Goal: Task Accomplishment & Management: Manage account settings

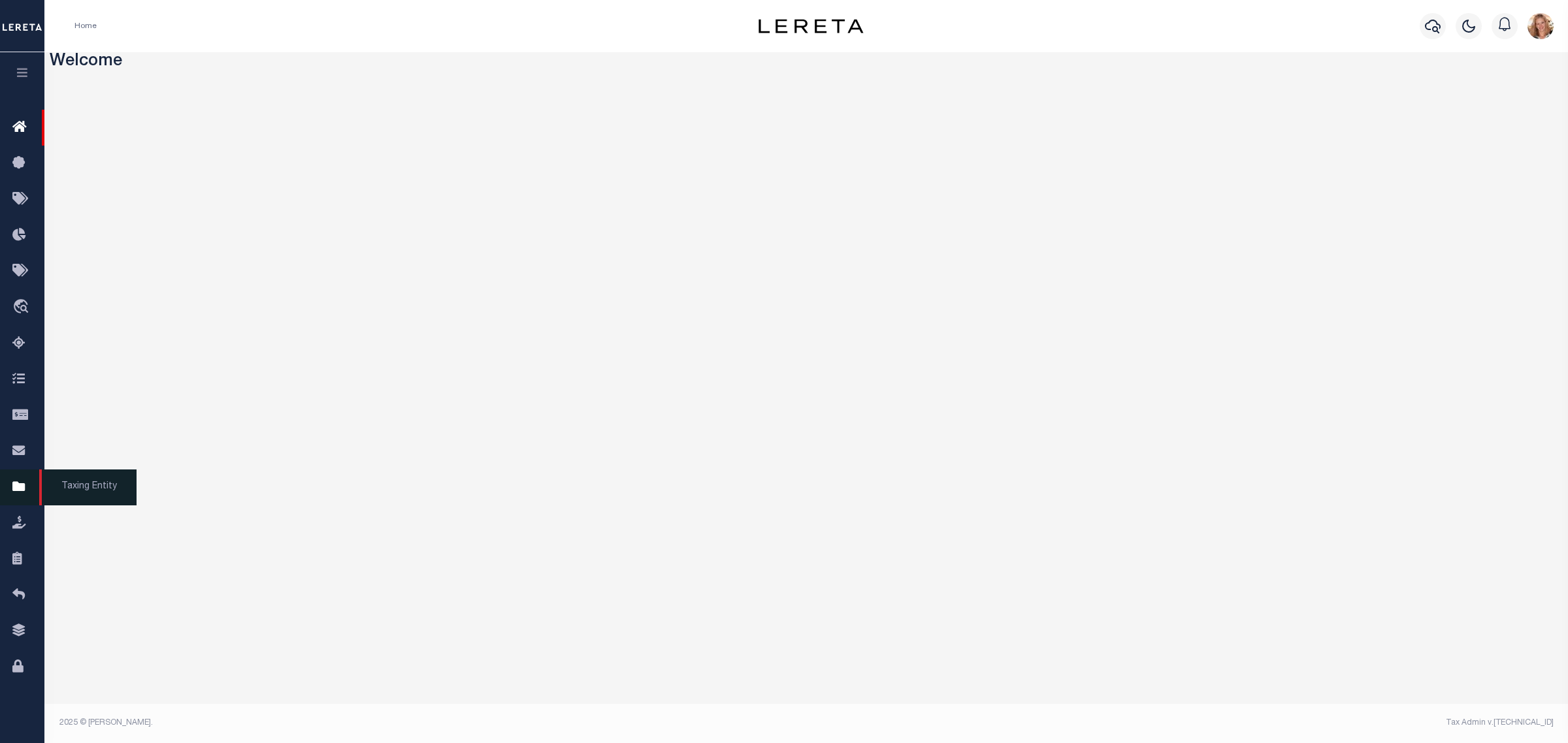
click at [14, 491] on icon at bounding box center [23, 487] width 21 height 16
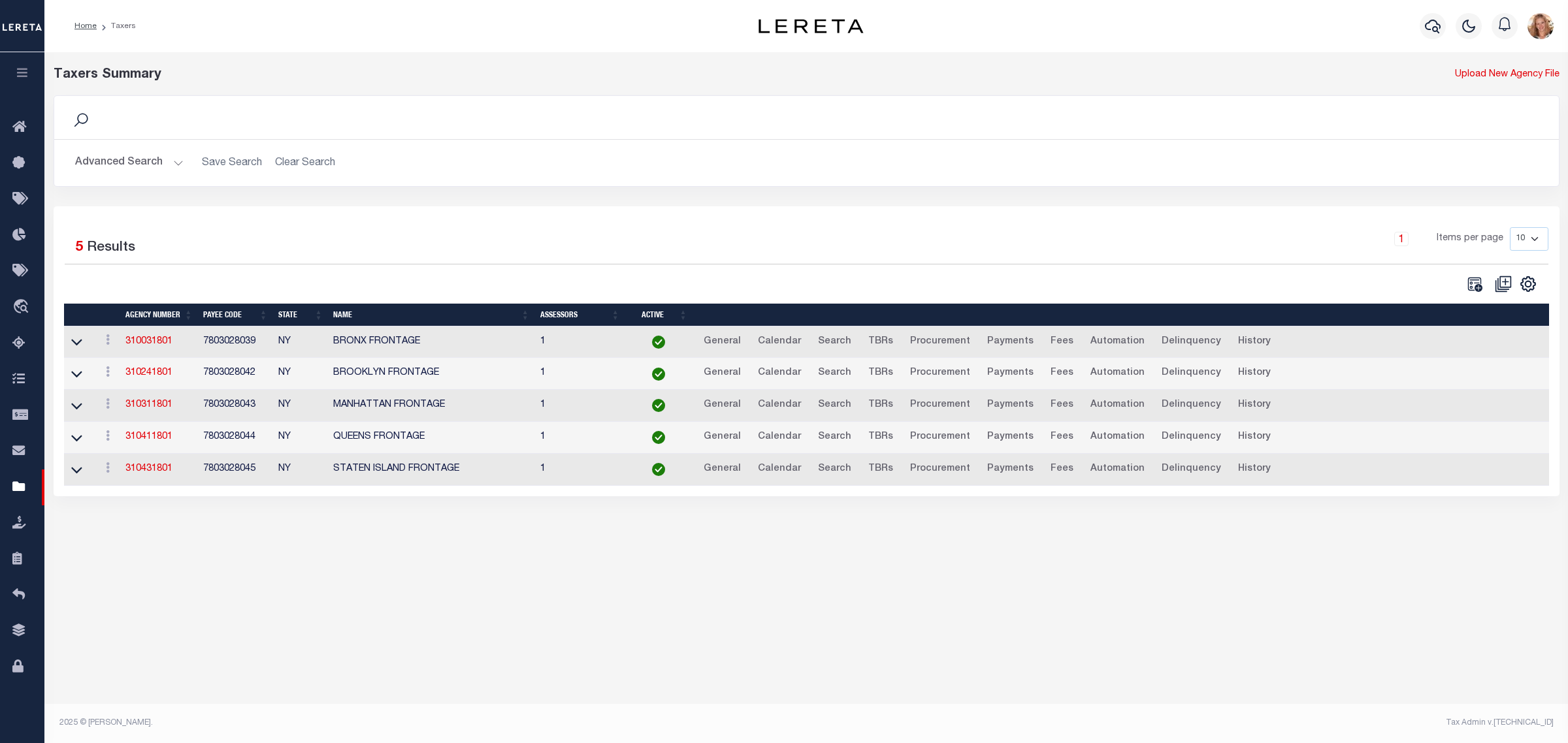
click at [115, 161] on button "Advanced Search" at bounding box center [129, 163] width 109 height 25
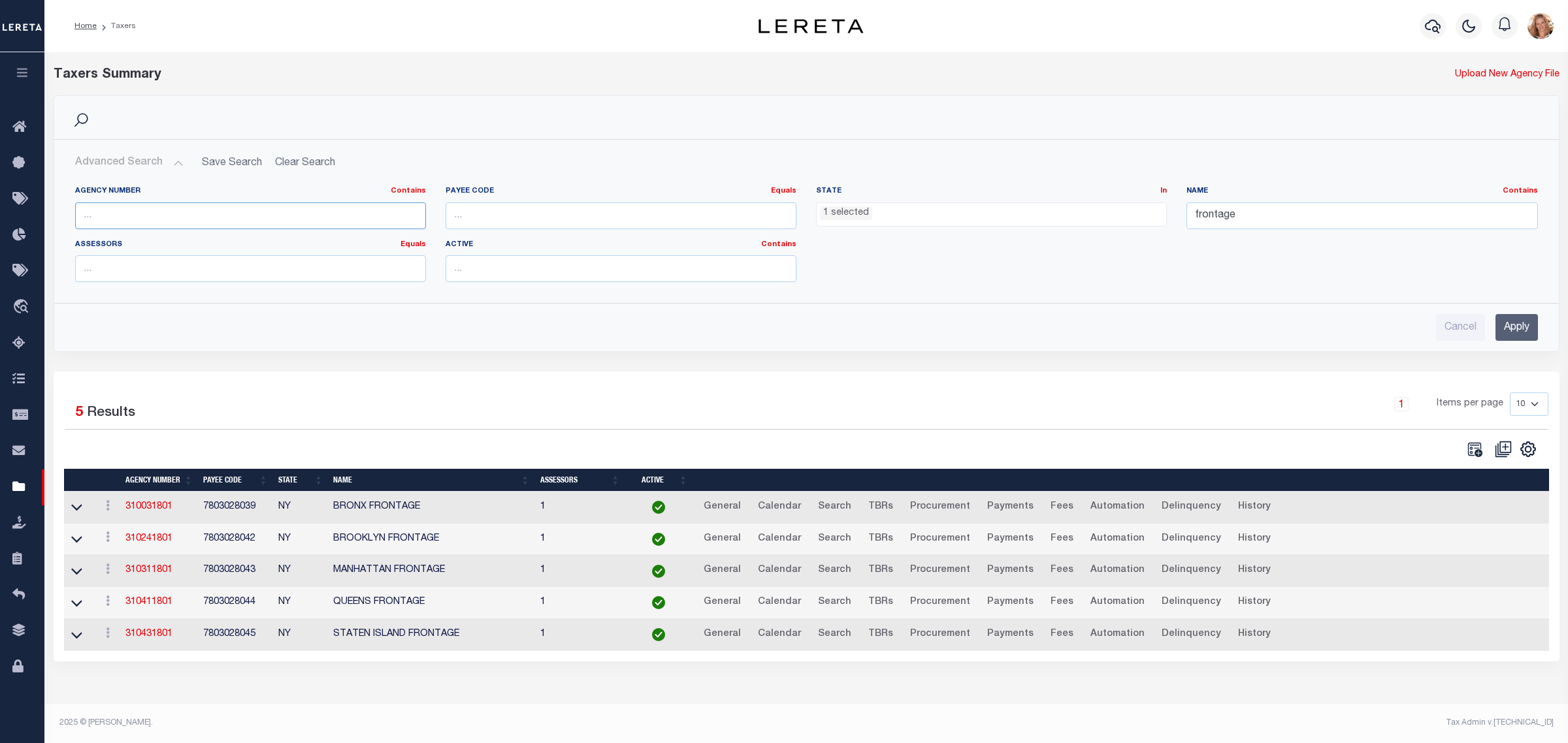
click at [104, 217] on input "text" at bounding box center [250, 216] width 351 height 27
paste input "160020000"
type input "160020000"
click at [938, 214] on ul "1 selected" at bounding box center [990, 211] width 349 height 18
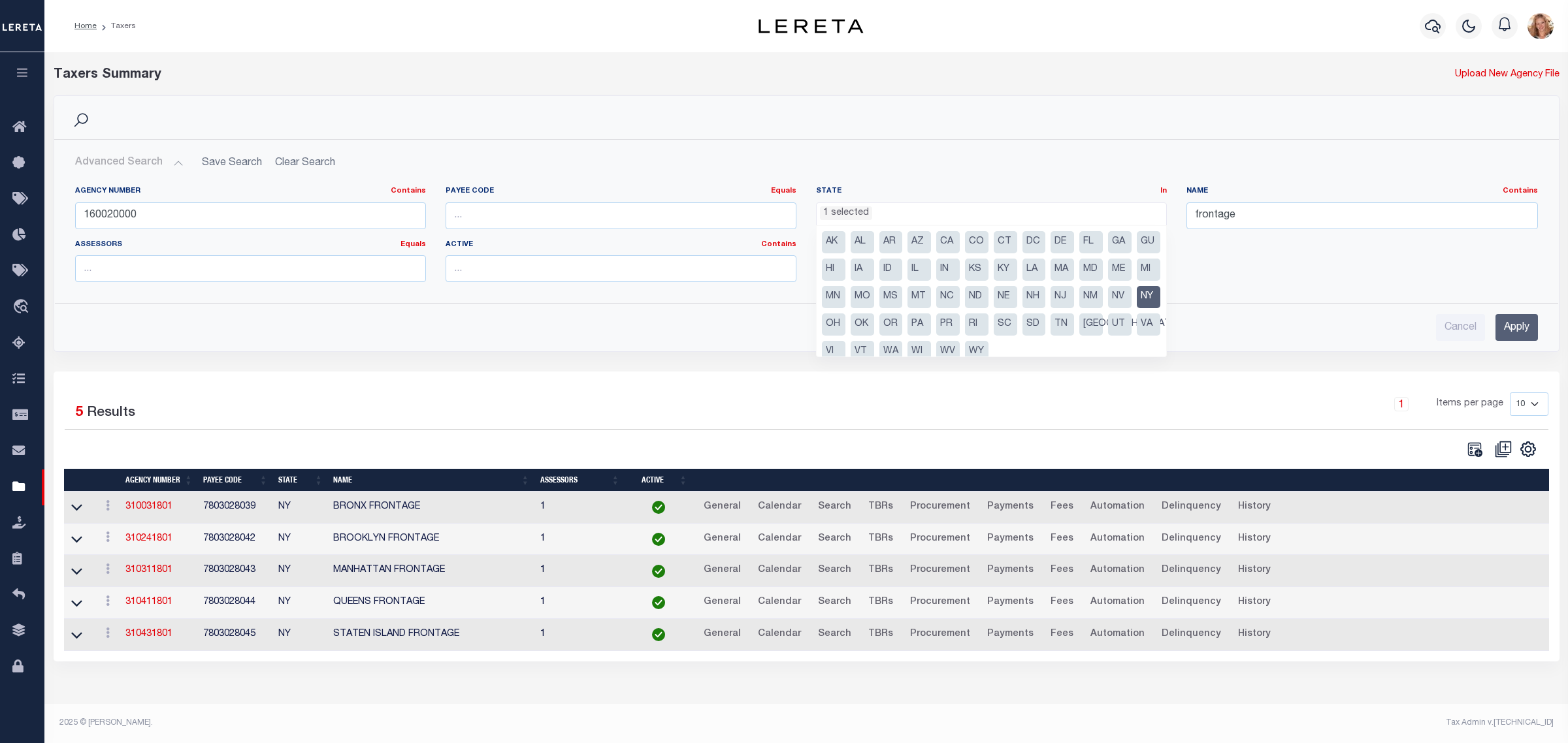
click at [1137, 308] on li "NY" at bounding box center [1148, 297] width 24 height 22
select select
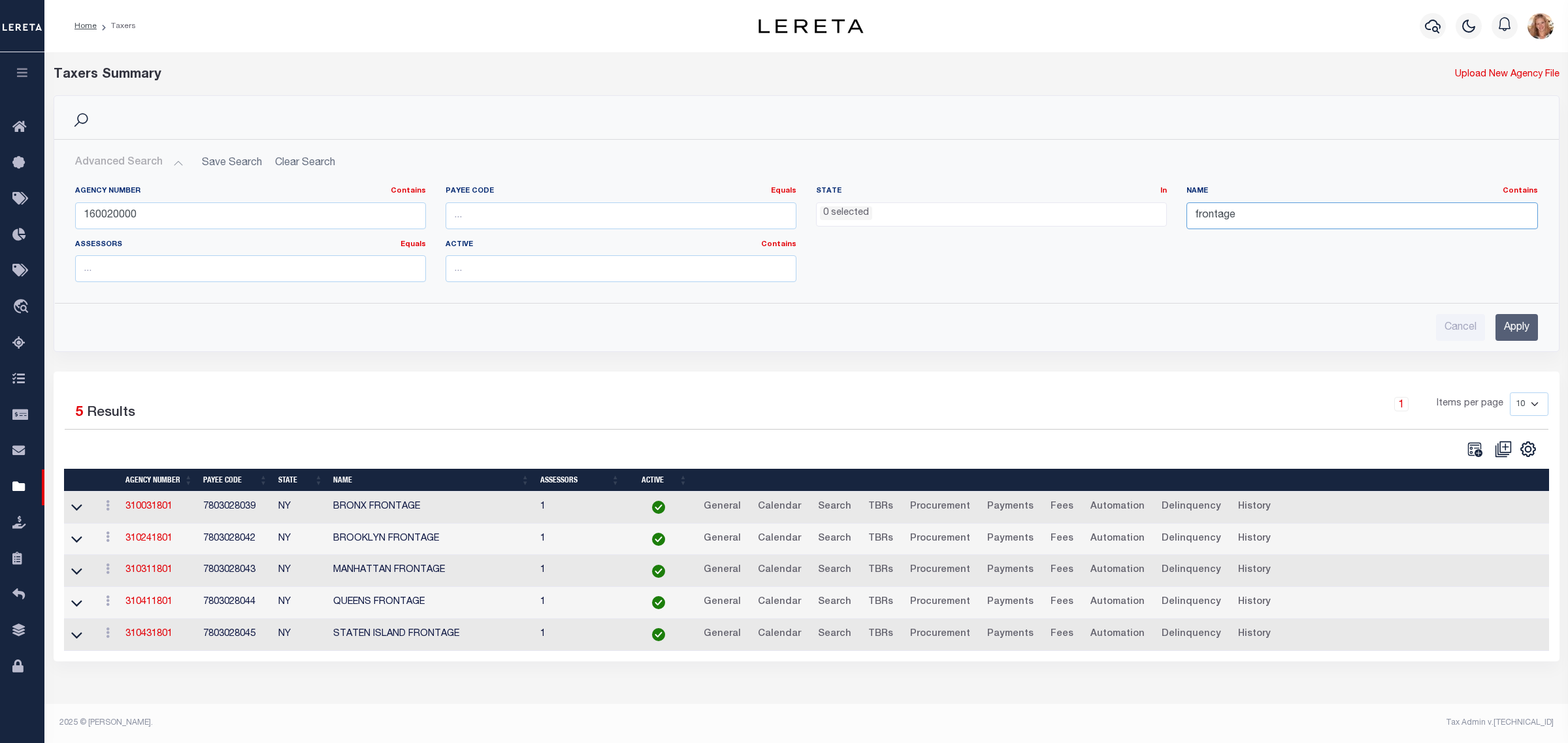
click at [1212, 214] on input "frontage" at bounding box center [1361, 216] width 351 height 27
click at [1514, 333] on input "Apply" at bounding box center [1516, 328] width 42 height 27
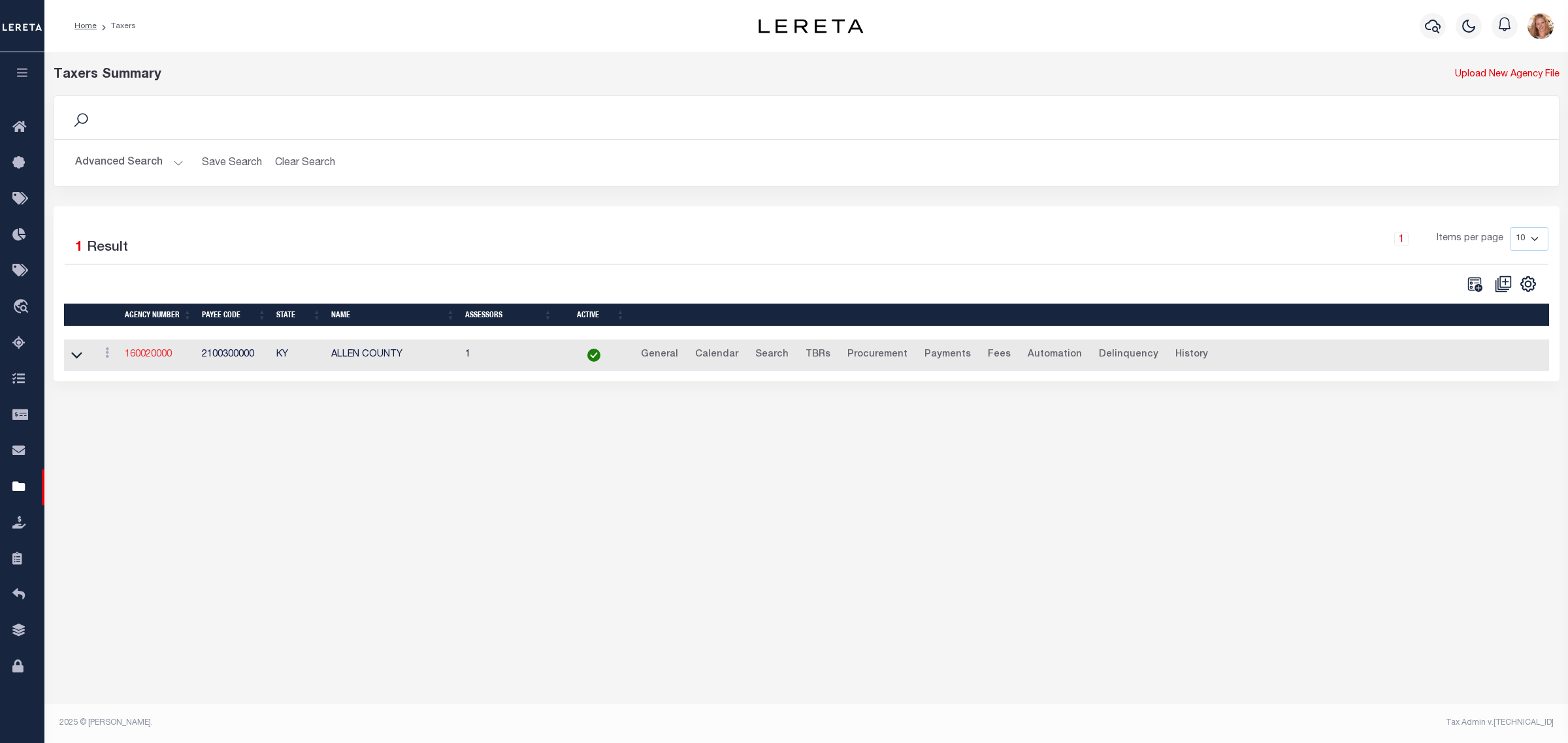
click at [147, 359] on link "160020000" at bounding box center [148, 354] width 47 height 9
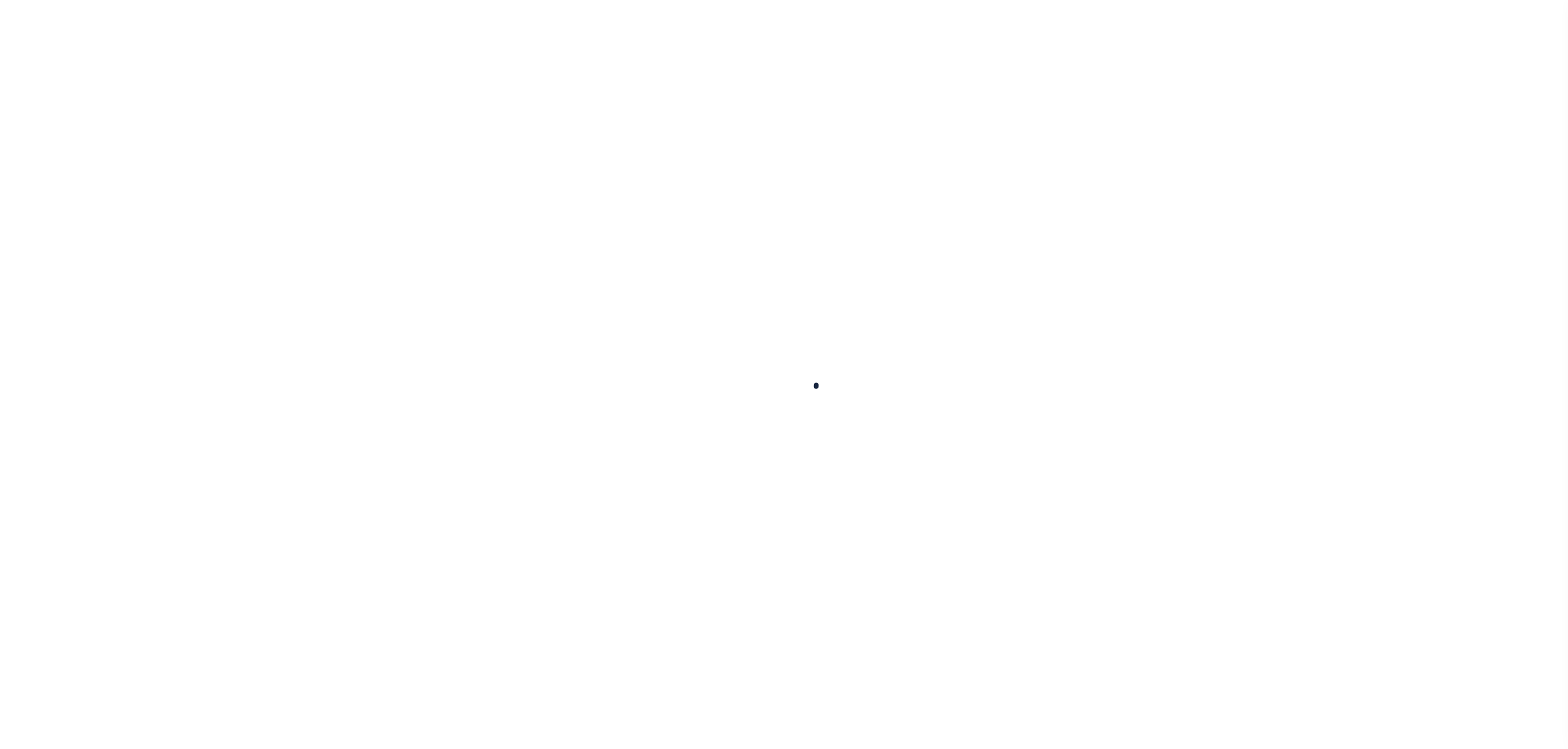
select select
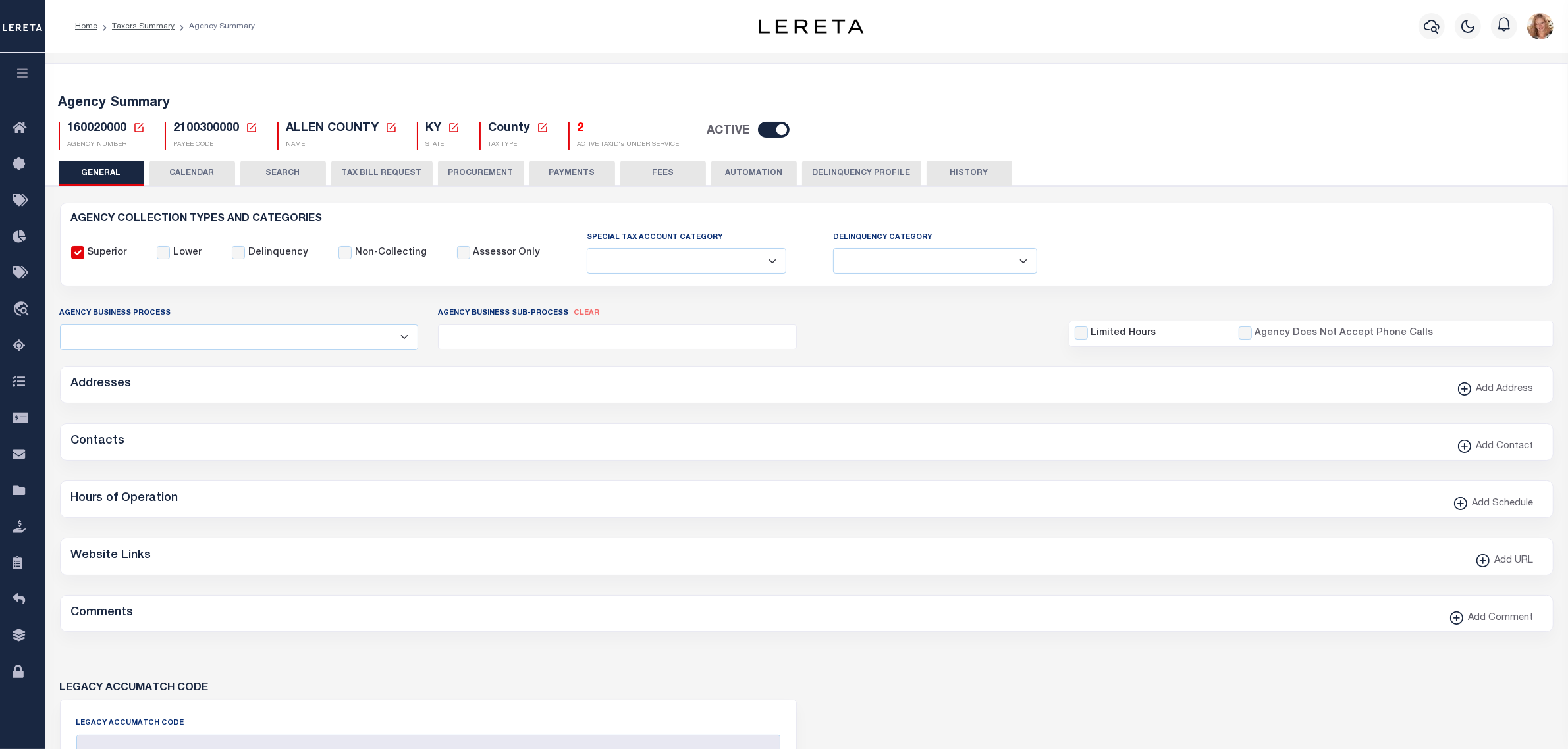
checkbox input "false"
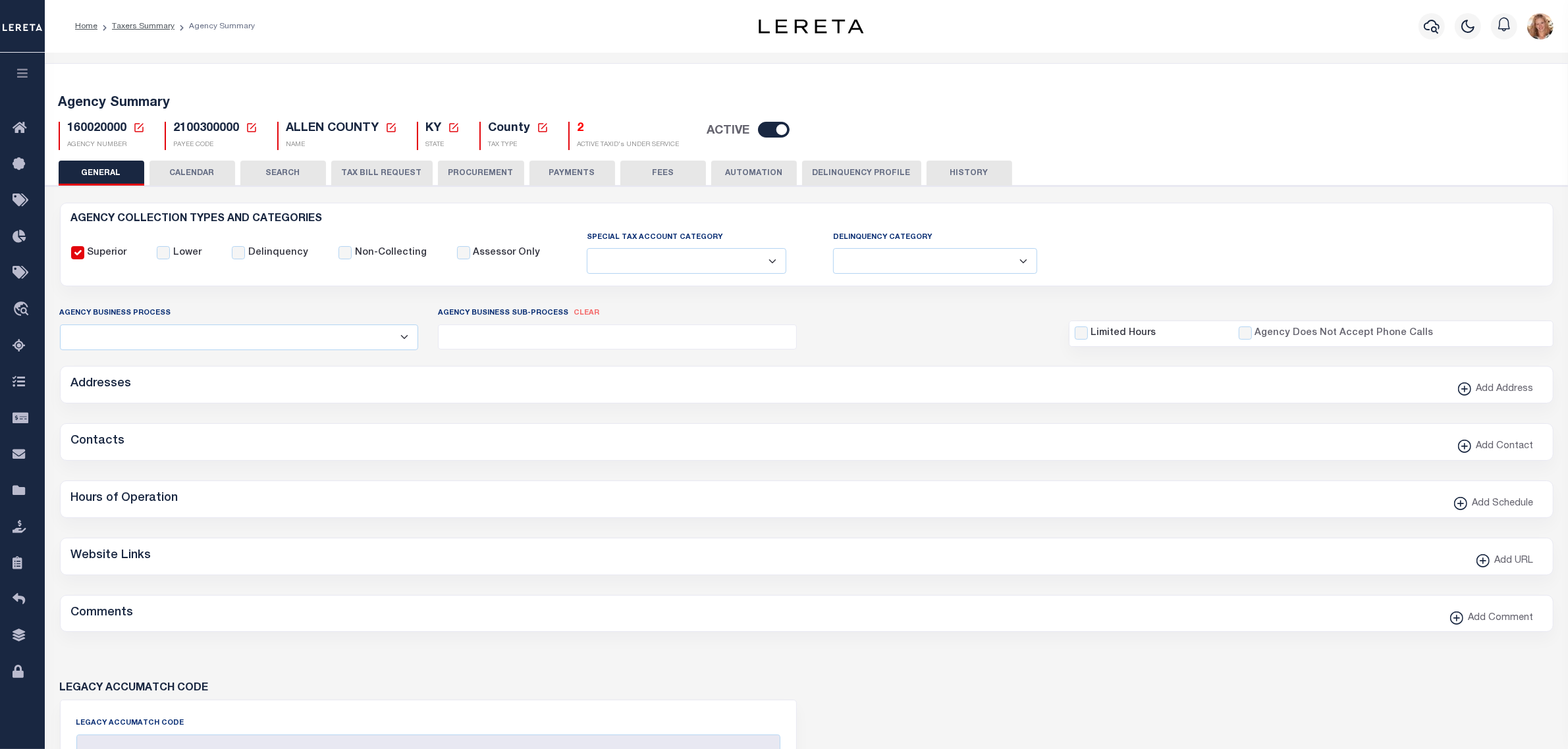
type input "2100300000"
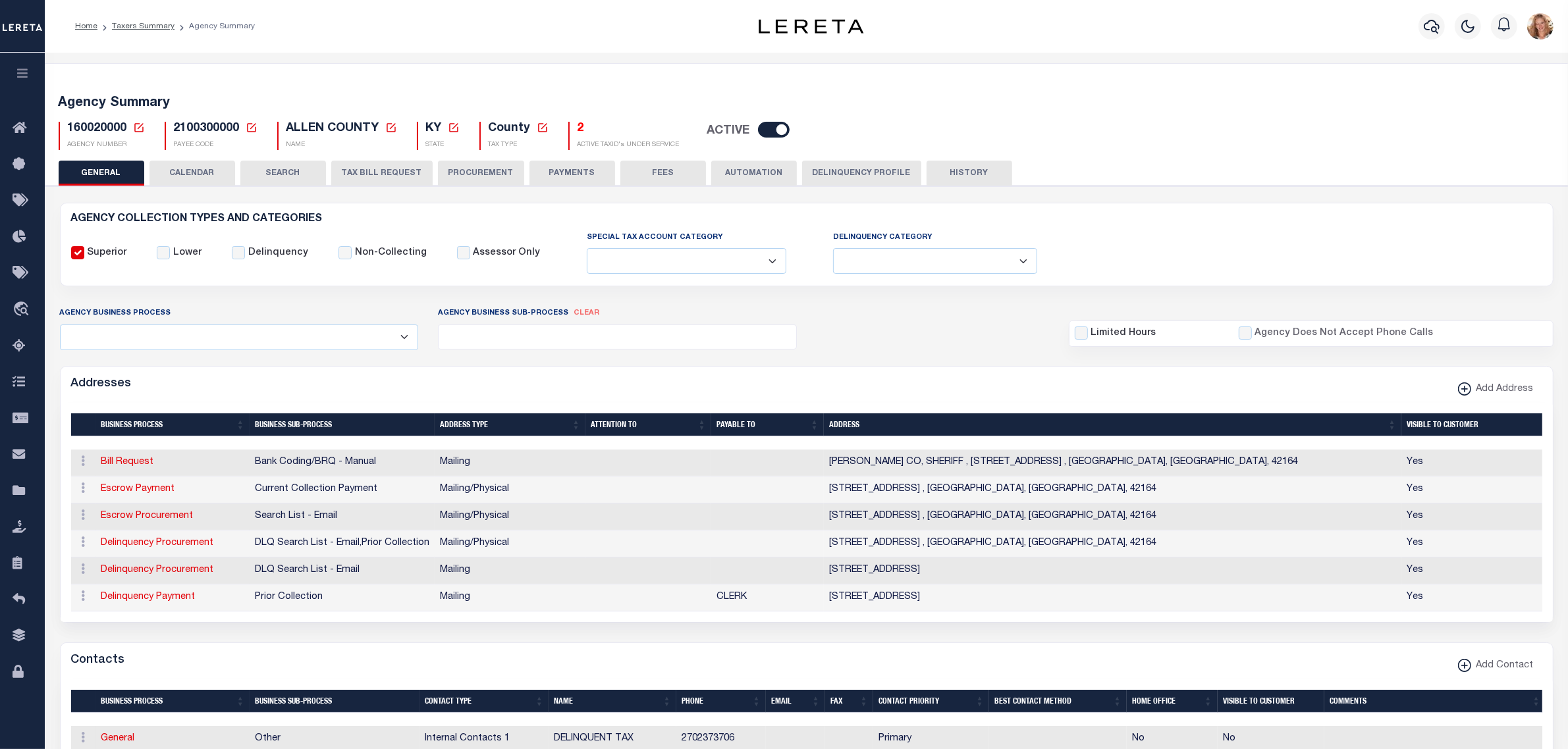
drag, startPoint x: 581, startPoint y: 178, endPoint x: 334, endPoint y: 492, distance: 399.5
click at [581, 178] on button "PAYMENTS" at bounding box center [572, 173] width 86 height 25
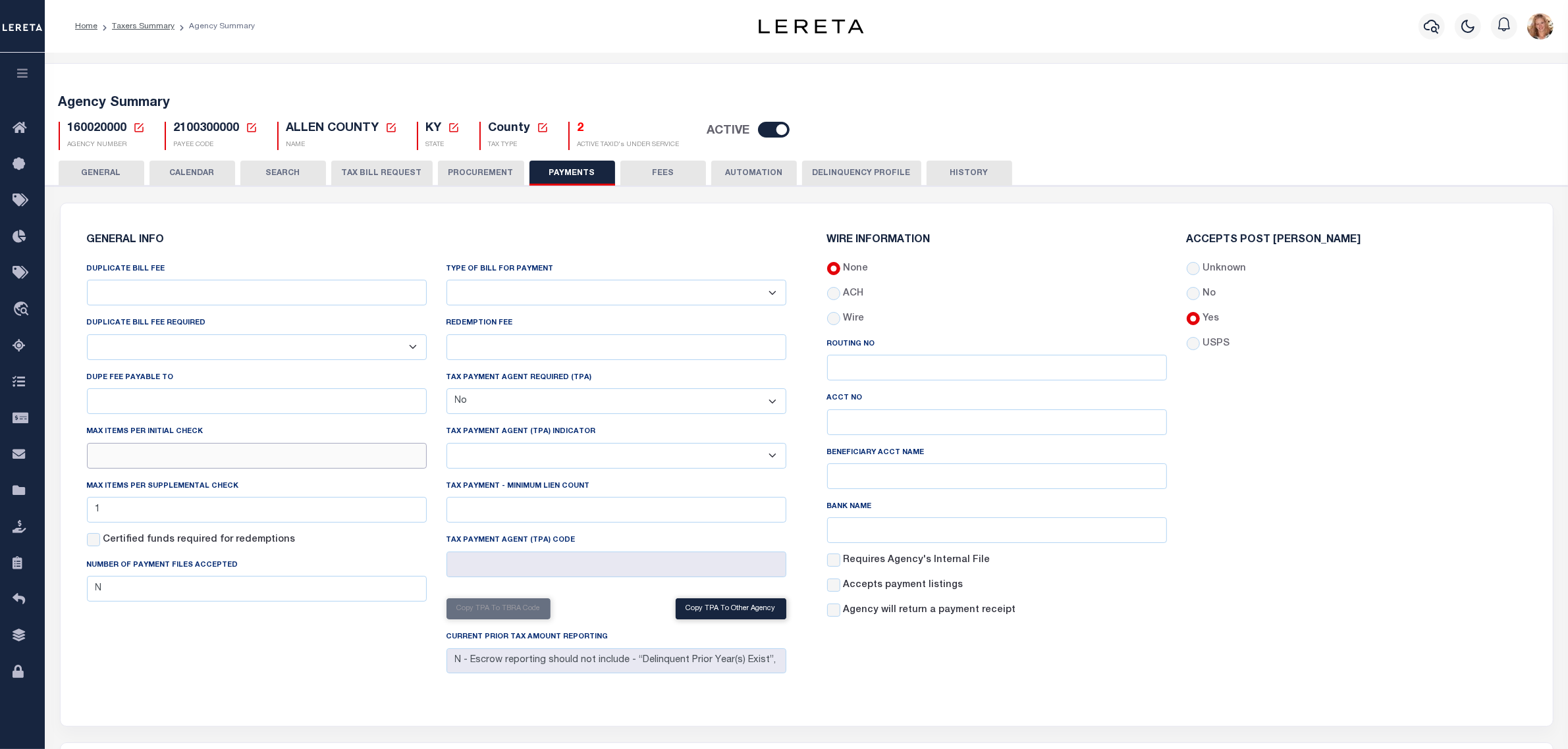
click at [157, 458] on input "text" at bounding box center [257, 456] width 340 height 26
type input "25"
click at [134, 514] on input "1" at bounding box center [257, 510] width 340 height 26
type input "25"
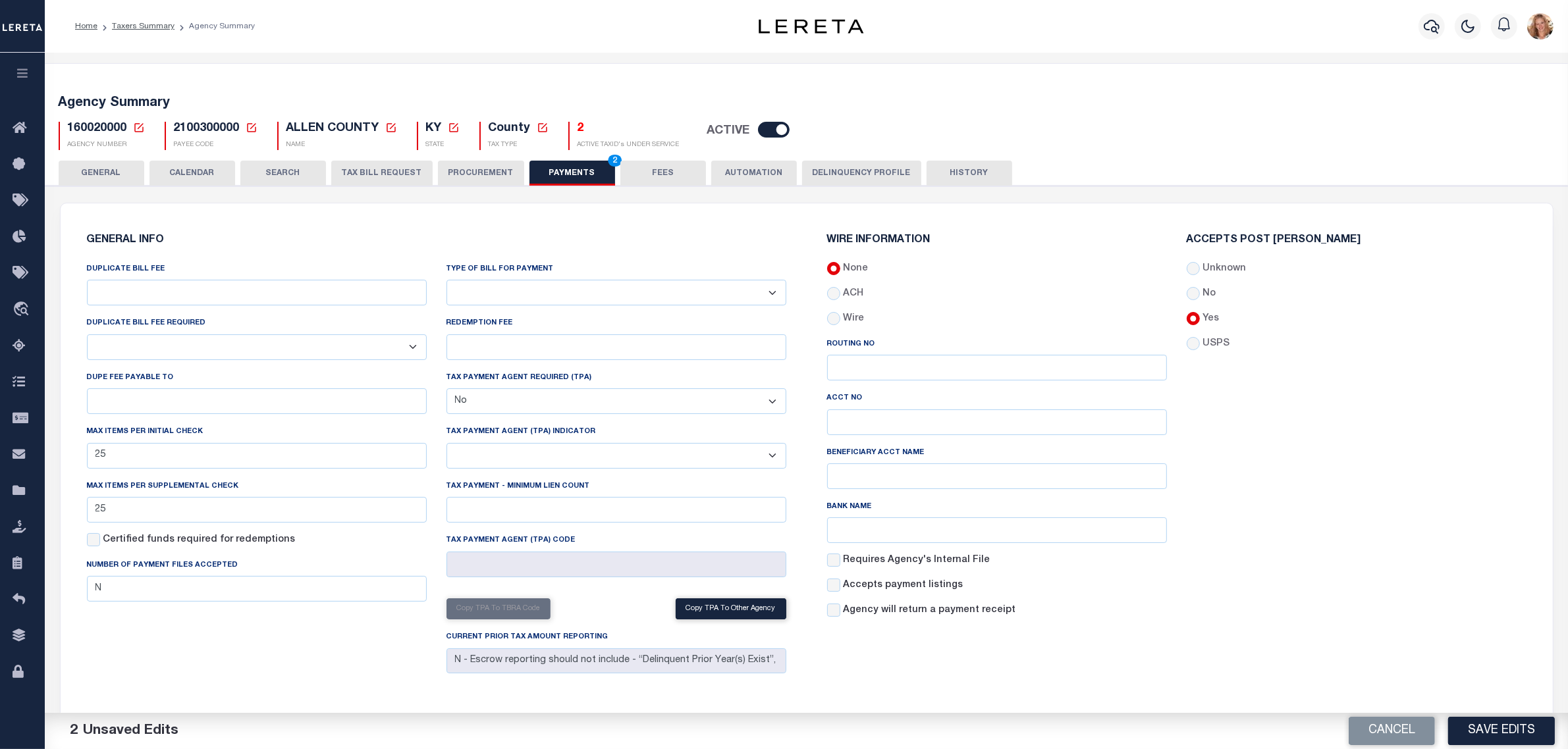
click at [176, 481] on div "Max Items per Supplemental Check 25" at bounding box center [257, 501] width 340 height 44
click at [1493, 736] on button "Save Edits" at bounding box center [1501, 730] width 107 height 28
drag, startPoint x: 494, startPoint y: 168, endPoint x: 561, endPoint y: 175, distance: 67.4
click at [494, 168] on button "PROCUREMENT" at bounding box center [480, 173] width 86 height 25
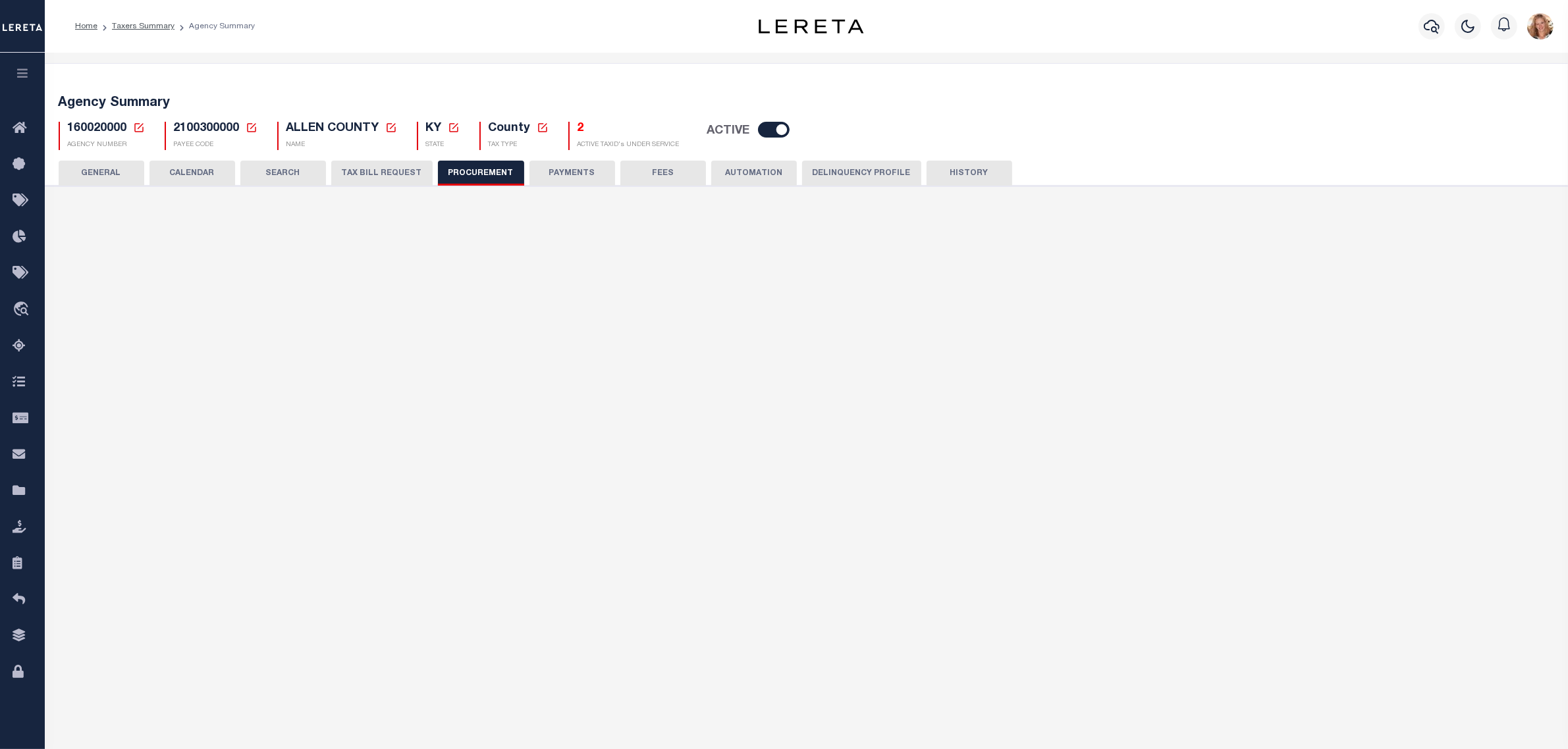
click at [561, 175] on button "PAYMENTS" at bounding box center [572, 173] width 86 height 25
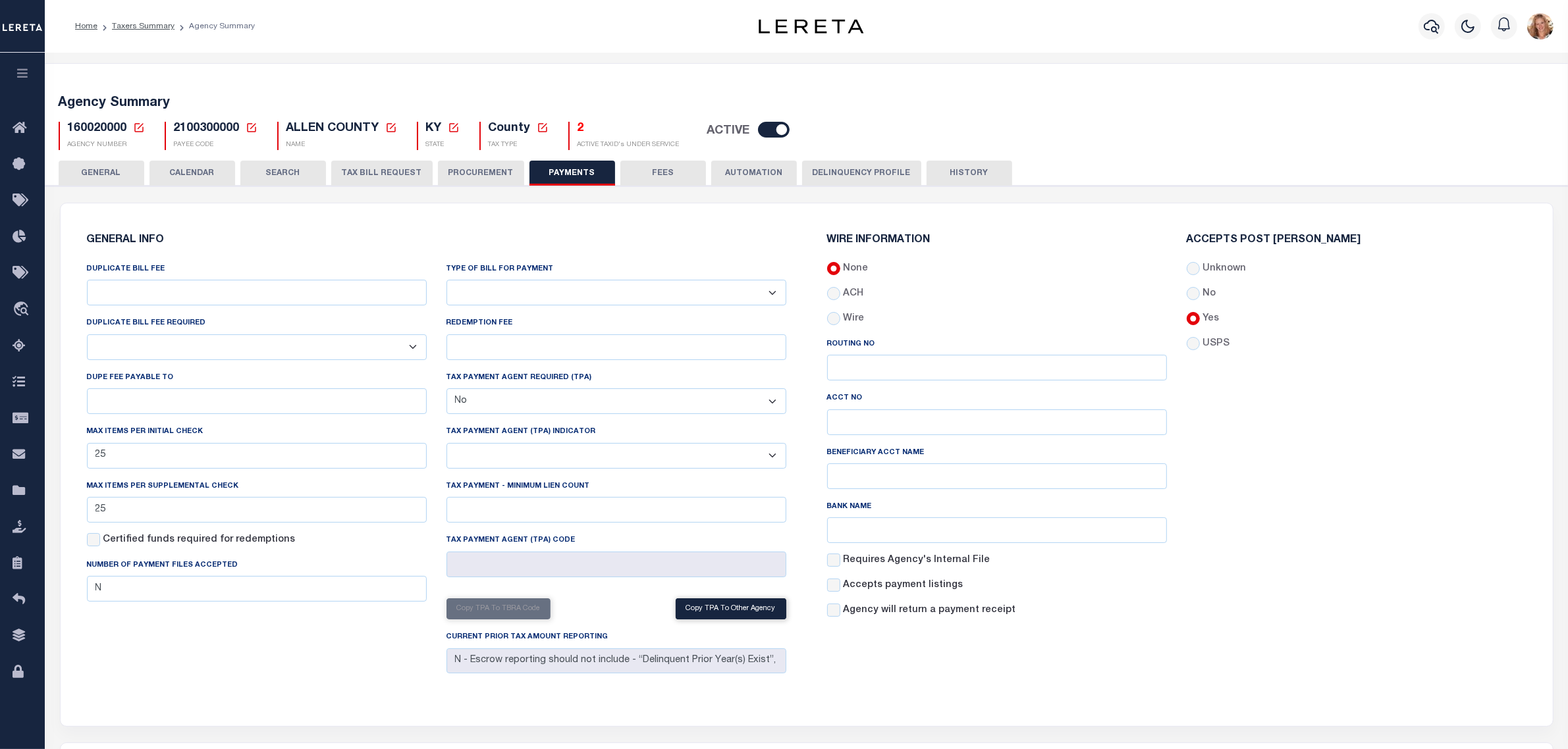
click at [128, 175] on button "GENERAL" at bounding box center [101, 173] width 86 height 25
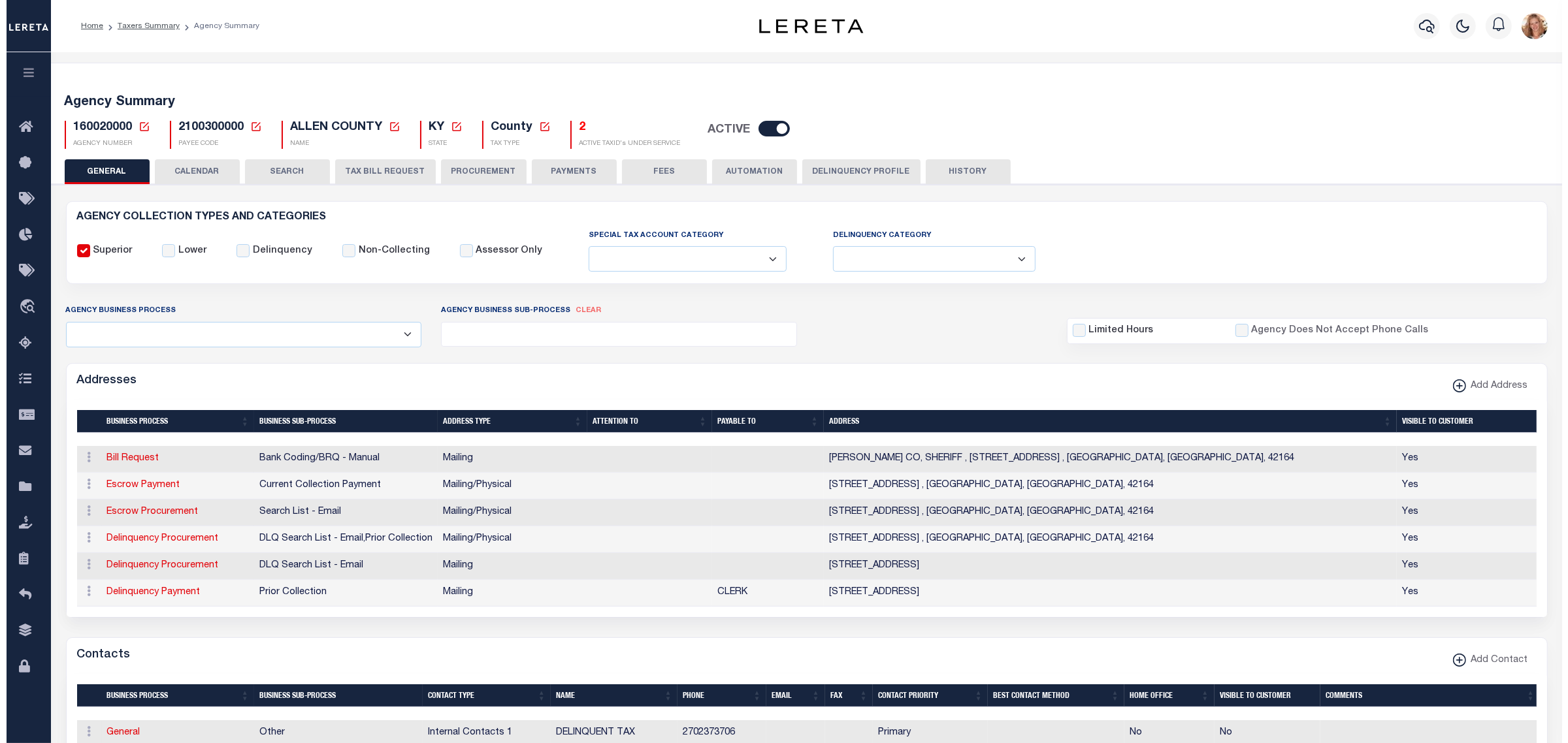
scroll to position [245, 0]
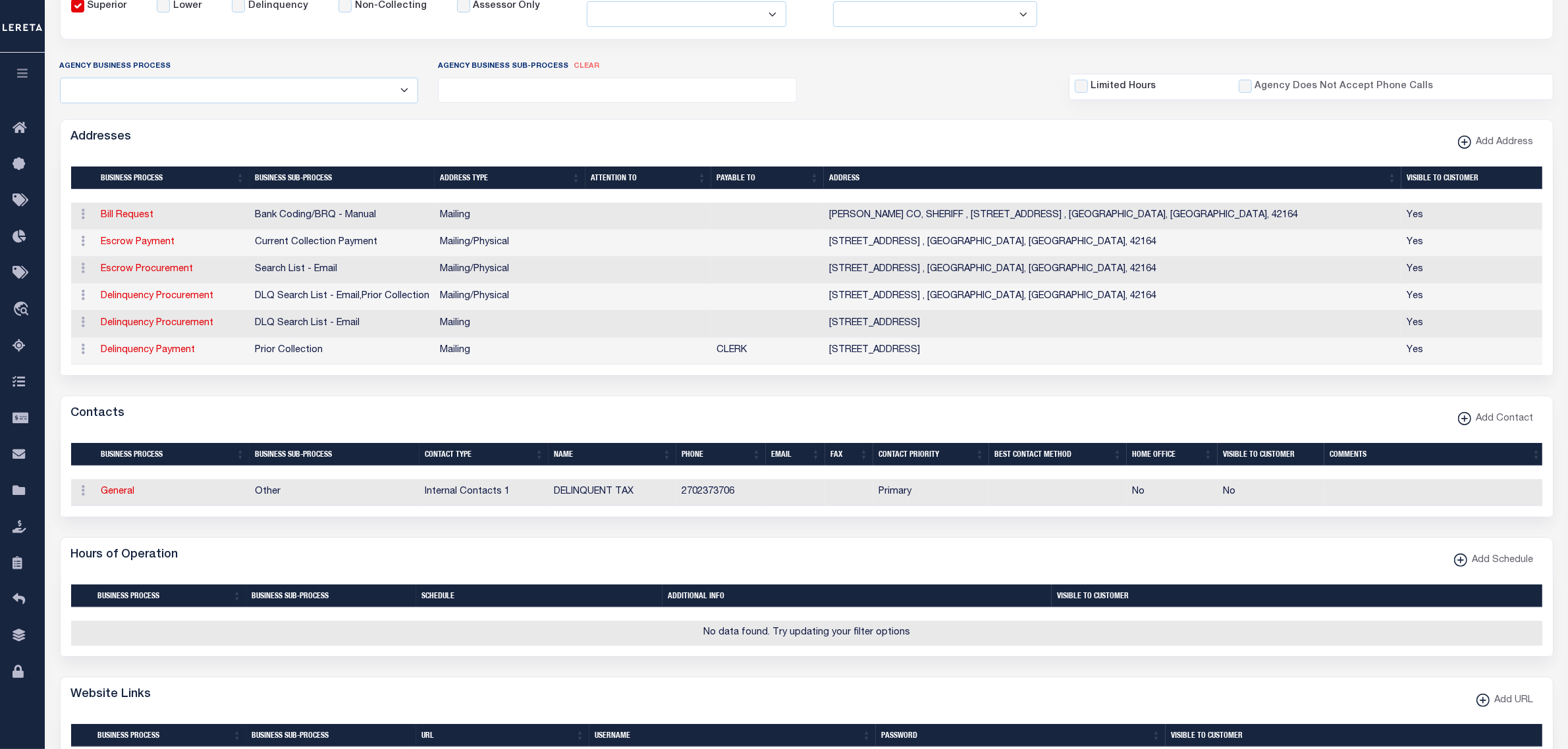
click at [1522, 426] on span "Add Contact" at bounding box center [1502, 419] width 63 height 15
select select "1"
checkbox input "false"
checkbox input "true"
select select
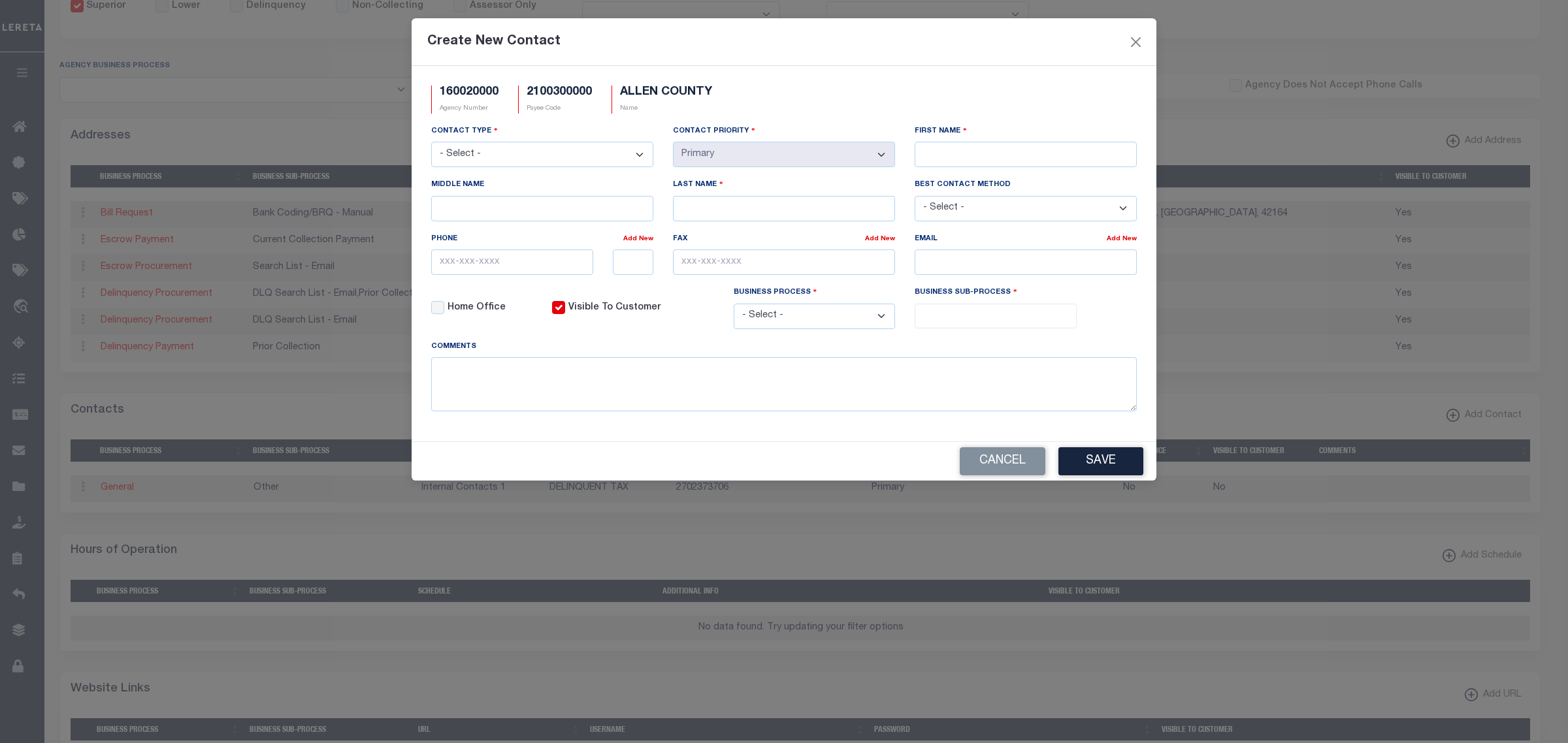
click at [602, 158] on select "- Select - Assessor Clerk Internal Contacts 1 Internal Contacts 2 Internal Cont…" at bounding box center [542, 155] width 222 height 25
select select "2"
click at [431, 143] on select "- Select - Assessor Clerk Internal Contacts 1 Internal Contacts 2 Internal Cont…" at bounding box center [542, 155] width 222 height 25
click at [997, 155] on input "First Name" at bounding box center [1025, 155] width 222 height 25
type input "BRANDON"
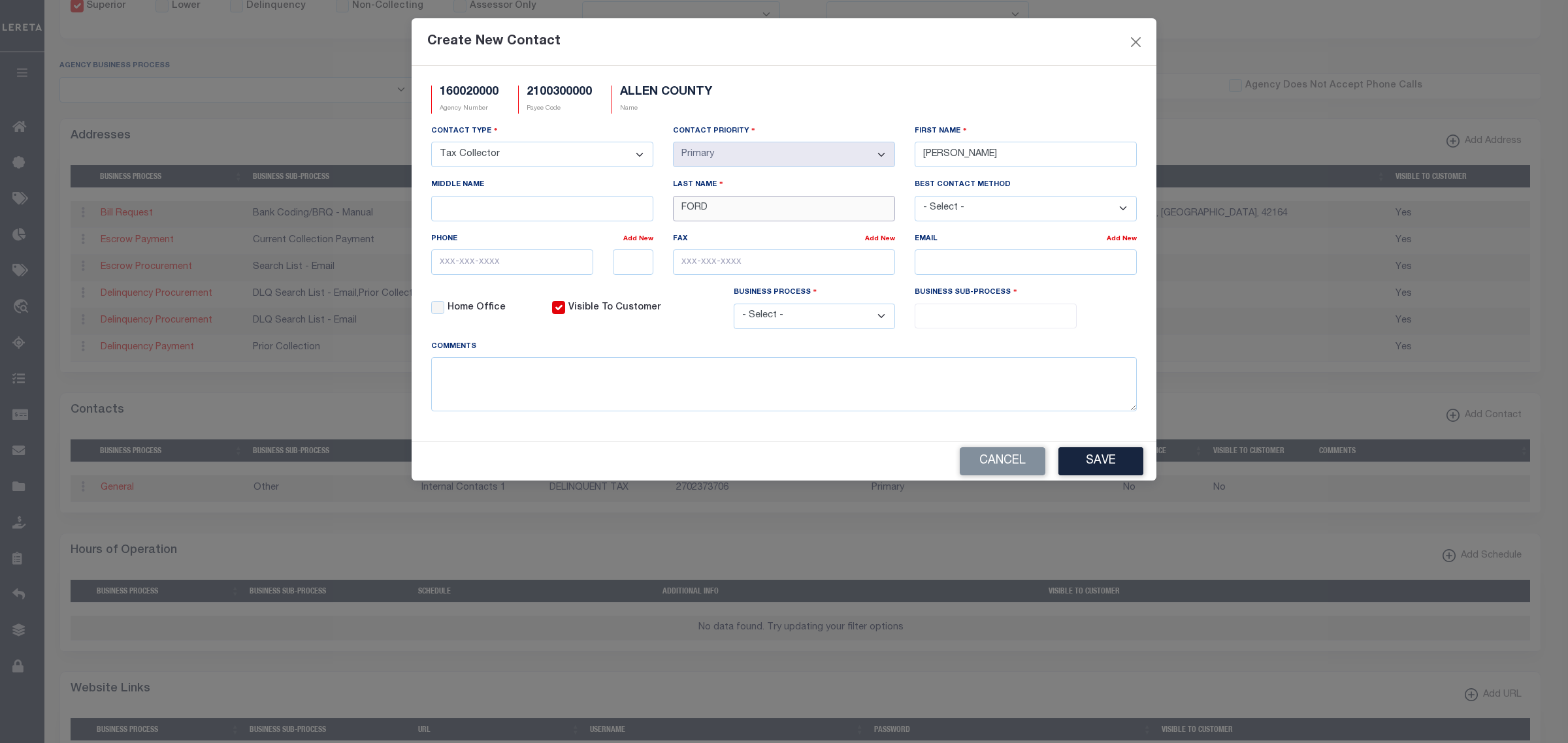
type input "FORD"
click at [539, 269] on input "text" at bounding box center [512, 262] width 162 height 25
paste input "270-237-3210"
type input "270-237-3210"
click at [807, 259] on input "text" at bounding box center [783, 262] width 222 height 25
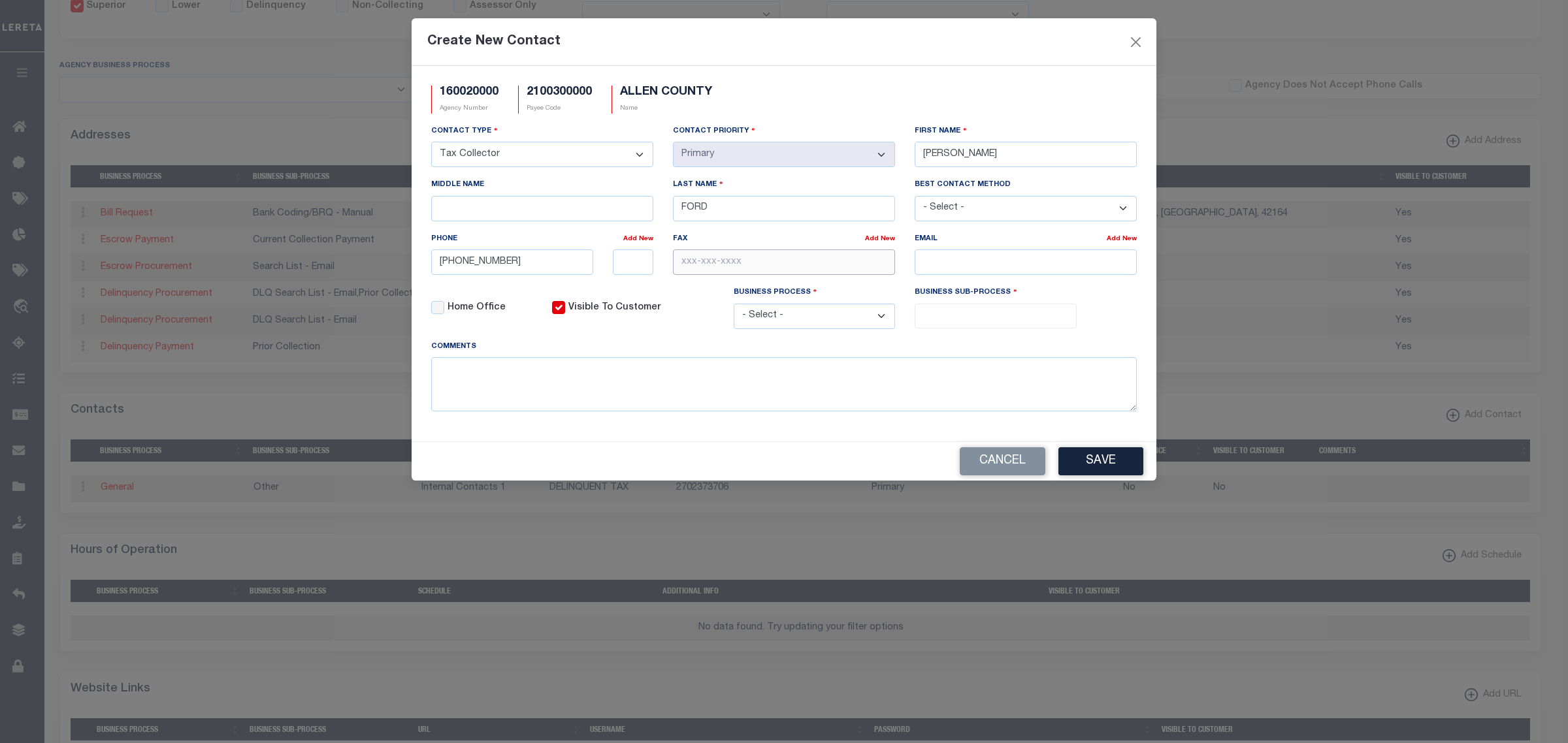
paste input "270-237-3654"
type input "270-237-3654"
click at [947, 265] on input "email" at bounding box center [1025, 262] width 222 height 25
paste input "JESSICA@ALLENCOUNTYKENTUCKY.COM"
type input "JESSICA@ALLENCOUNTYKENTUCKY.COM"
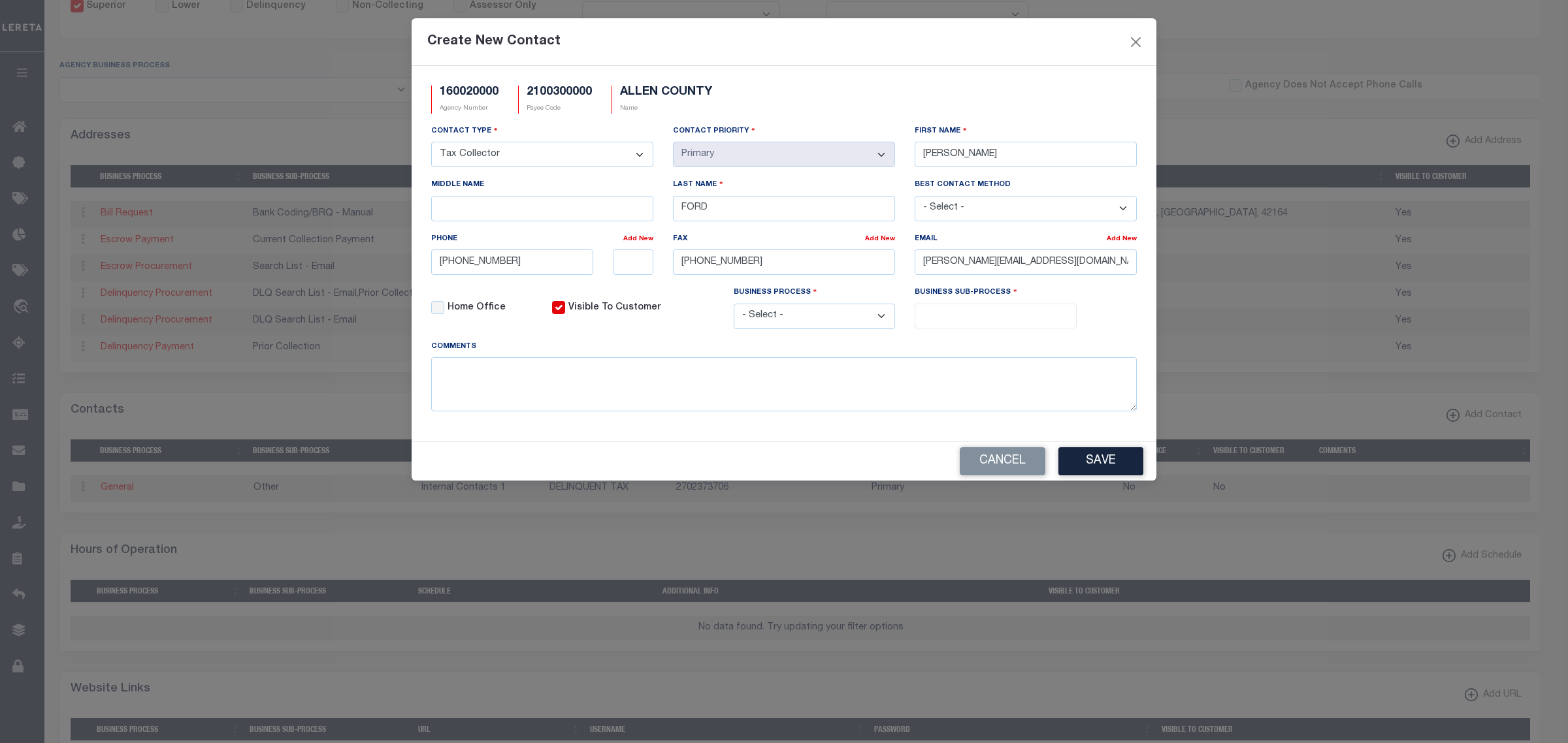
click at [805, 318] on select "- Select - All Automation Bill Request Delinquency Payment Delinquency Procurem…" at bounding box center [815, 317] width 162 height 25
select select "6"
click at [734, 309] on select "- Select - All Automation Bill Request Delinquency Payment Delinquency Procurem…" at bounding box center [815, 317] width 162 height 25
click at [990, 314] on input "search" at bounding box center [995, 314] width 154 height 14
select select "31"
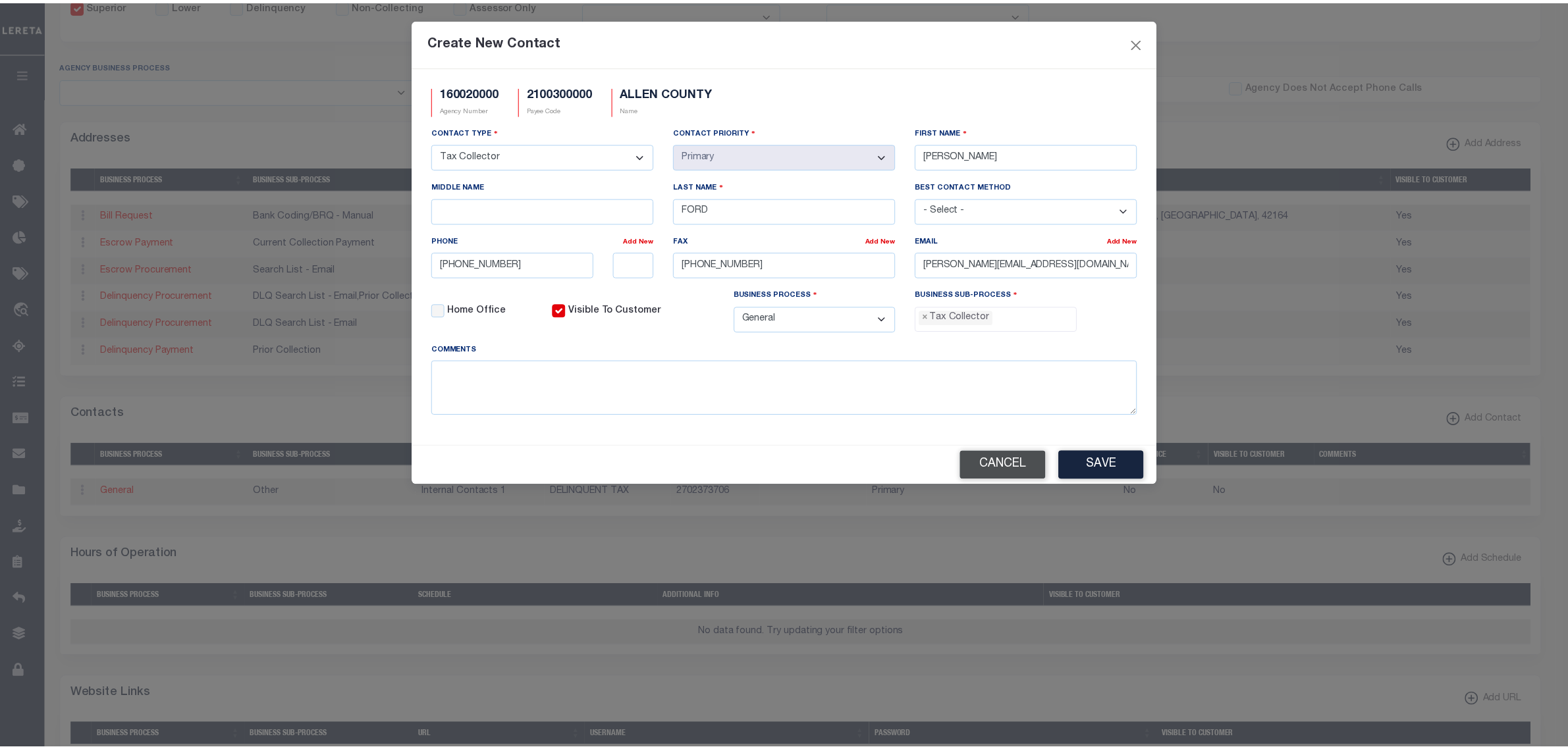
scroll to position [34, 0]
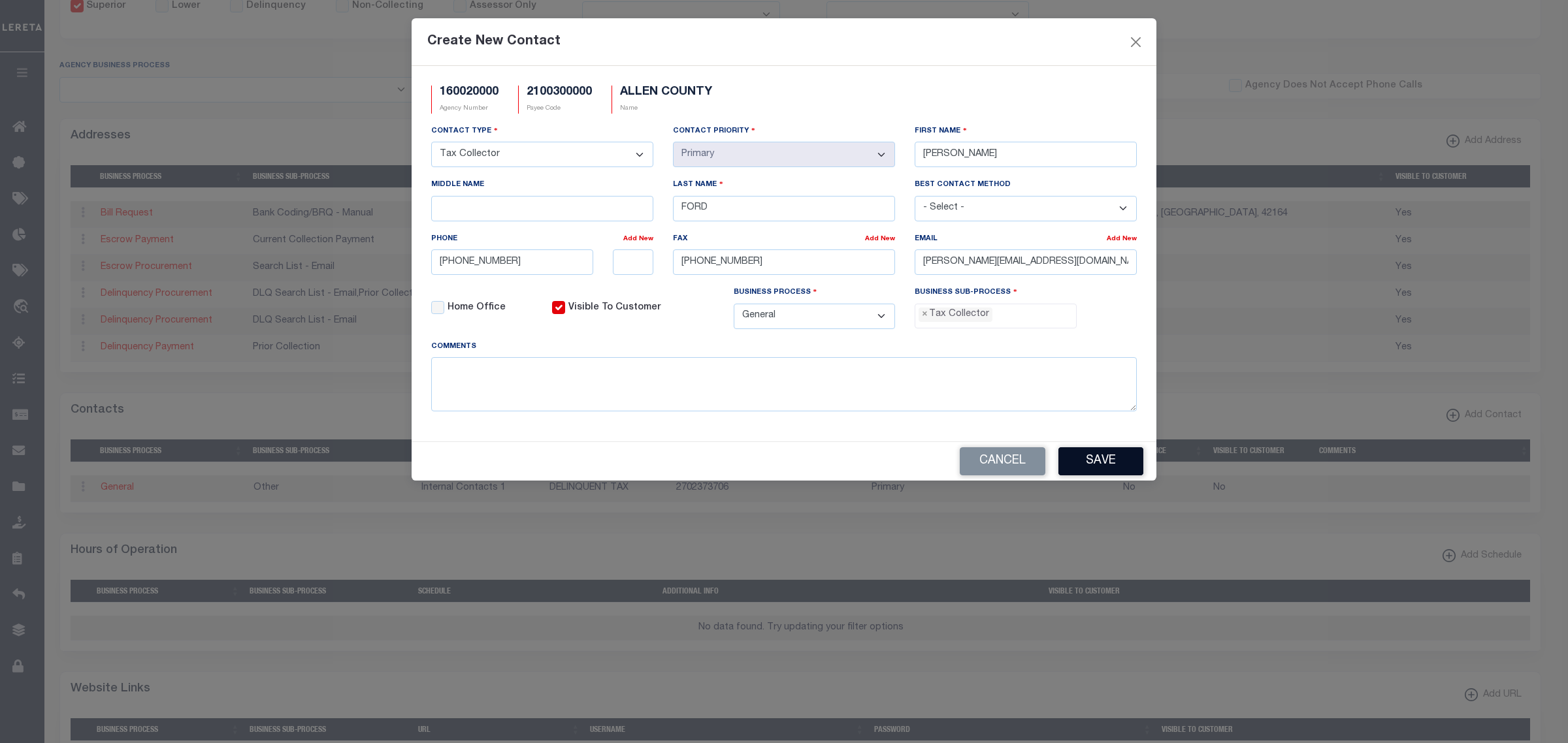
click at [1084, 471] on button "Save" at bounding box center [1101, 461] width 85 height 28
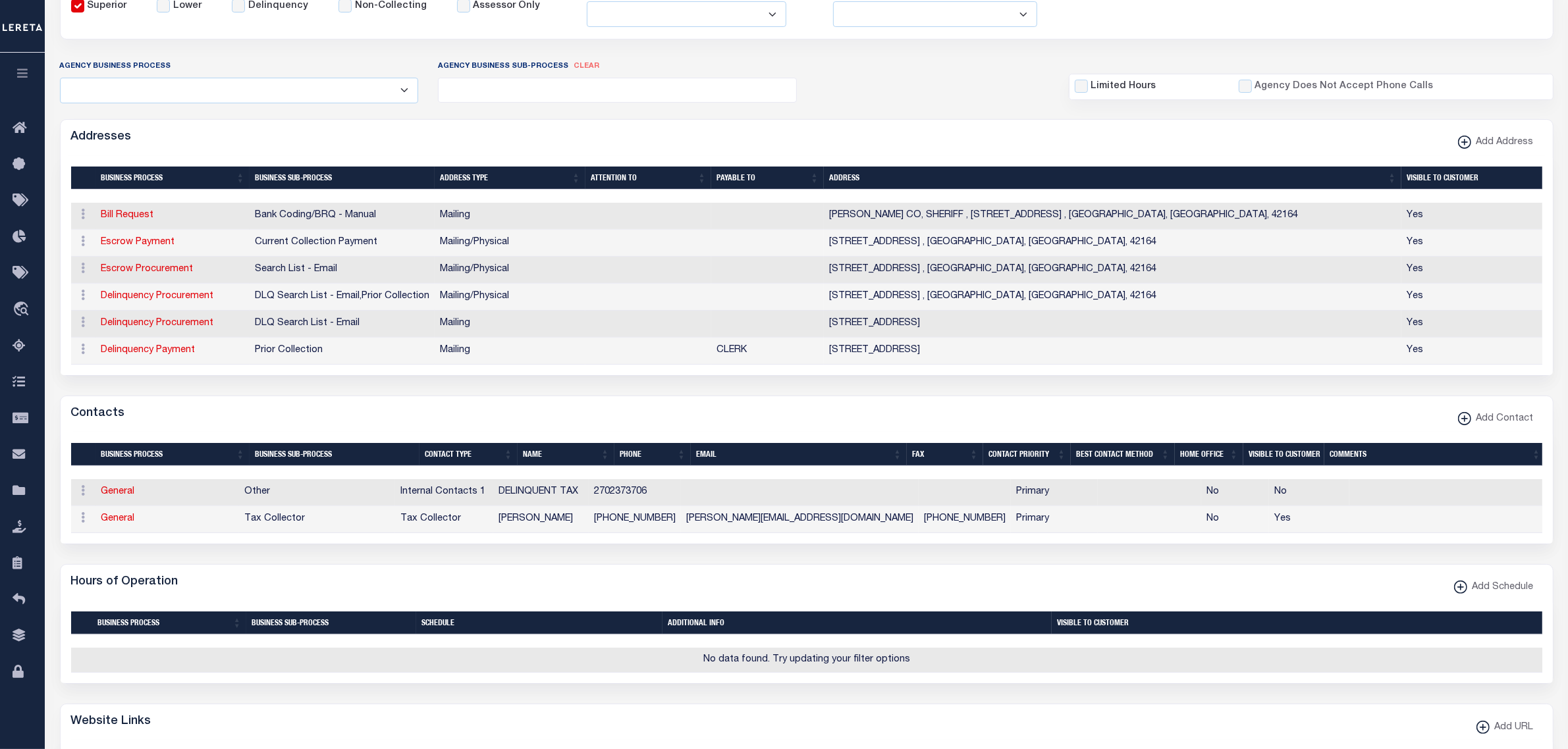
scroll to position [0, 0]
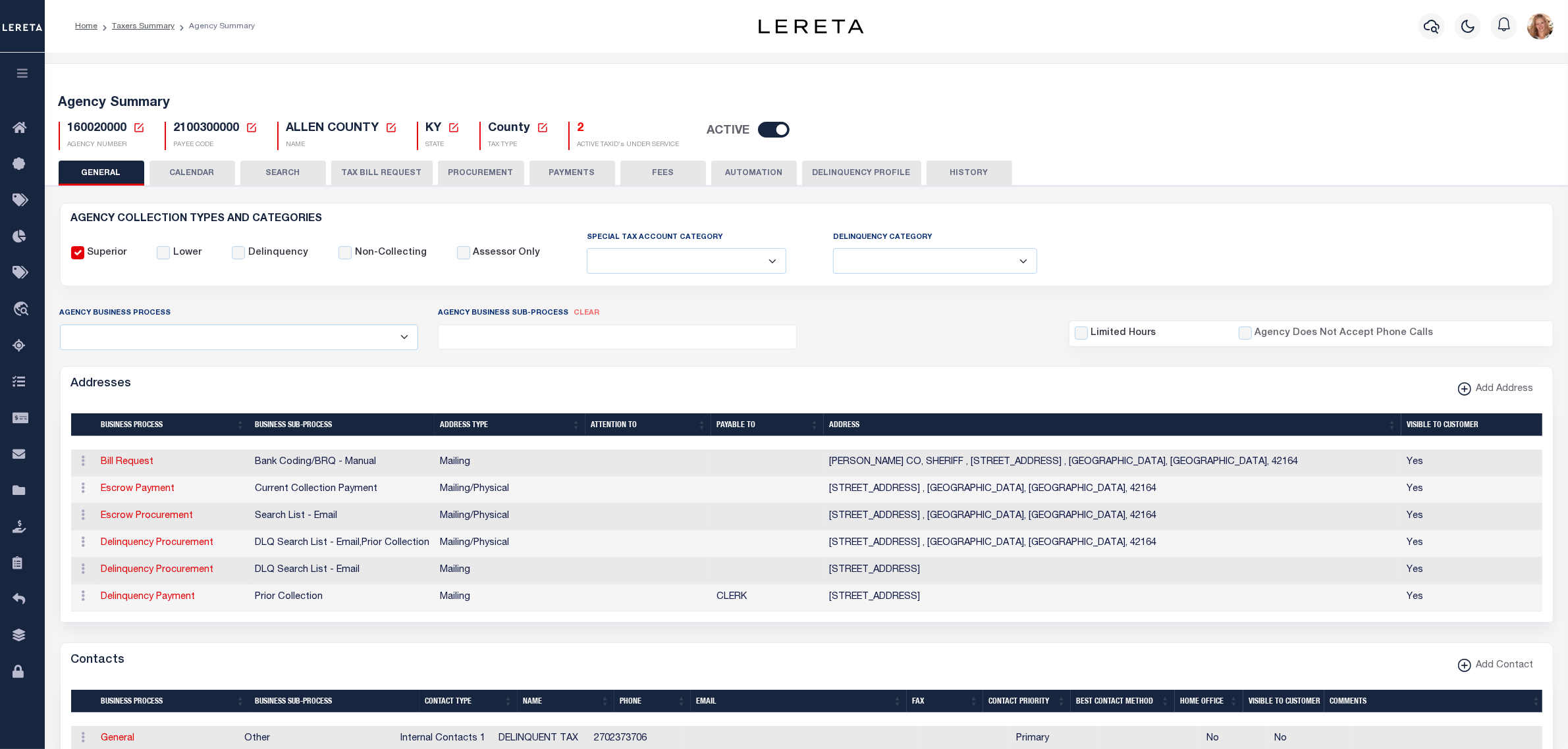
click at [144, 125] on icon at bounding box center [139, 128] width 12 height 12
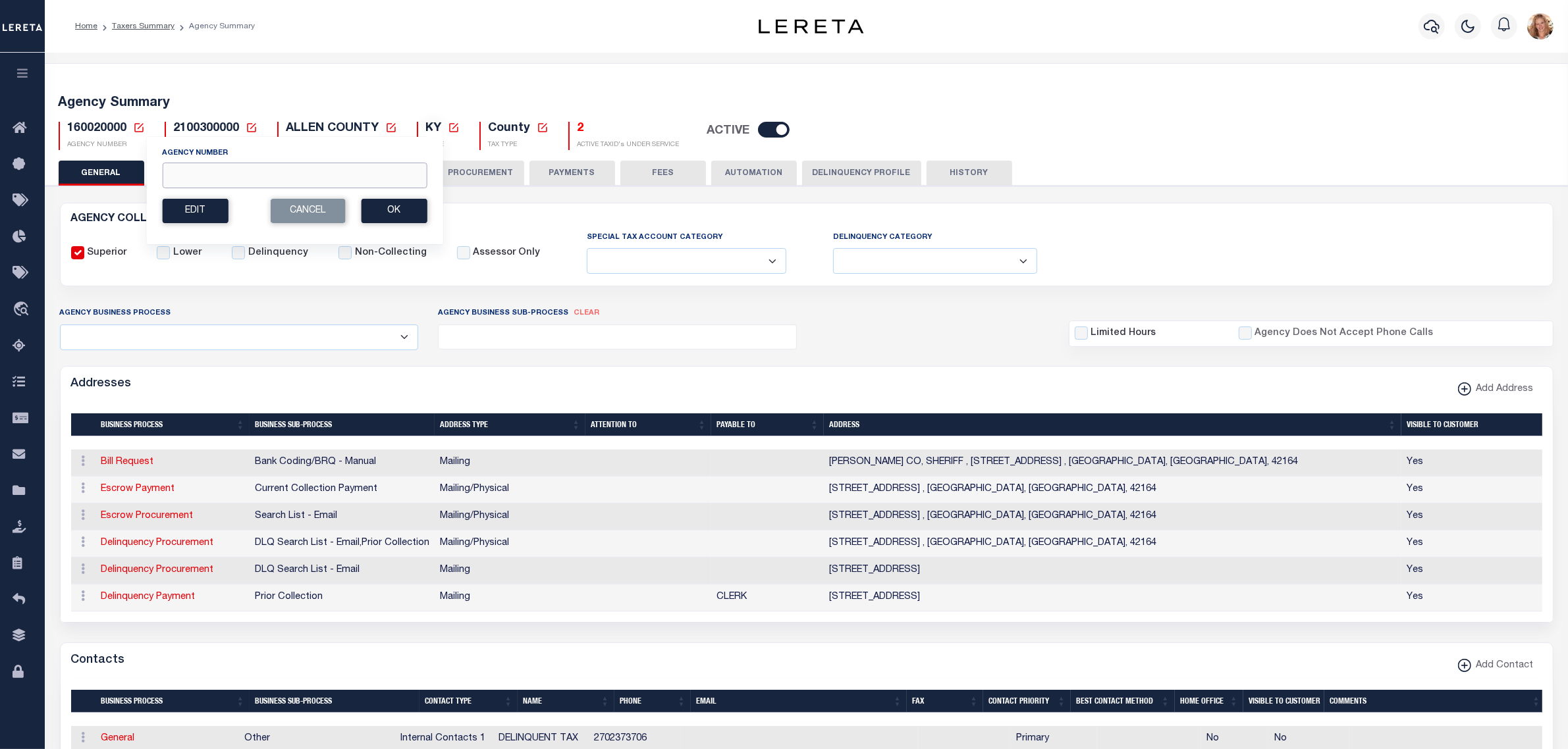
click at [170, 169] on input "Agency Number" at bounding box center [294, 175] width 265 height 26
type input "160028801"
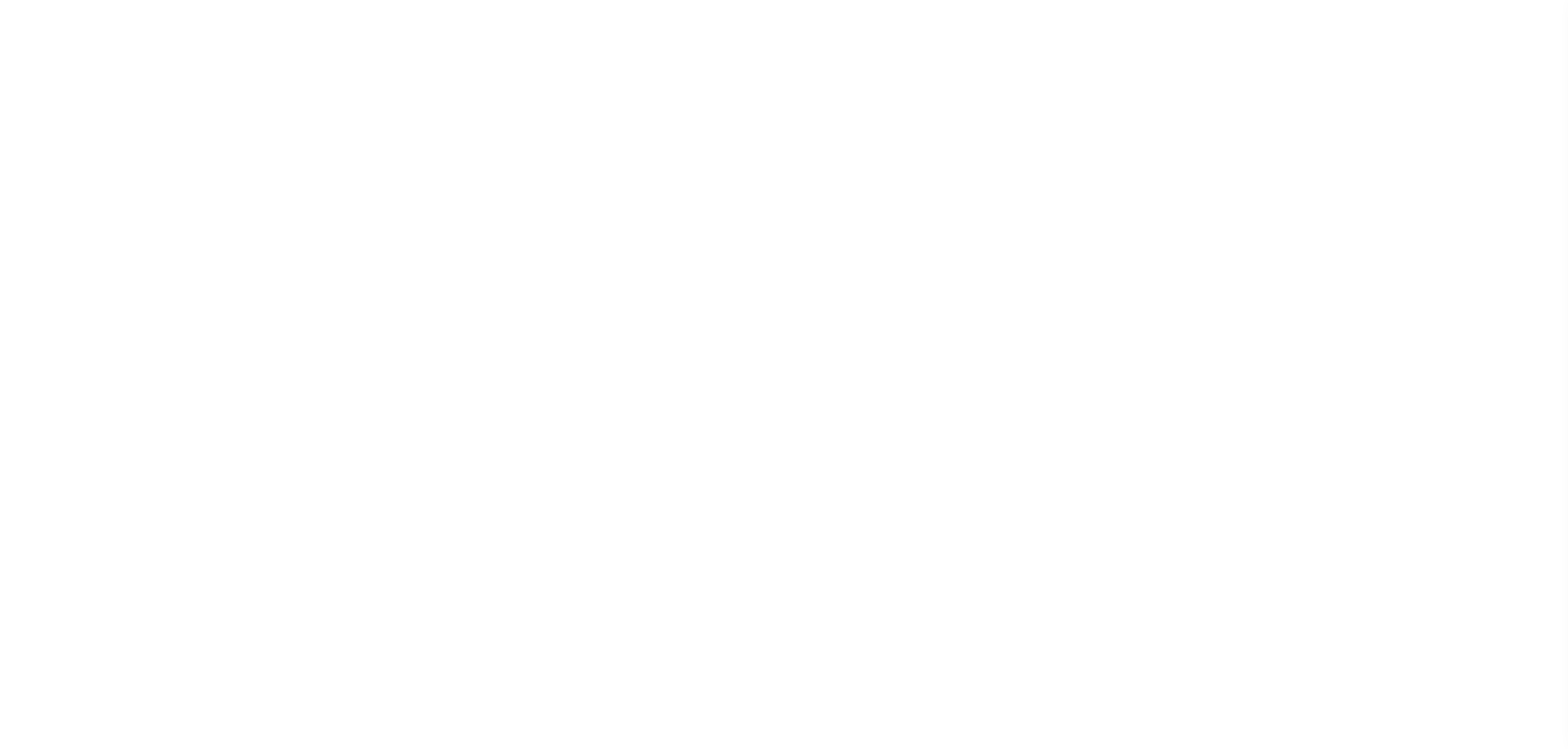
select select
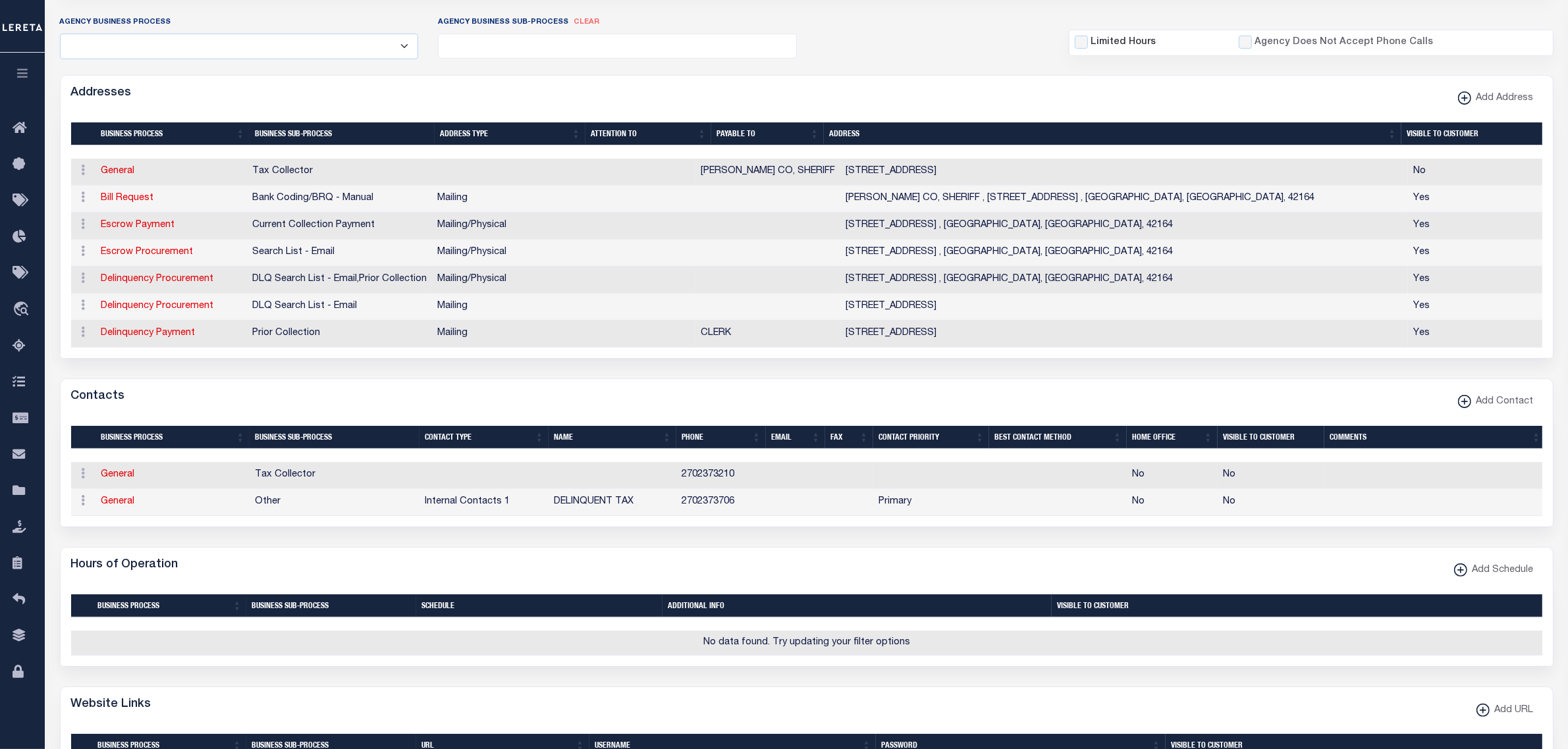
scroll to position [329, 0]
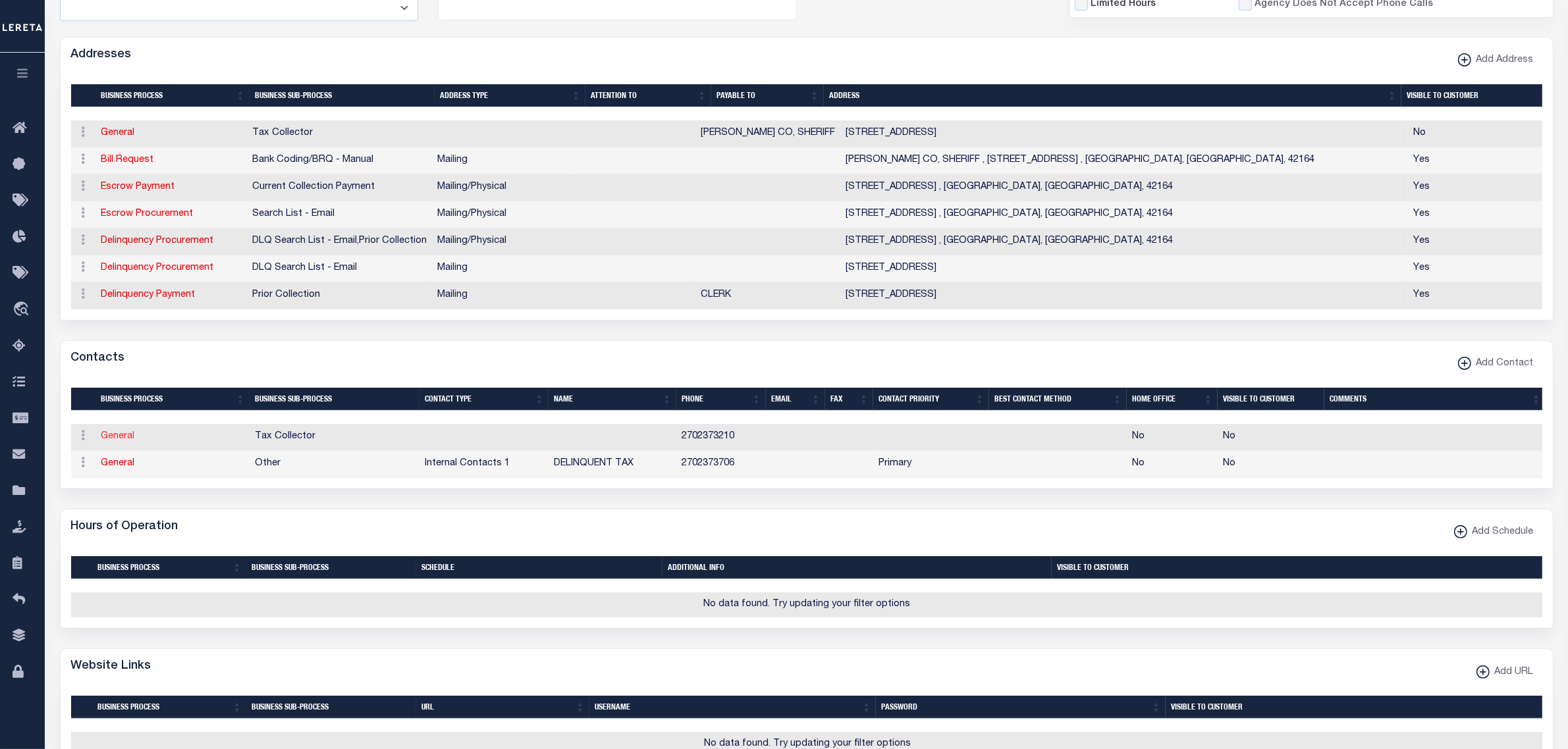
click at [114, 441] on link "General" at bounding box center [117, 436] width 33 height 9
checkbox input "false"
select select
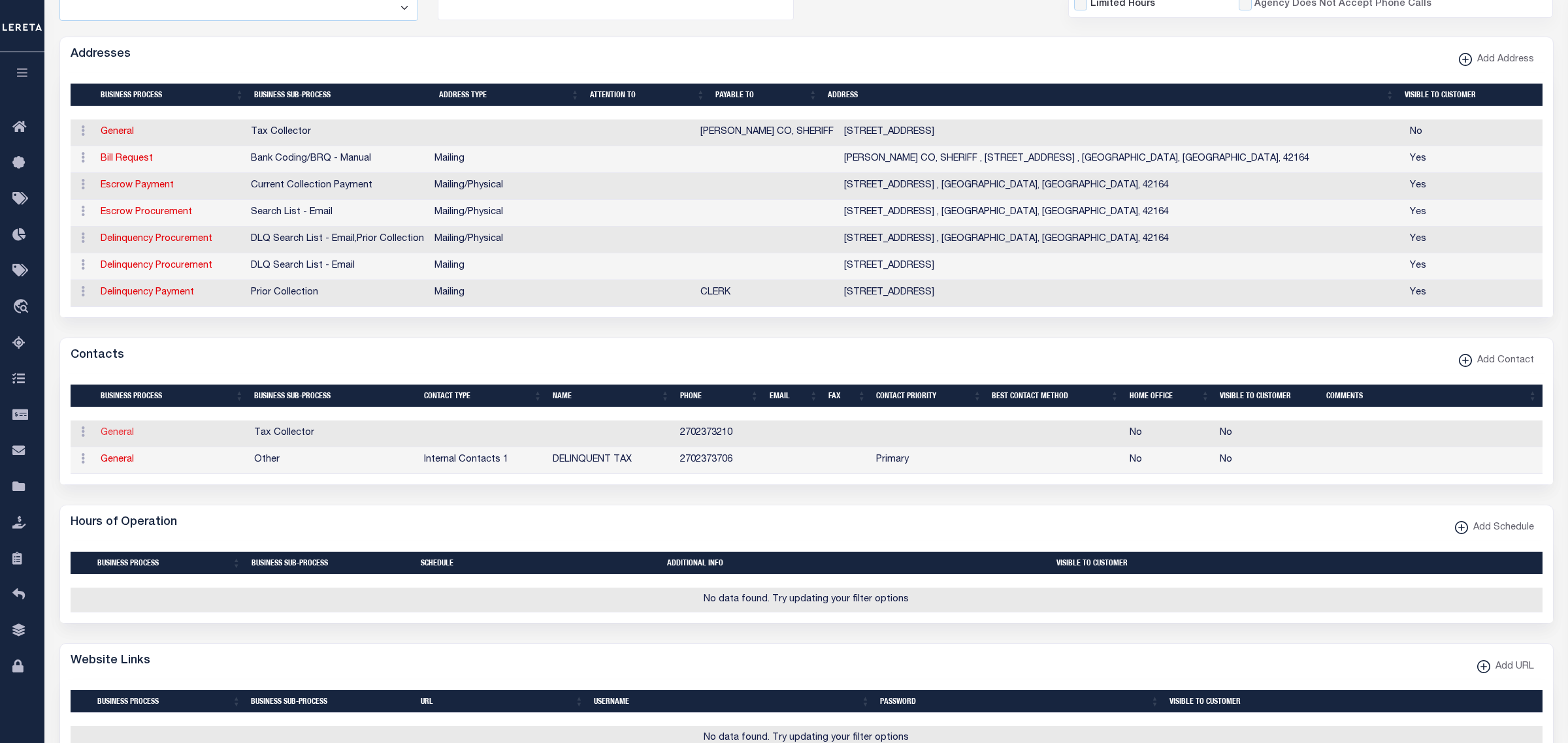
type input "2702373210"
checkbox input "false"
select select "6"
select select "31"
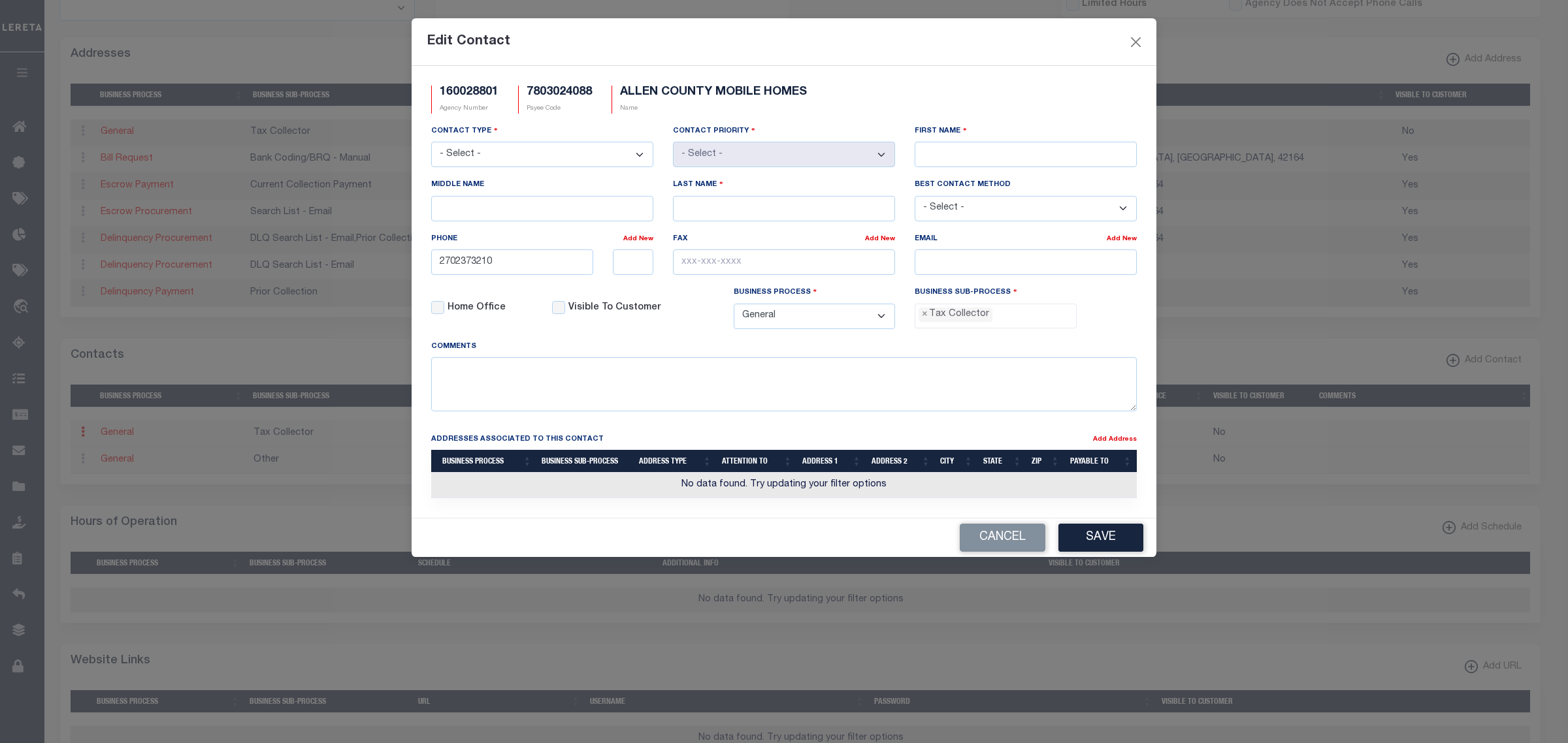
click at [558, 155] on select "- Select - Assessor Clerk Internal Contacts 1 Internal Contacts 2 Internal Cont…" at bounding box center [542, 155] width 222 height 25
select select "2"
click at [431, 143] on select "- Select - Assessor Clerk Internal Contacts 1 Internal Contacts 2 Internal Cont…" at bounding box center [542, 155] width 222 height 25
select select "1"
click at [932, 157] on input "First Name" at bounding box center [1025, 155] width 222 height 25
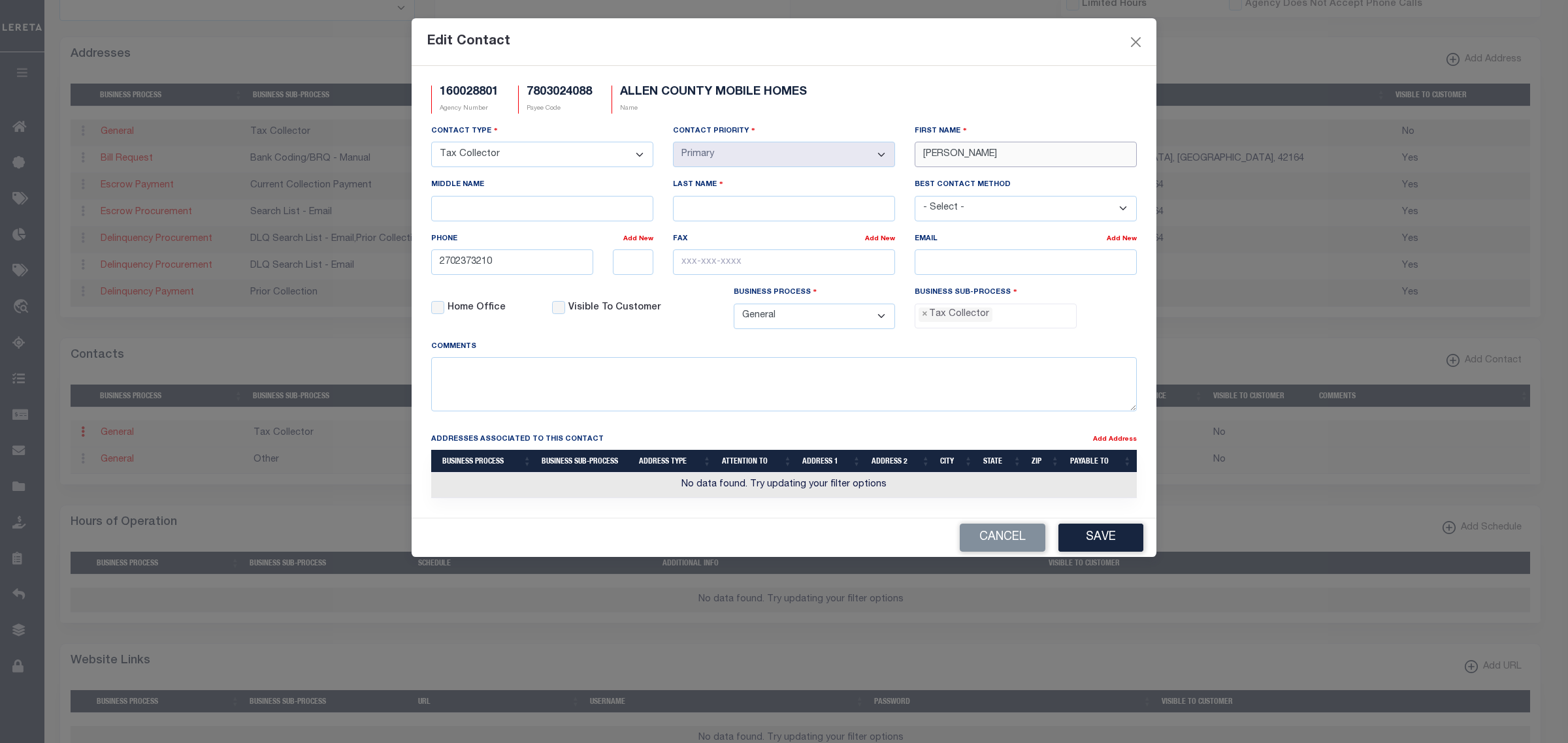
type input "BRANDON"
type input "FORD"
type input "270-237-3210"
click at [705, 272] on input "text" at bounding box center [783, 262] width 222 height 25
paste input "270-237-3654"
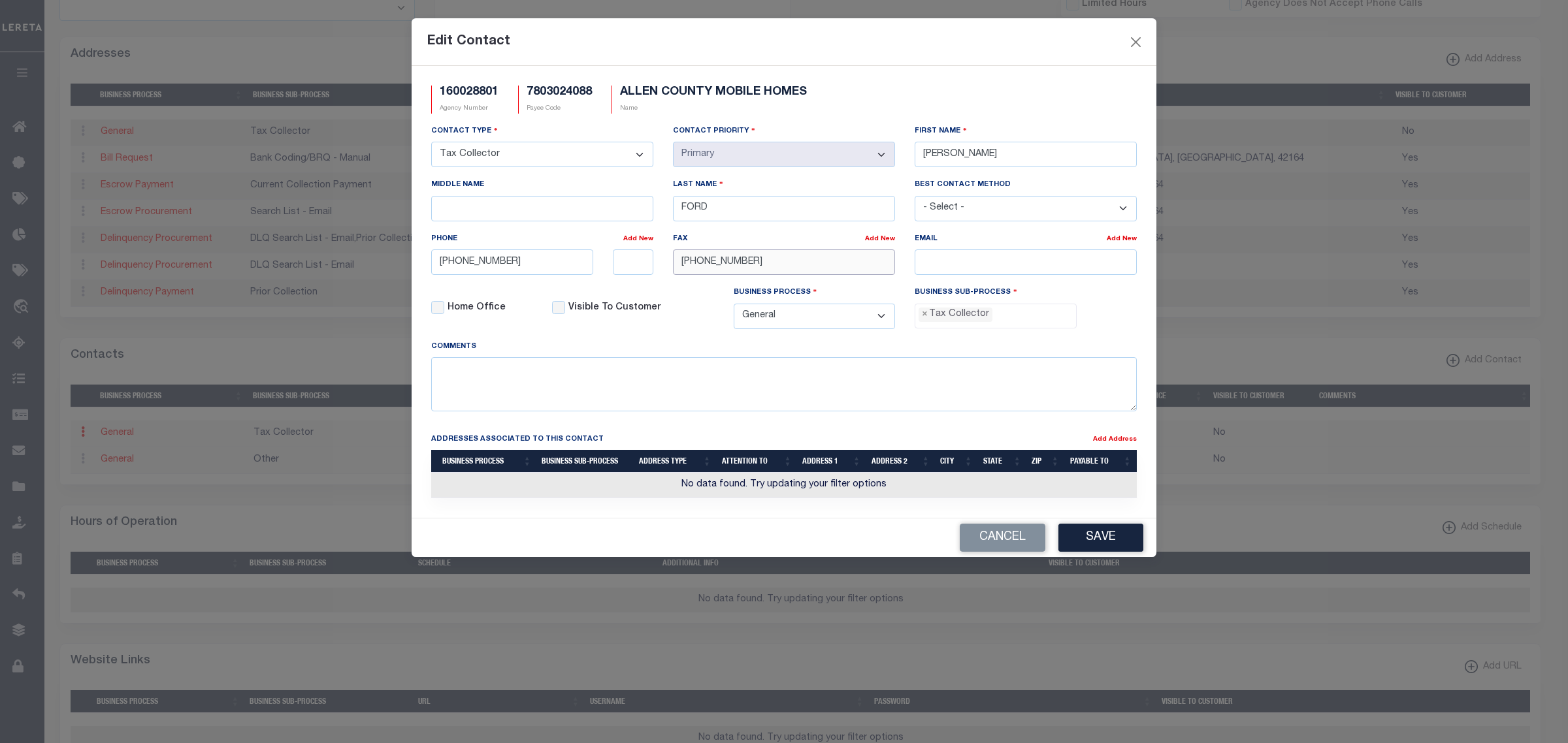
type input "270-237-3654"
click at [977, 267] on input "email" at bounding box center [1025, 262] width 222 height 25
paste input "JESSICA@ALLENCOUNTYKENTUCKY.COM"
type input "JESSICA@ALLENCOUNTYKENTUCKY.COM"
click at [1105, 549] on button "Save" at bounding box center [1101, 538] width 85 height 28
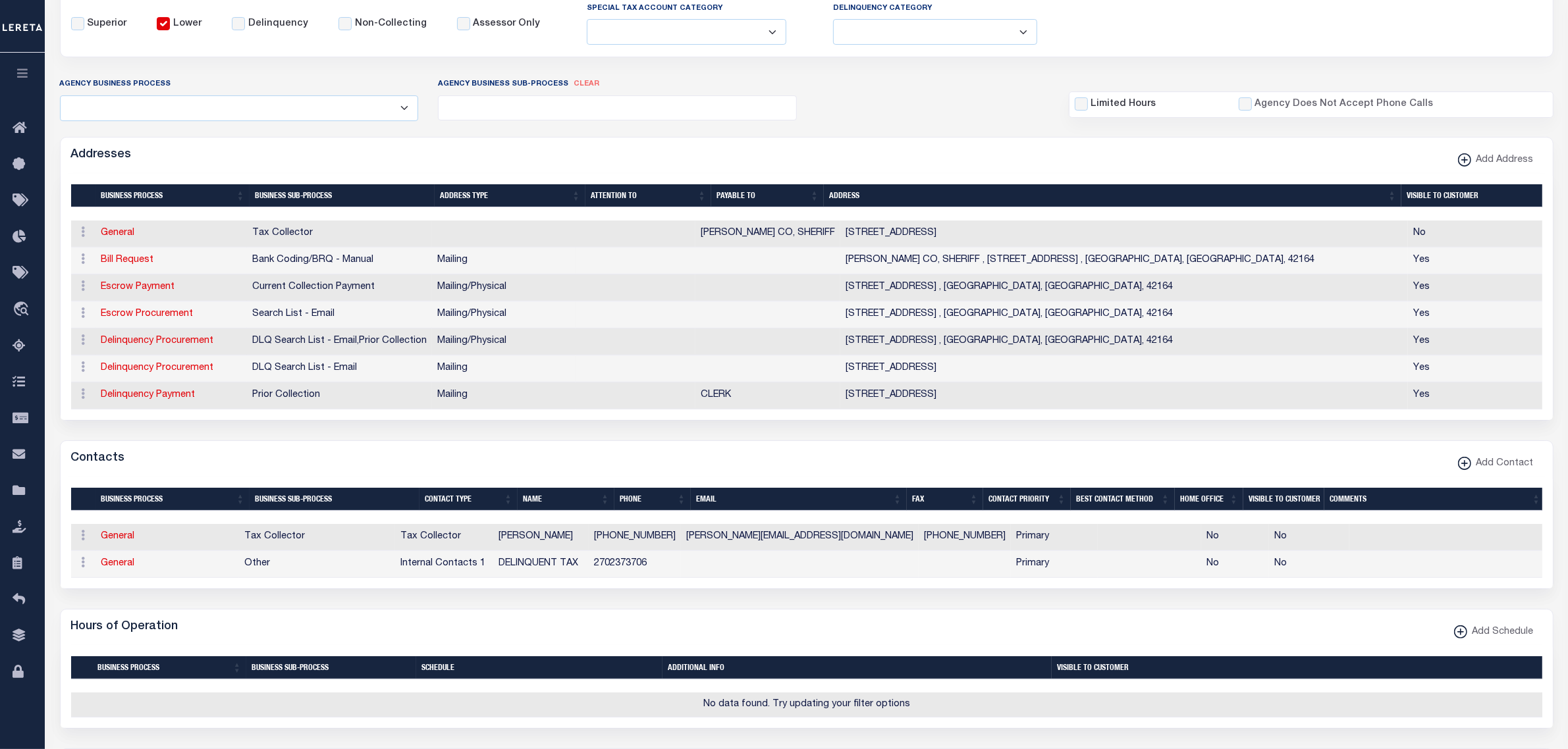
scroll to position [0, 0]
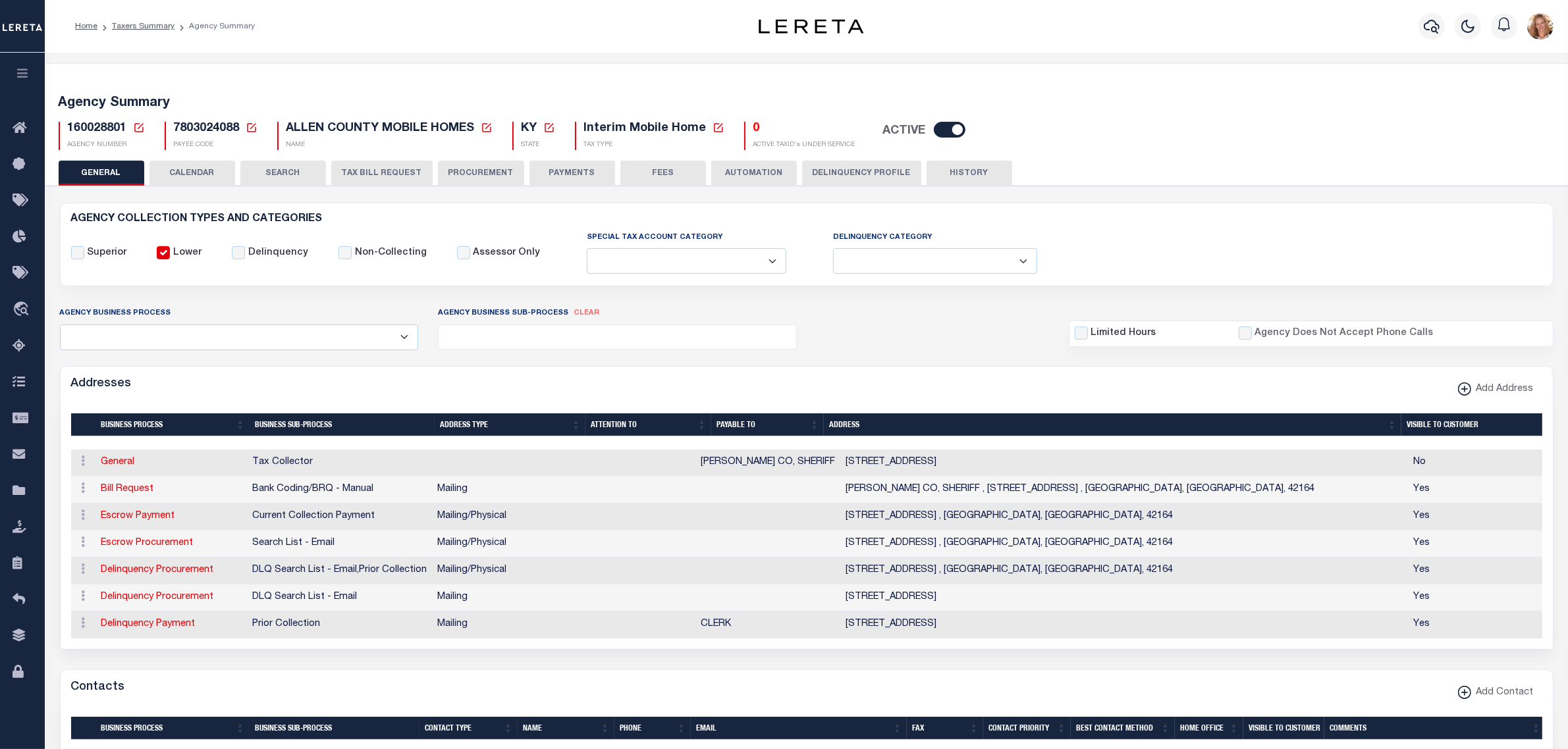
drag, startPoint x: 568, startPoint y: 179, endPoint x: 537, endPoint y: 251, distance: 78.4
click at [568, 179] on button "PAYMENTS" at bounding box center [572, 173] width 86 height 25
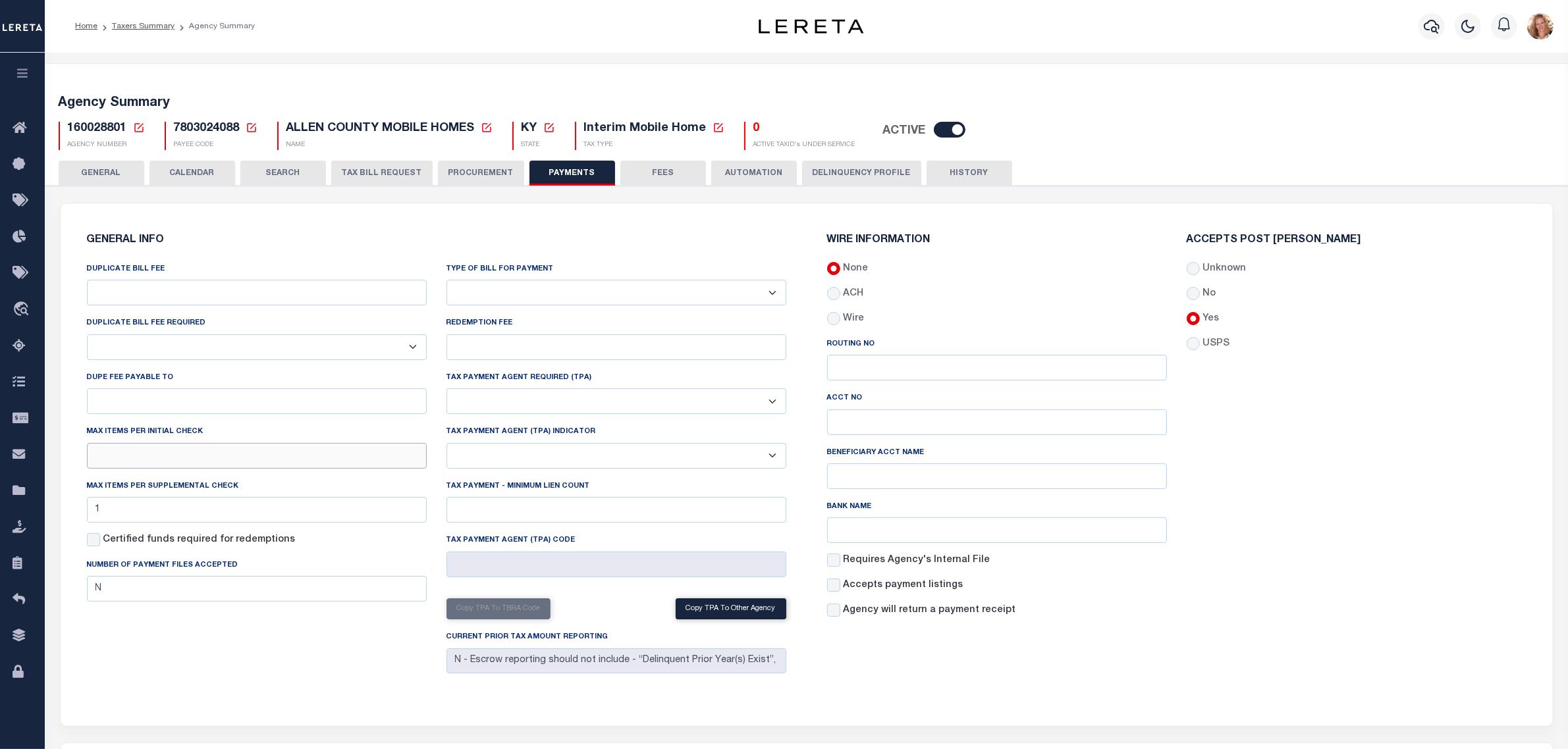
click at [150, 461] on input "text" at bounding box center [257, 456] width 340 height 26
click at [150, 461] on input "text" at bounding box center [257, 456] width 340 height 26
type input "1"
click at [251, 433] on div "Max items per Initial Check 1" at bounding box center [257, 446] width 340 height 44
click at [1517, 731] on button "Save Edits" at bounding box center [1501, 730] width 107 height 28
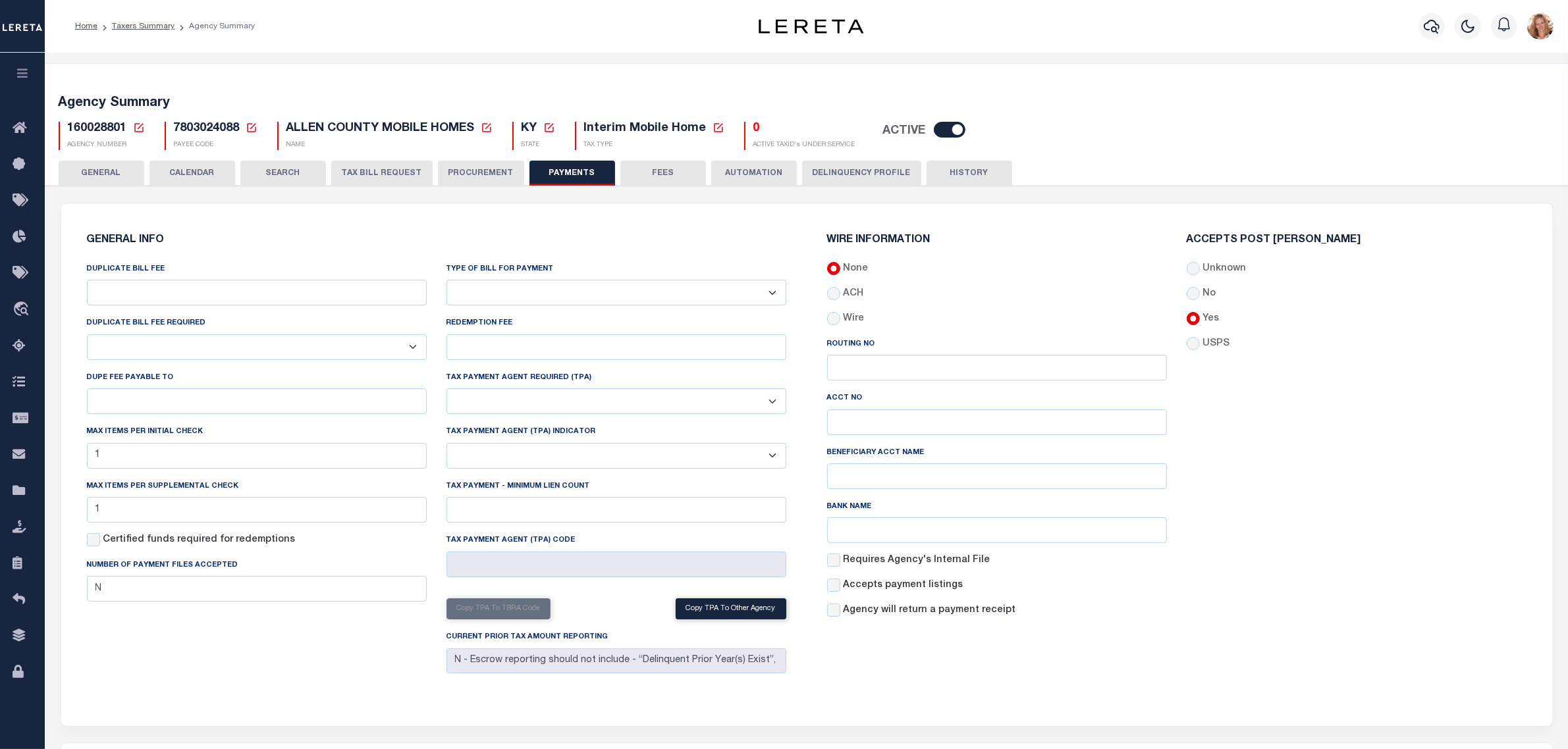
click at [494, 172] on button "PROCUREMENT" at bounding box center [480, 173] width 86 height 25
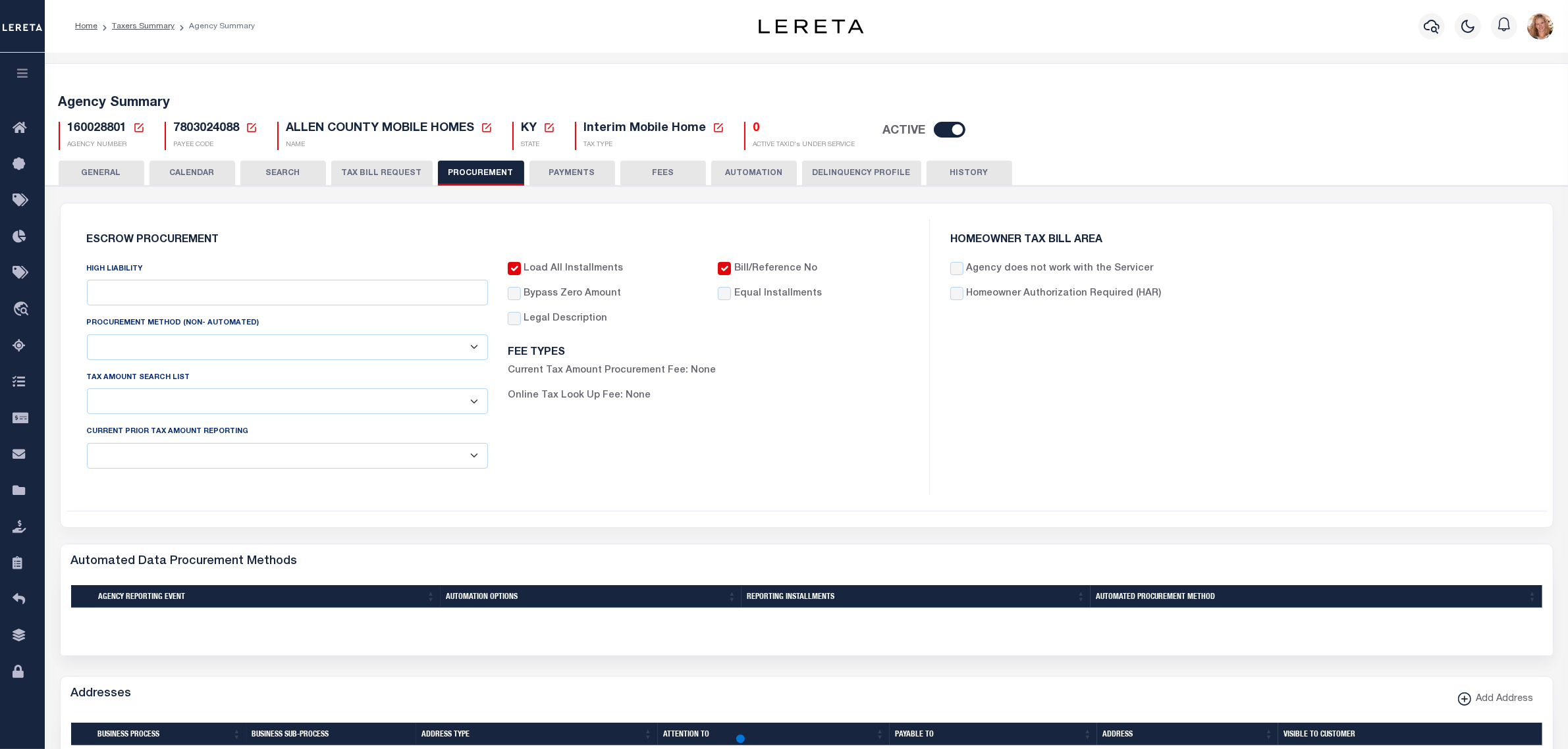
type input "$8,000"
select select "8"
select select "1"
select select "4"
checkbox input "true"
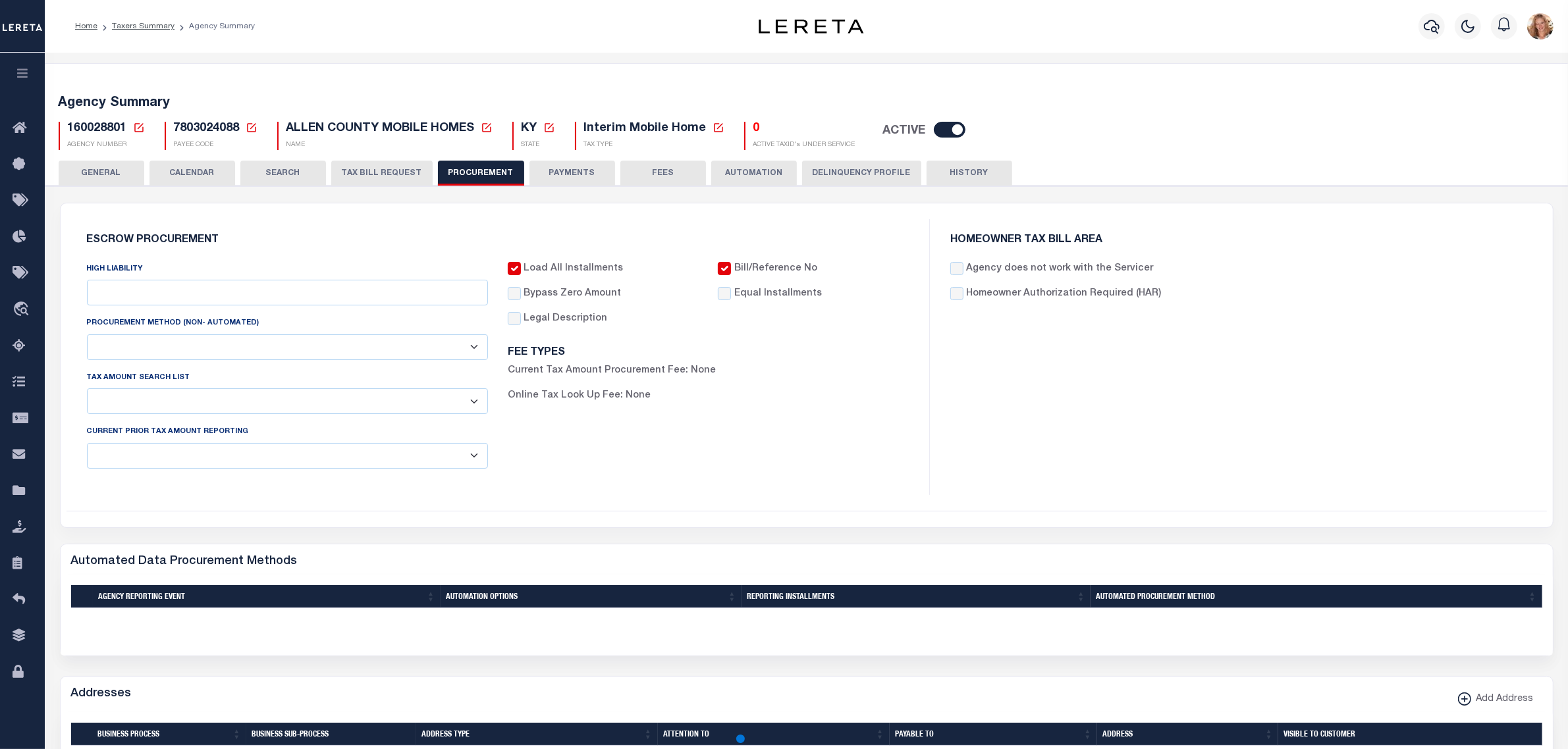
checkbox input "true"
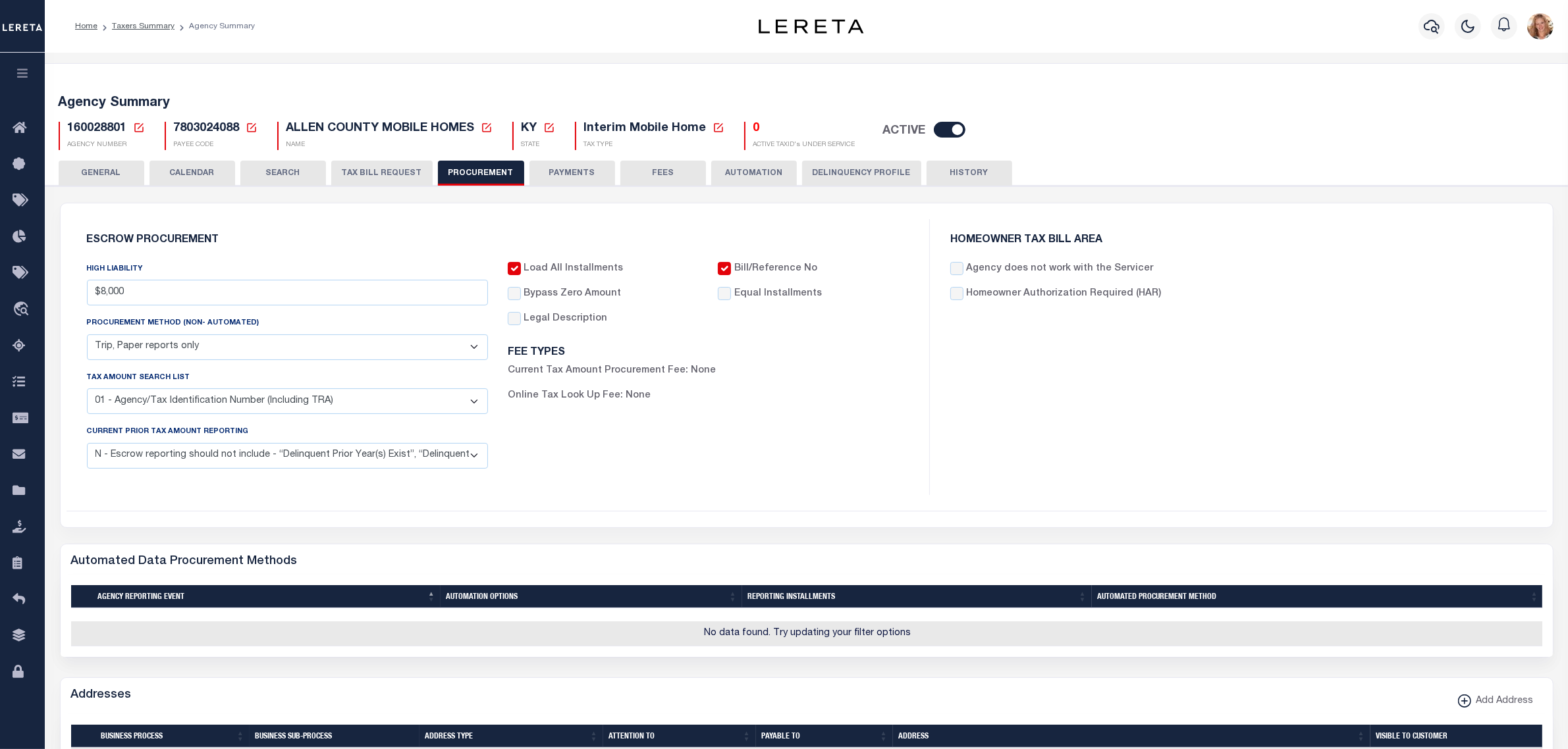
click at [545, 172] on button "PAYMENTS" at bounding box center [572, 173] width 86 height 25
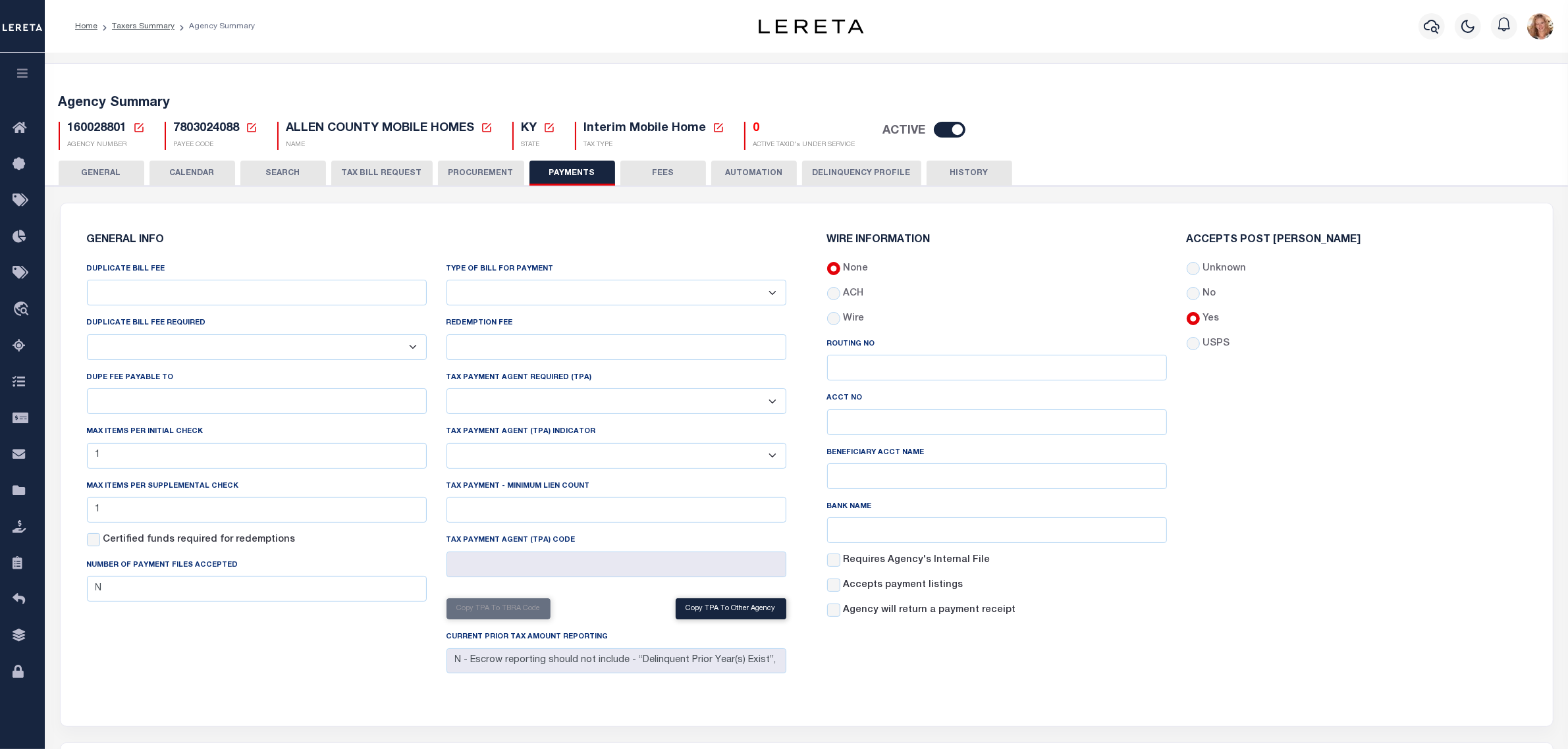
click at [119, 175] on button "GENERAL" at bounding box center [101, 173] width 86 height 25
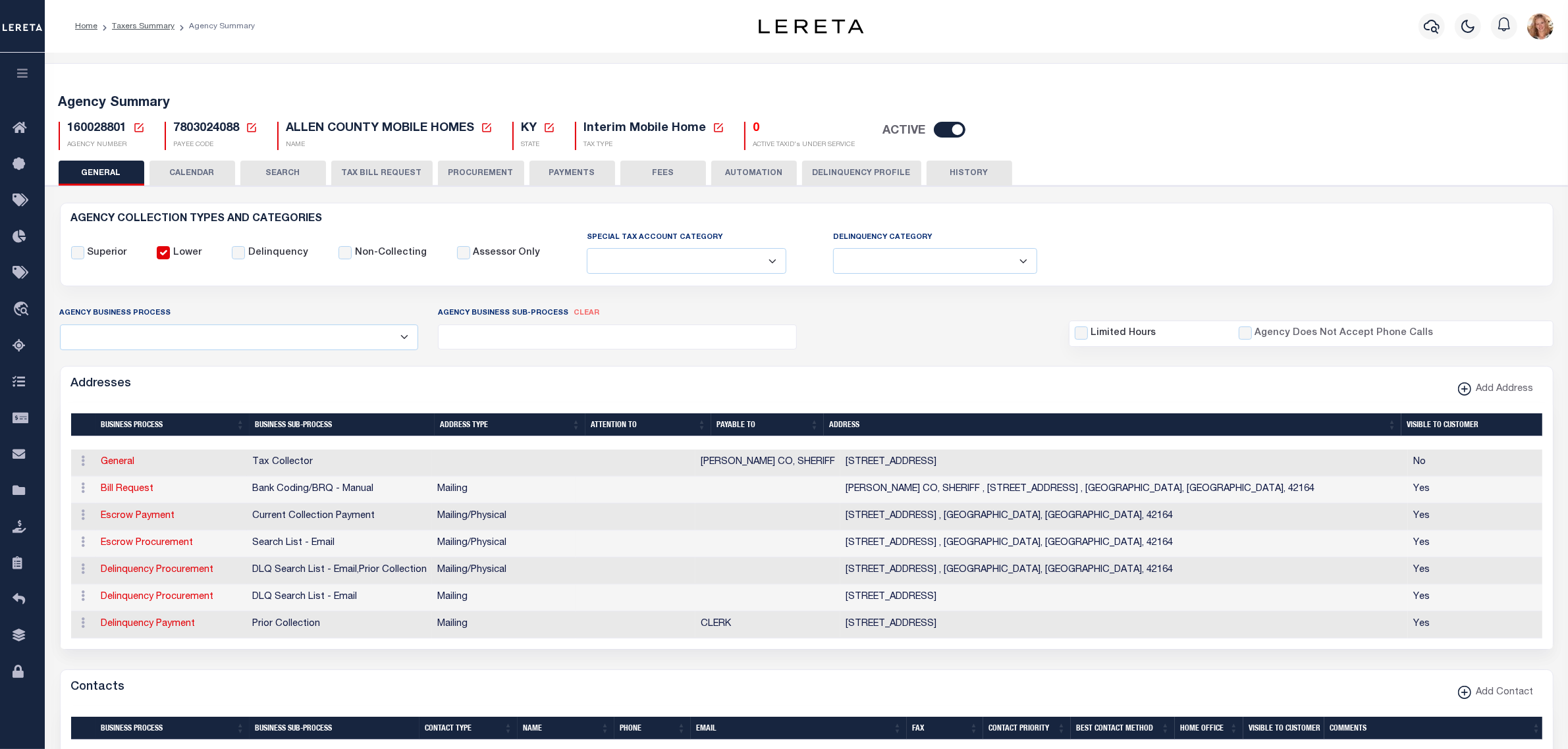
click at [137, 132] on icon at bounding box center [139, 128] width 9 height 9
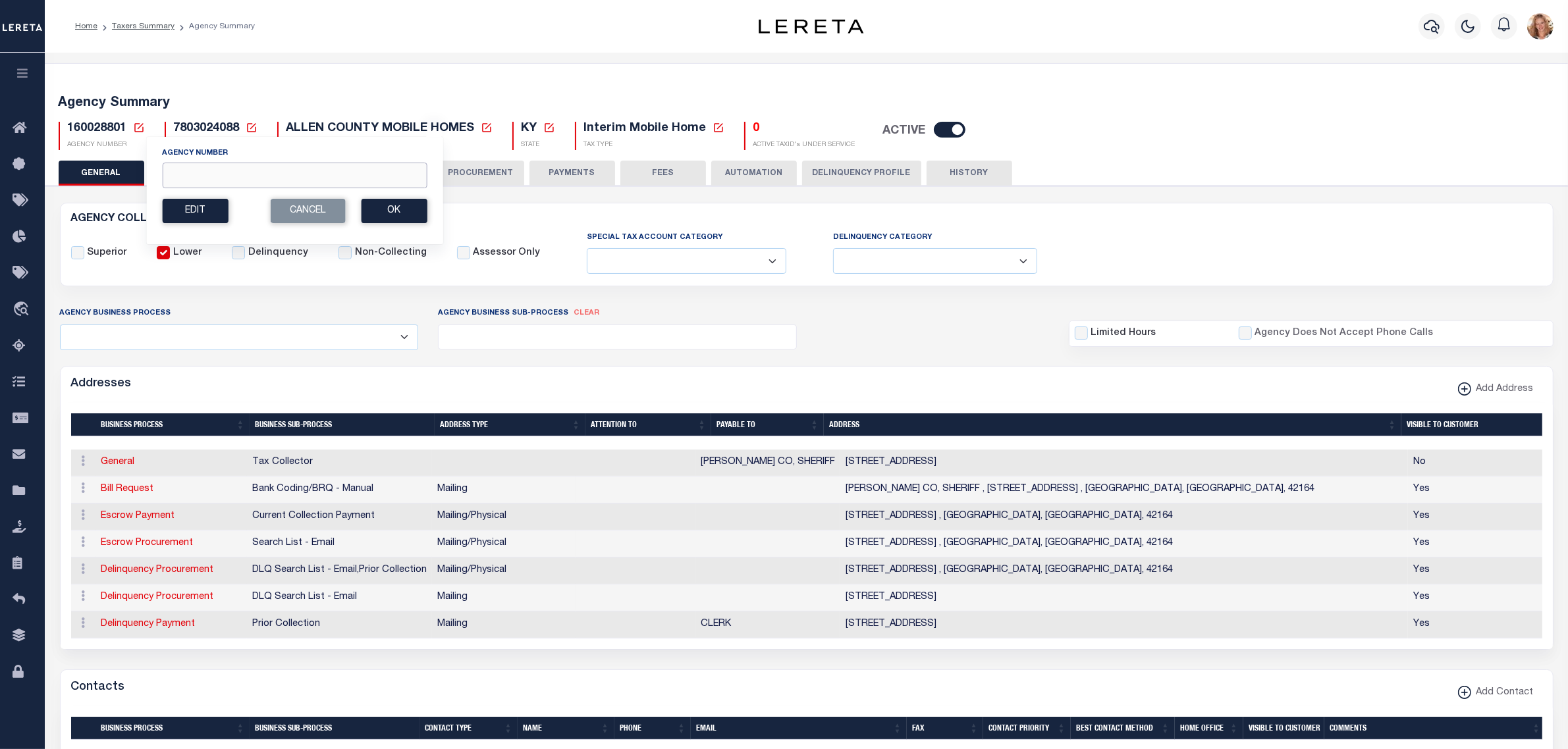
click at [193, 175] on input "Agency Number" at bounding box center [294, 175] width 265 height 26
type input "160040000"
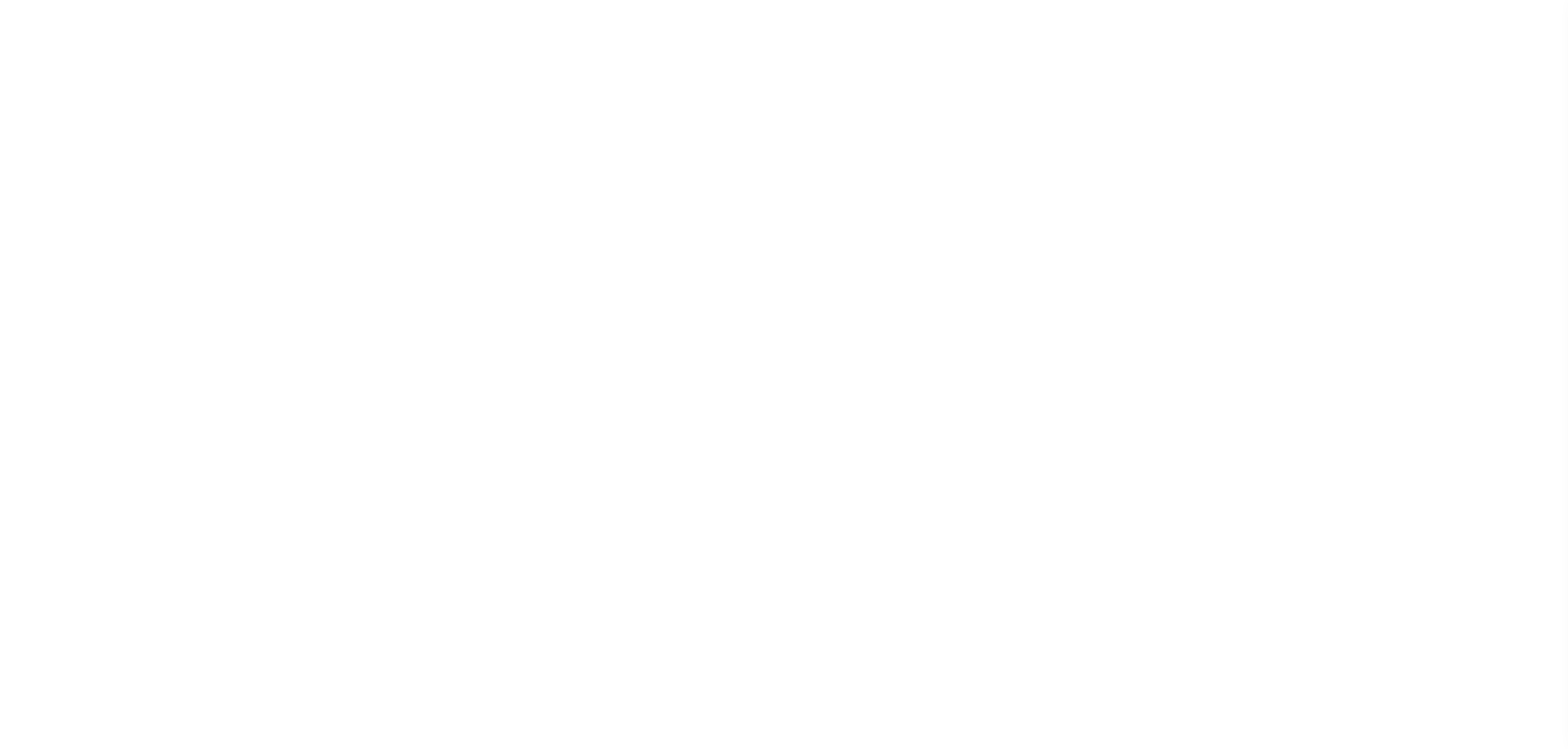
select select
select select "true"
select select "37"
select select "false"
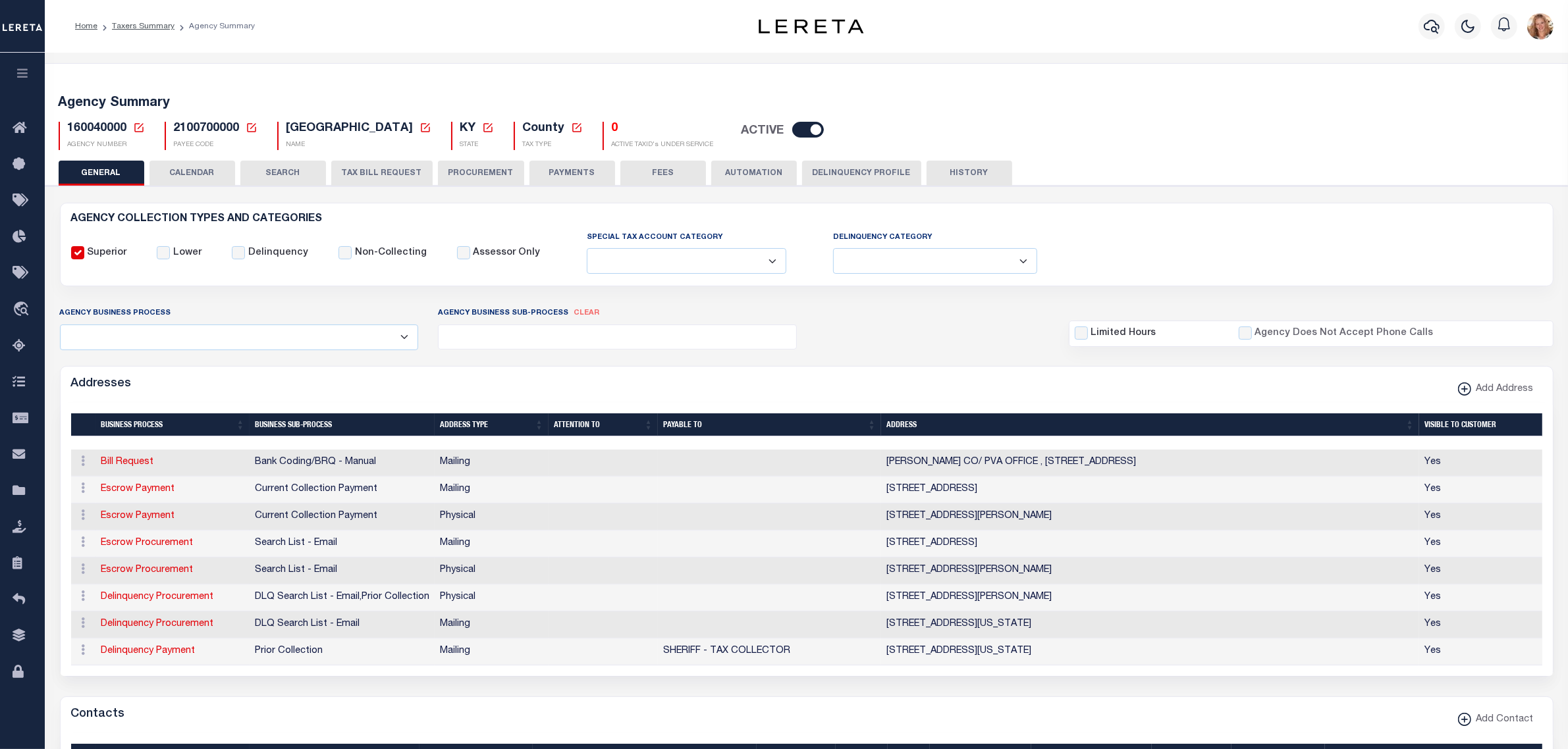
click at [580, 172] on button "PAYMENTS" at bounding box center [572, 173] width 86 height 25
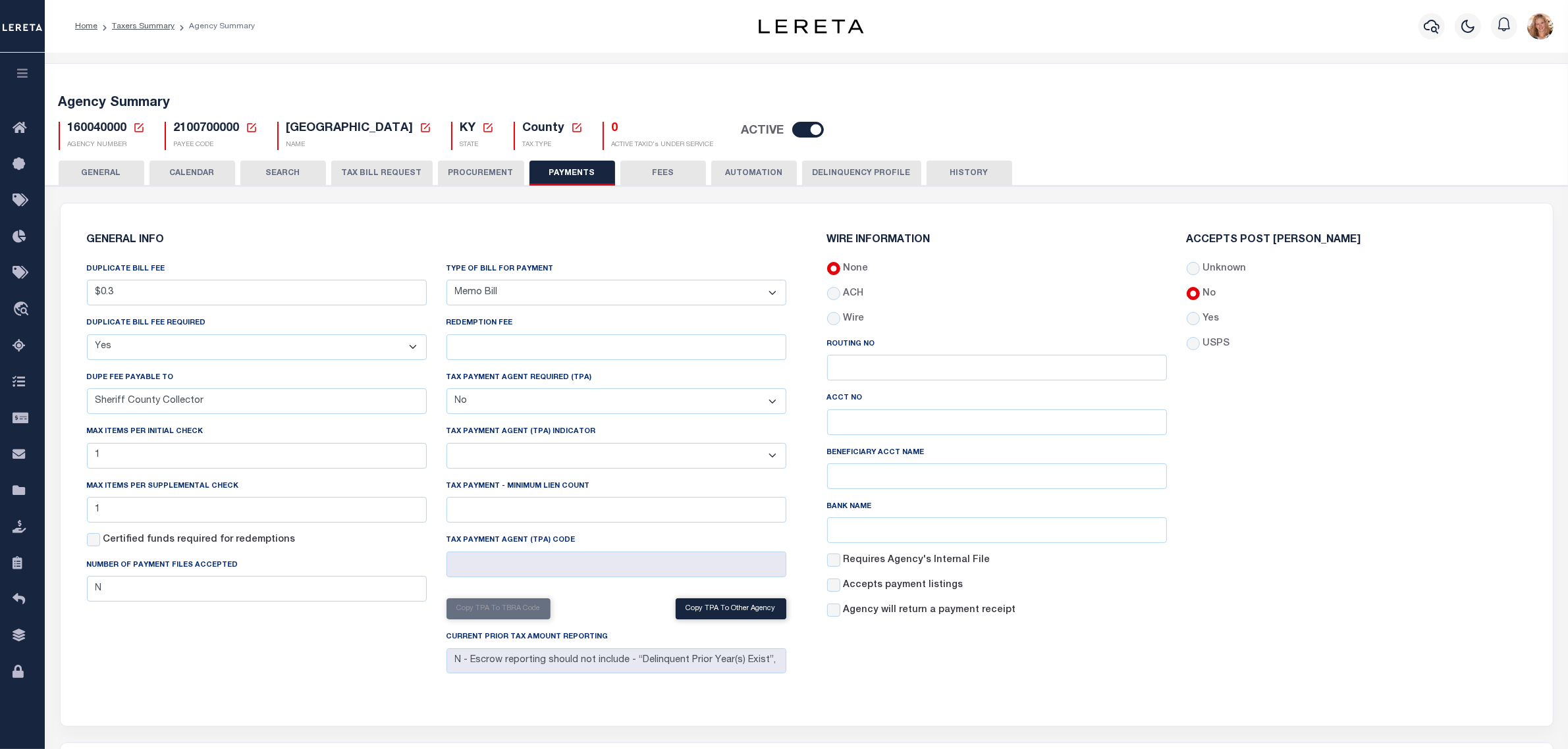
click at [1213, 318] on label "Yes" at bounding box center [1210, 318] width 16 height 15
click at [1200, 318] on input "Yes" at bounding box center [1193, 318] width 13 height 13
radio input "true"
click at [1462, 728] on button "Save Edits" at bounding box center [1501, 730] width 107 height 28
click at [90, 169] on button "GENERAL" at bounding box center [101, 173] width 86 height 25
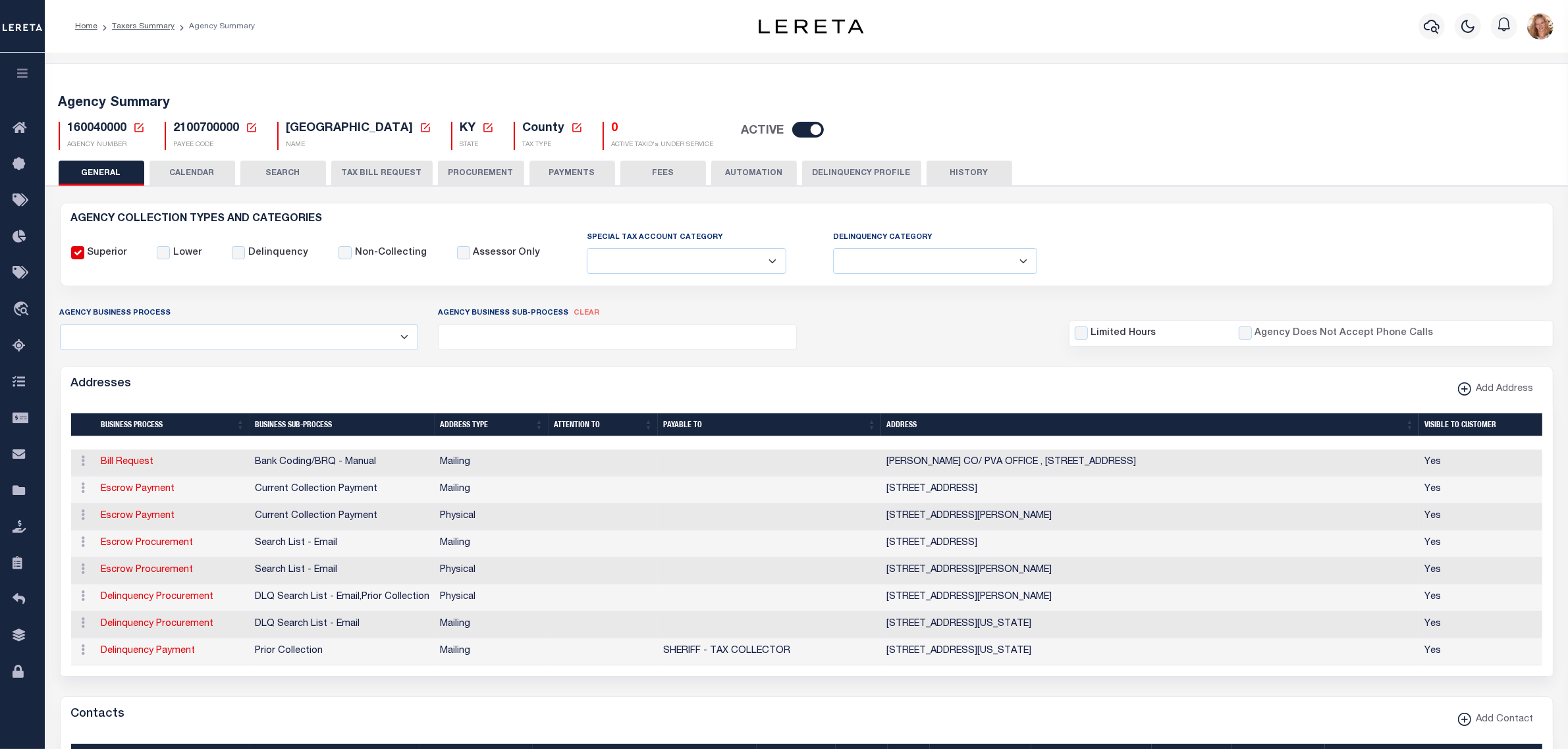
scroll to position [82, 0]
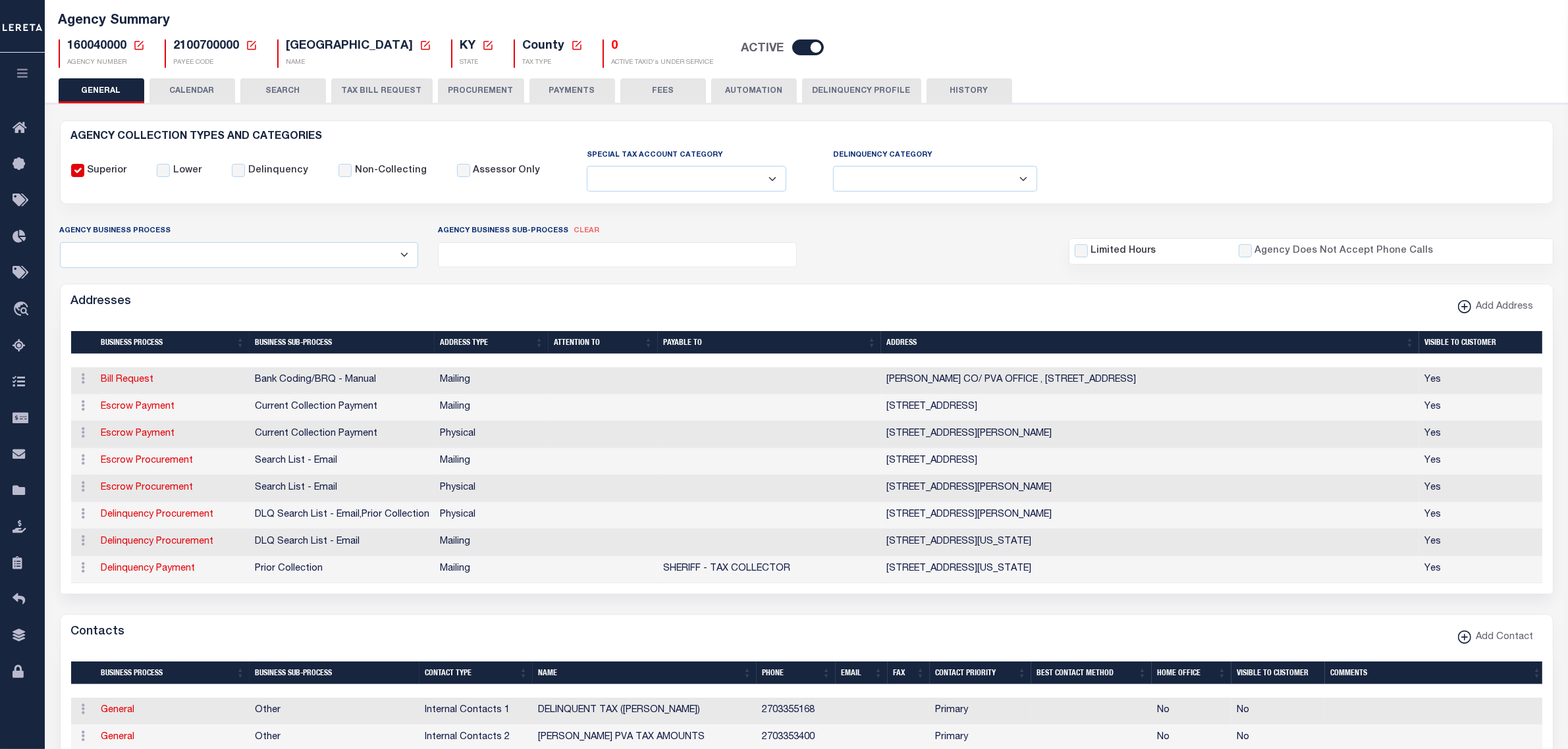
drag, startPoint x: 557, startPoint y: 80, endPoint x: 570, endPoint y: 251, distance: 171.5
click at [557, 80] on button "PAYMENTS" at bounding box center [572, 91] width 86 height 25
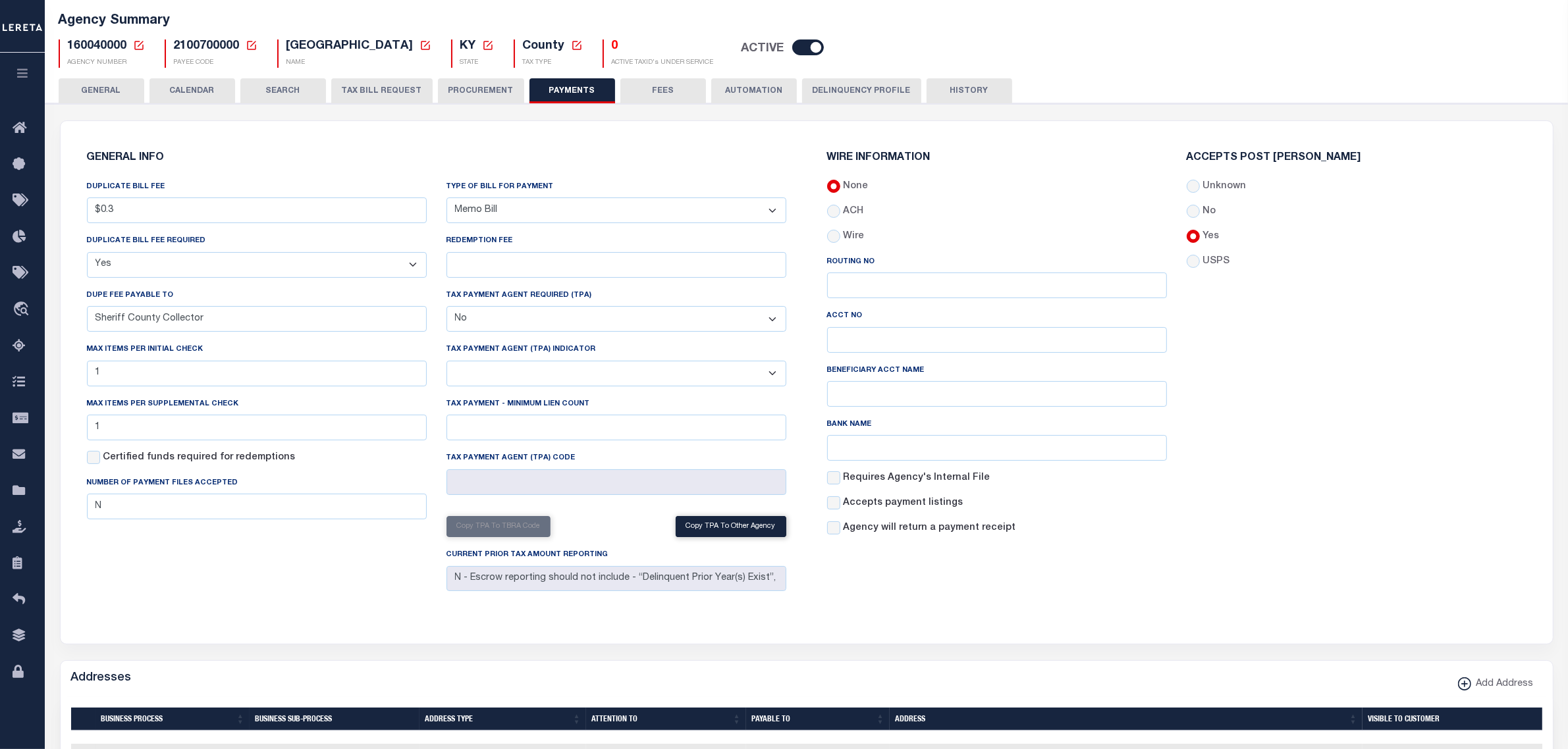
click at [560, 221] on select "Bar-Coded Tax Statement Print Tax Bills from Web. No DBF Required. Memo Bill Or…" at bounding box center [616, 211] width 340 height 26
select select
click at [446, 198] on select "Bar-Coded Tax Statement Print Tax Bills from Web. No DBF Required. Memo Bill Or…" at bounding box center [616, 211] width 340 height 26
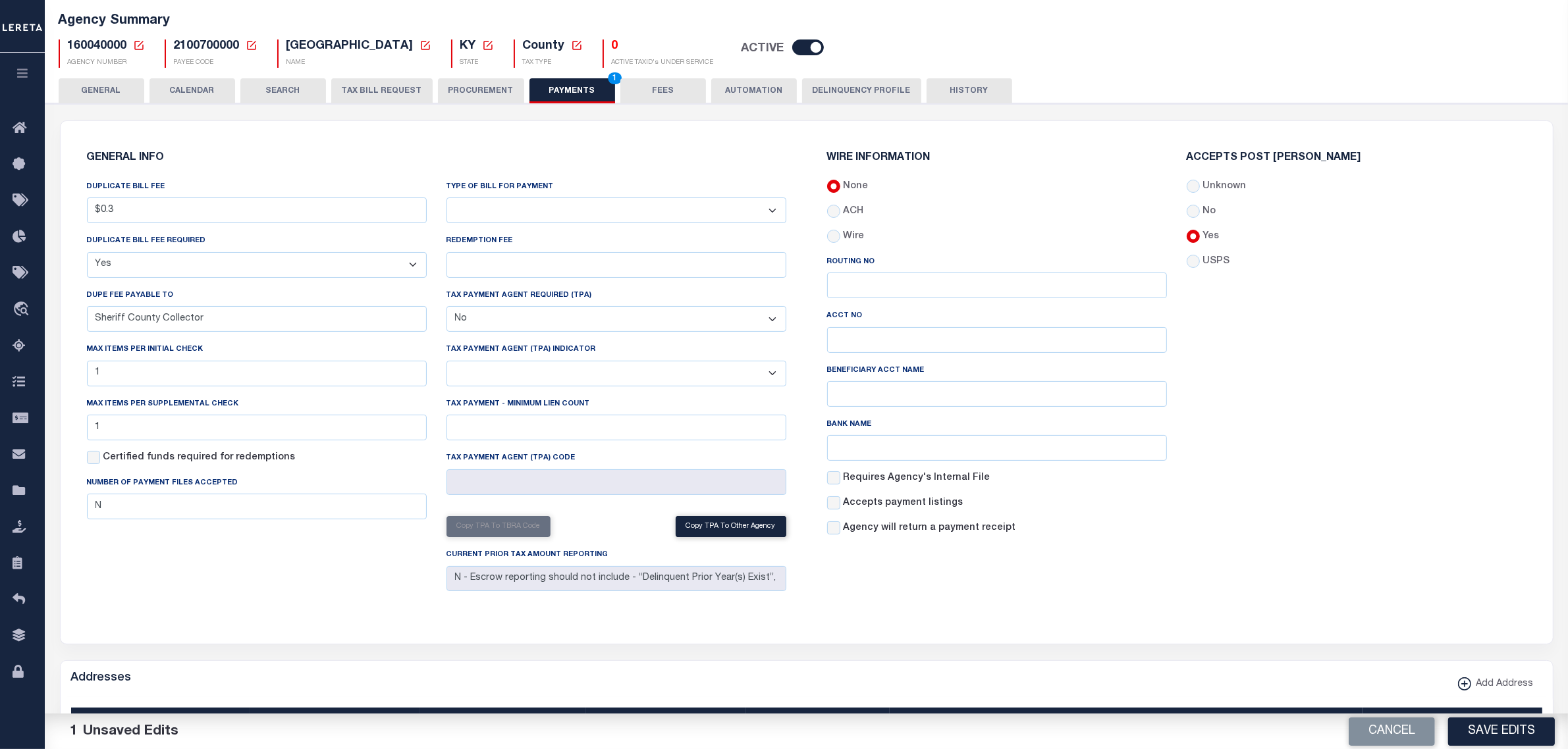
click at [528, 171] on div "GENERAL INFO DUPLICATE BILL FEE $0.3 DUPLICATE BILL FEE REQUIRED Yes No DUPE FE…" at bounding box center [436, 374] width 720 height 475
click at [1497, 737] on button "Save Edits" at bounding box center [1501, 730] width 107 height 28
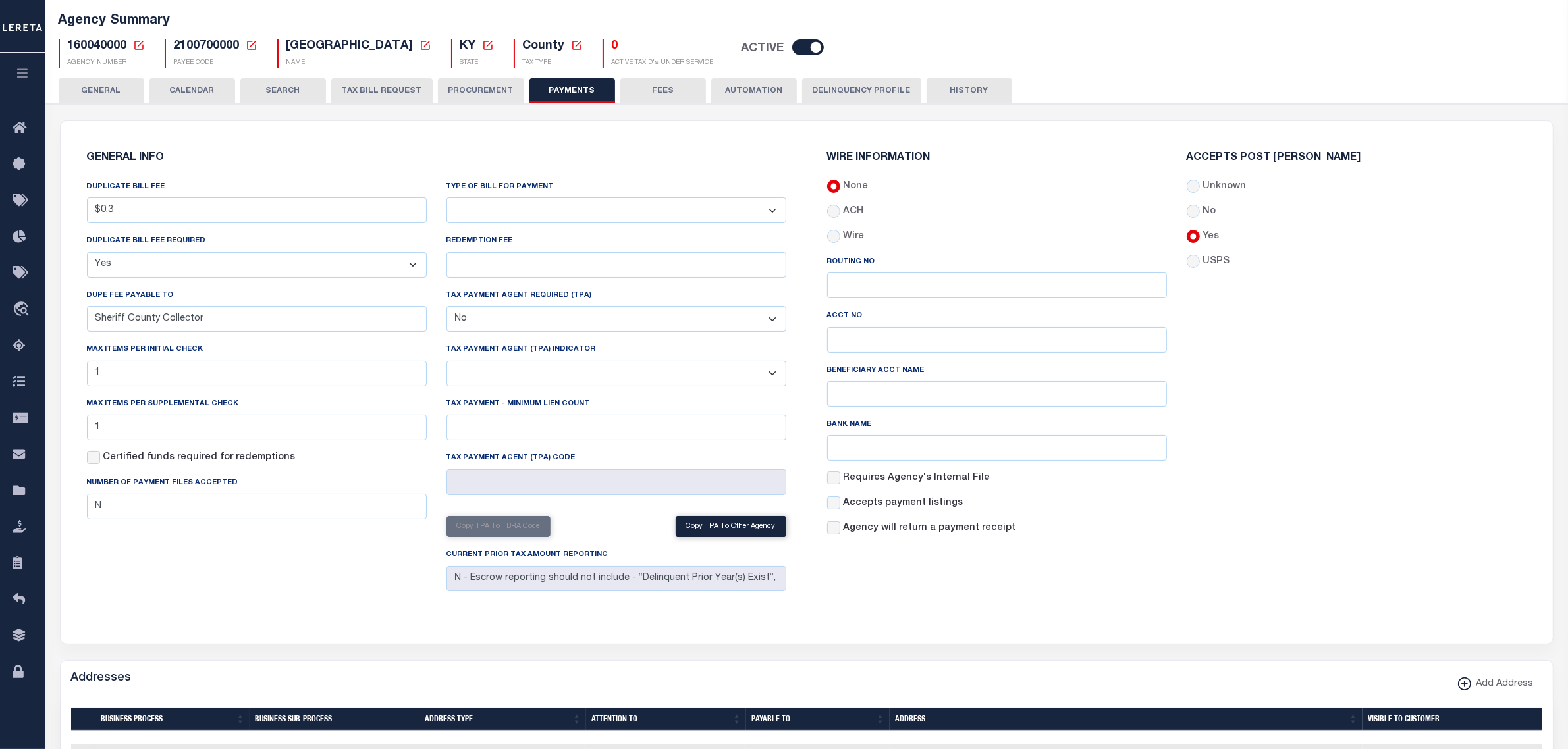
click at [107, 93] on button "GENERAL" at bounding box center [101, 91] width 86 height 25
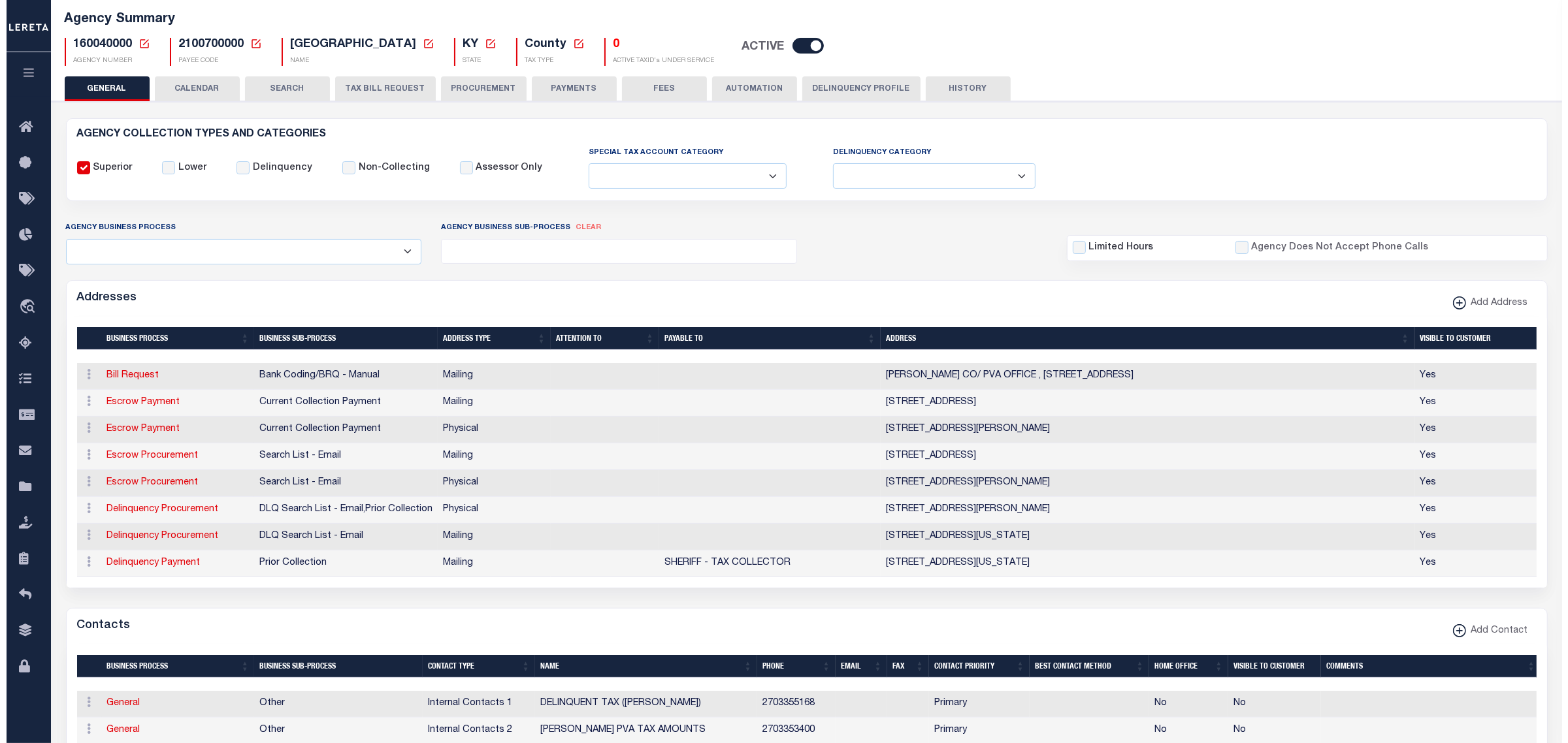
scroll to position [245, 0]
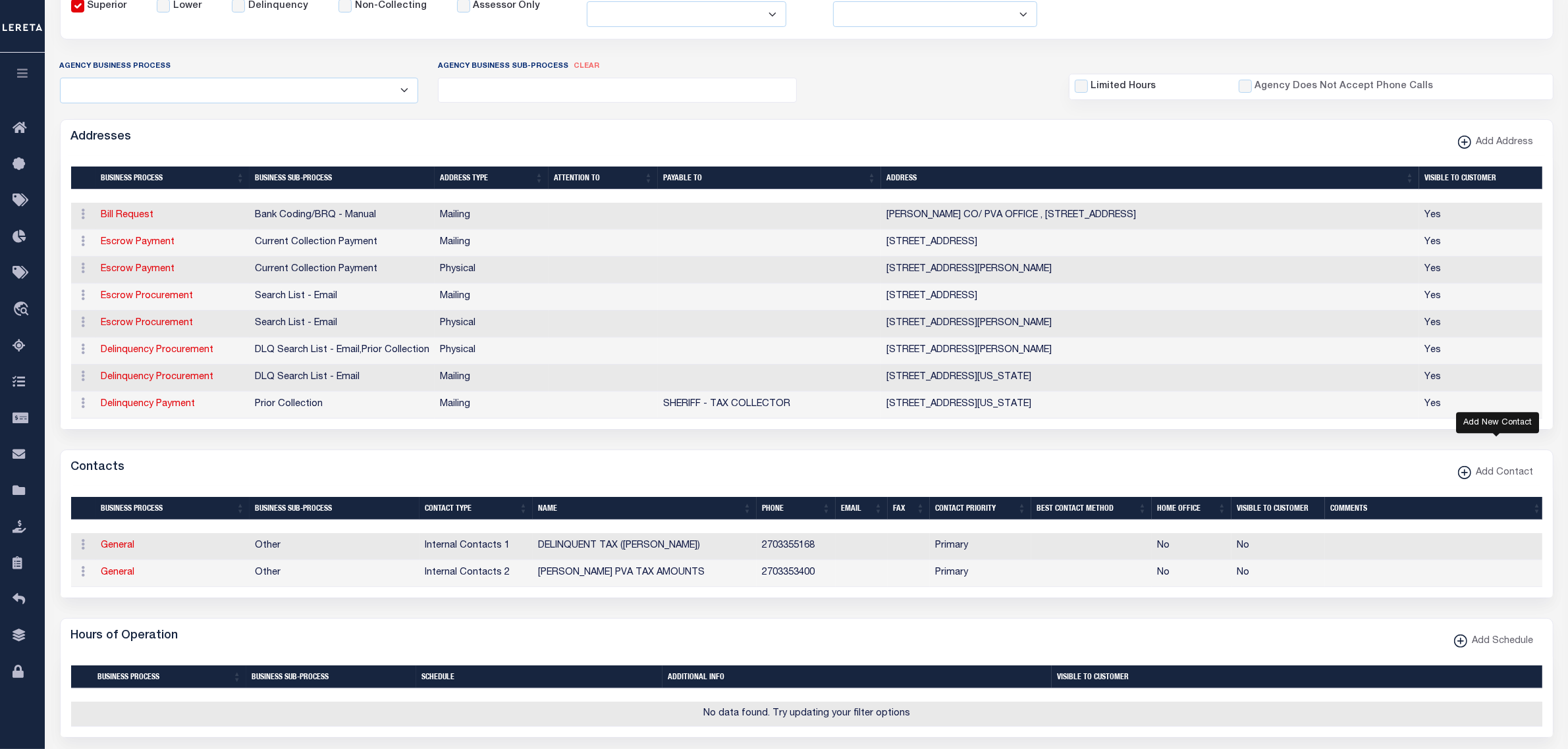
click at [1505, 480] on span "Add Contact" at bounding box center [1502, 473] width 63 height 15
select select "1"
checkbox input "false"
checkbox input "true"
select select
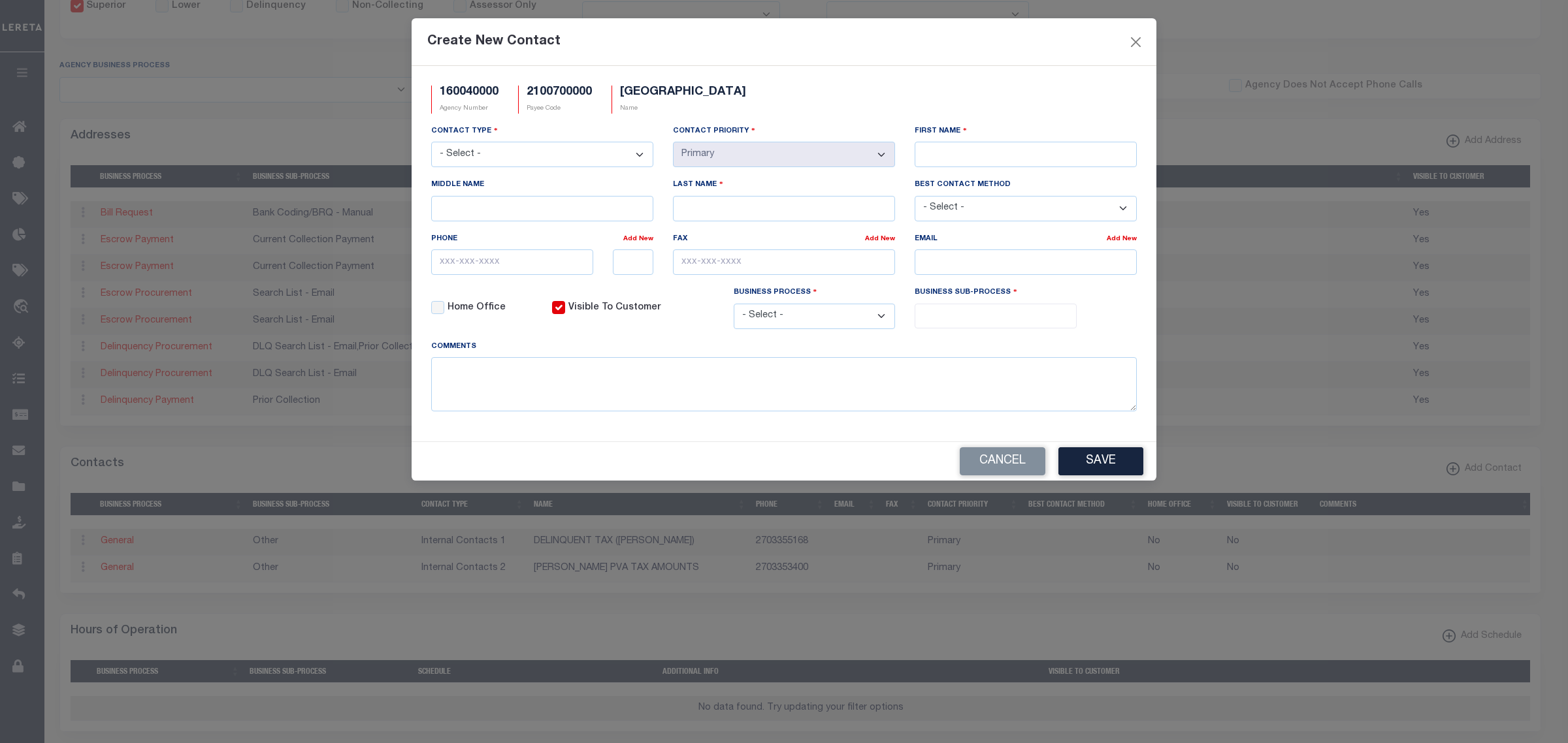
click at [524, 155] on select "- Select - Assessor Clerk Internal Contacts 1 Internal Contacts 2 Internal Cont…" at bounding box center [542, 155] width 222 height 25
select select "2"
click at [431, 143] on select "- Select - Assessor Clerk Internal Contacts 1 Internal Contacts 2 Internal Cont…" at bounding box center [542, 155] width 222 height 25
click at [939, 162] on input "First Name" at bounding box center [1025, 155] width 222 height 25
type input "F"
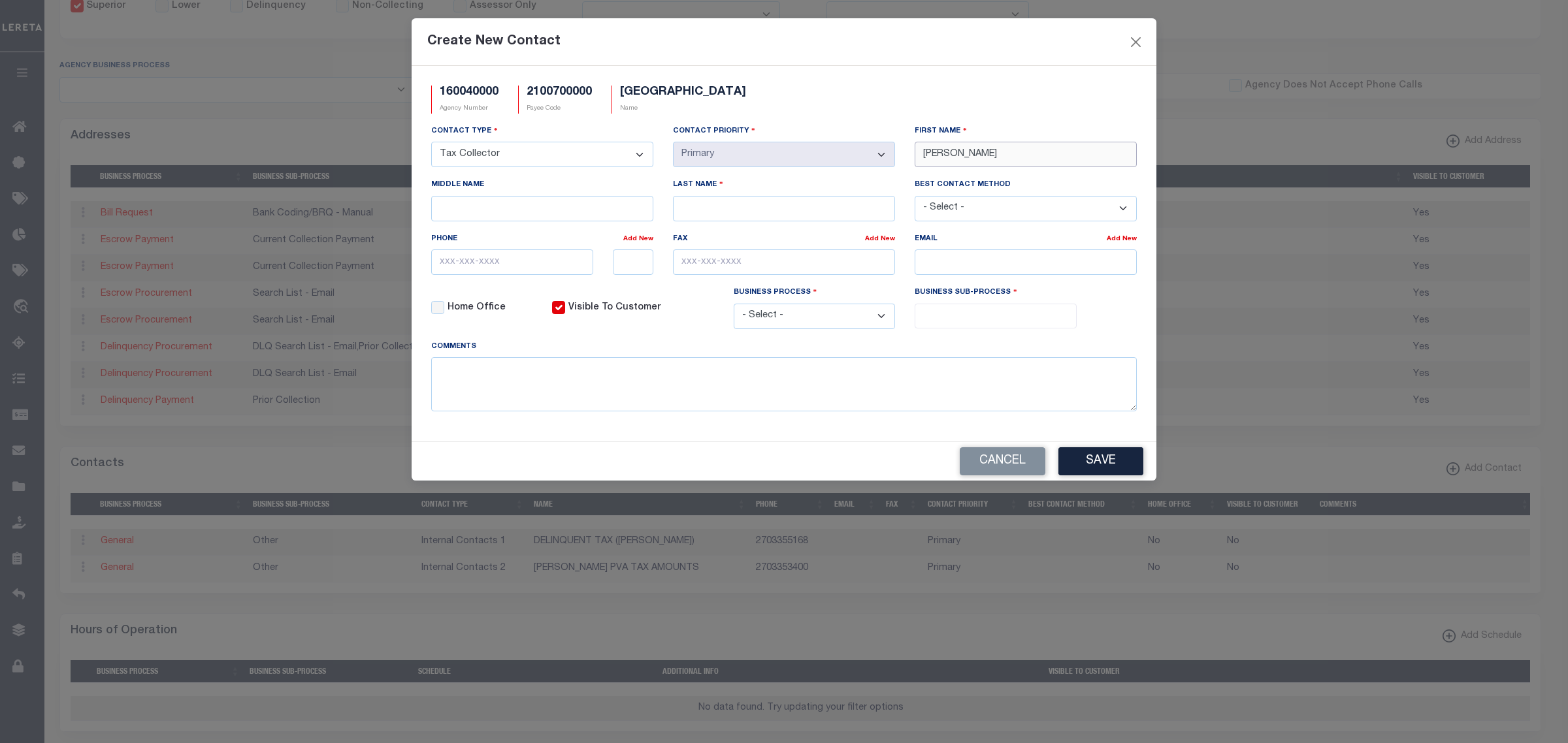
type input "[PERSON_NAME]"
click at [494, 267] on input "text" at bounding box center [512, 262] width 162 height 25
paste input "[PHONE_NUMBER]"
type input "[PHONE_NUMBER]"
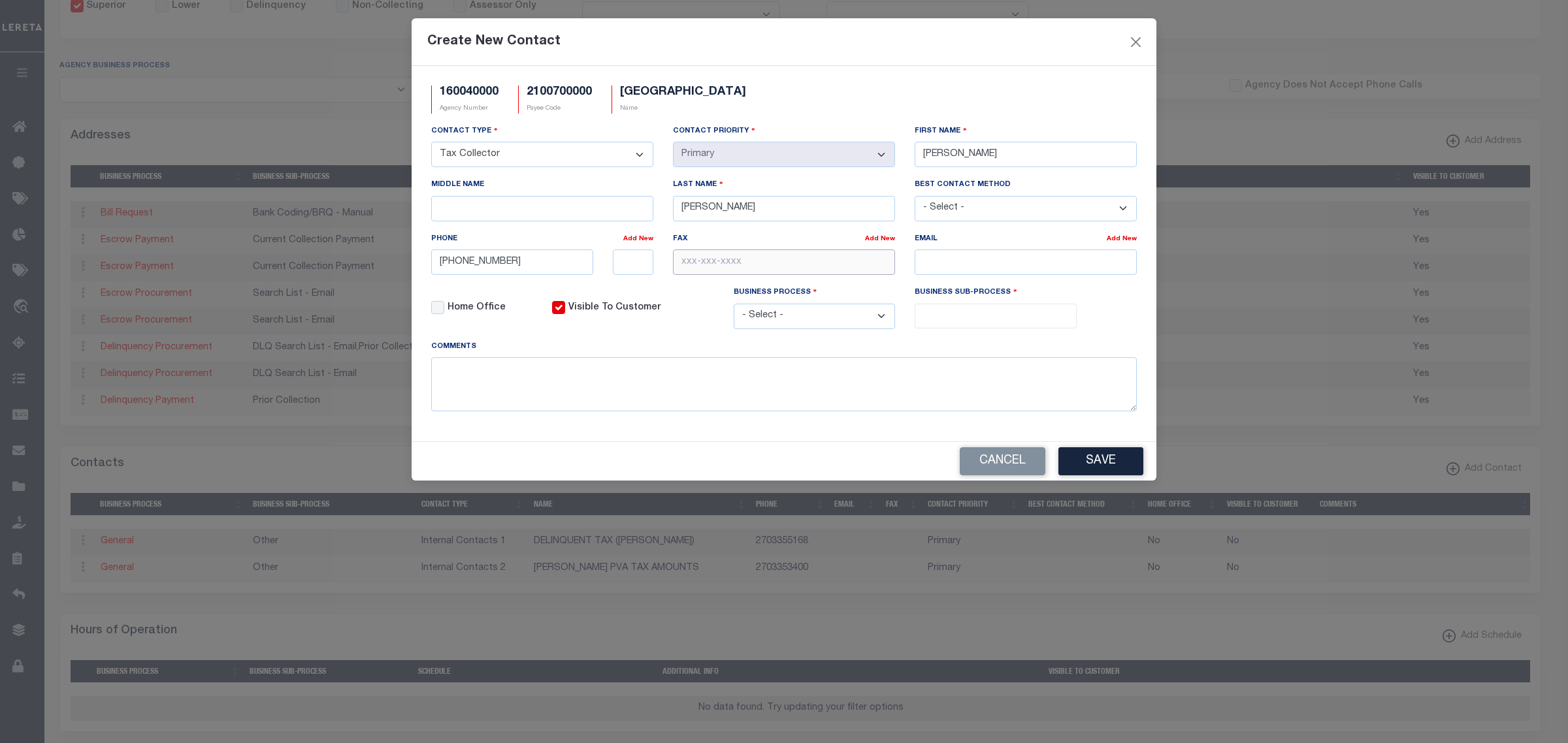
click at [755, 264] on input "text" at bounding box center [783, 262] width 222 height 25
paste input "[PHONE_NUMBER]"
type input "[PHONE_NUMBER]"
click at [939, 268] on input "email" at bounding box center [1025, 262] width 222 height 25
paste input "[EMAIL_ADDRESS][DOMAIN_NAME]"
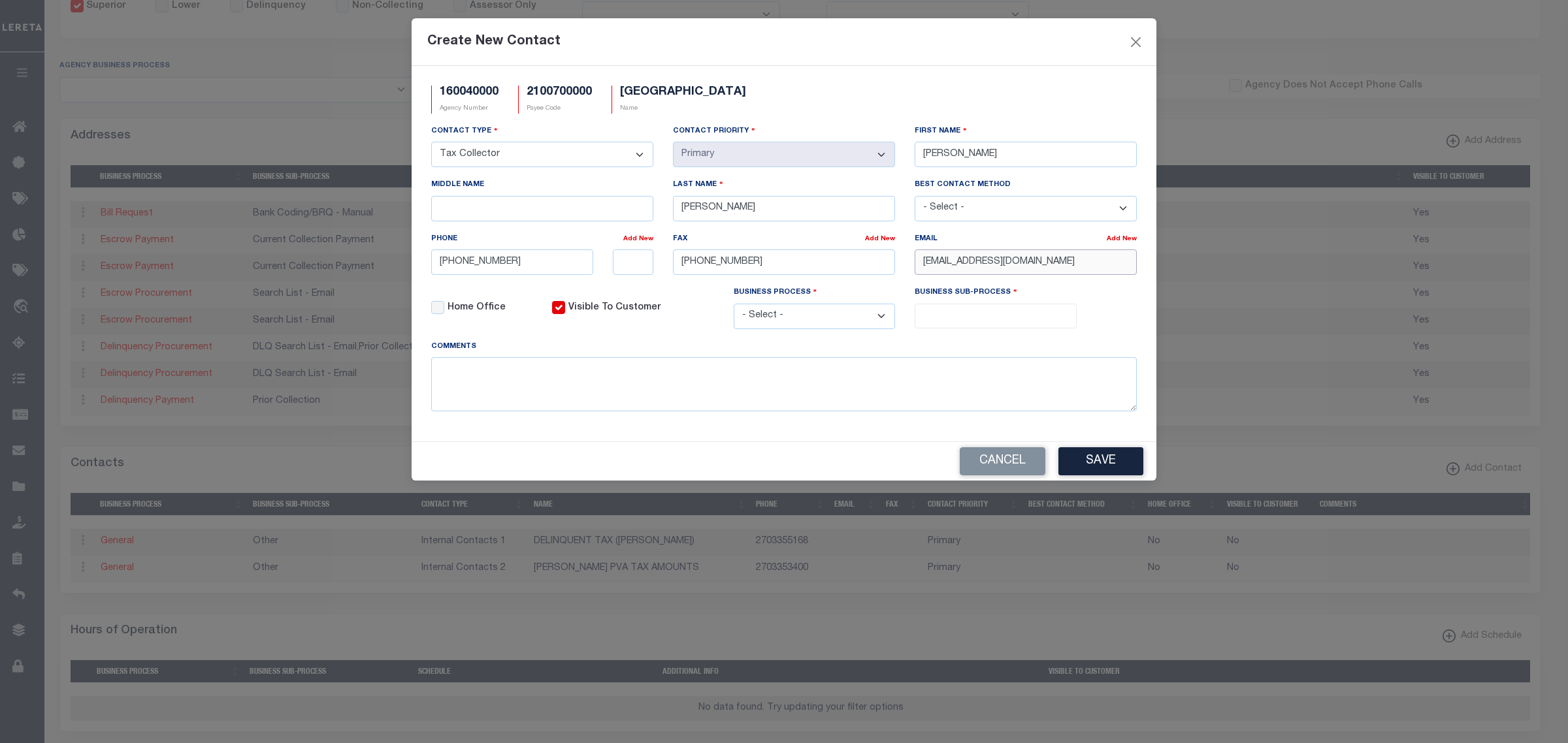
type input "[EMAIL_ADDRESS][DOMAIN_NAME]"
click at [853, 324] on select "- Select - All Automation Bill Request Delinquency Payment Delinquency Procurem…" at bounding box center [815, 317] width 162 height 25
select select "6"
click at [734, 309] on select "- Select - All Automation Bill Request Delinquency Payment Delinquency Procurem…" at bounding box center [815, 317] width 162 height 25
click at [987, 321] on input "search" at bounding box center [995, 314] width 154 height 14
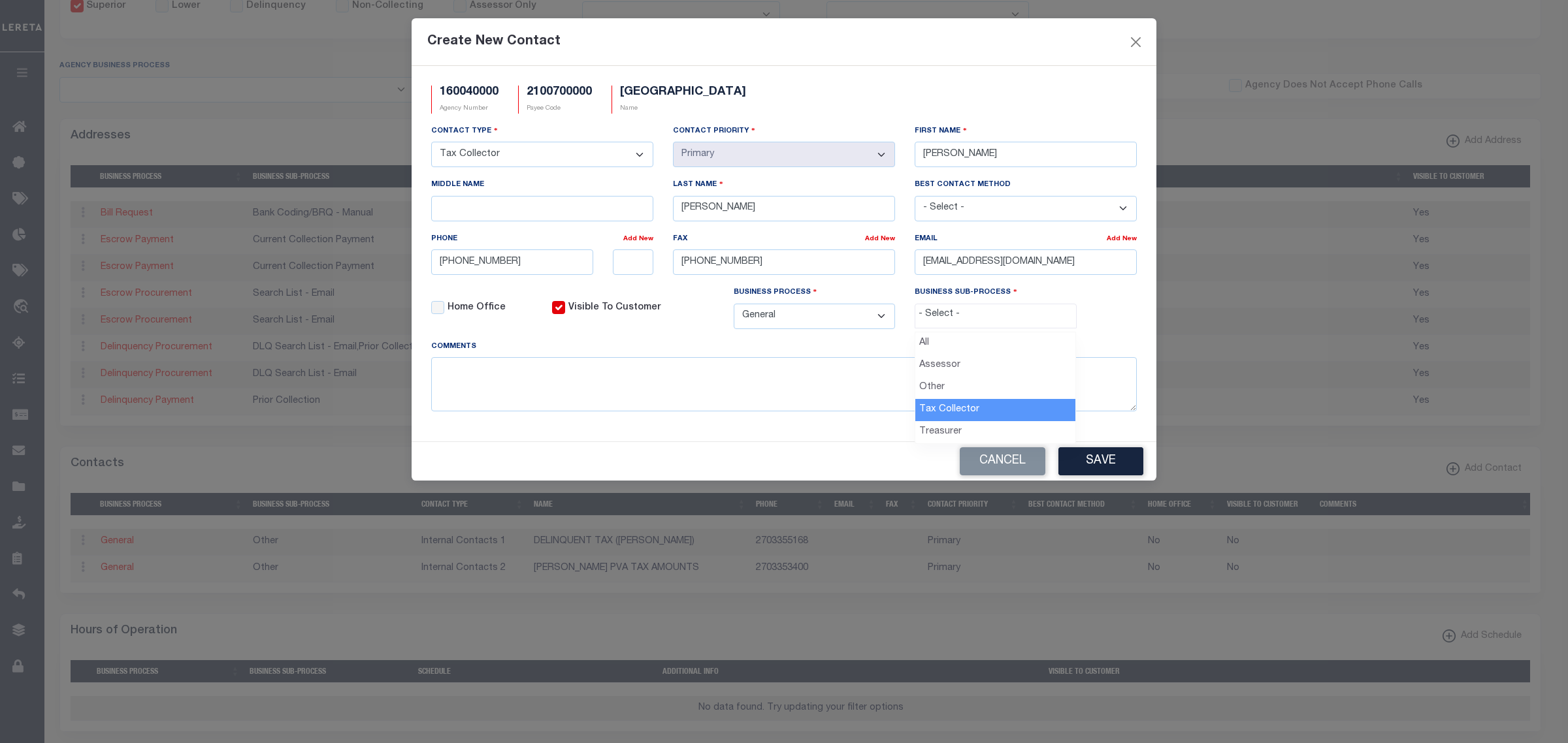
select select "31"
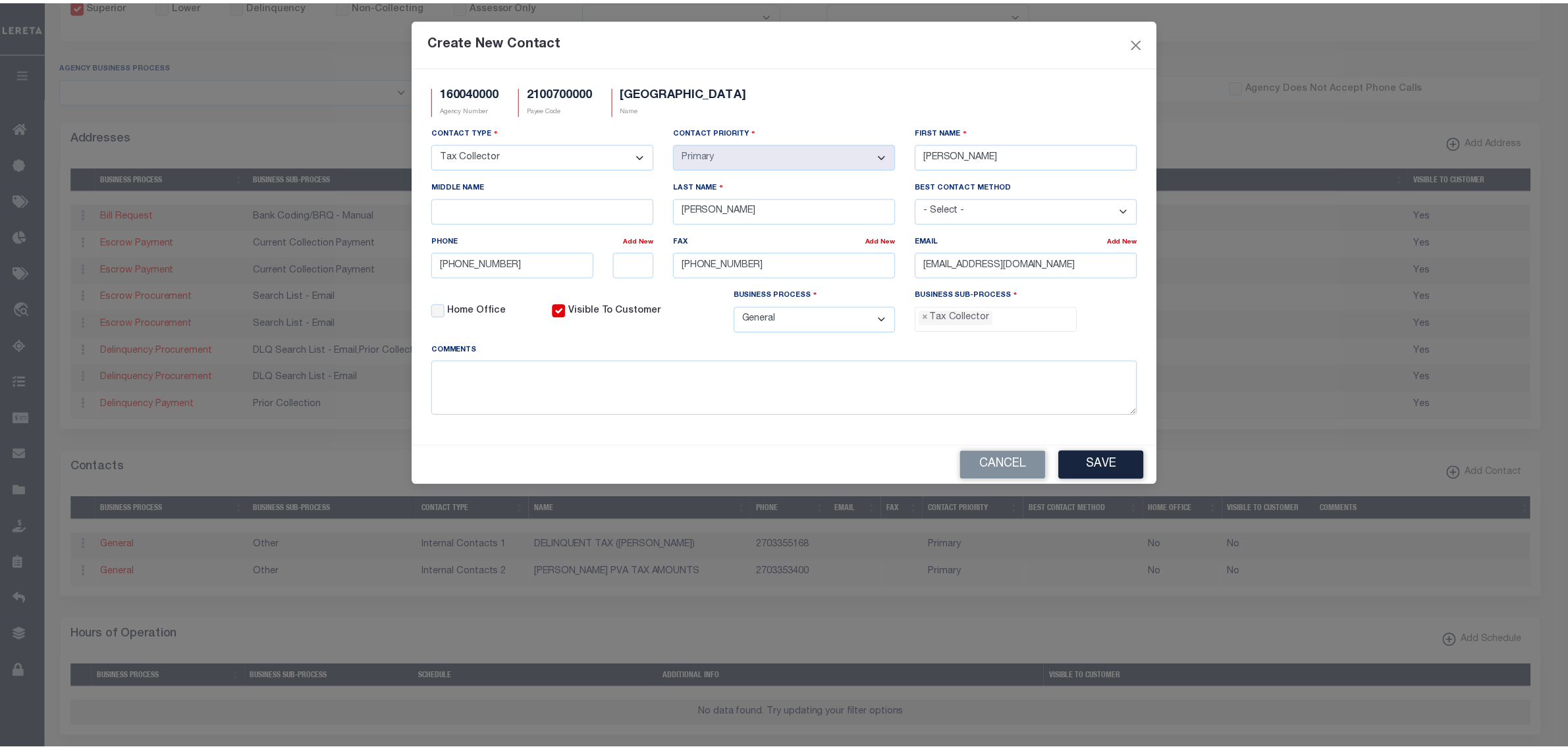
scroll to position [34, 0]
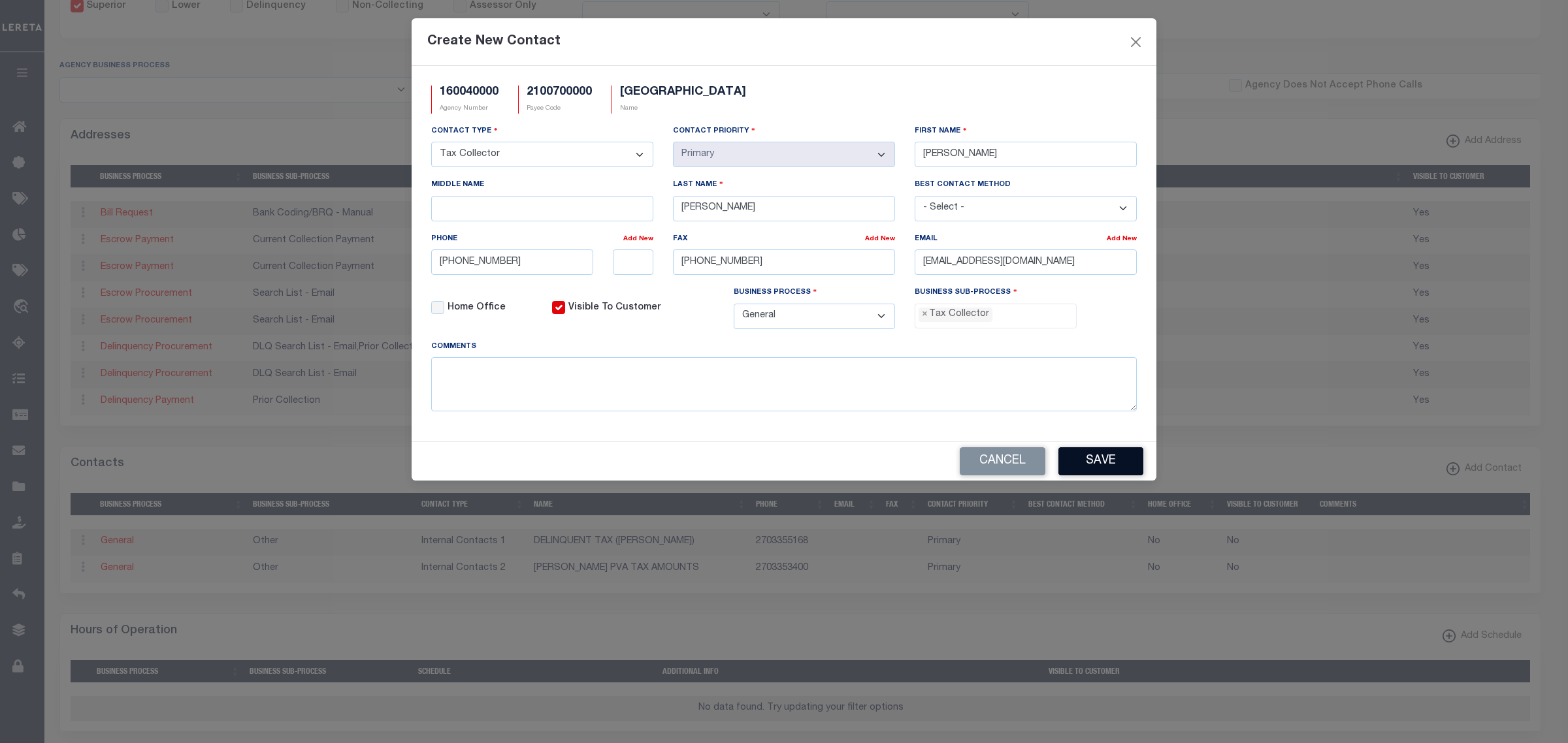
click at [1114, 470] on button "Save" at bounding box center [1101, 461] width 85 height 28
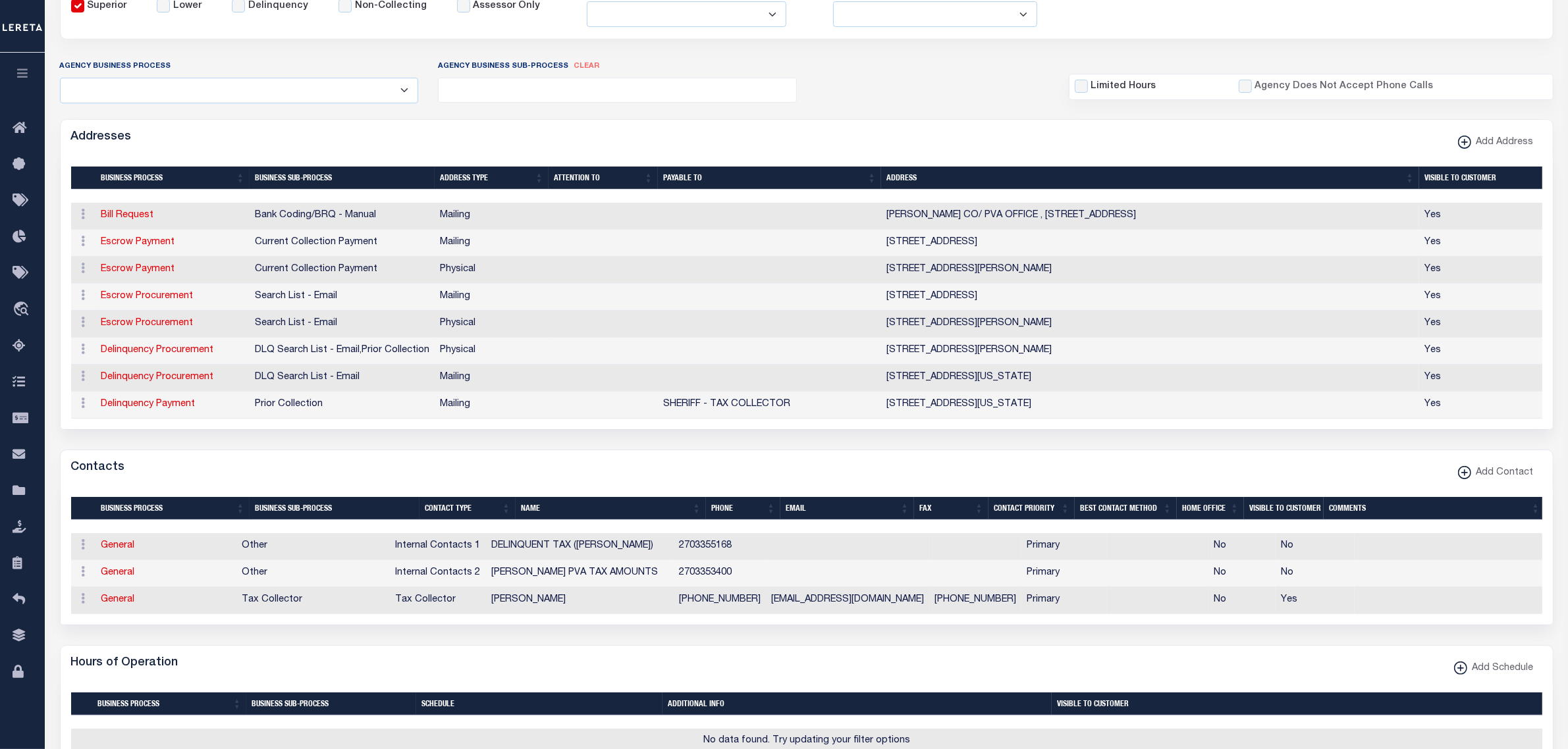
scroll to position [0, 0]
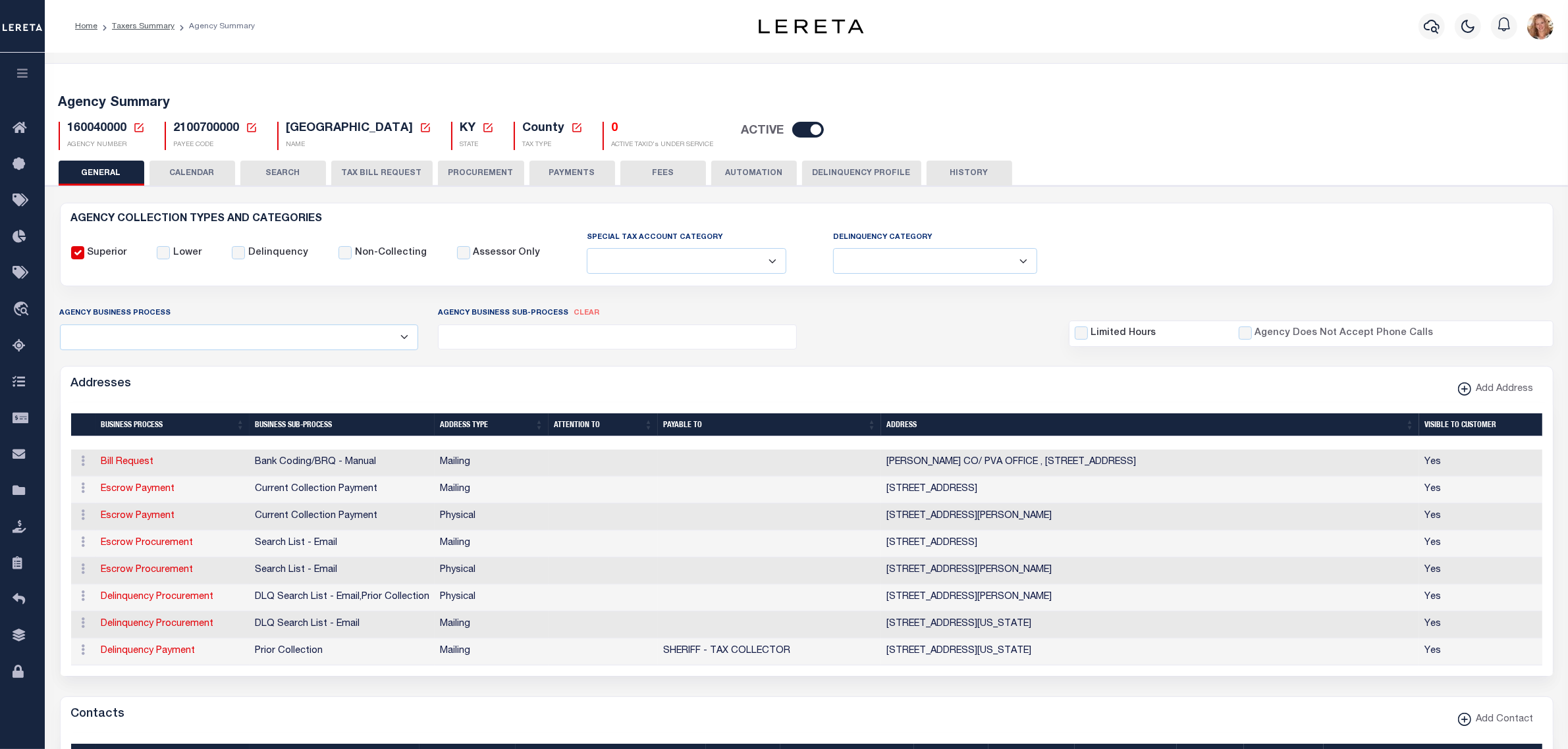
click at [138, 127] on icon at bounding box center [139, 128] width 9 height 9
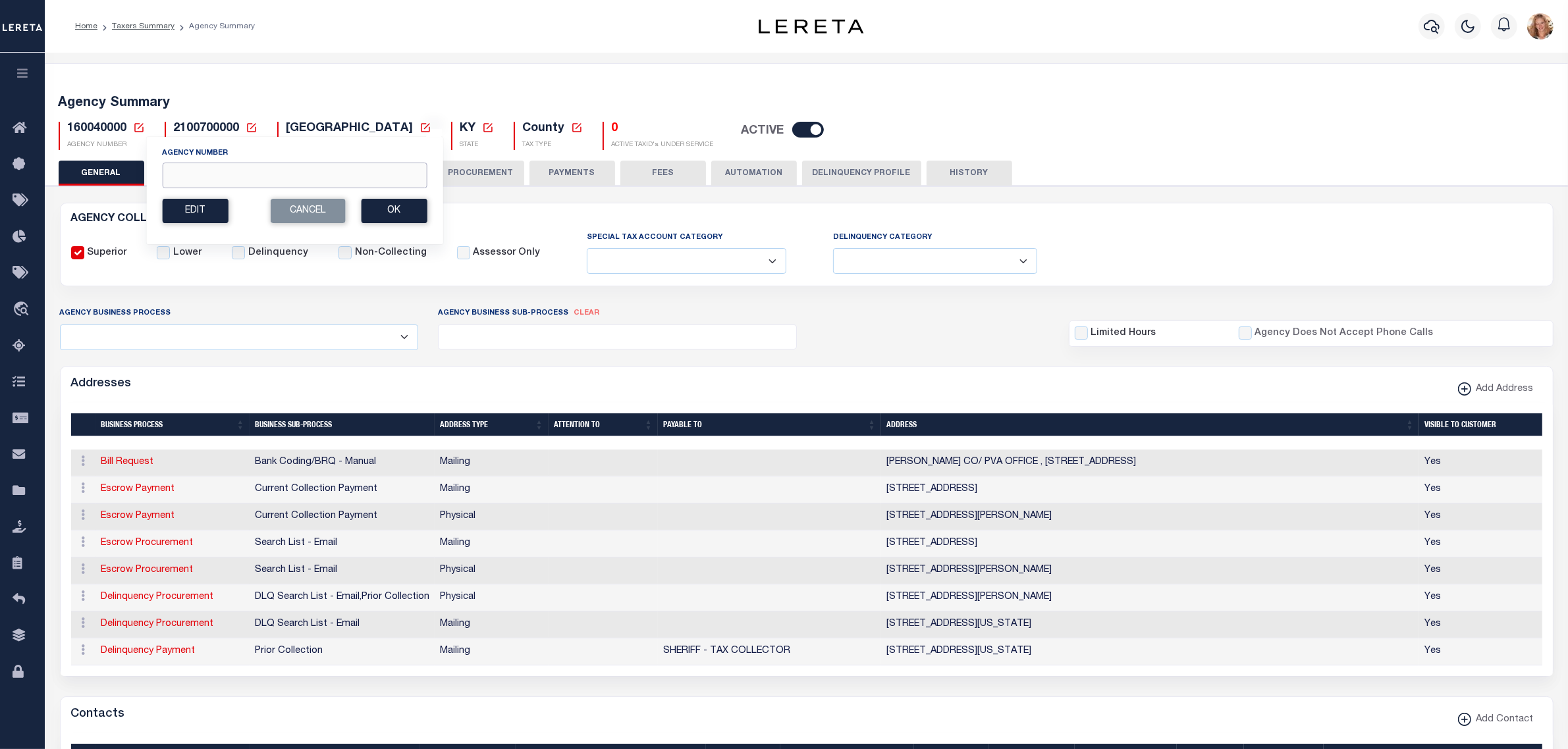
click at [215, 179] on input "Agency Number" at bounding box center [294, 175] width 265 height 26
type input "160048801"
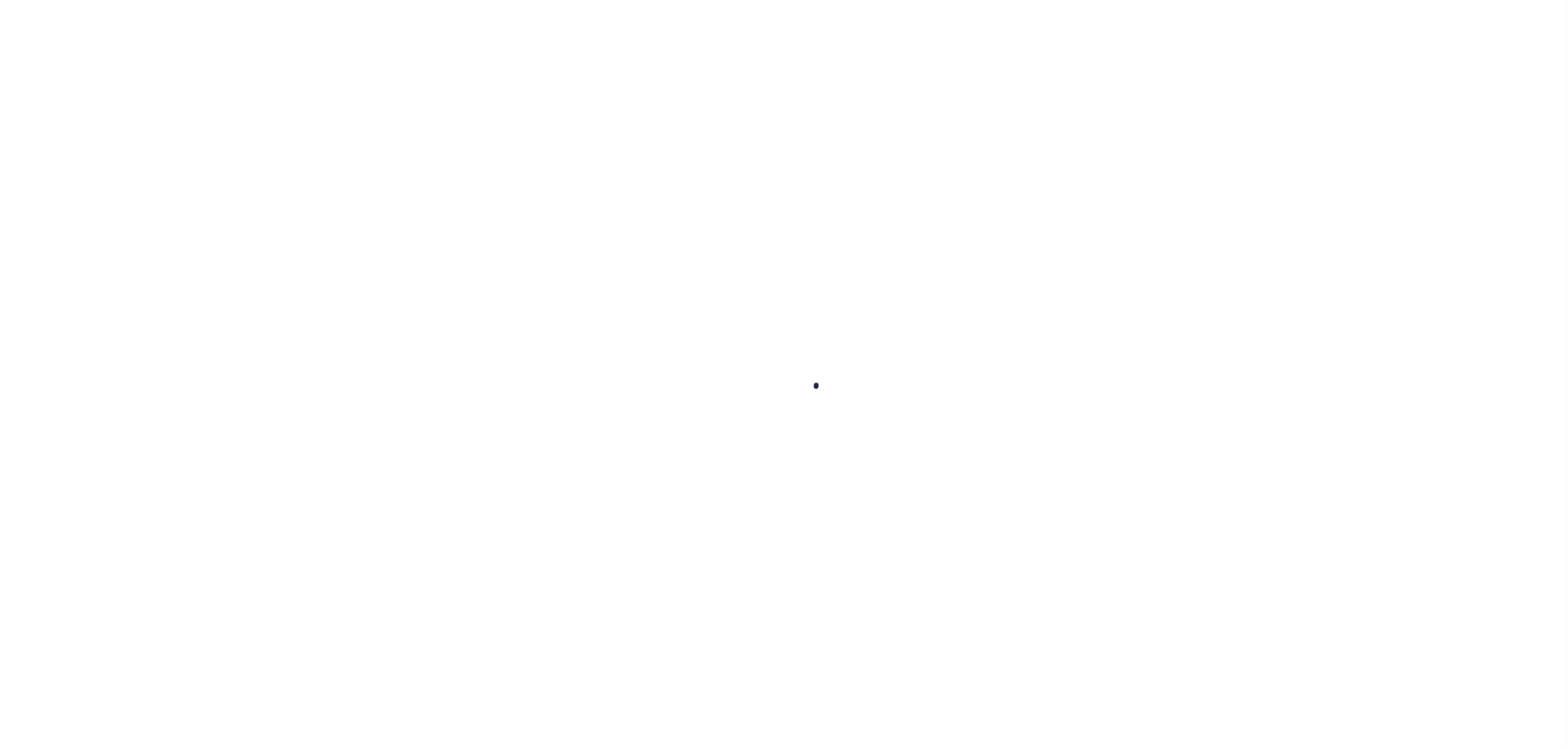
select select
checkbox input "false"
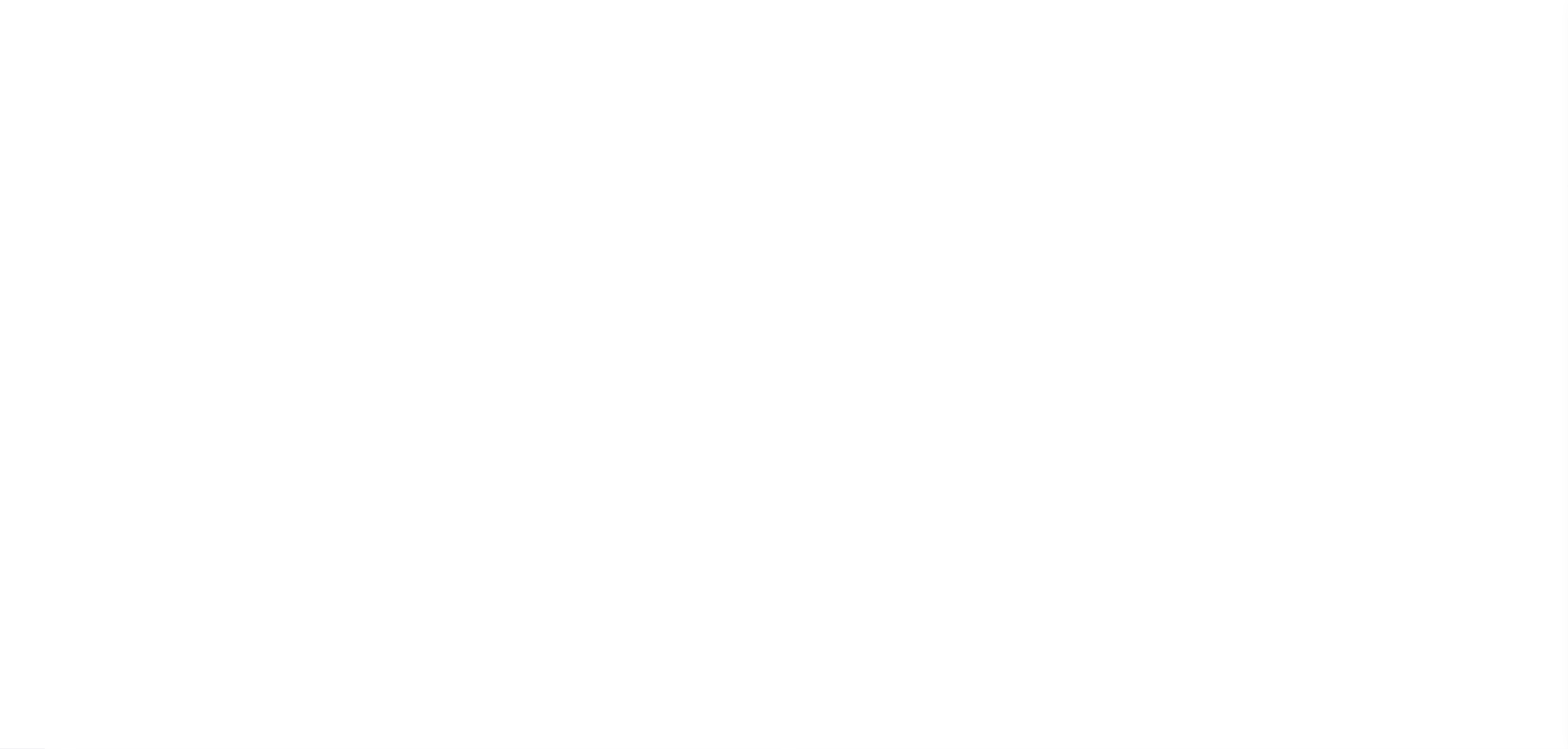
checkbox input "false"
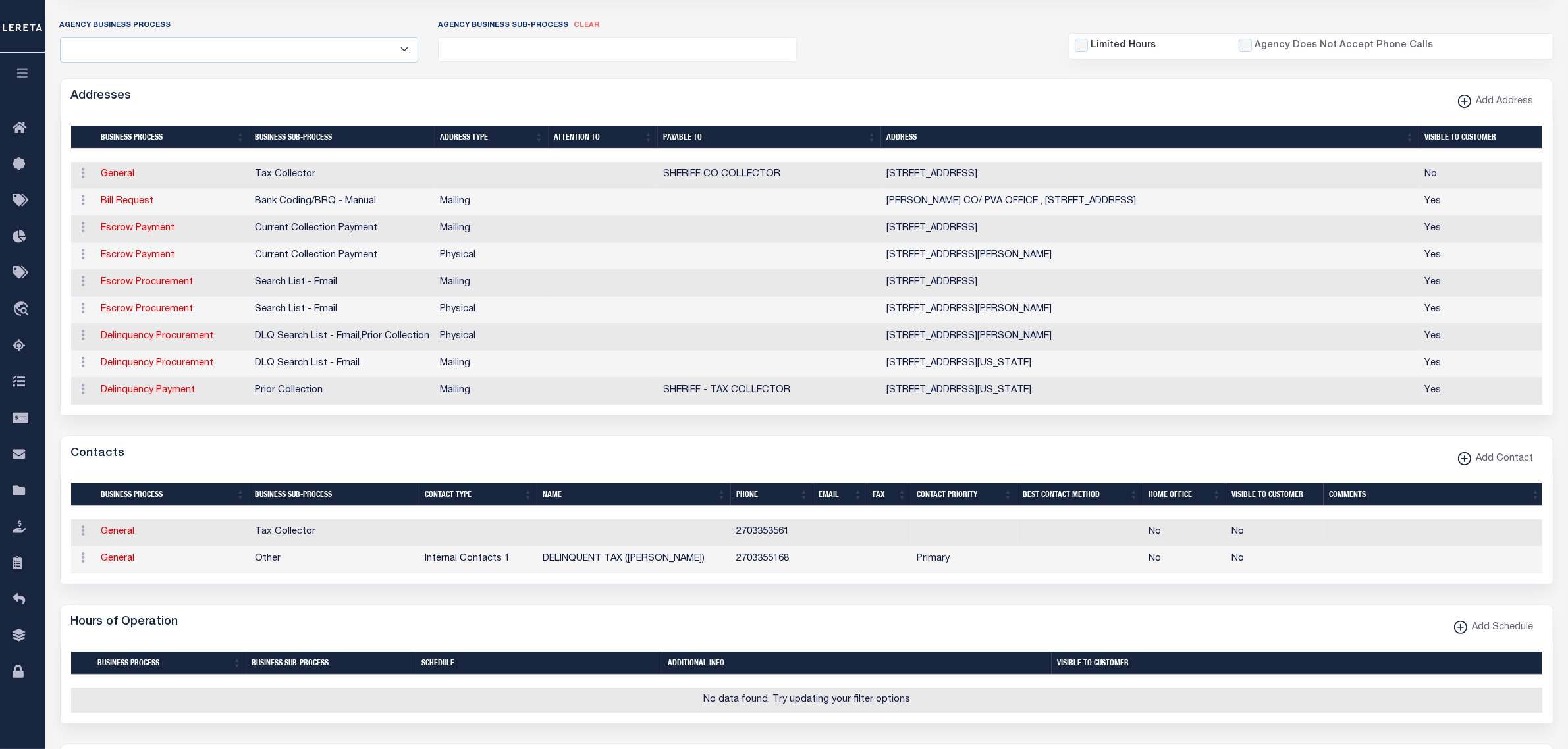
scroll to position [329, 0]
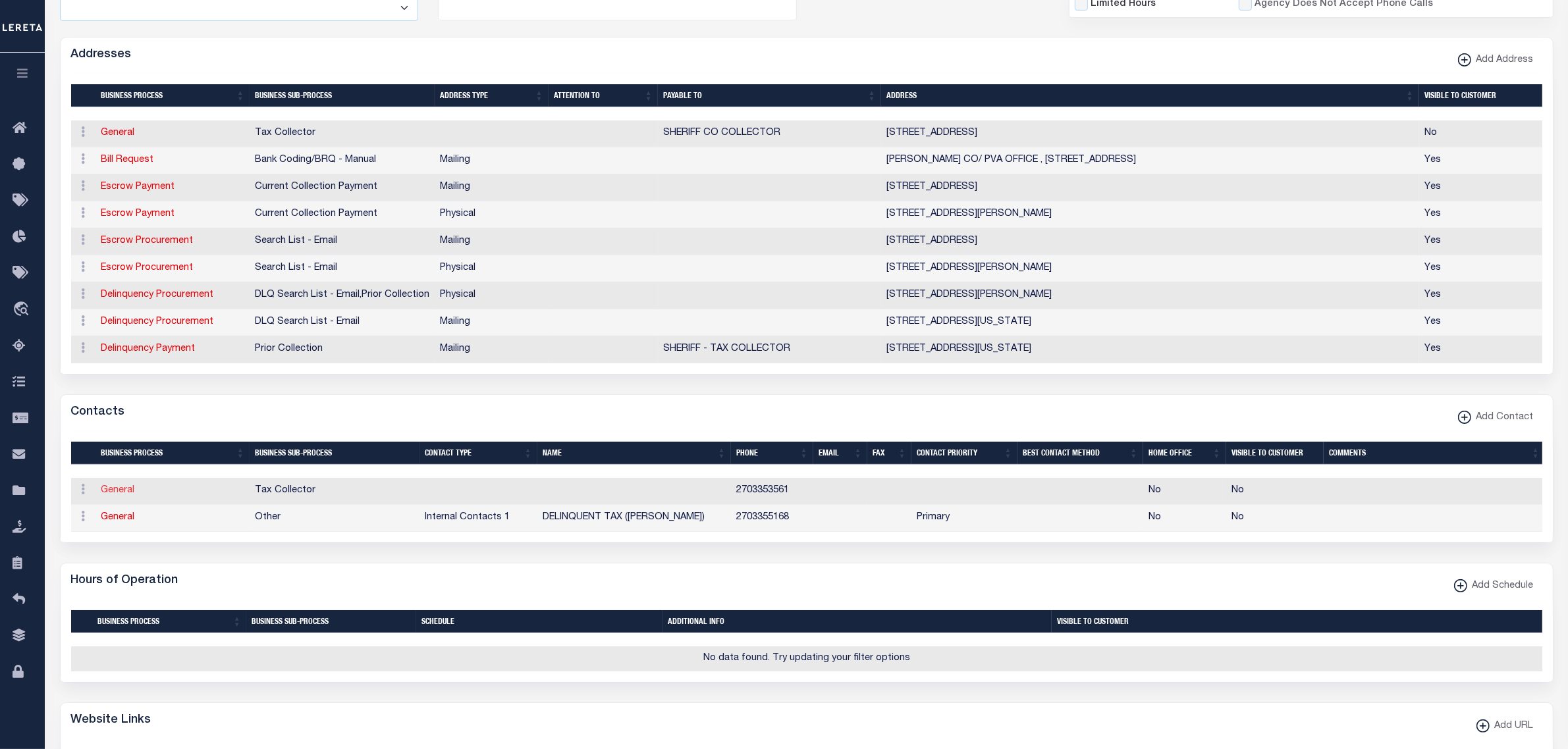
click at [116, 495] on link "General" at bounding box center [117, 490] width 33 height 9
checkbox input "false"
select select
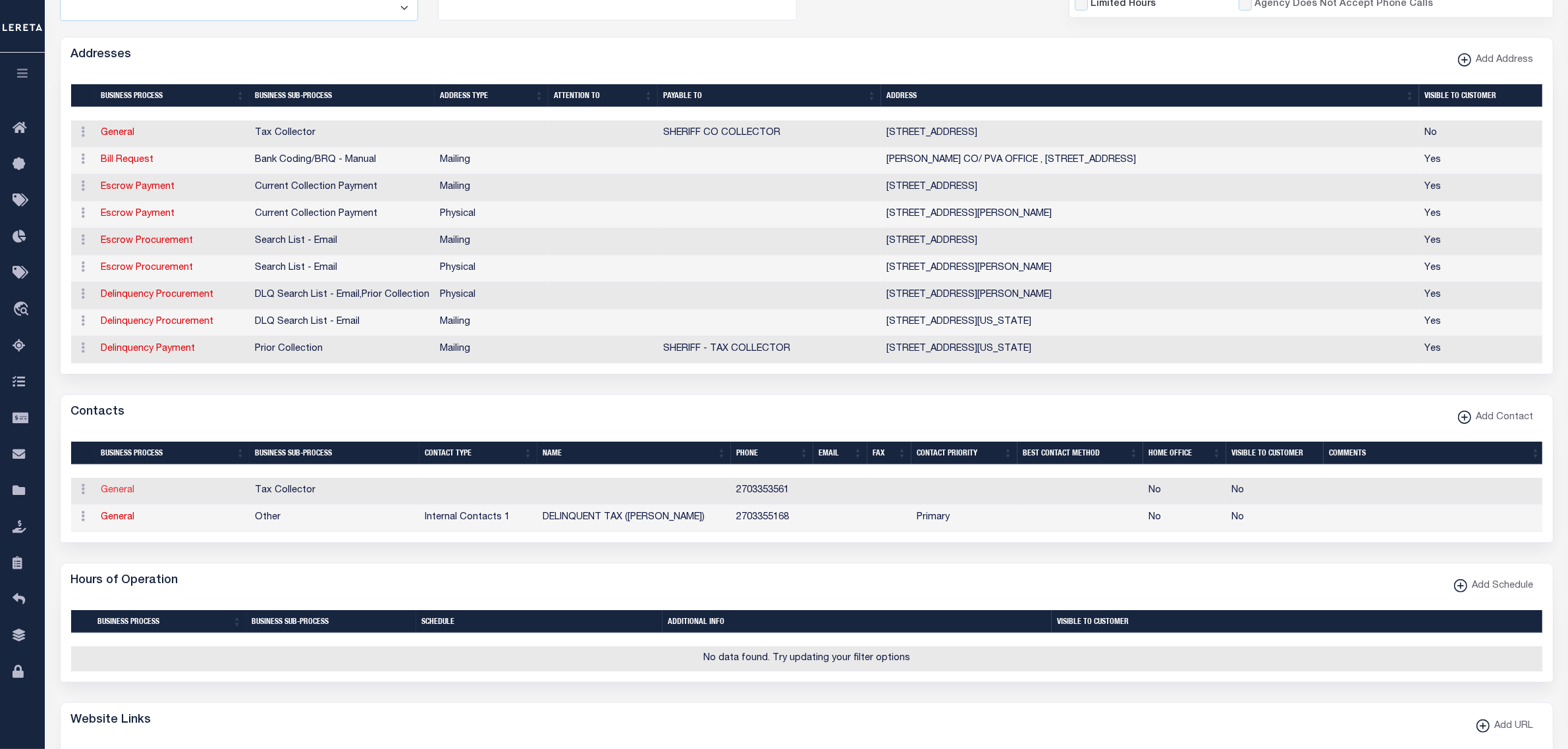
type input "2703353561"
checkbox input "false"
select select "6"
select select "31"
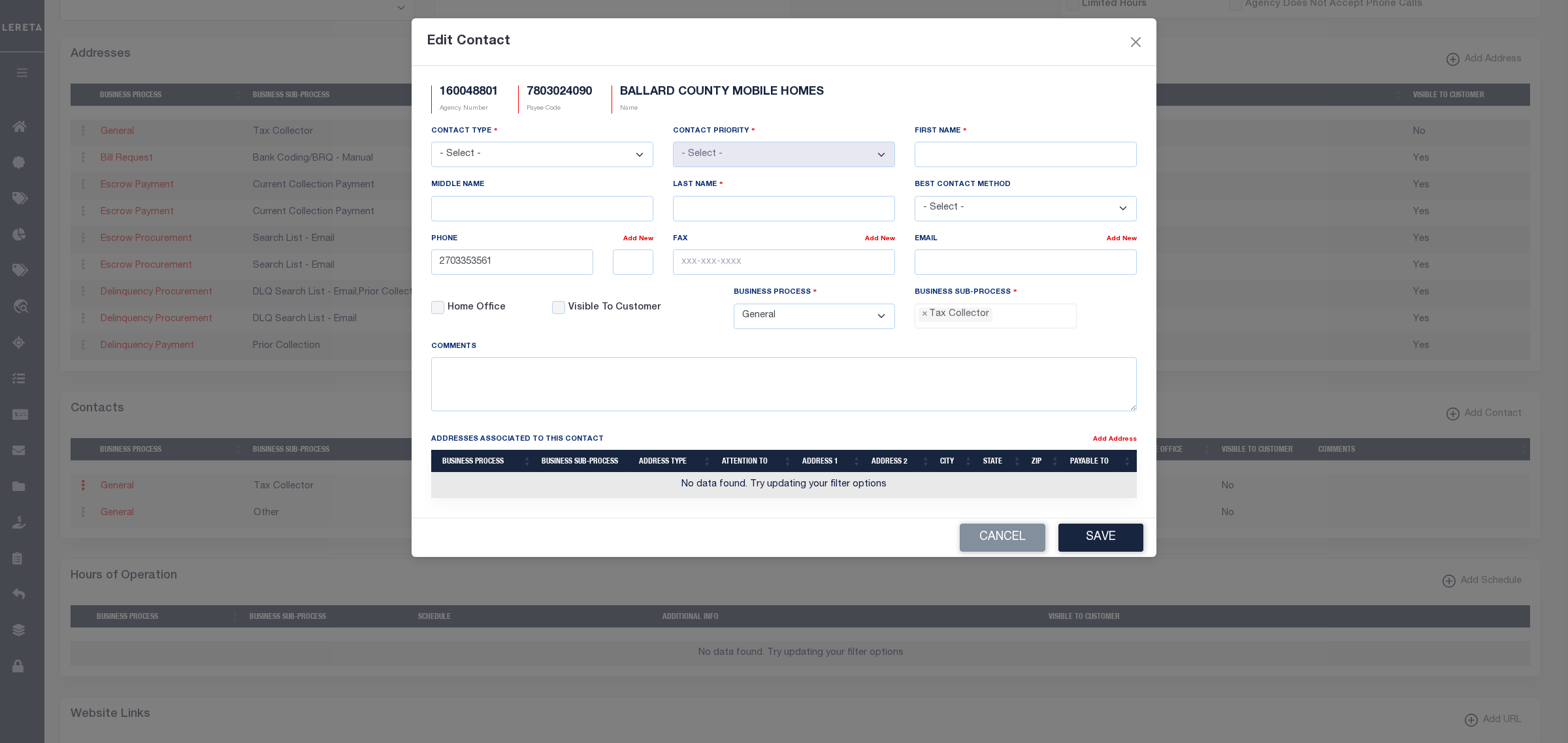
click at [506, 154] on select "- Select - Assessor Clerk Internal Contacts 1 Internal Contacts 2 Internal Cont…" at bounding box center [542, 155] width 222 height 25
select select "2"
click at [431, 143] on select "- Select - Assessor Clerk Internal Contacts 1 Internal Contacts 2 Internal Cont…" at bounding box center [542, 155] width 222 height 25
select select "1"
click at [962, 157] on input "First Name" at bounding box center [1025, 155] width 222 height 25
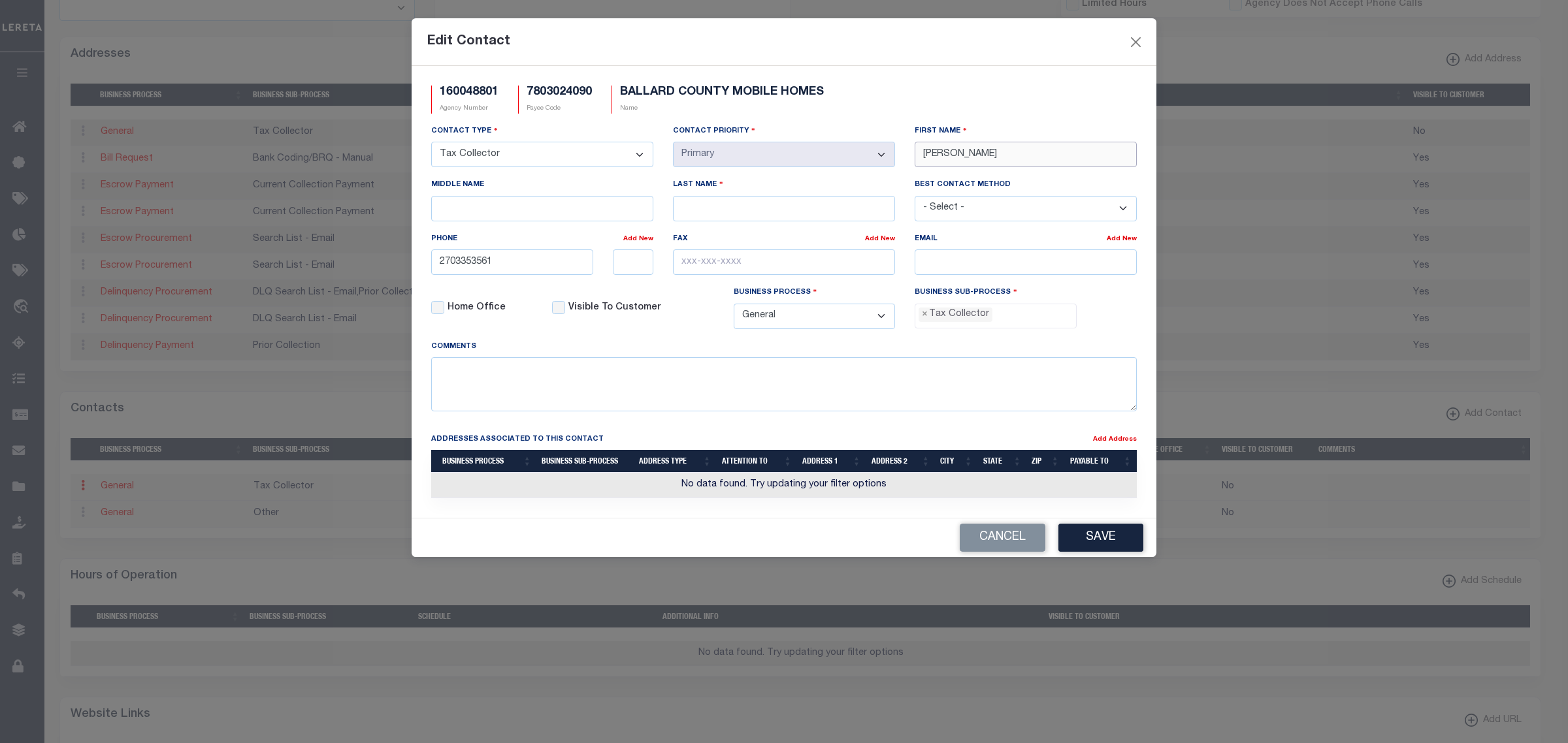
type input "RONNIE"
type input "GILES"
type input "270-335-3561"
click input "text"
paste input "270-335-3010"
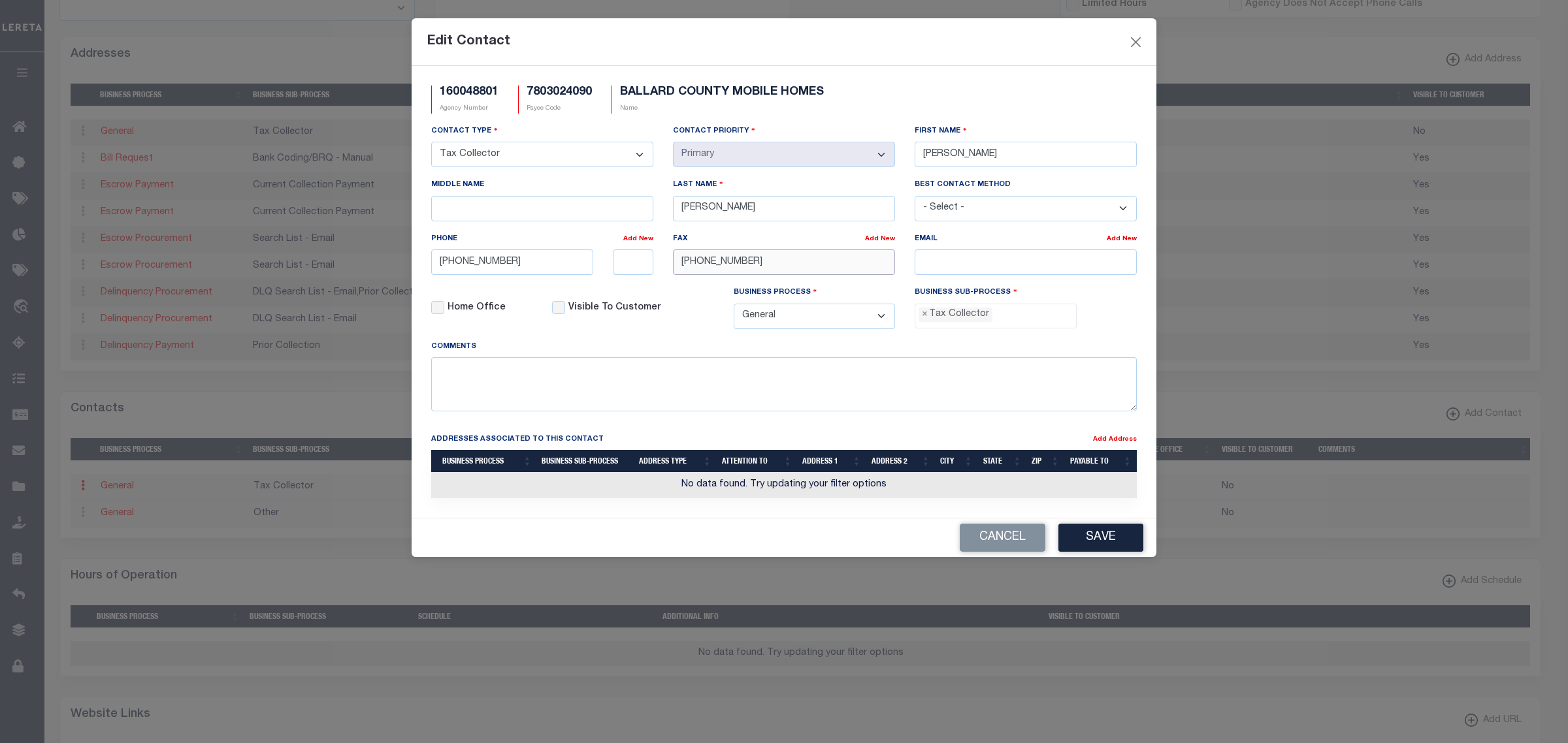
type input "270-335-3010"
click input "email"
paste input "BCTREASURE@BRTC.NET"
type input "BCTREASURE@BRTC.NET"
click button "Save"
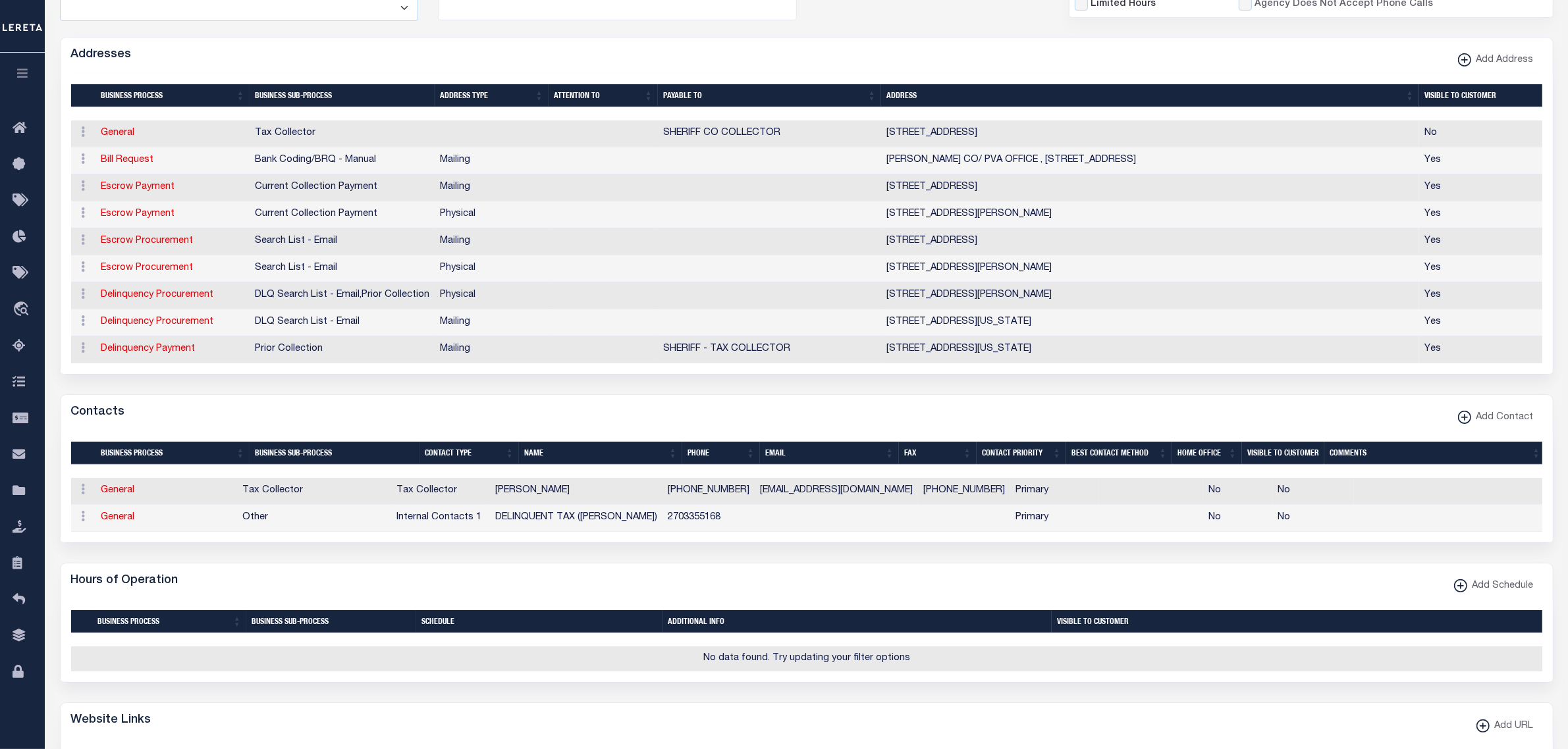
scroll to position [0, 0]
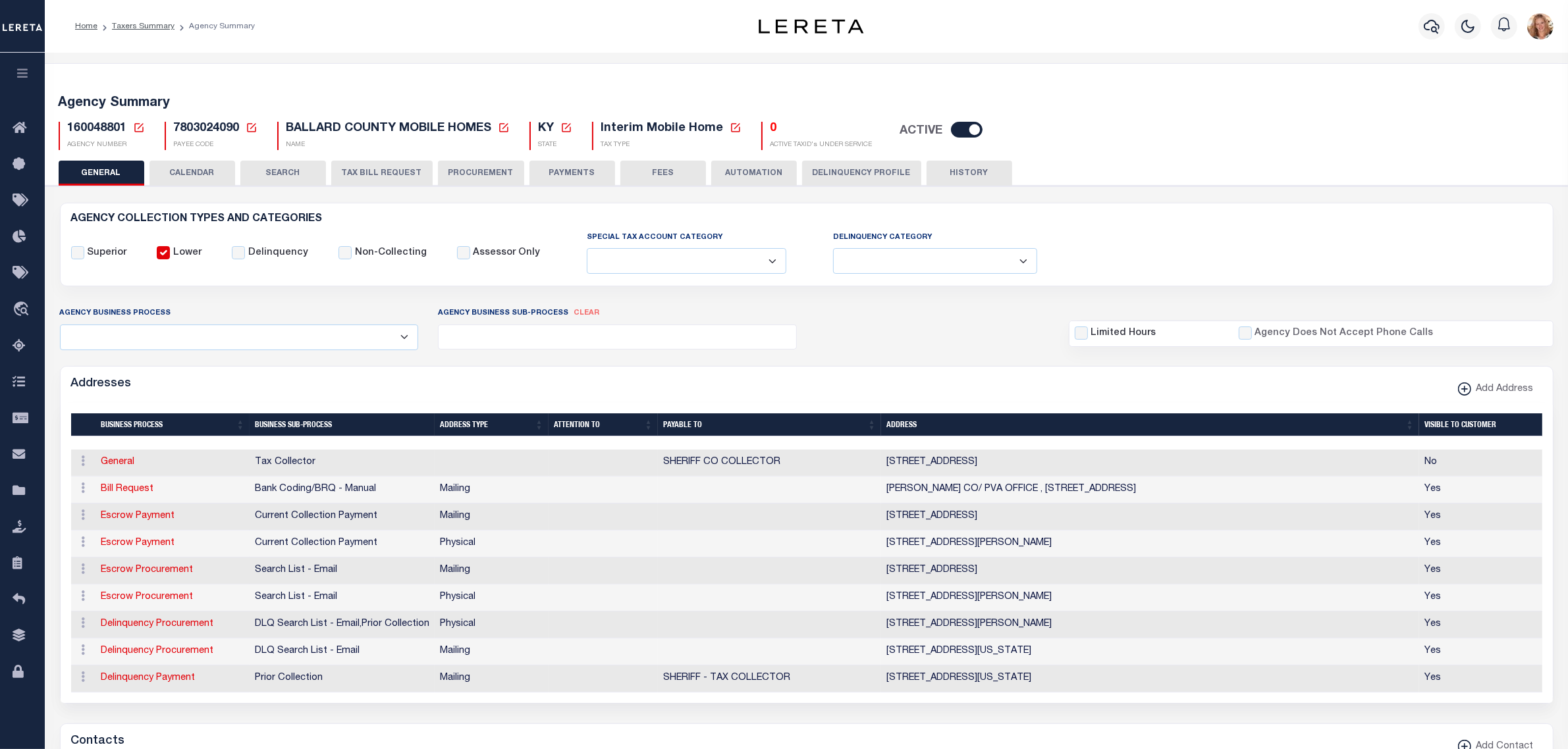
click icon
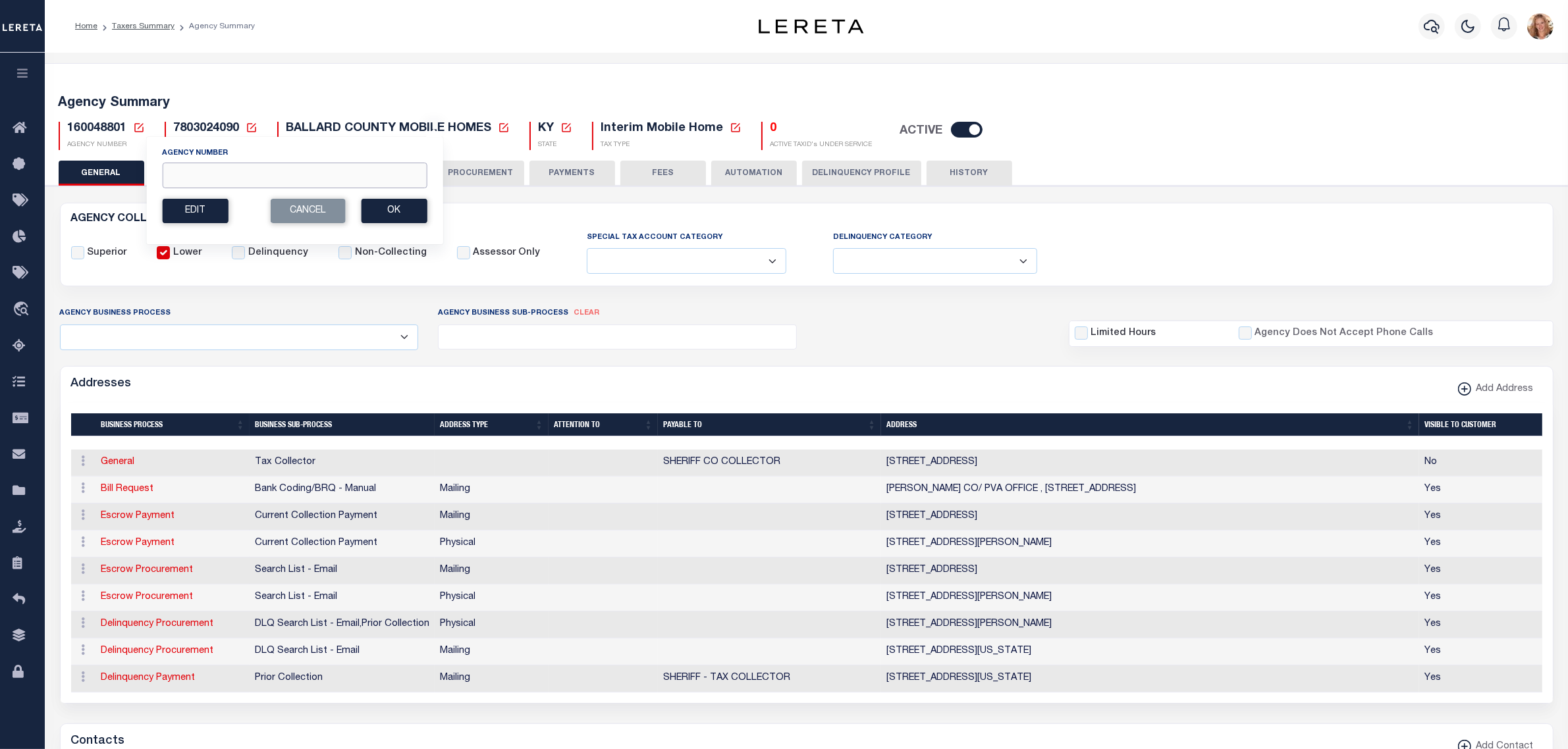
click input "Agency Number"
type input "290021751"
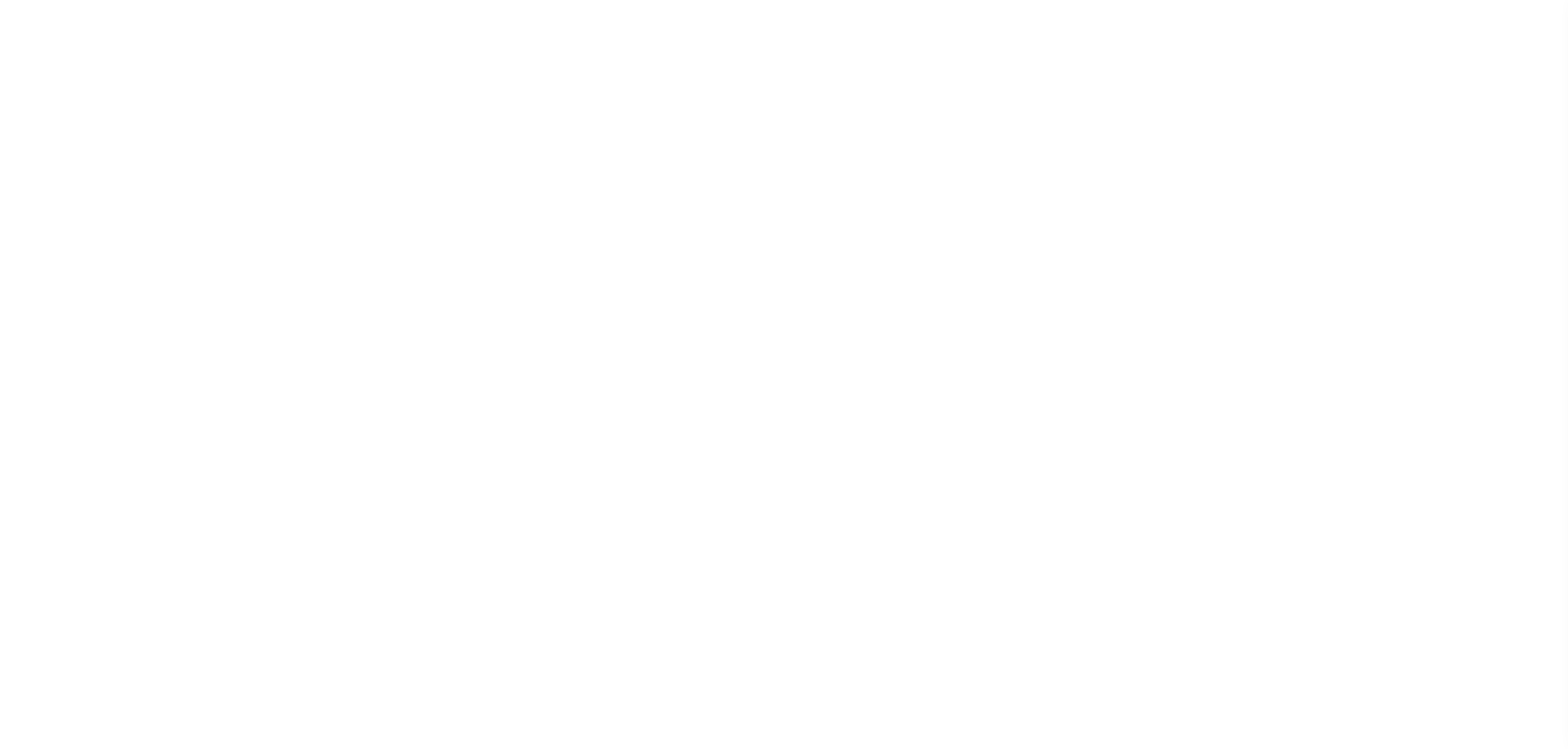
select select
checkbox input "false"
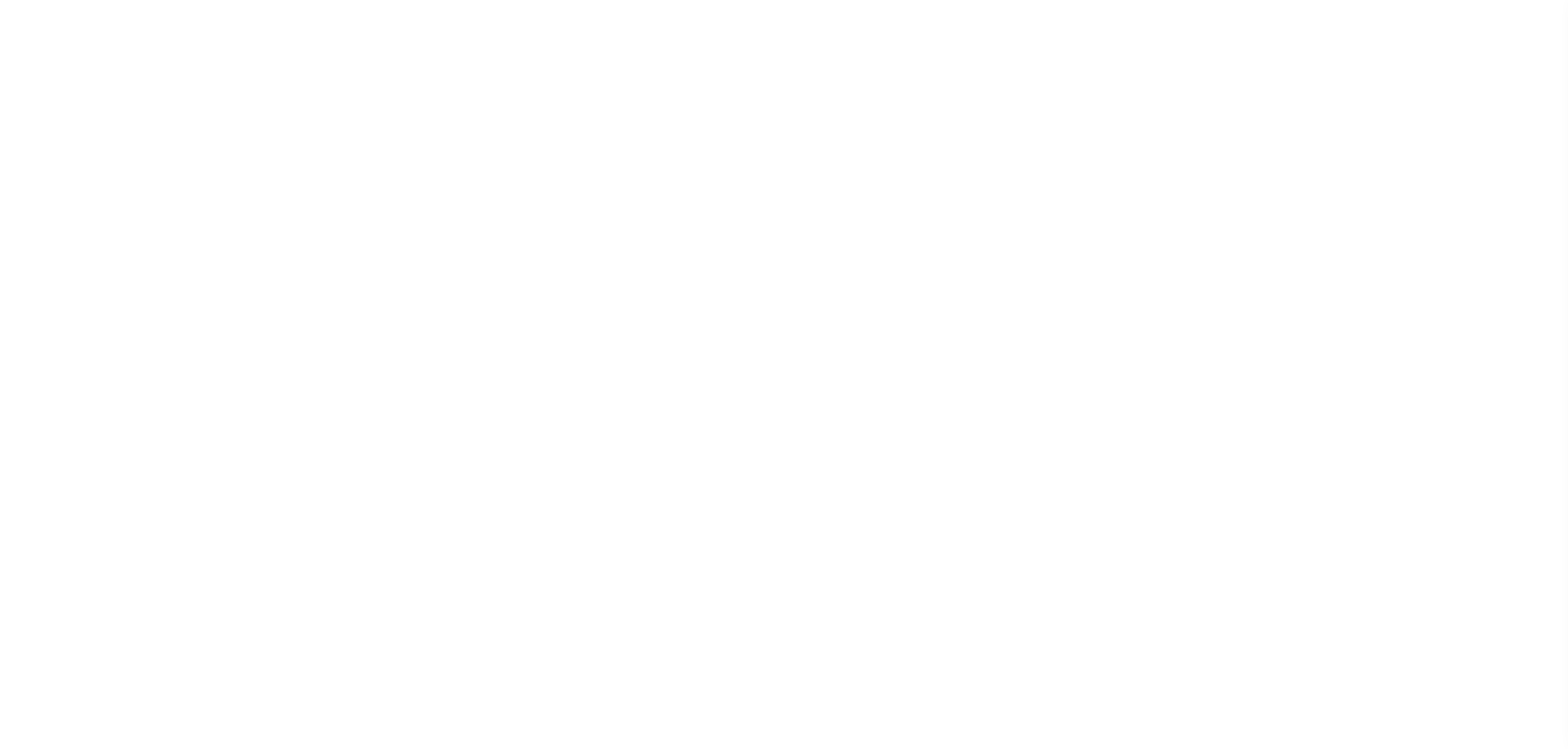
checkbox input "false"
type input "3400303061"
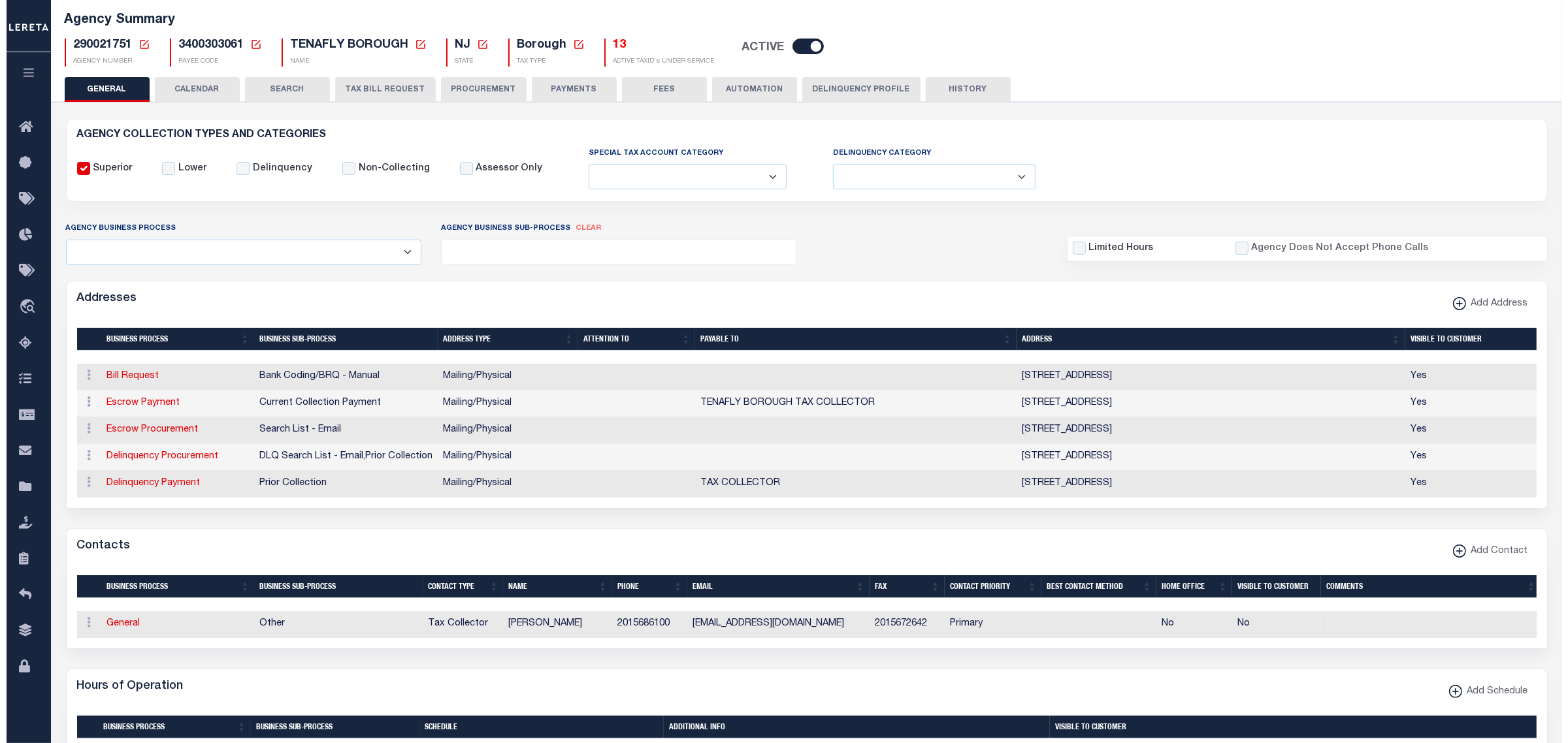
scroll to position [163, 0]
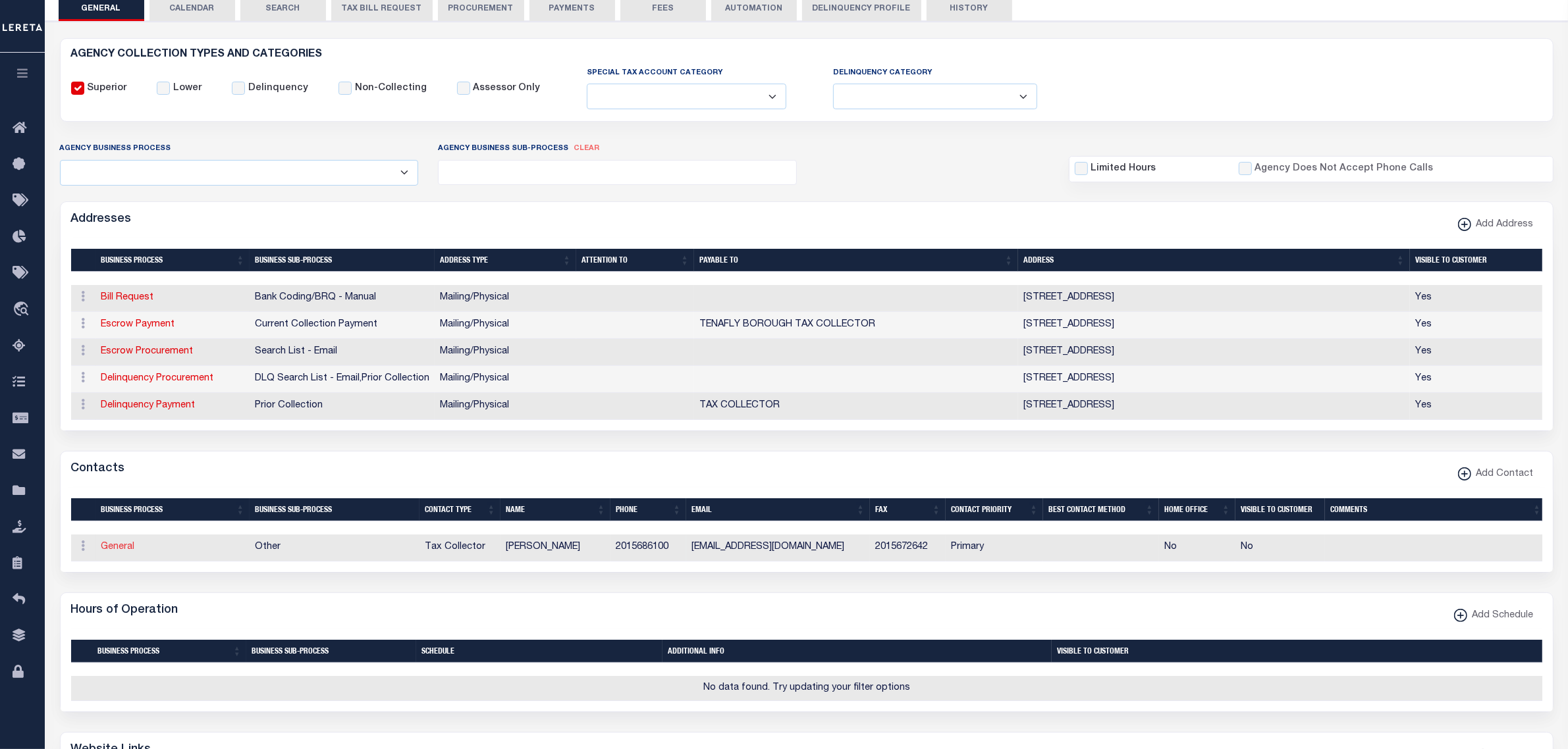
drag, startPoint x: 128, startPoint y: 557, endPoint x: 172, endPoint y: 534, distance: 49.6
click at [128, 551] on link "General" at bounding box center [117, 547] width 33 height 9
checkbox input "false"
select select
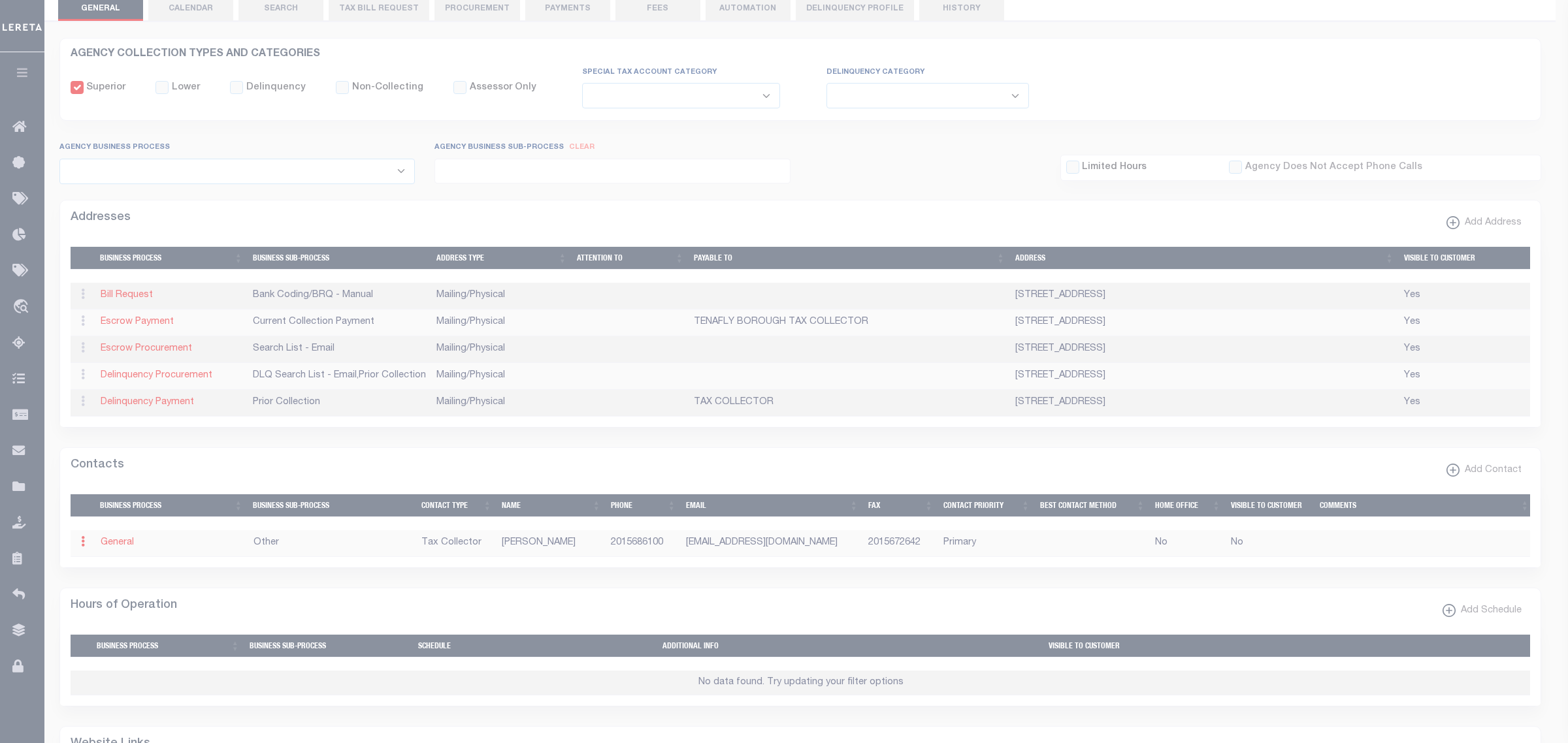
select select "2"
select select "1"
type input "[PERSON_NAME]"
type input "2015686100"
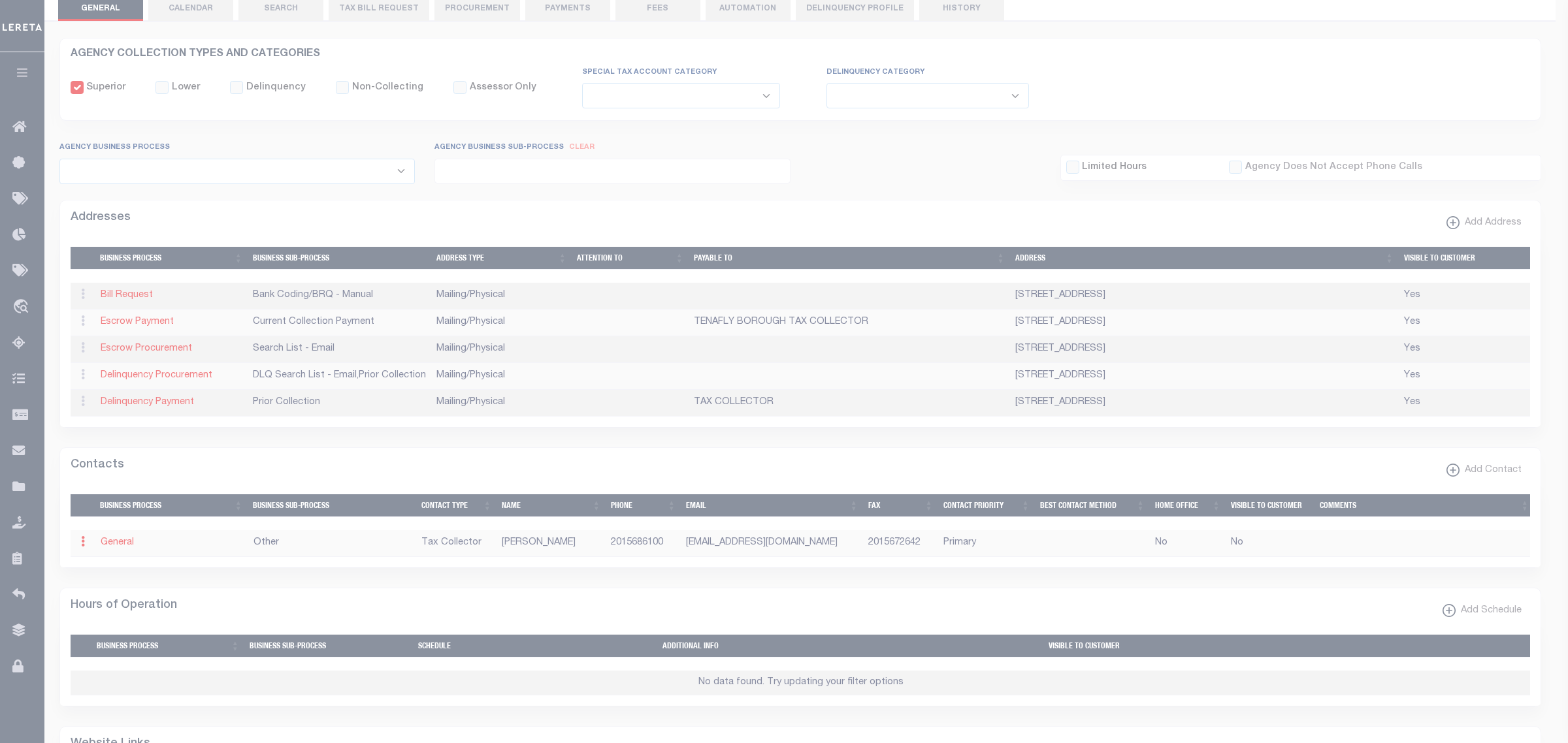
type input "2015672642"
type input "[EMAIL_ADDRESS][DOMAIN_NAME]"
select select "6"
select select "39"
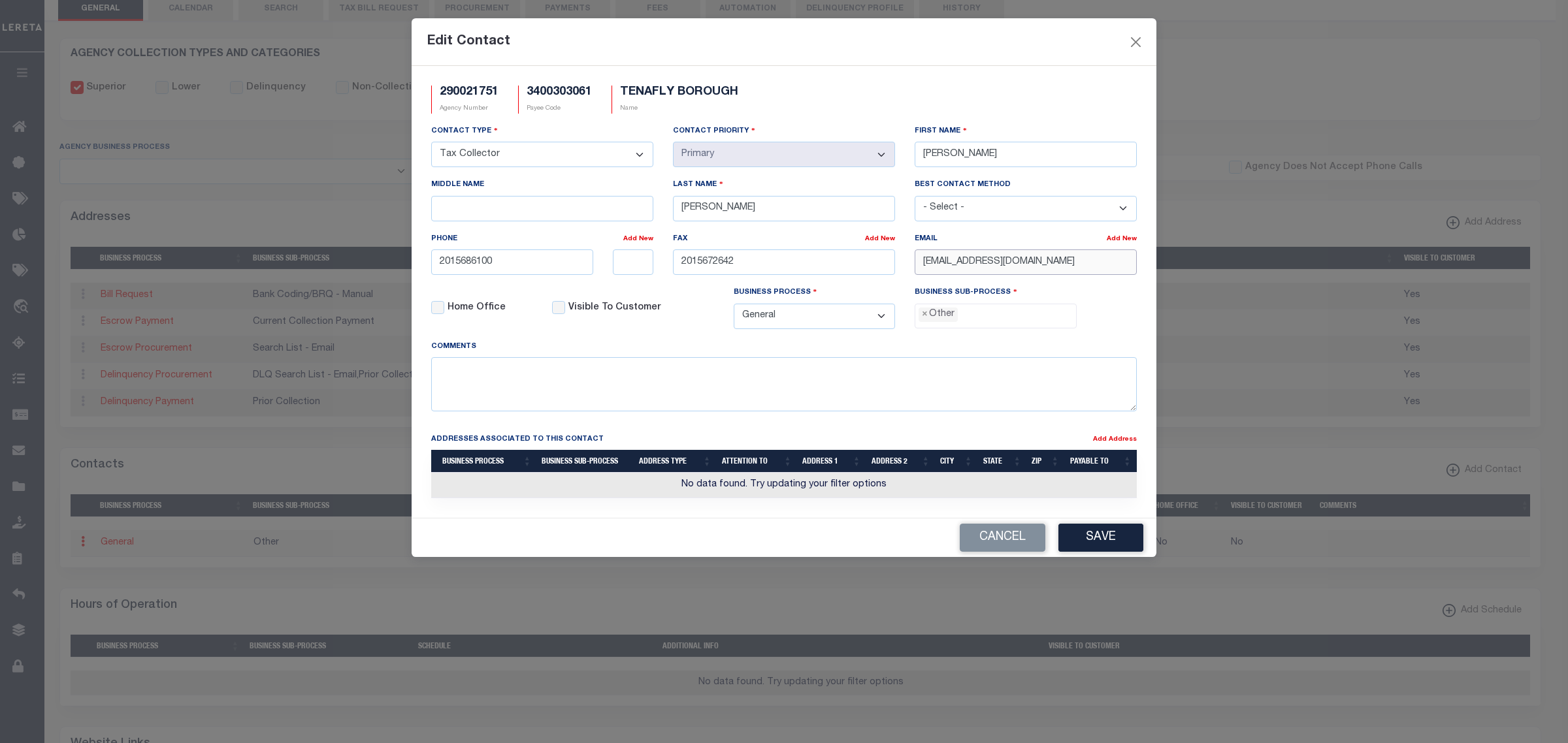
click at [1067, 271] on input "TAXCOLLECTOR@TENAFLY.NET" at bounding box center [1025, 262] width 222 height 25
drag, startPoint x: 917, startPoint y: 263, endPoint x: 1191, endPoint y: 273, distance: 274.2
click at [1191, 273] on div "Edit Contact 290021751 Agency Number 3400303061 Payee Code TENAFLY BOROUGH Name…" at bounding box center [784, 371] width 1568 height 743
paste input "NJ.GOV"
type input "TAXCOLLECTOR@TENAFLYNJ.GOV"
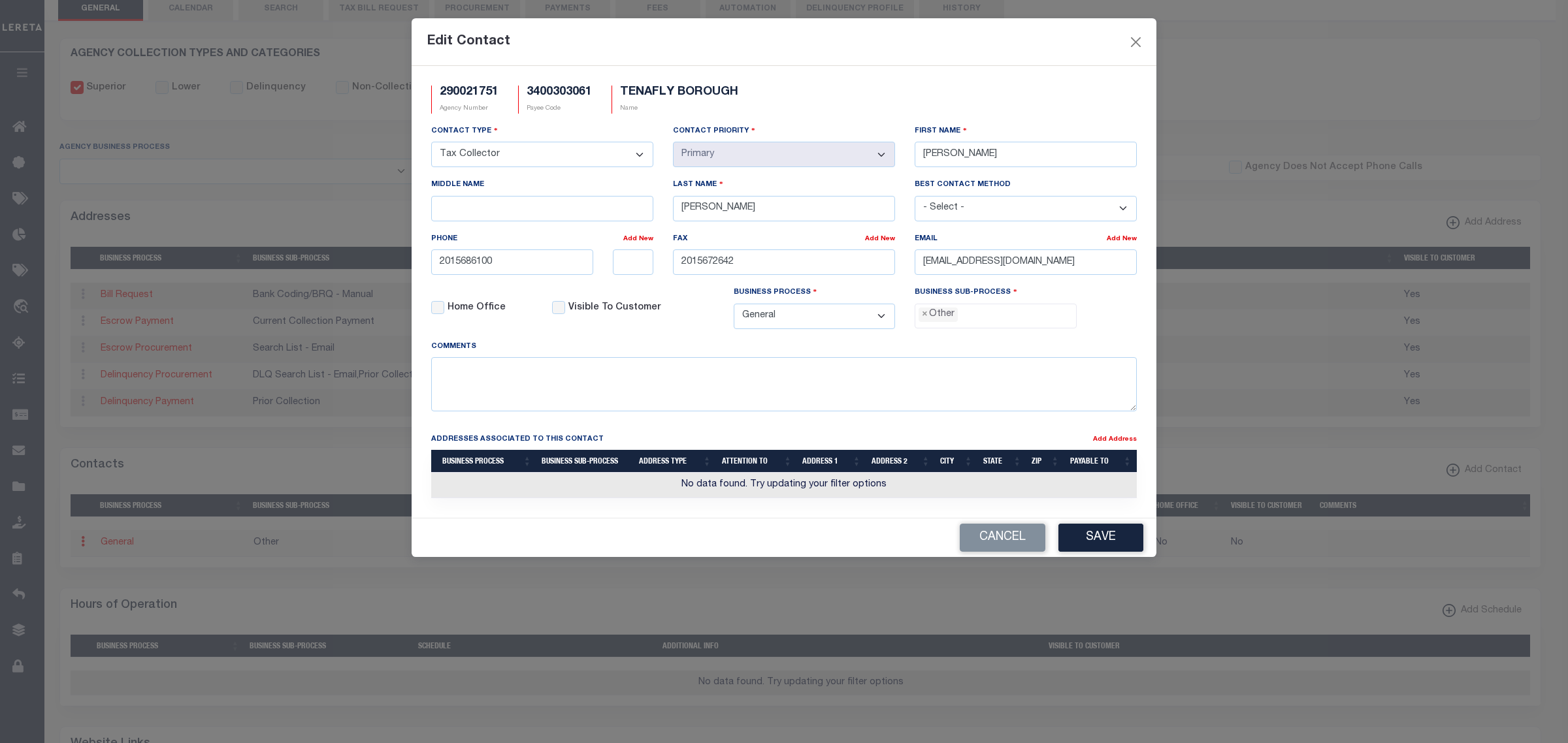
click at [928, 321] on li "× Other" at bounding box center [938, 314] width 39 height 14
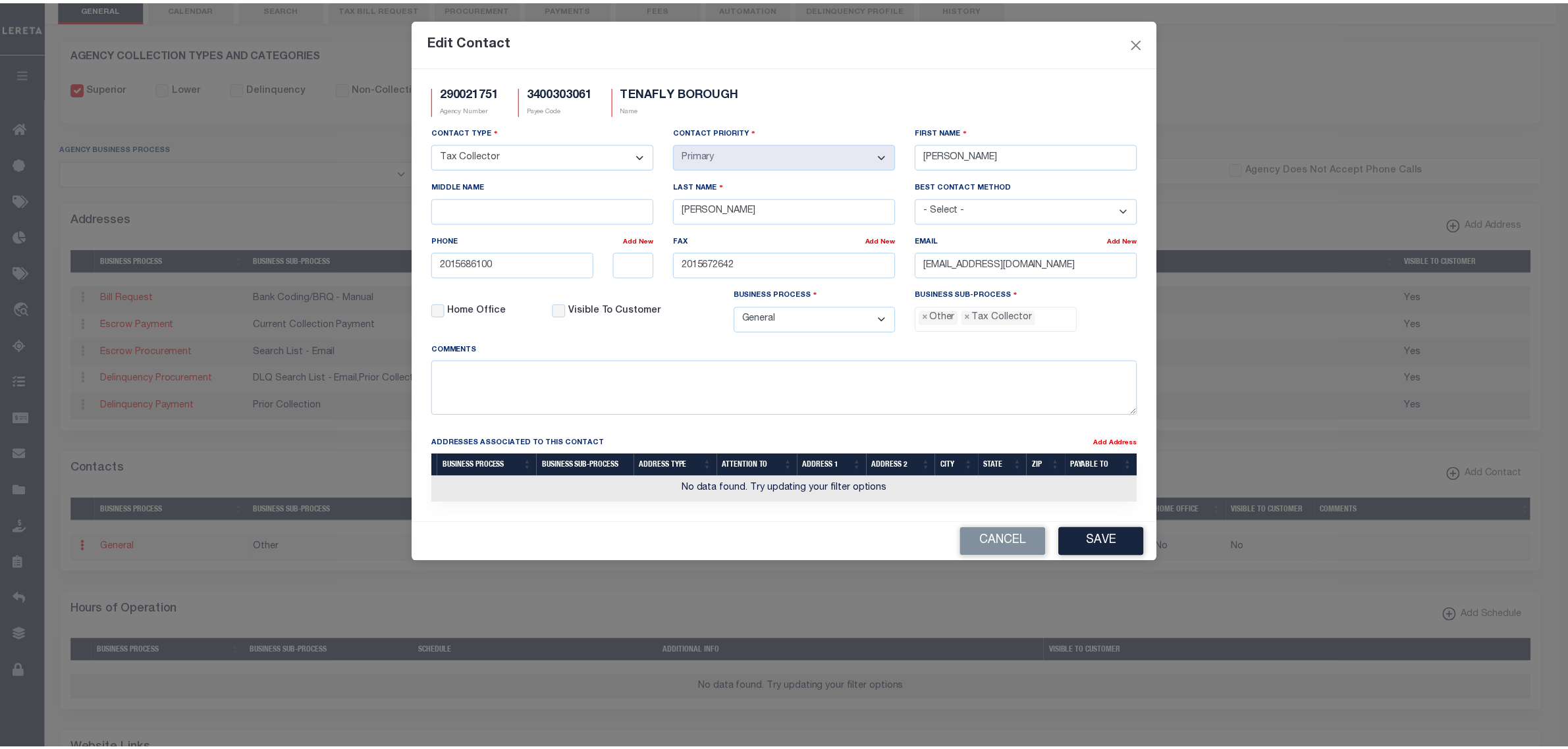
scroll to position [23, 0]
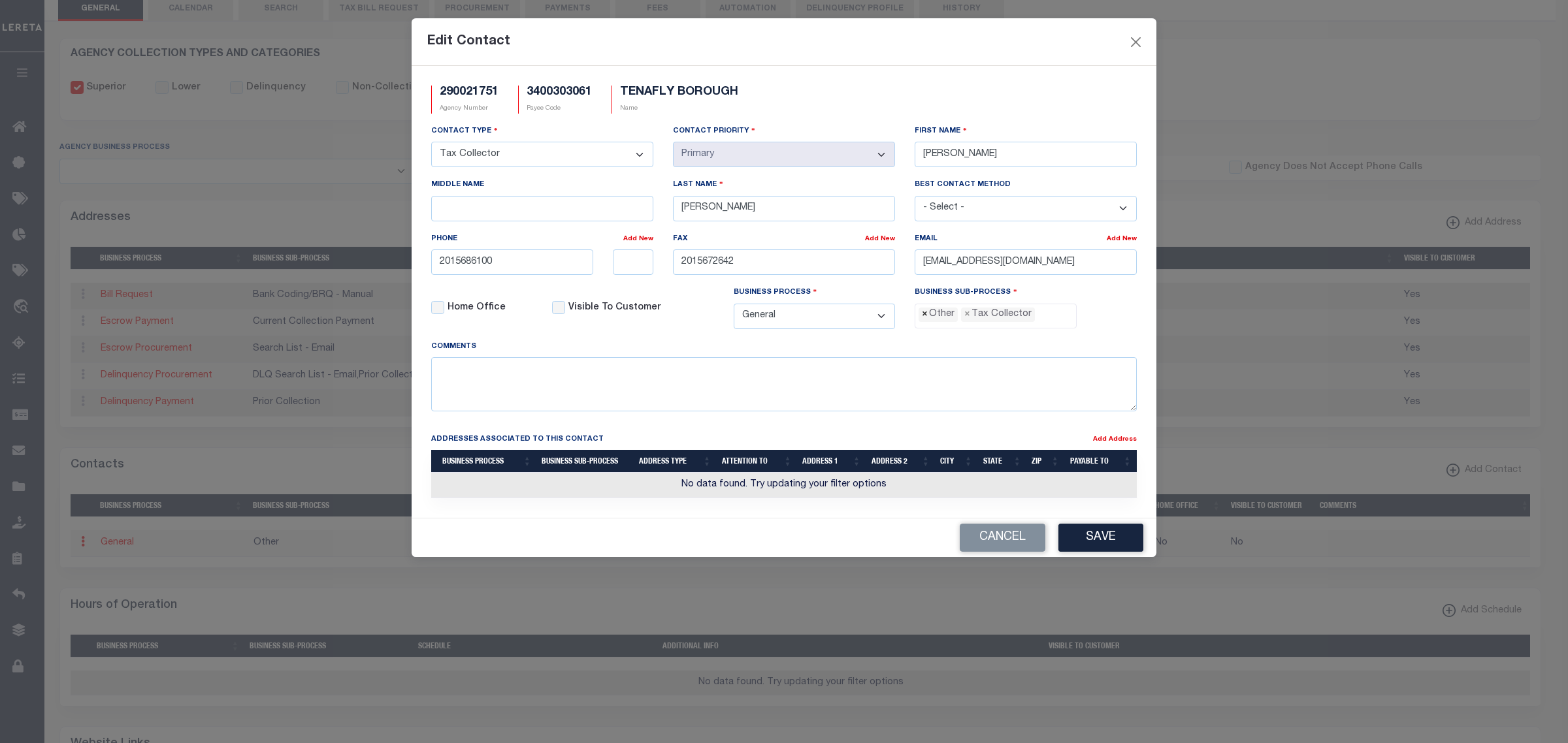
click at [922, 322] on span "×" at bounding box center [924, 314] width 6 height 14
select select "31"
click at [576, 262] on input "2015686100" at bounding box center [512, 262] width 162 height 25
type input "201-568-6100"
type input "201-567-2642"
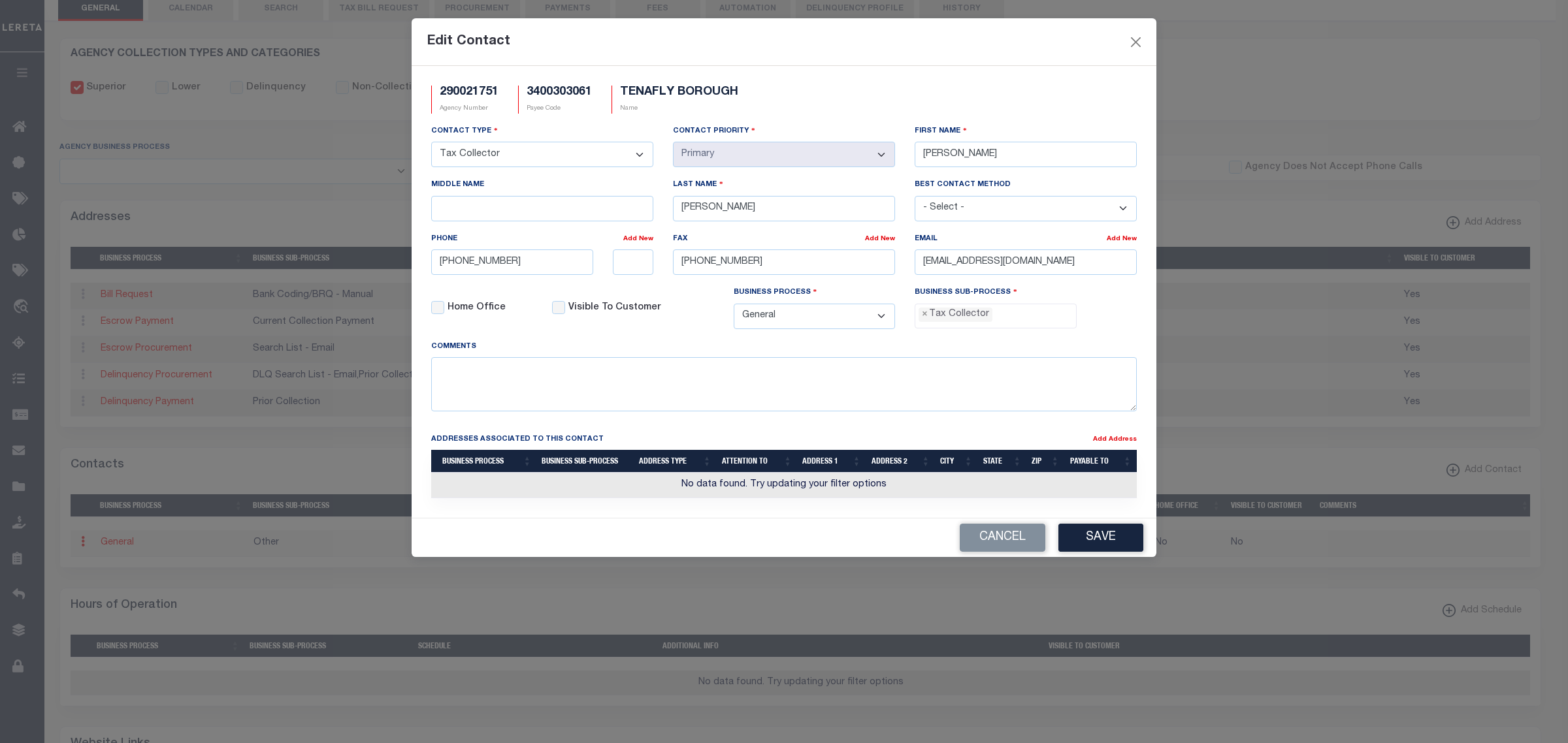
drag, startPoint x: 1095, startPoint y: 552, endPoint x: 974, endPoint y: 520, distance: 125.2
click at [1095, 552] on button "Save" at bounding box center [1101, 538] width 85 height 28
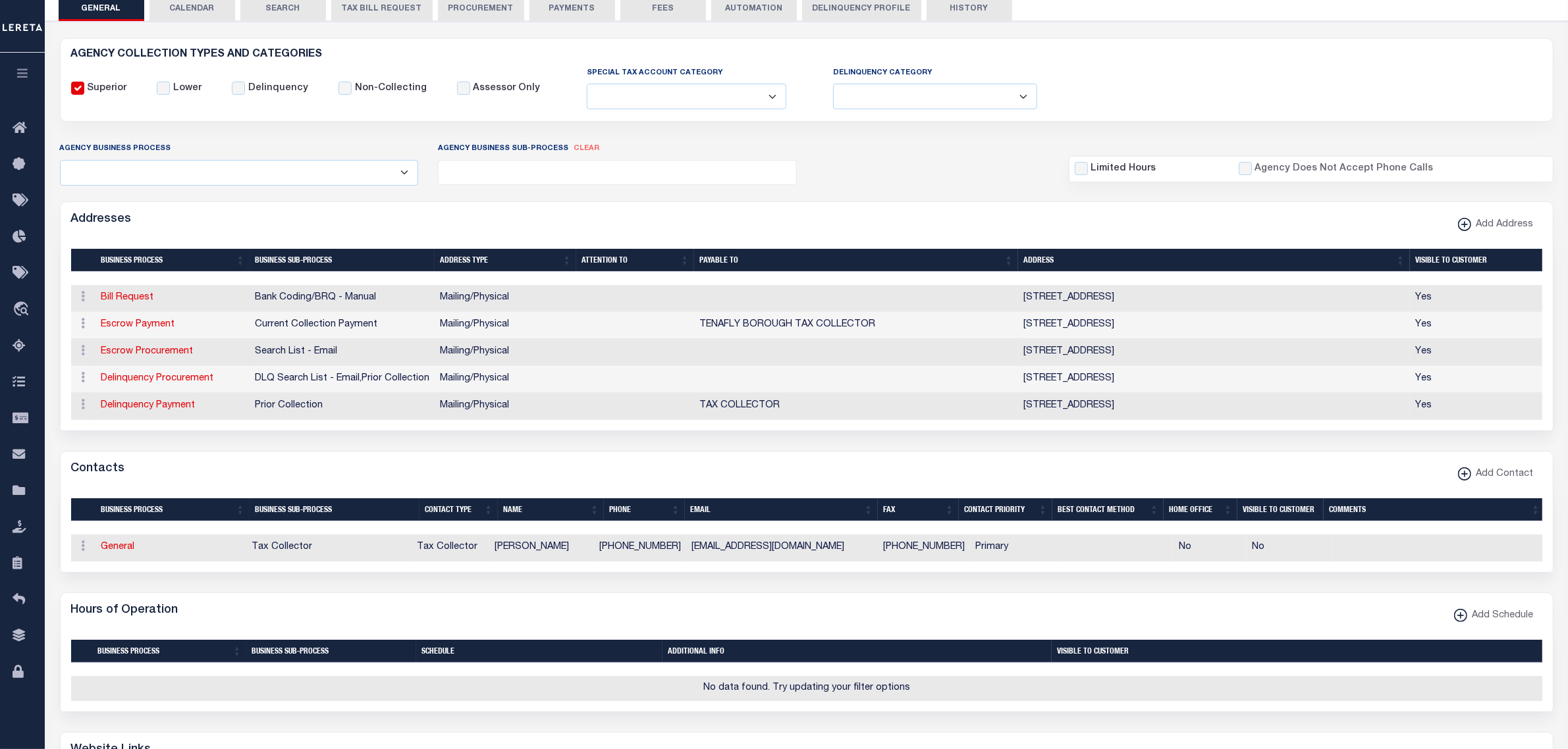
click at [583, 10] on button "PAYMENTS" at bounding box center [572, 8] width 86 height 25
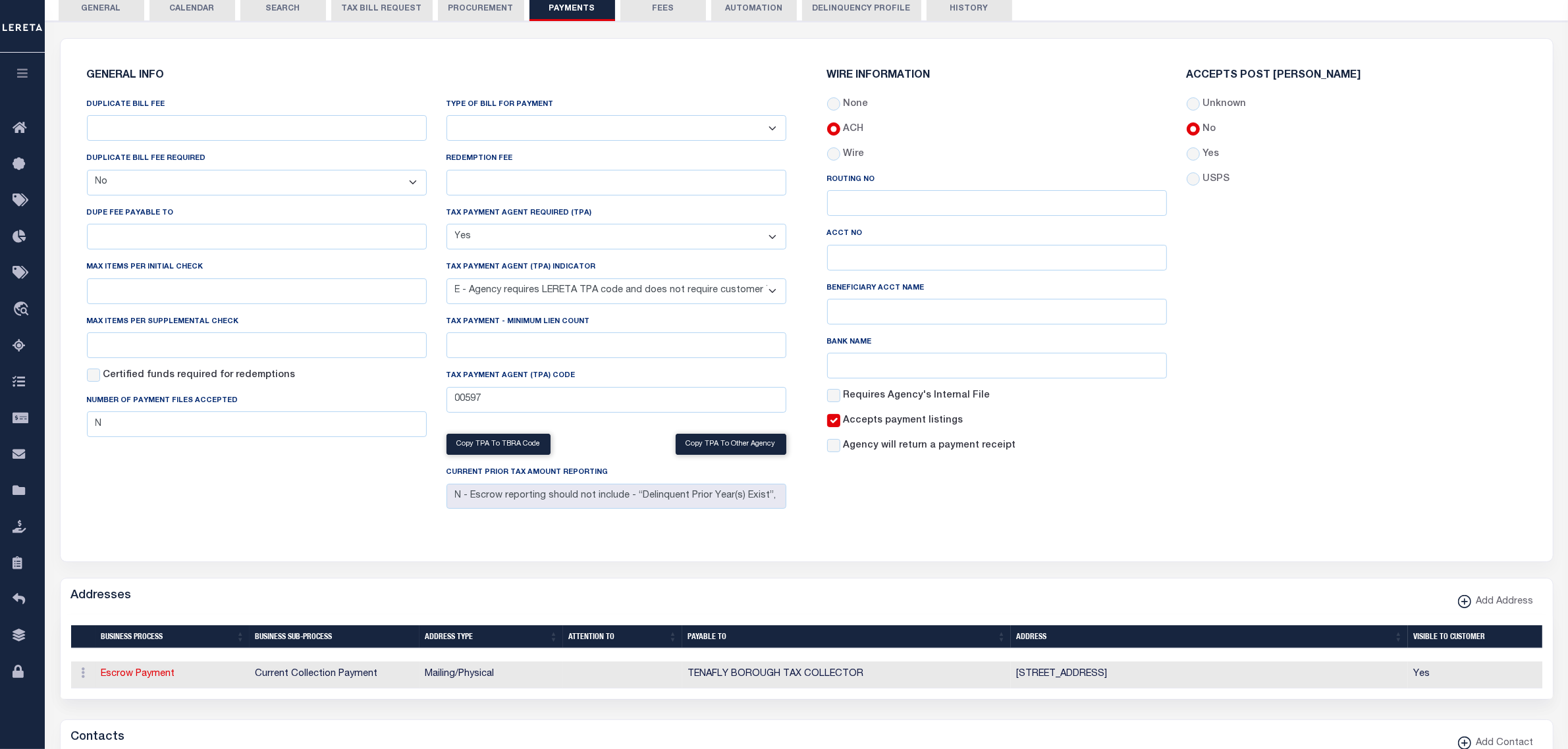
scroll to position [0, 0]
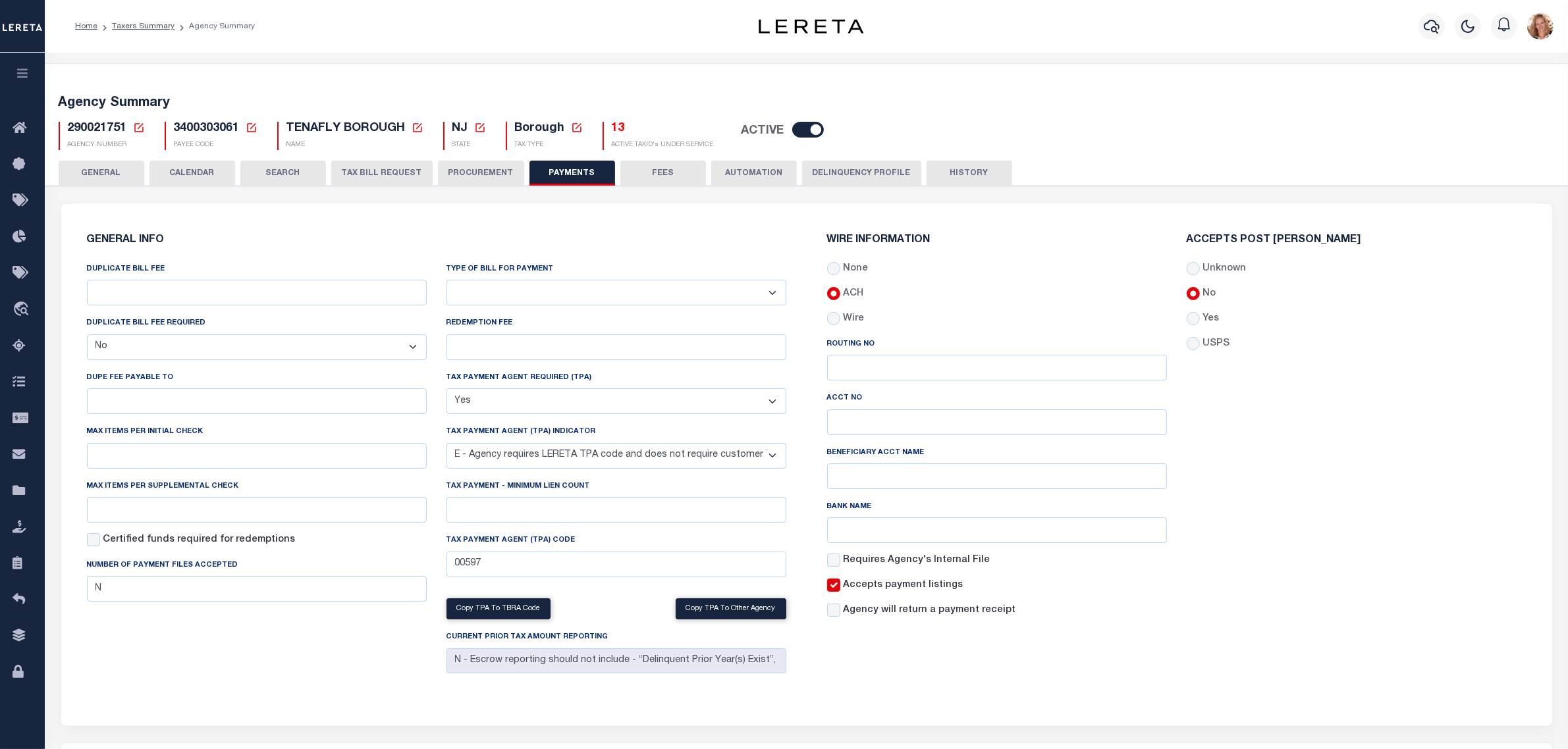
click at [137, 129] on icon at bounding box center [139, 128] width 12 height 12
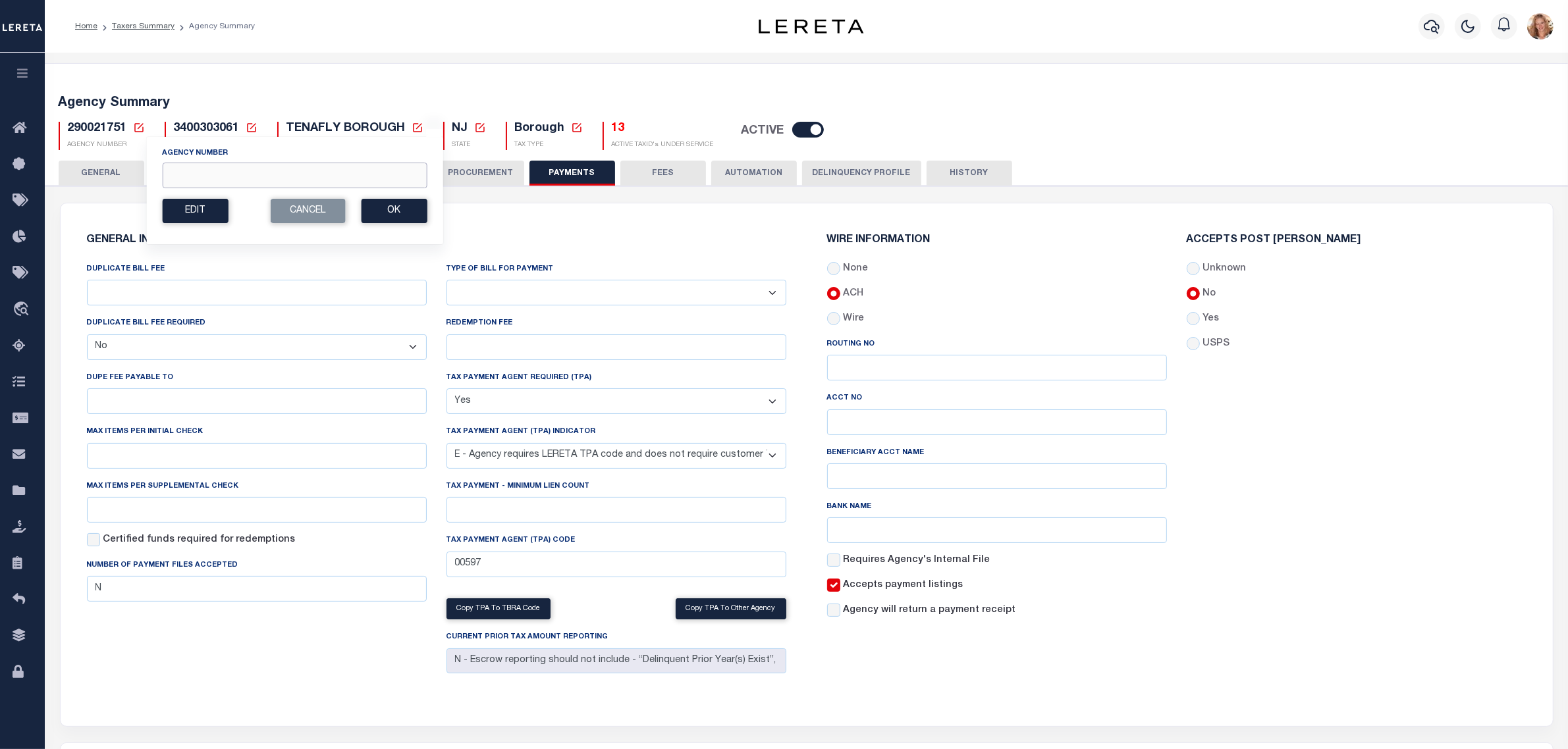
drag, startPoint x: 341, startPoint y: 180, endPoint x: 341, endPoint y: 171, distance: 9.0
click at [341, 180] on input "Agency Number" at bounding box center [294, 175] width 265 height 26
type input "370280621"
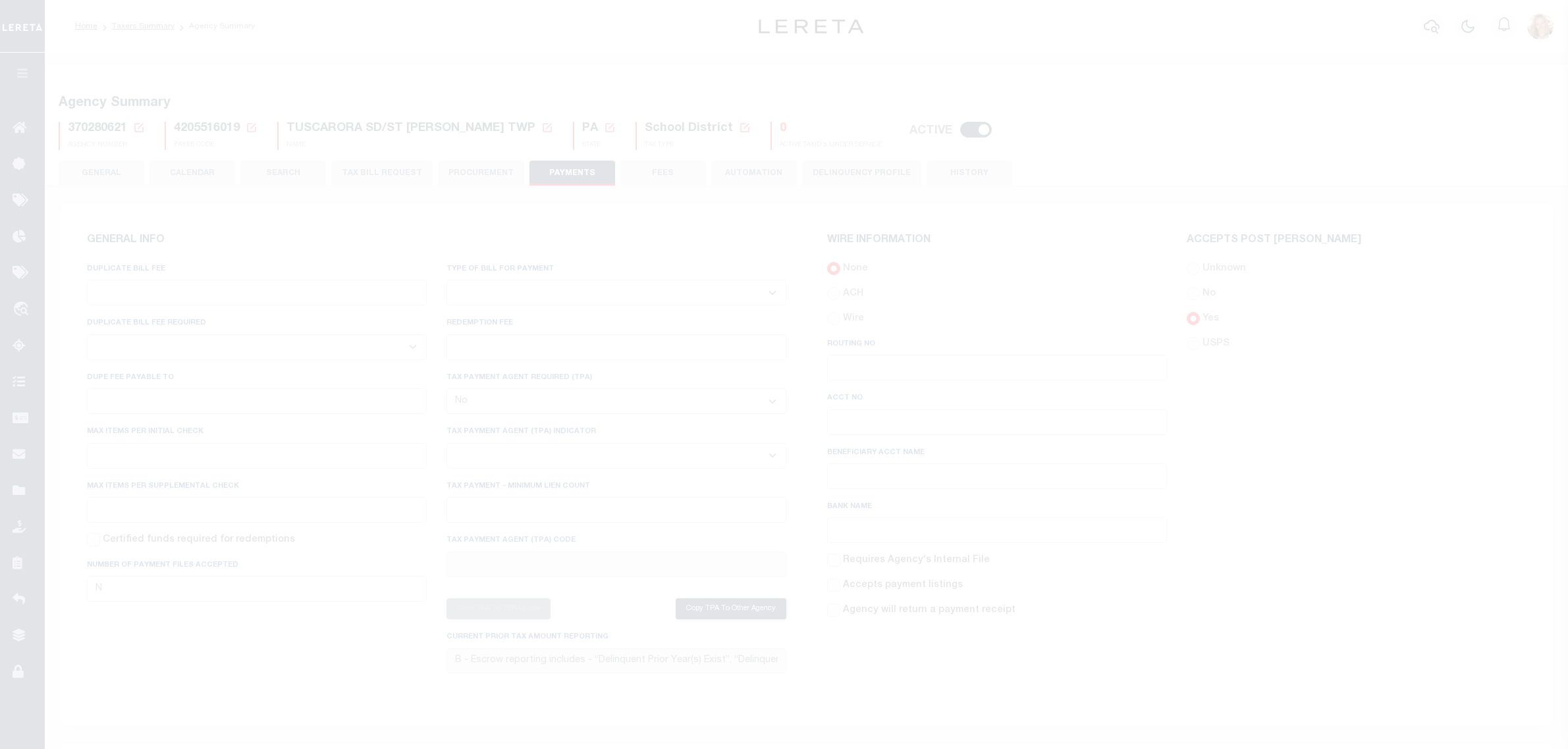
select select "false"
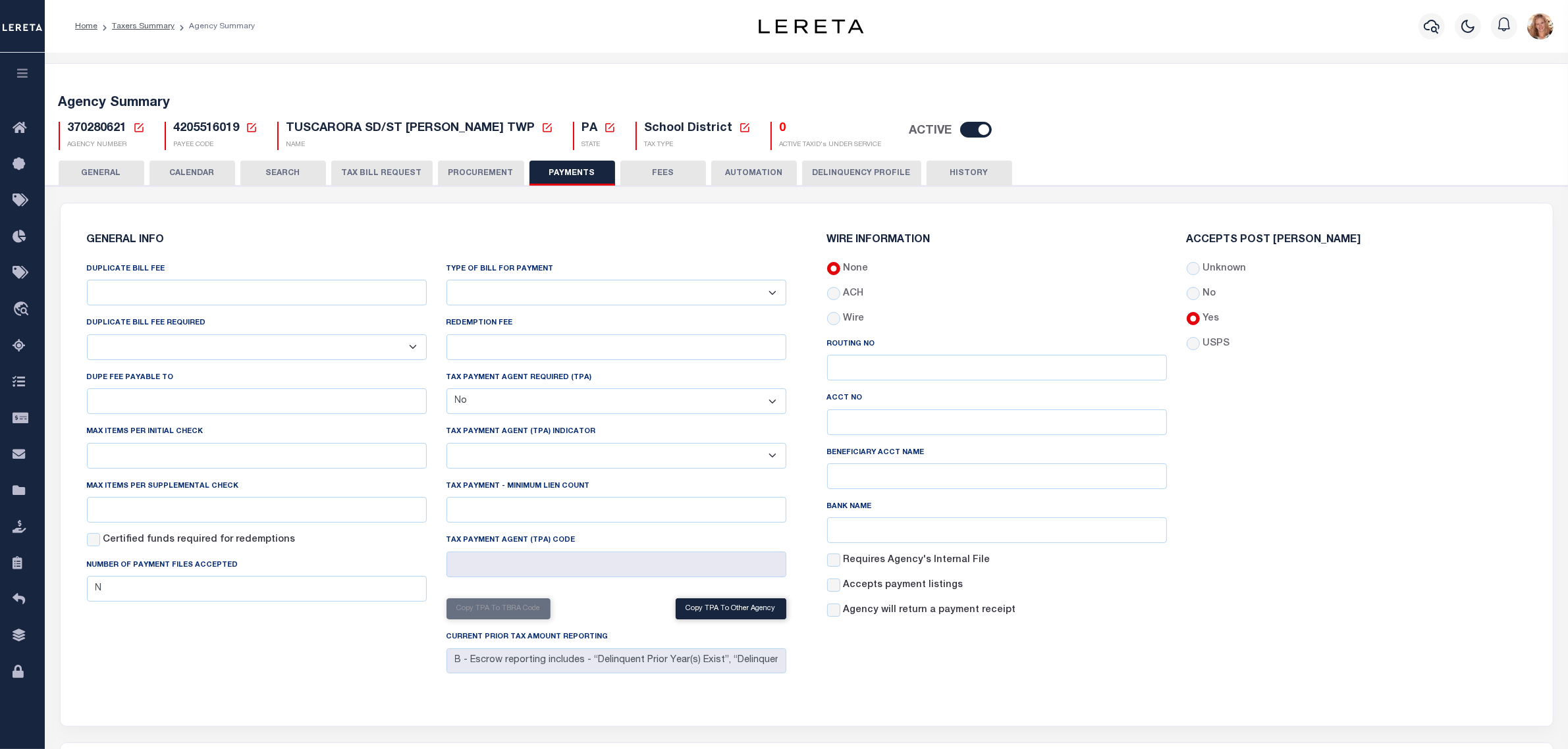
click at [500, 167] on button "PROCUREMENT" at bounding box center [480, 173] width 86 height 25
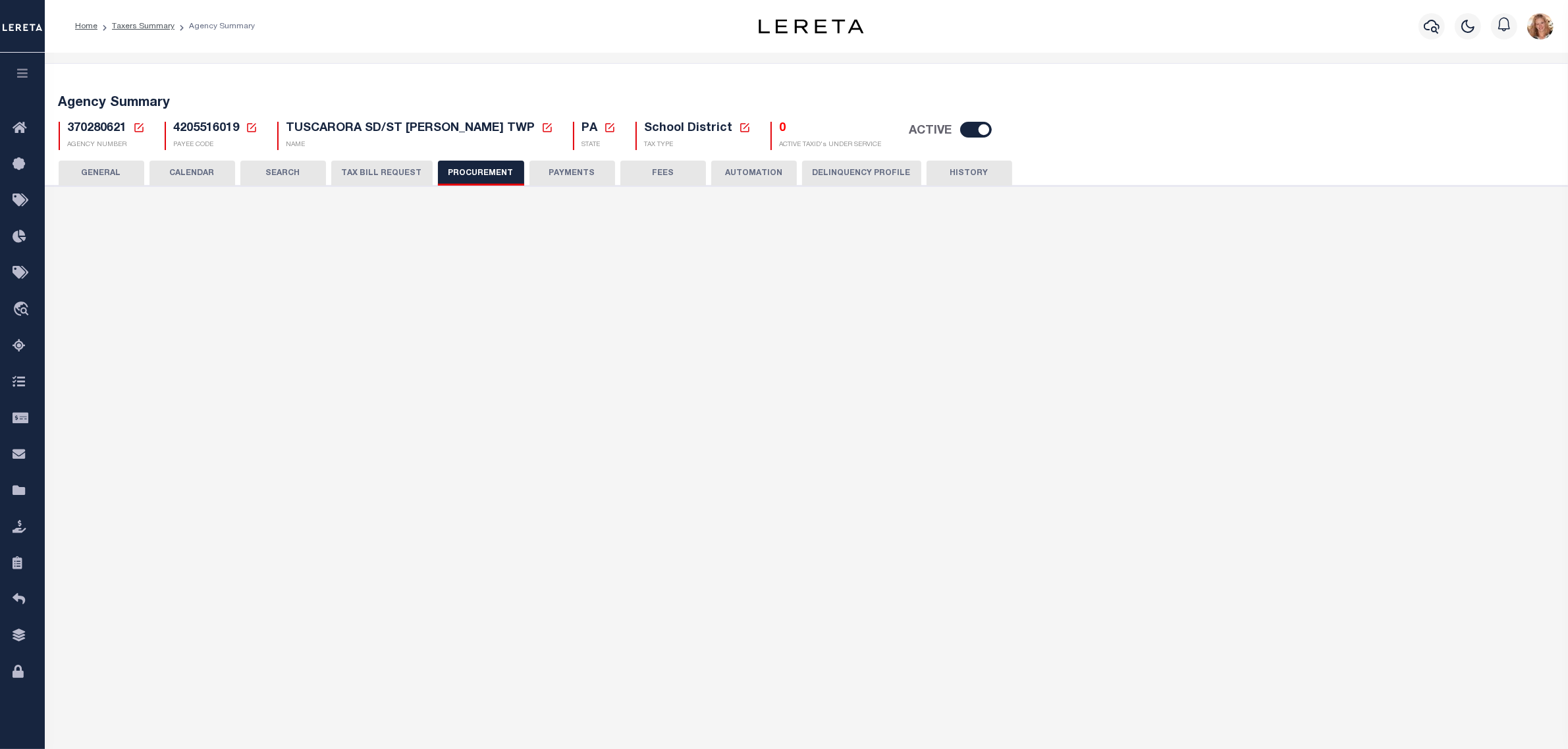
type input "$10,000"
select select "6"
select select "3"
checkbox input "true"
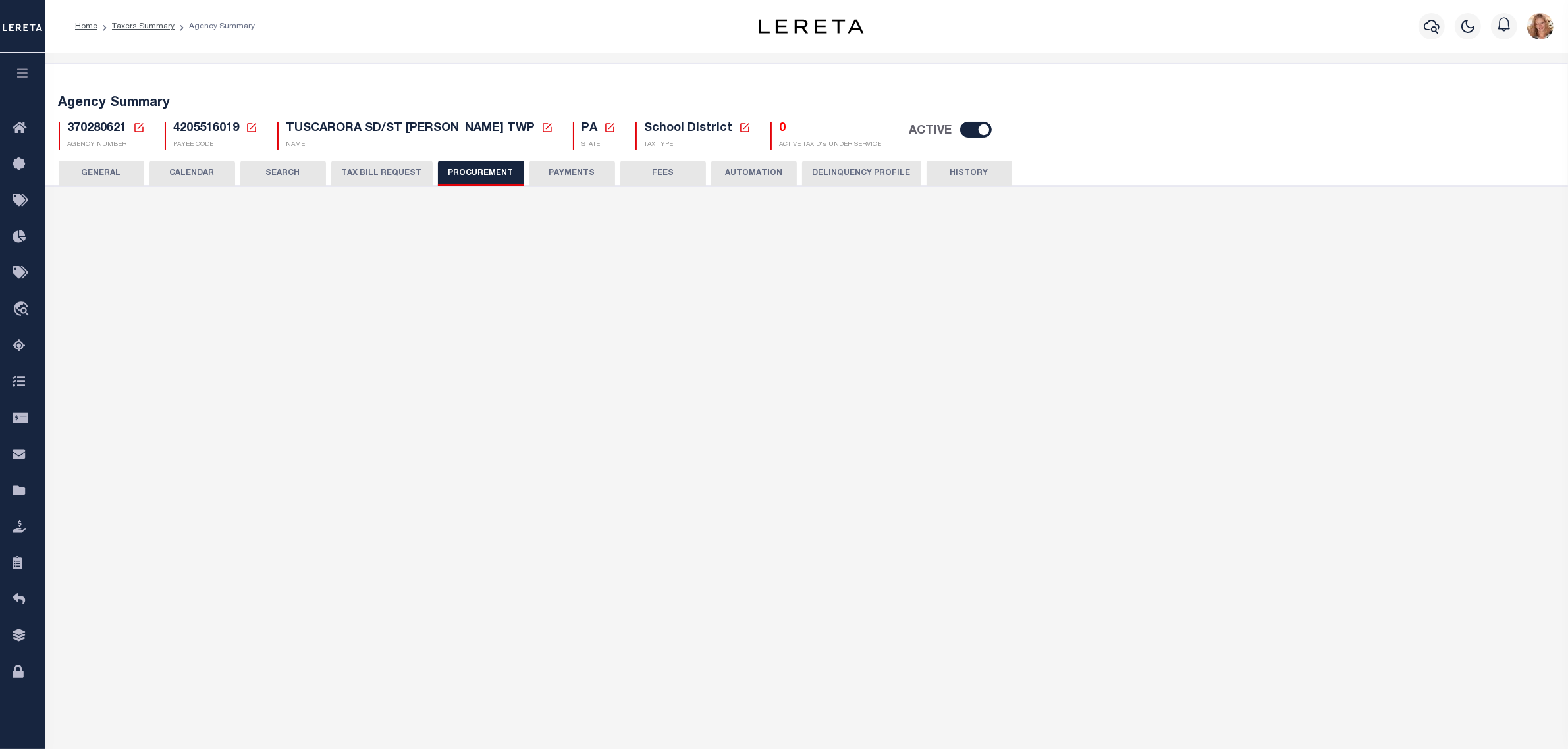
checkbox input "true"
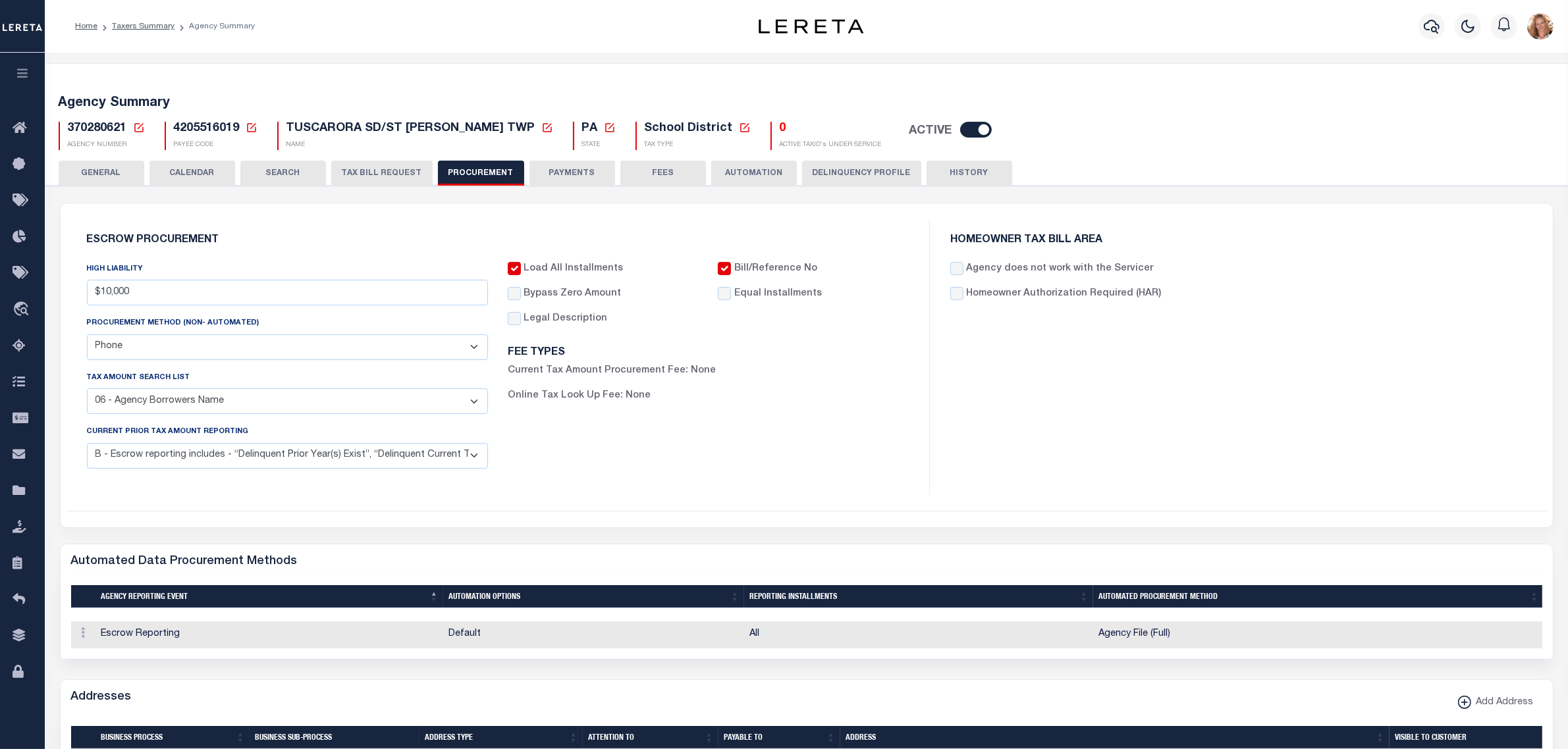
click at [541, 163] on button "PAYMENTS" at bounding box center [572, 173] width 86 height 25
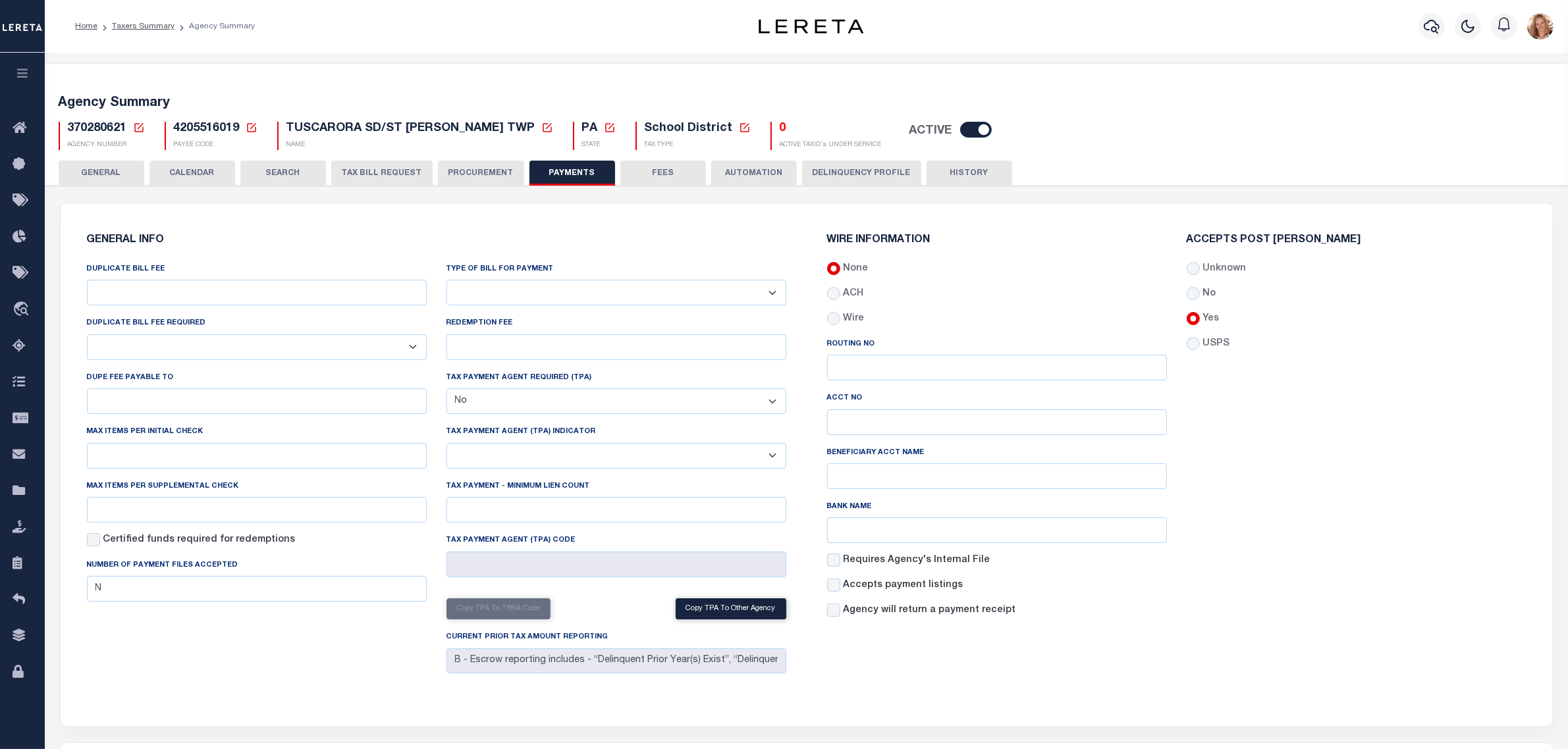
click at [591, 298] on select "Bar-Coded Tax Statement Print Tax Bills from Web. No DBF Required. Memo Bill Or…" at bounding box center [616, 293] width 340 height 26
select select "35"
click at [446, 281] on select "Bar-Coded Tax Statement Print Tax Bills from Web. No DBF Required. Memo Bill Or…" at bounding box center [616, 293] width 340 height 26
click at [614, 237] on h6 "GENERAL INFO" at bounding box center [437, 241] width 700 height 11
click at [1501, 734] on button "Save Edits" at bounding box center [1501, 730] width 107 height 28
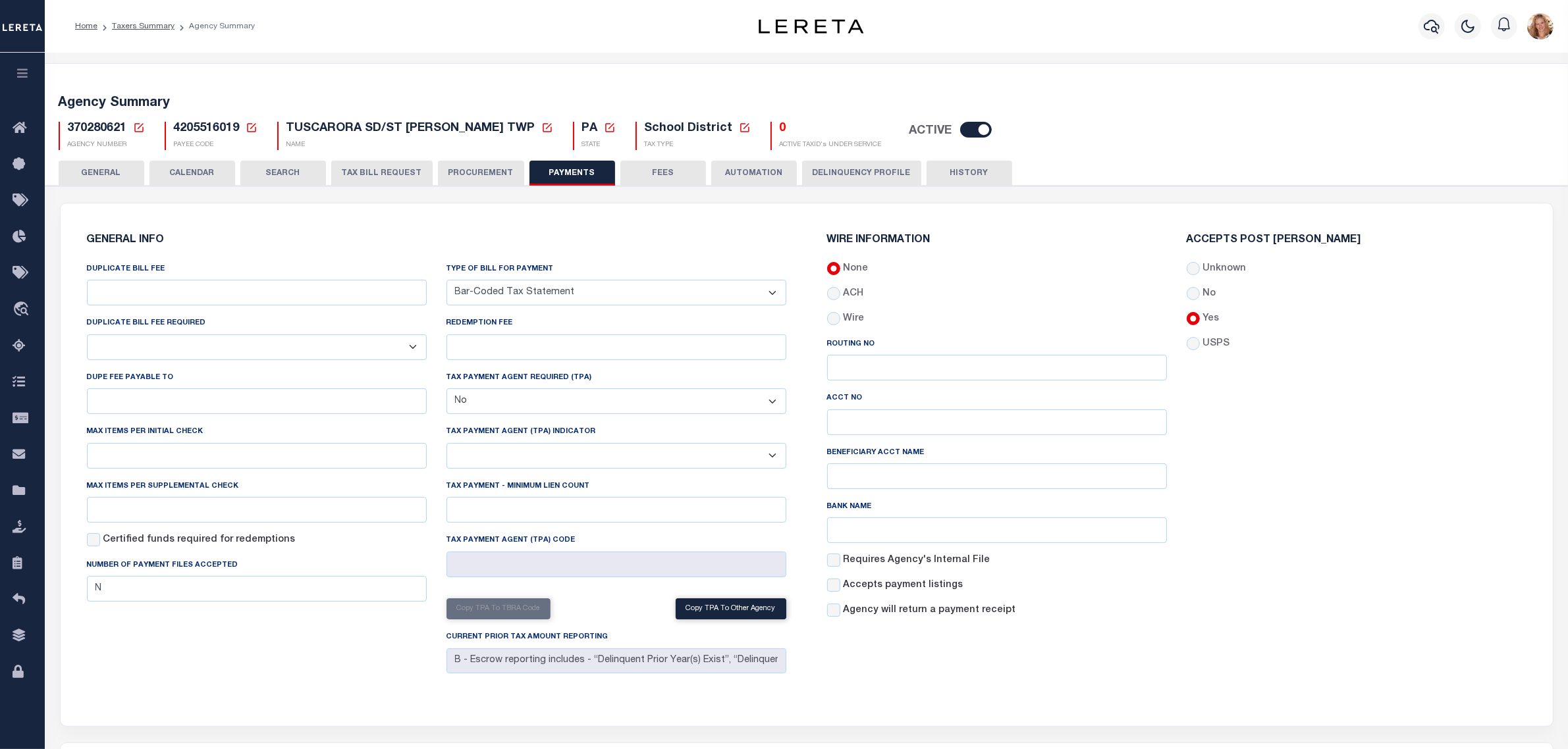
click at [455, 172] on button "PROCUREMENT" at bounding box center [480, 173] width 86 height 25
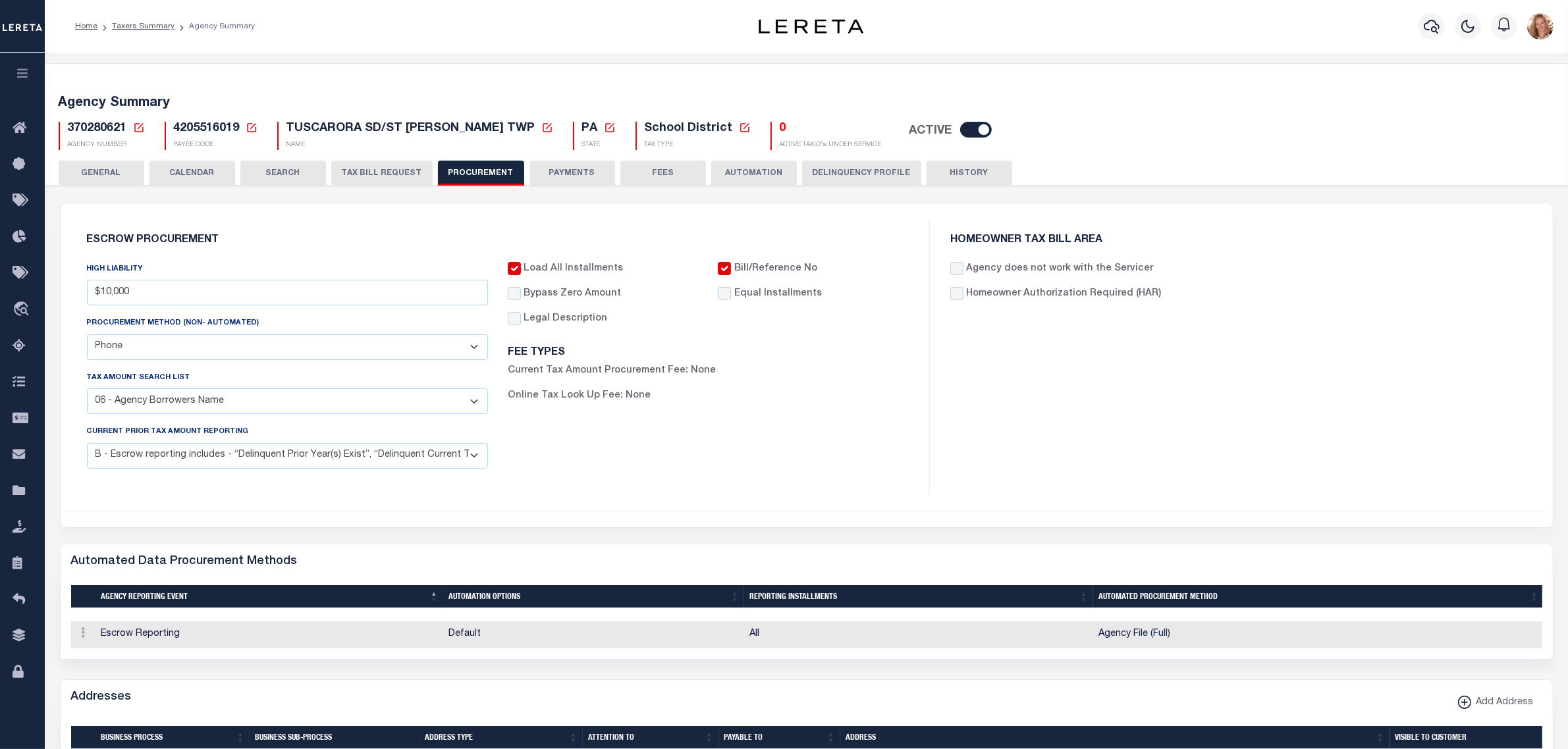
click at [135, 129] on icon at bounding box center [139, 128] width 12 height 12
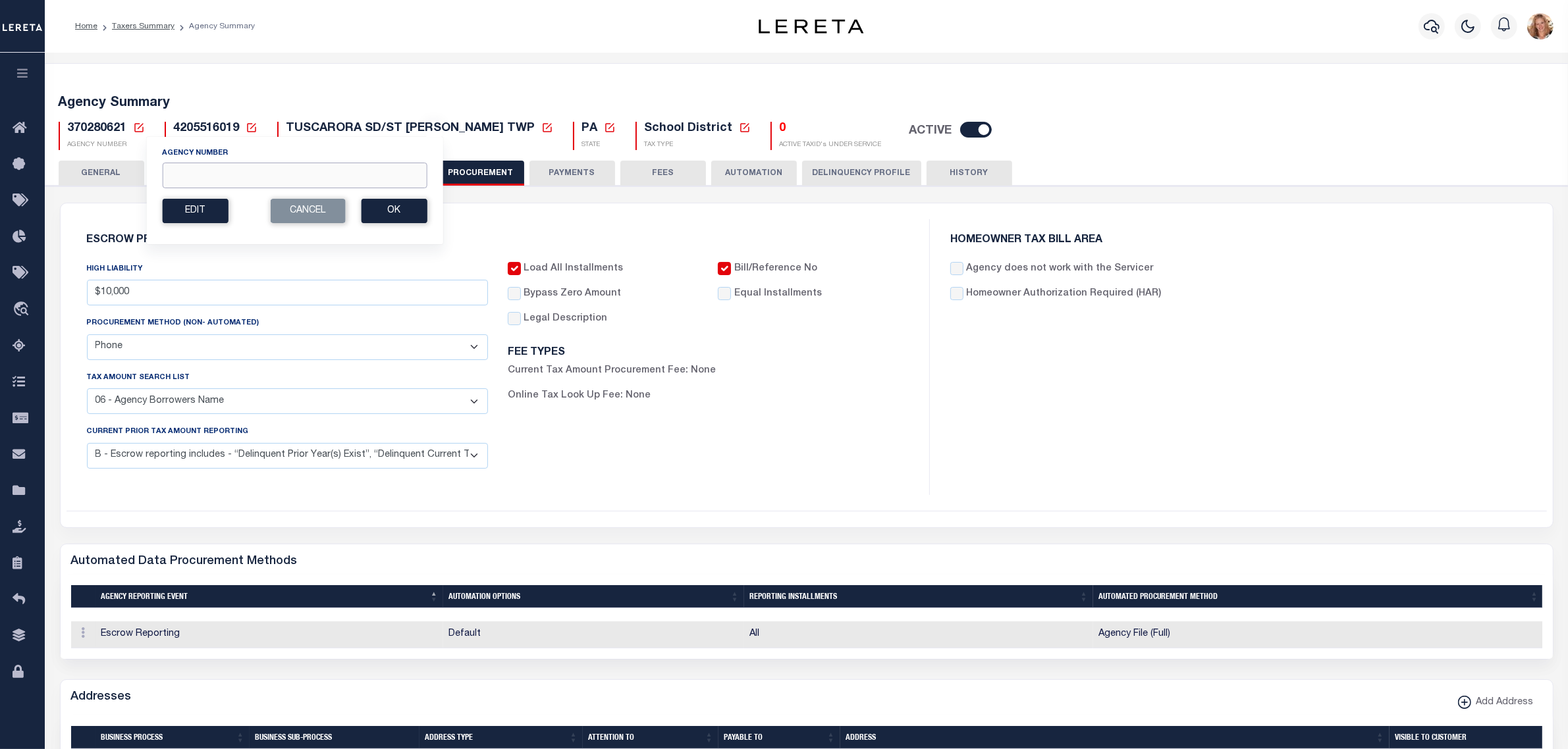
click at [175, 175] on input "Agency Number" at bounding box center [294, 175] width 265 height 26
type input "370288621"
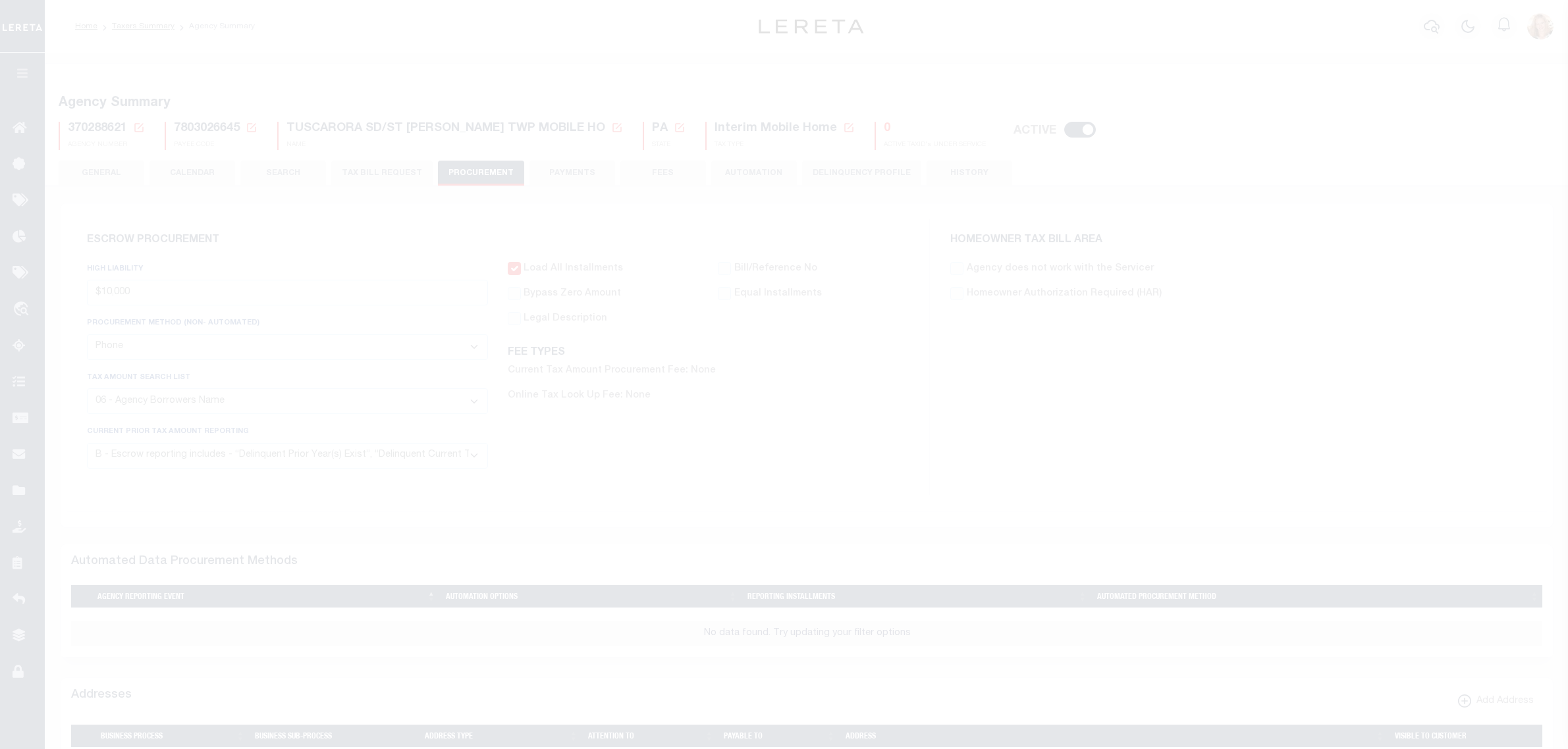
select select "6"
select select "3"
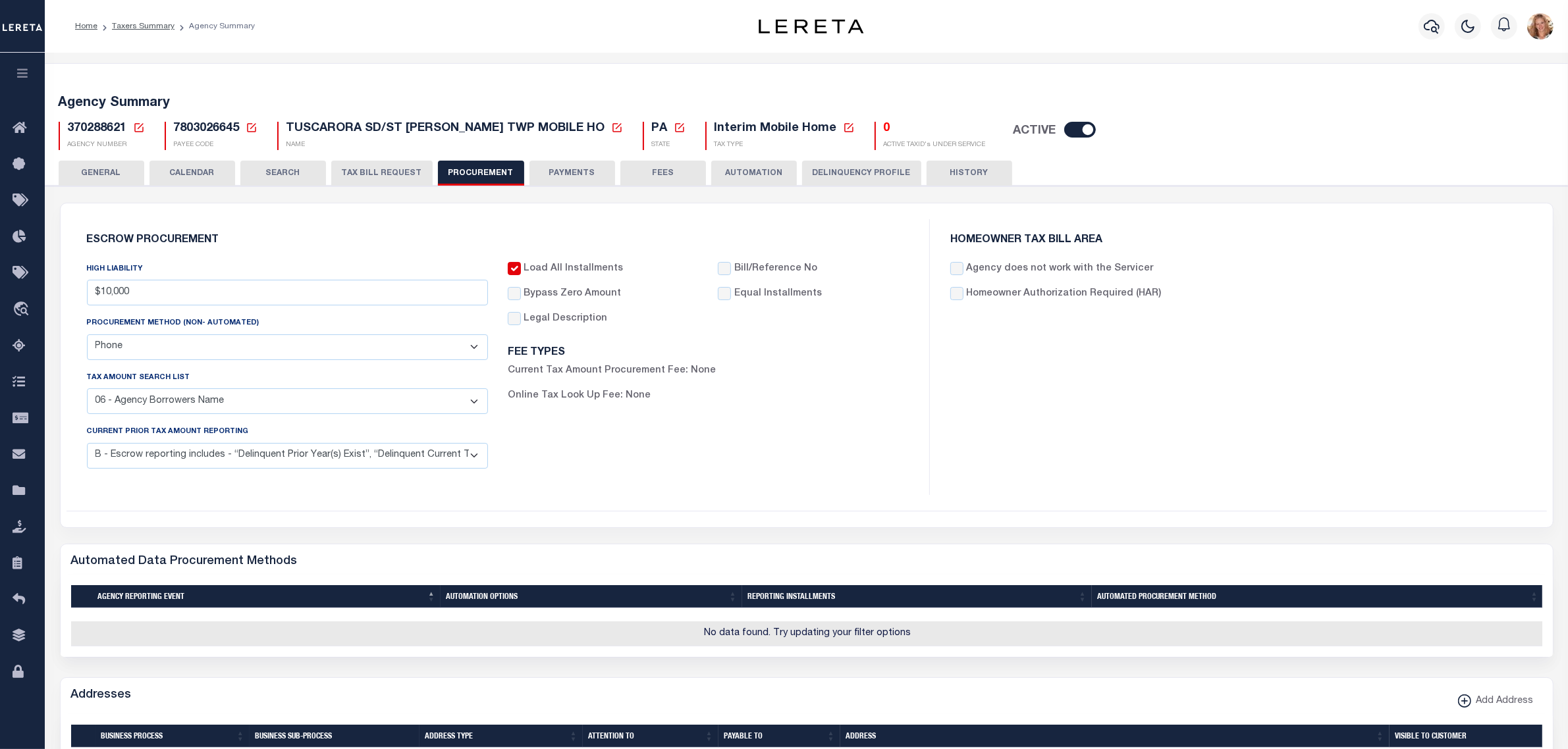
click at [593, 178] on button "PAYMENTS" at bounding box center [572, 173] width 86 height 25
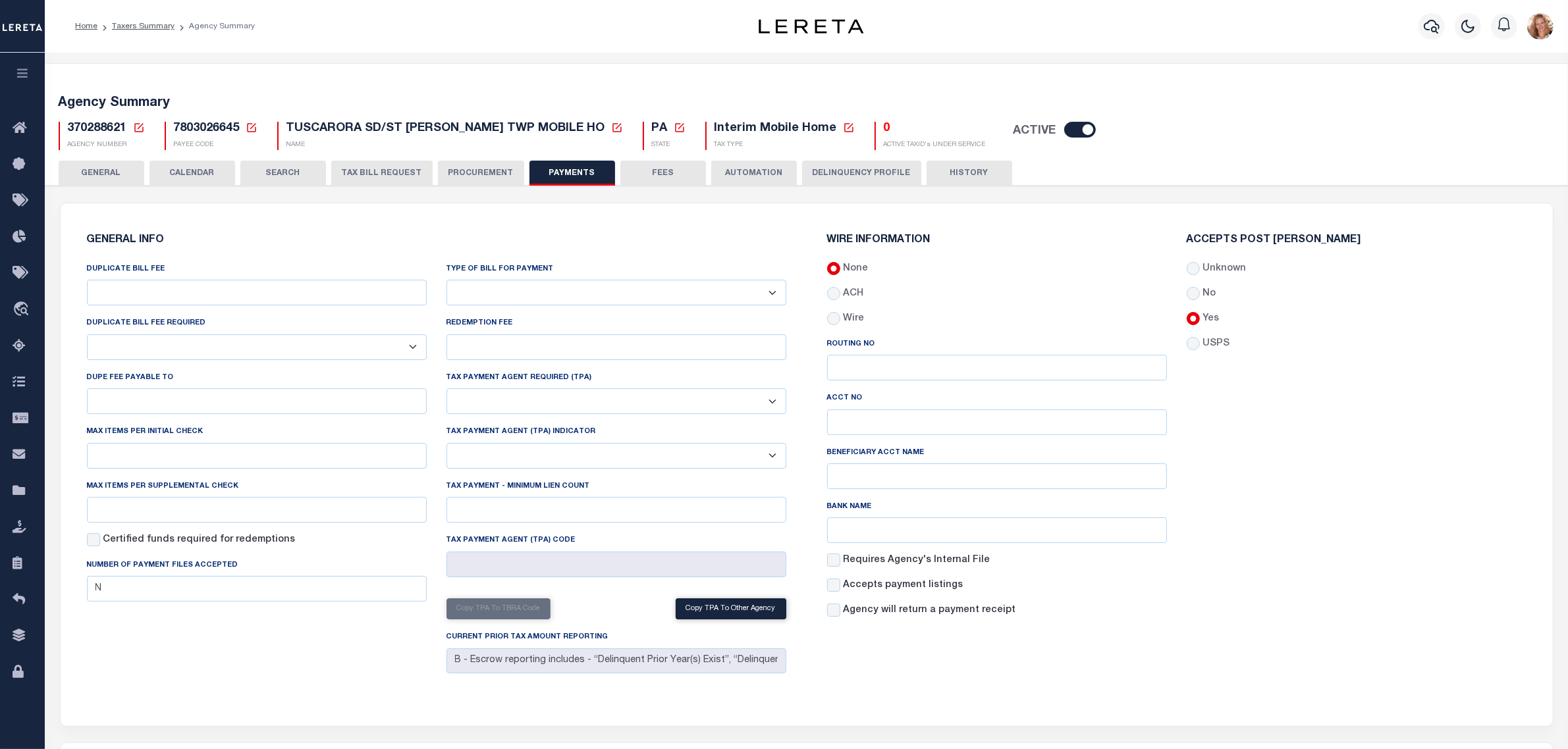
drag, startPoint x: 623, startPoint y: 287, endPoint x: 606, endPoint y: 301, distance: 22.0
click at [623, 287] on select "Bar-Coded Tax Statement Print Tax Bills from Web. No DBF Required. Memo Bill Or…" at bounding box center [616, 293] width 340 height 26
select select "35"
click at [446, 281] on select "Bar-Coded Tax Statement Print Tax Bills from Web. No DBF Required. Memo Bill Or…" at bounding box center [616, 293] width 340 height 26
click at [586, 238] on h6 "GENERAL INFO" at bounding box center [437, 241] width 700 height 11
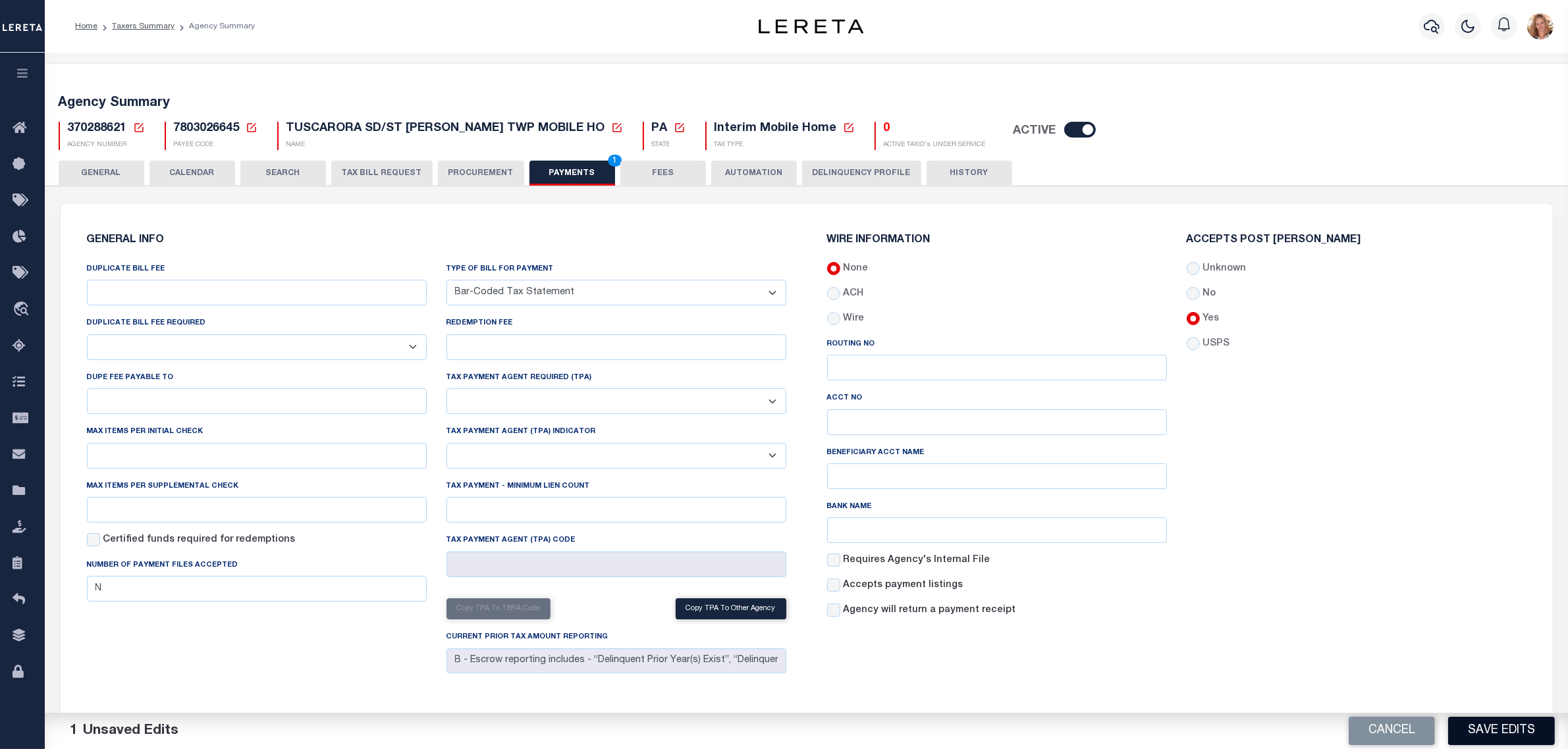
click at [1505, 732] on button "Save Edits" at bounding box center [1501, 730] width 107 height 28
click at [162, 172] on button "CALENDAR" at bounding box center [193, 173] width 86 height 25
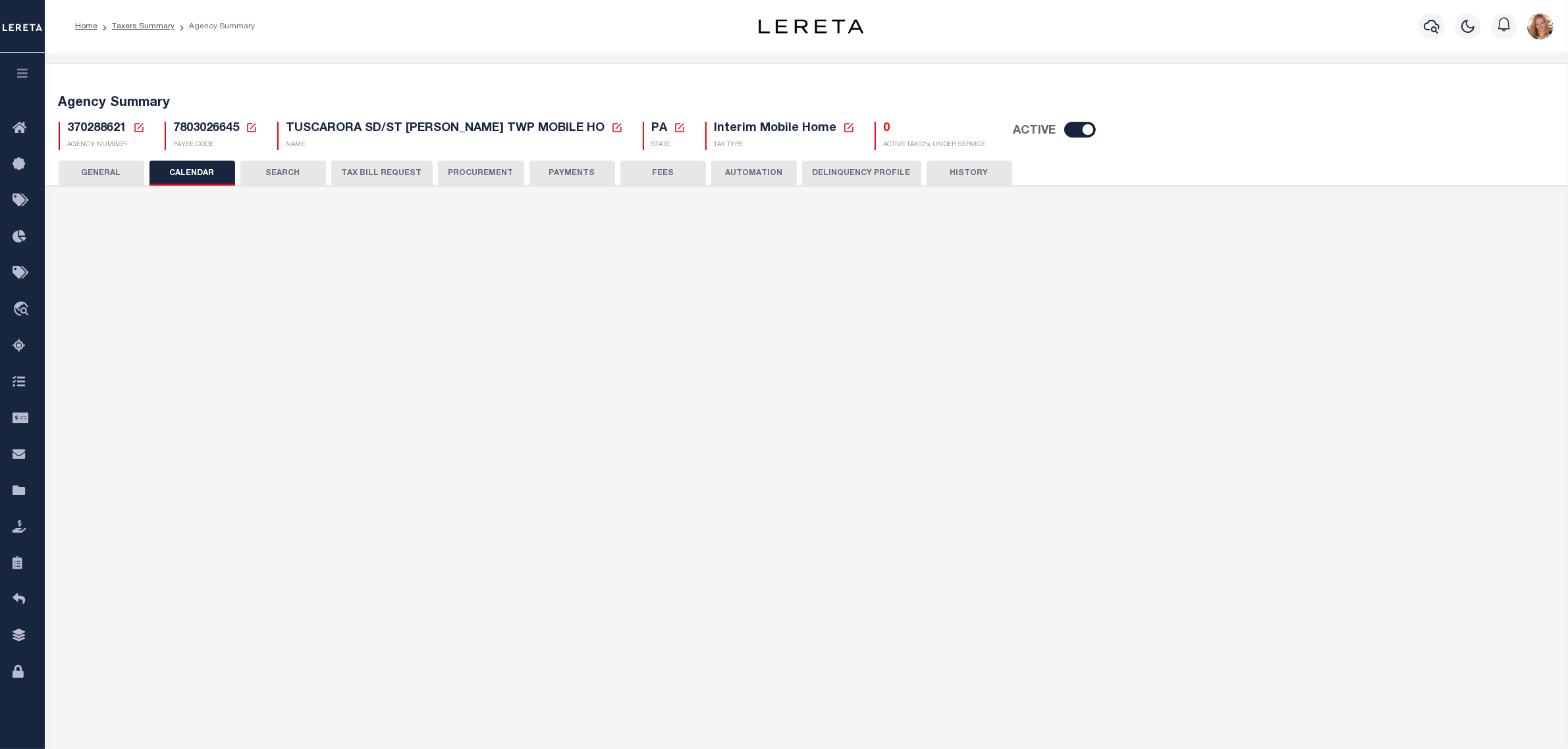
click at [135, 127] on icon at bounding box center [139, 128] width 12 height 12
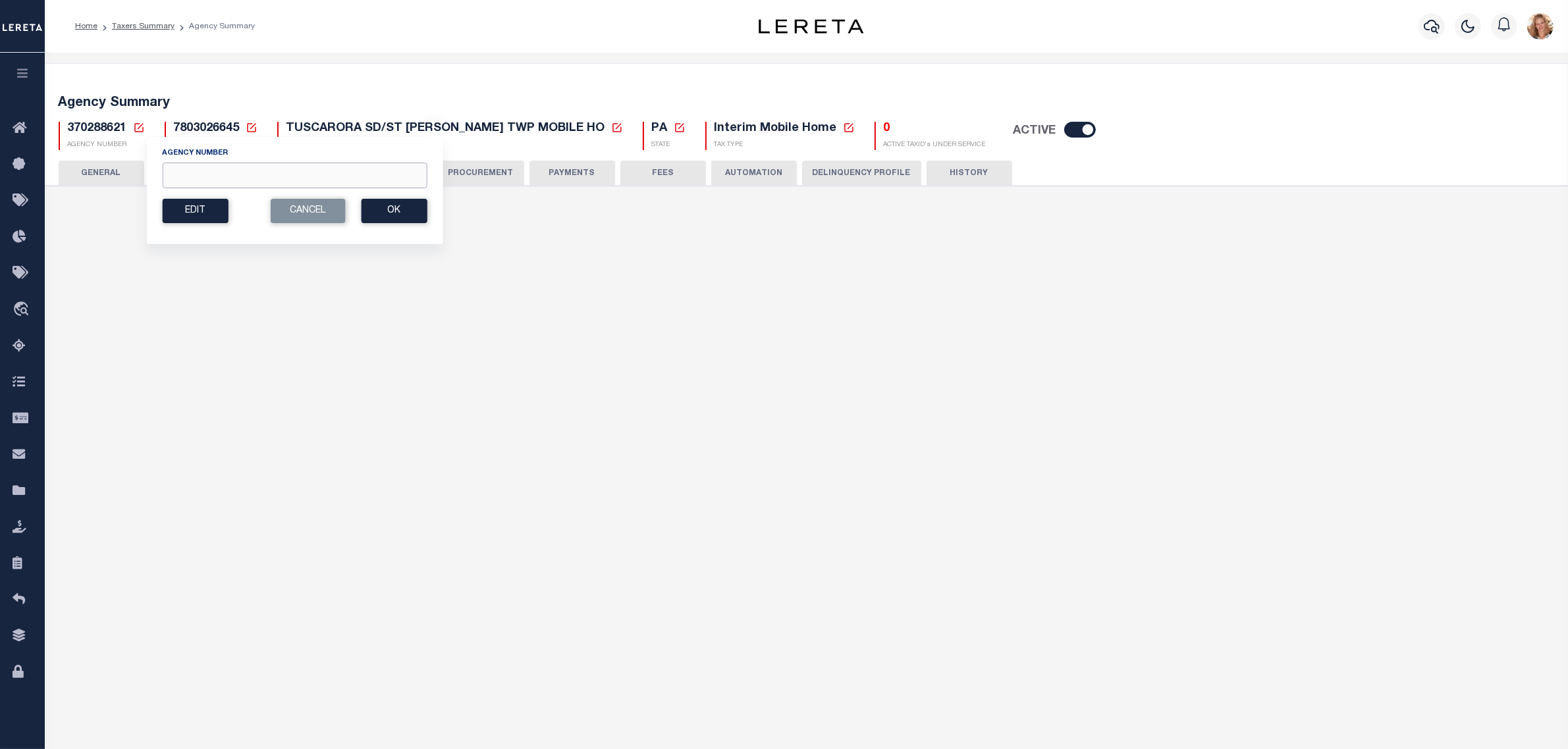
click at [175, 172] on input "Agency Number" at bounding box center [294, 175] width 265 height 26
type input "3"
checkbox input "false"
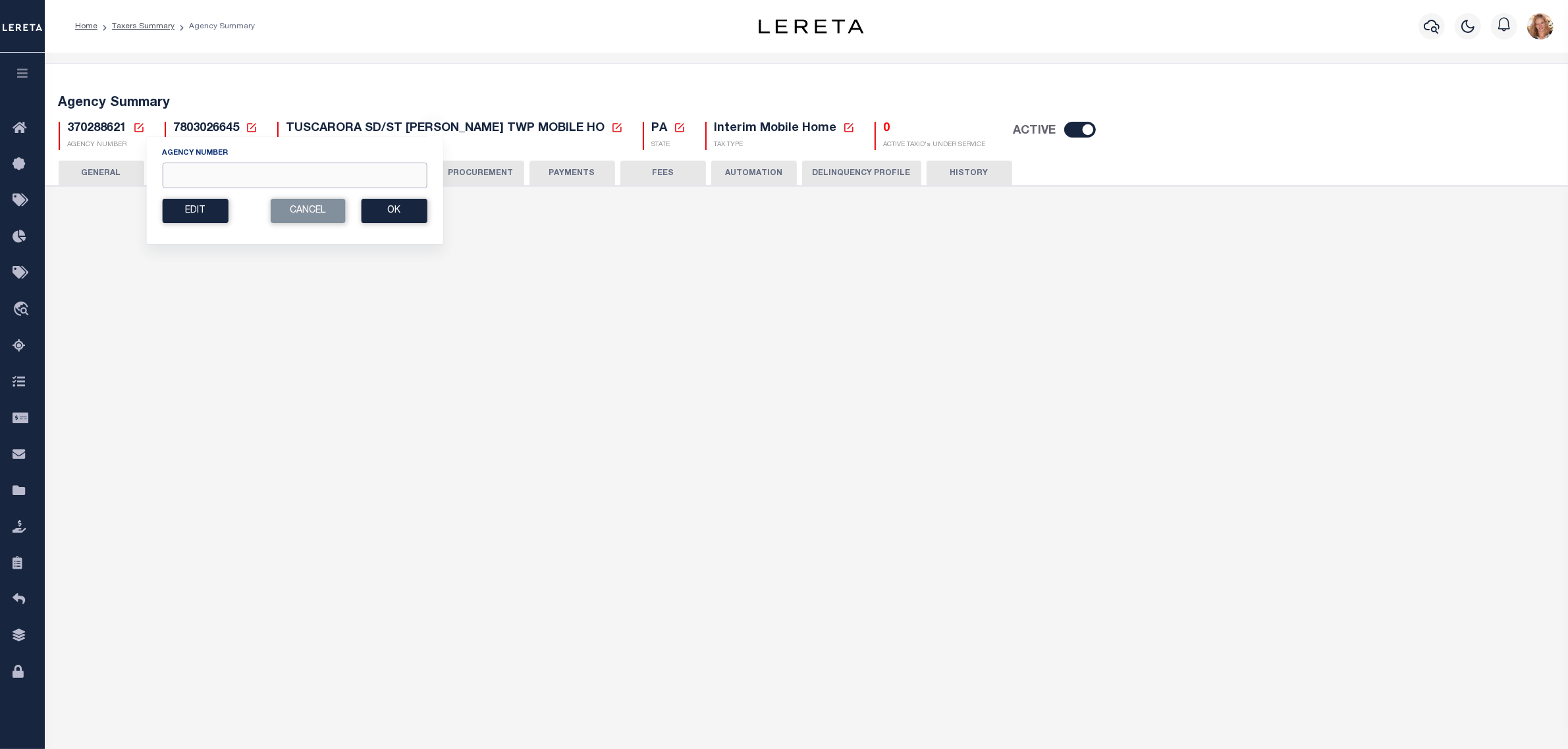
type input "1"
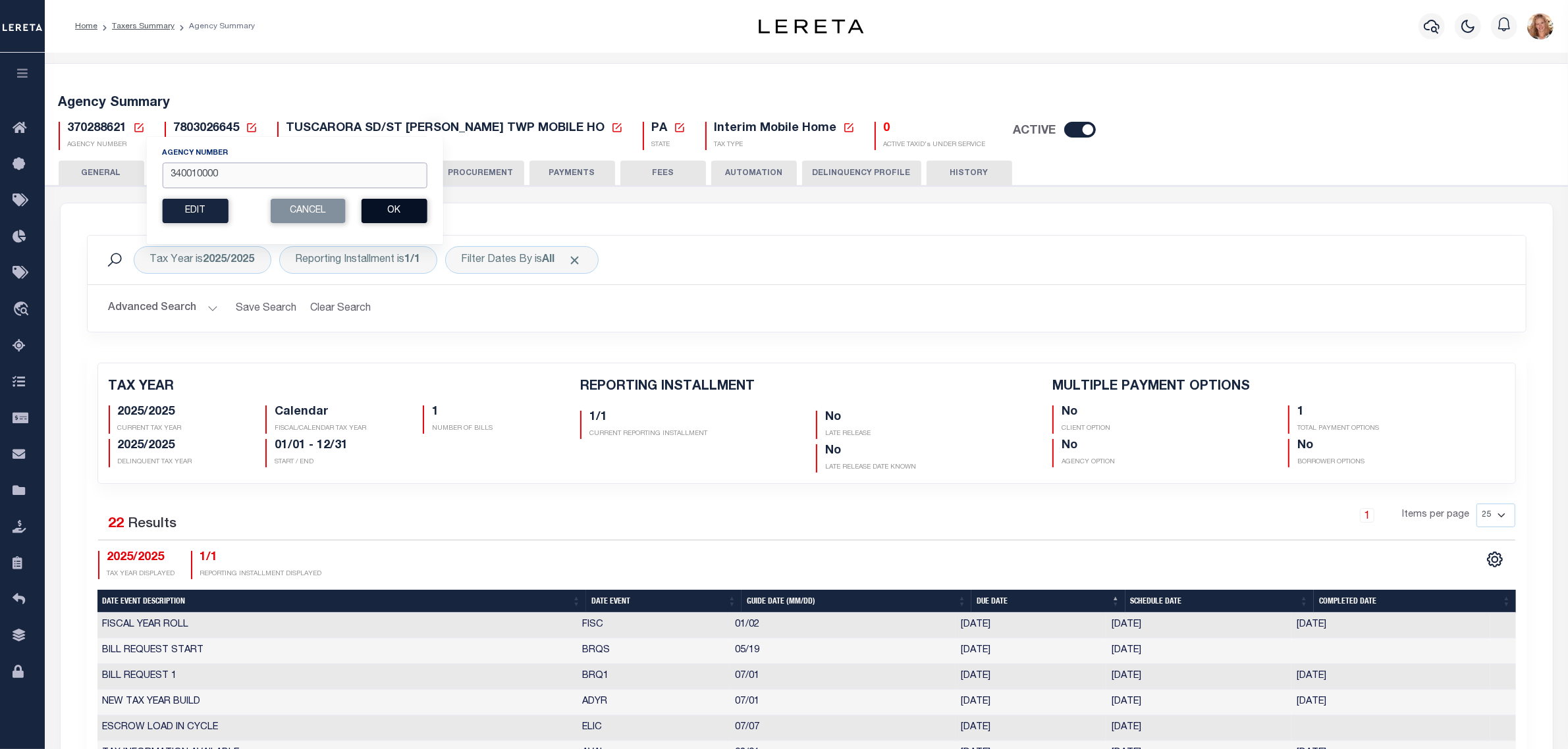
type input "340010000"
drag, startPoint x: 387, startPoint y: 209, endPoint x: 395, endPoint y: 211, distance: 8.2
click at [389, 209] on button "Ok" at bounding box center [393, 211] width 66 height 24
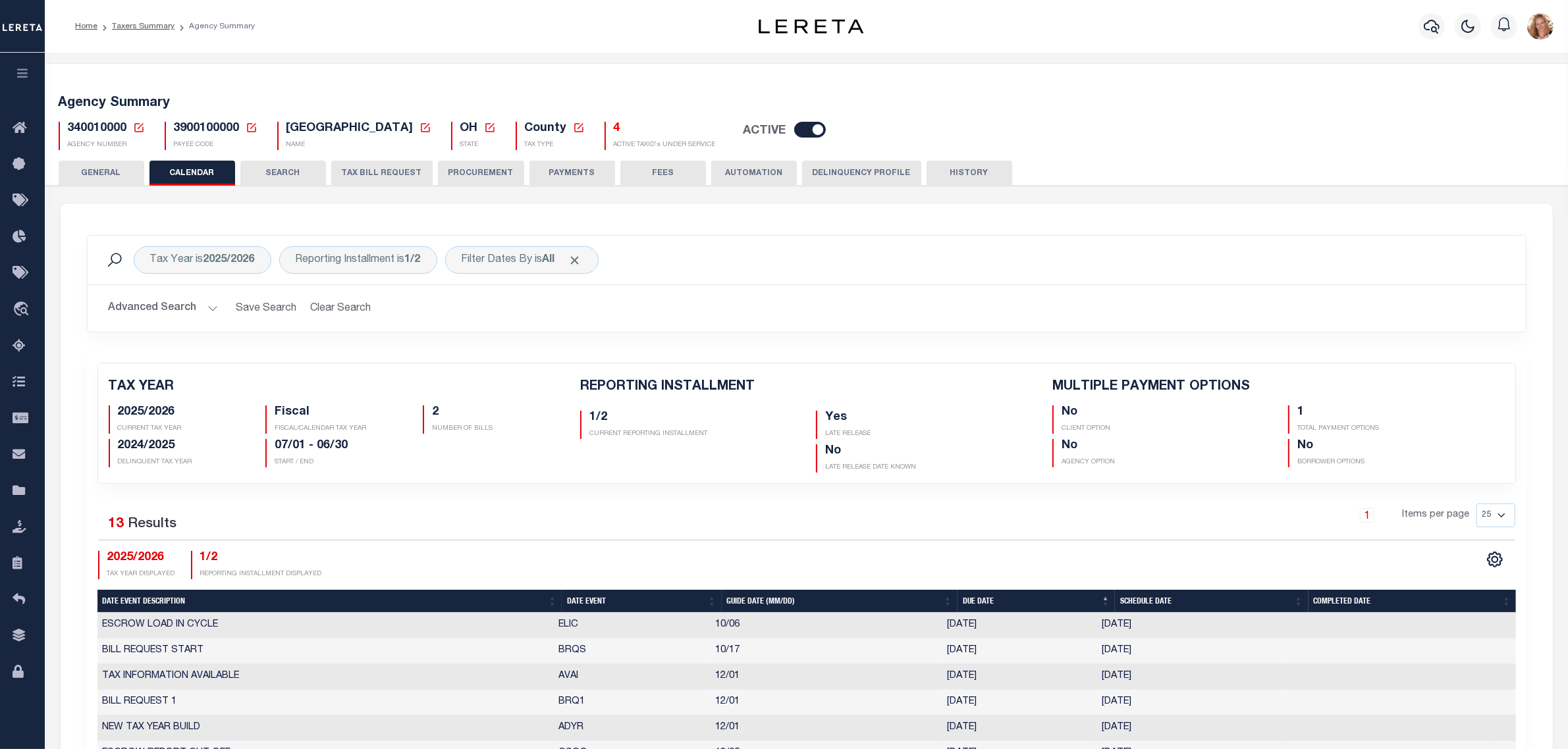
checkbox input "false"
type input "1"
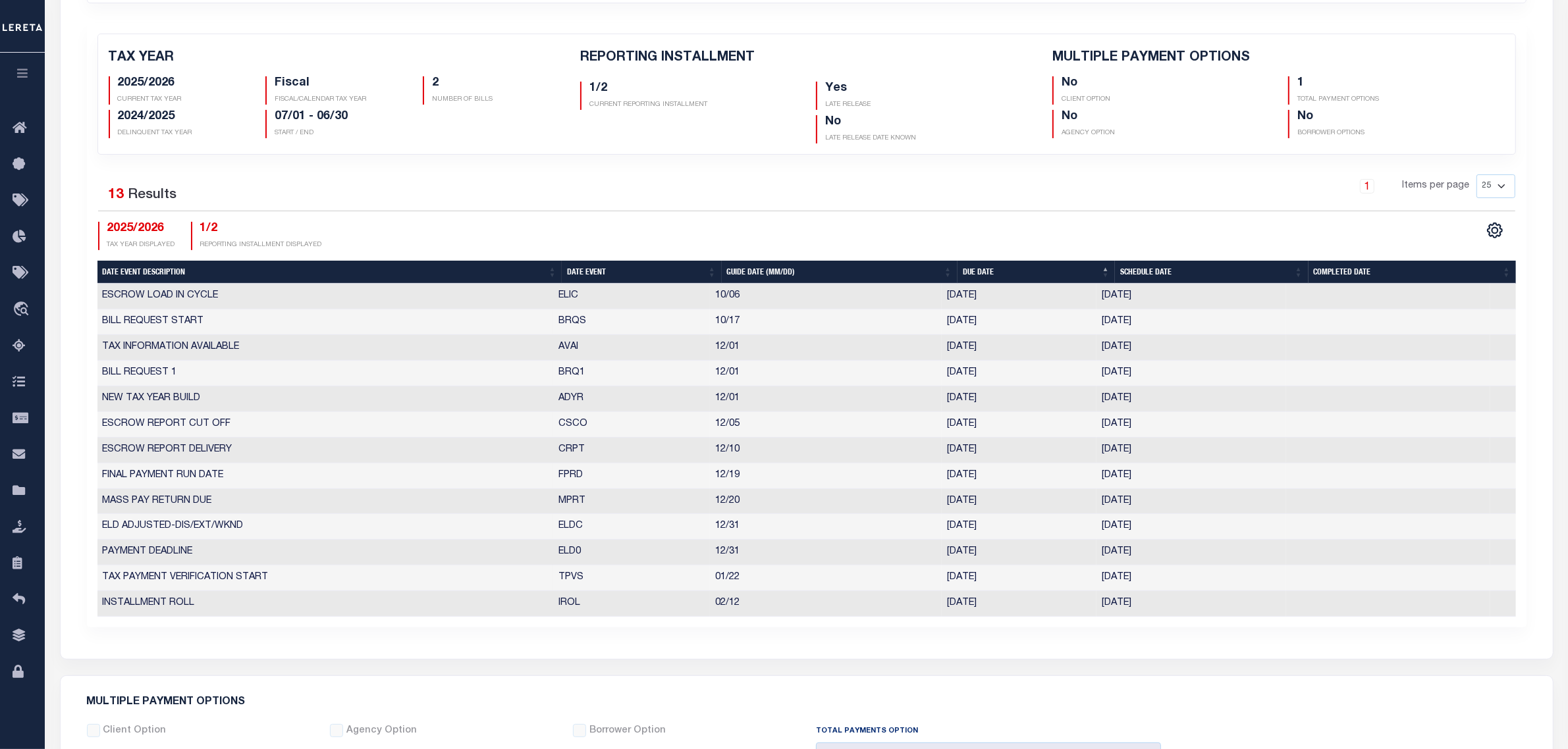
scroll to position [247, 0]
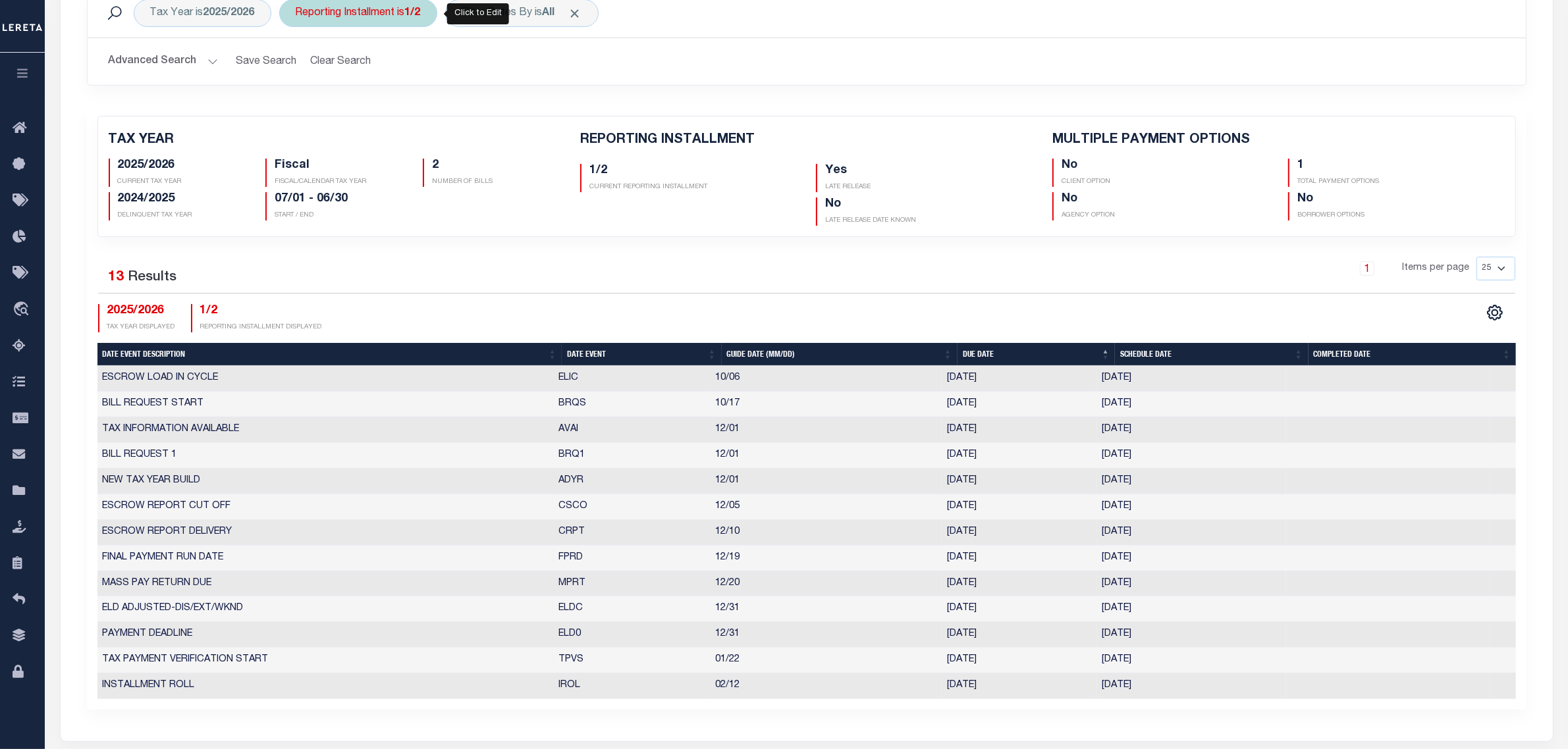
click at [397, 21] on div "Reporting Installment is 1/2" at bounding box center [358, 13] width 158 height 27
click at [379, 81] on select "1/2 2/2" at bounding box center [393, 77] width 194 height 25
select select "2/2"
click at [298, 66] on select "1/2 2/2" at bounding box center [393, 77] width 194 height 25
click at [461, 106] on input "Apply" at bounding box center [470, 106] width 39 height 21
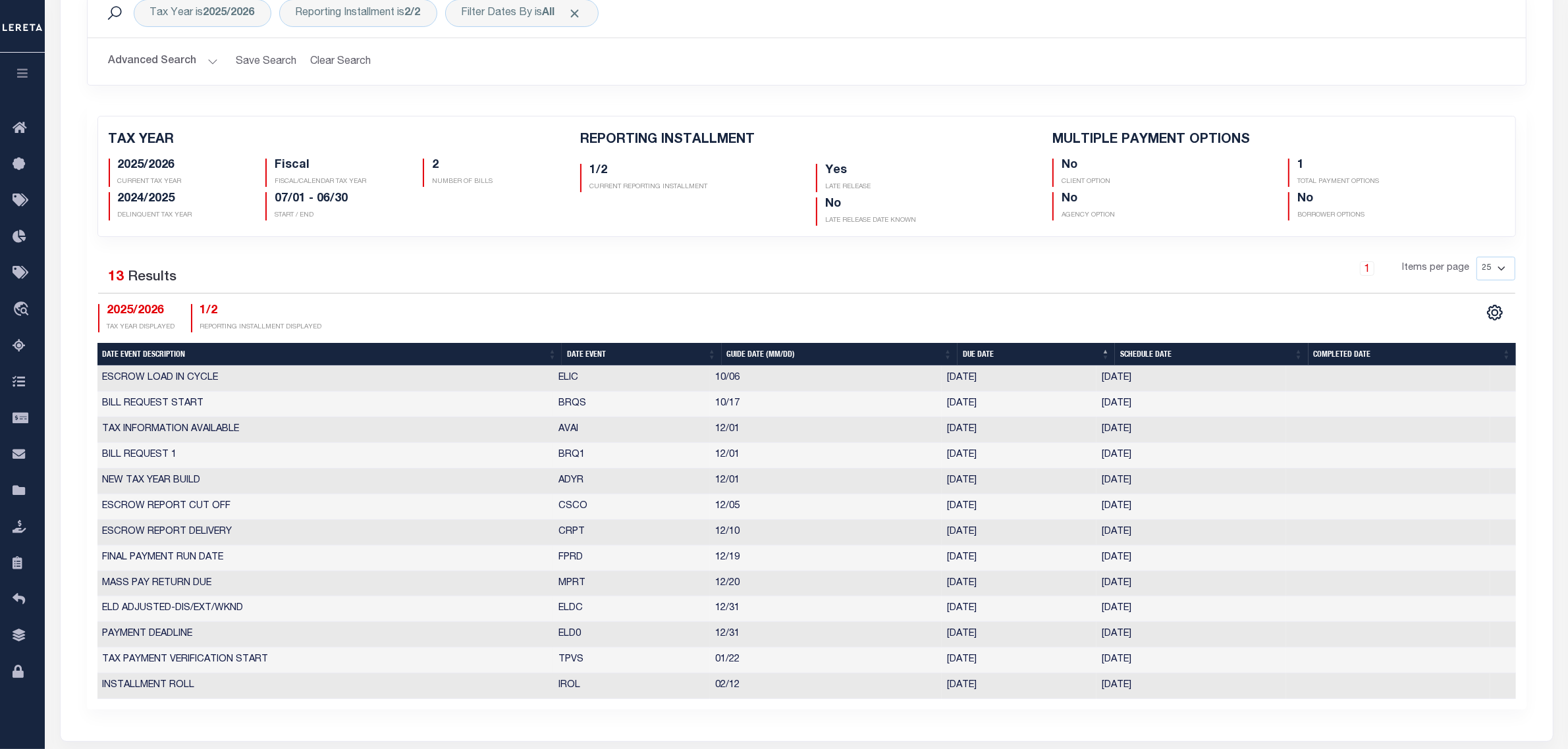
click at [597, 357] on th "Date Event" at bounding box center [641, 354] width 159 height 23
checkbox input "false"
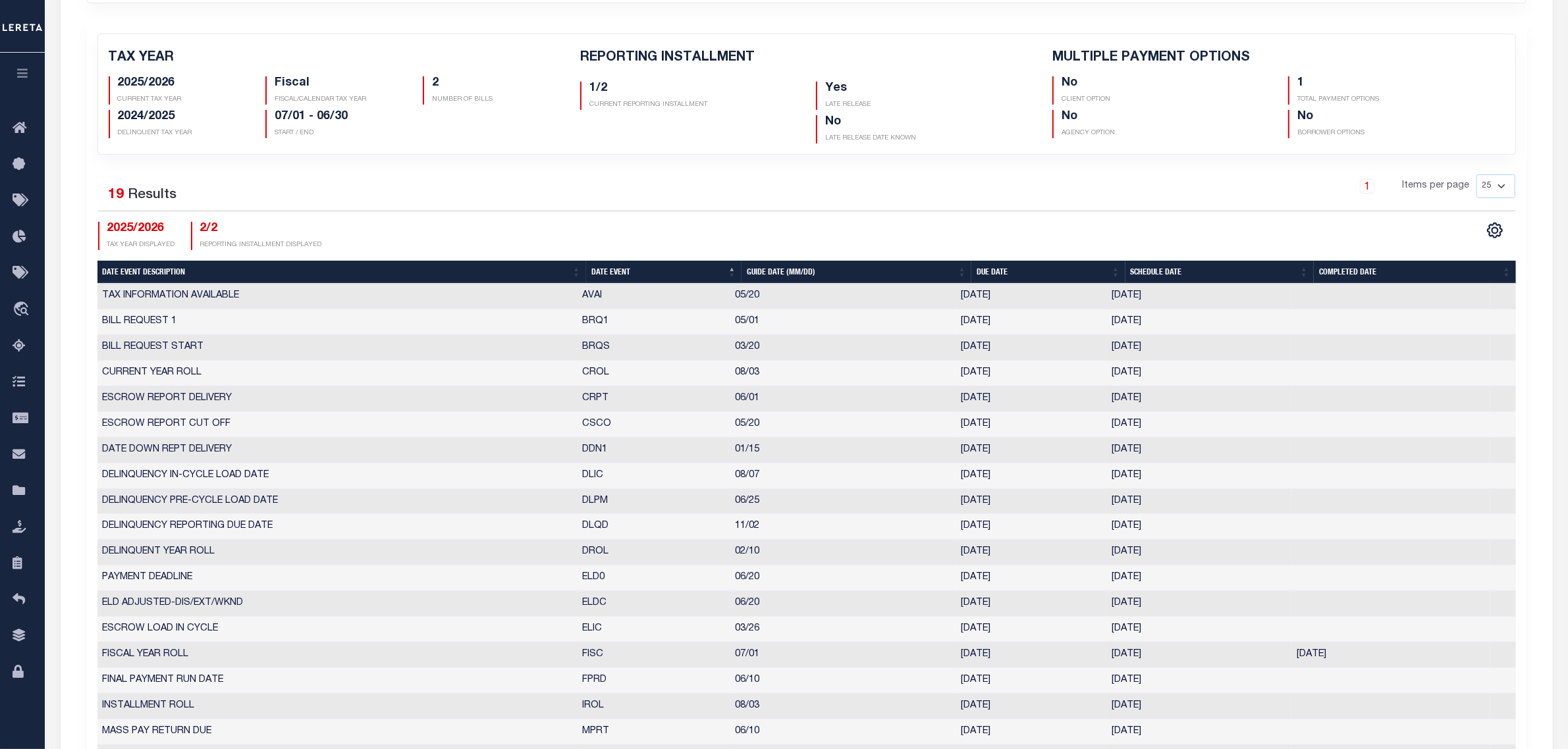
scroll to position [0, 0]
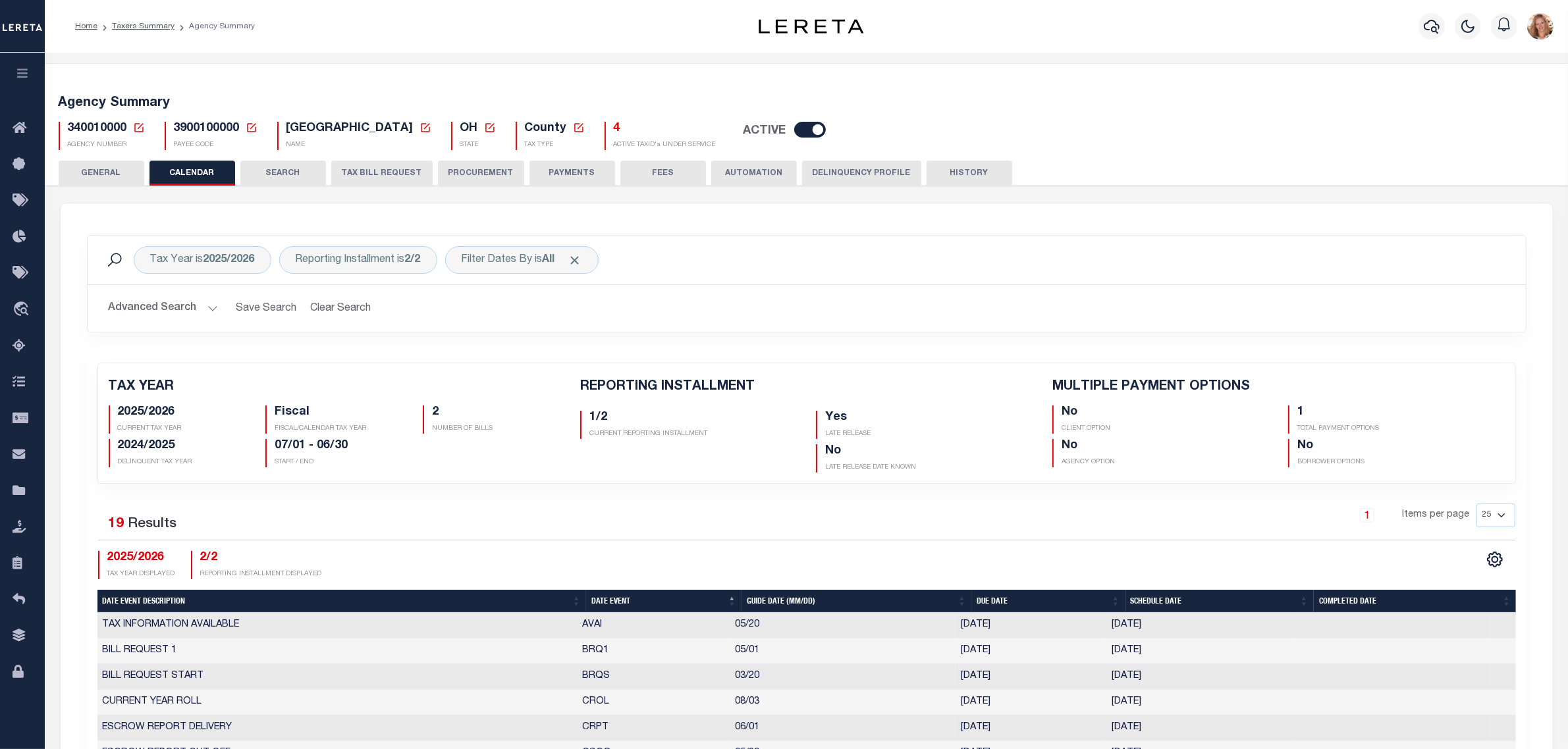
click at [140, 125] on icon at bounding box center [139, 128] width 9 height 9
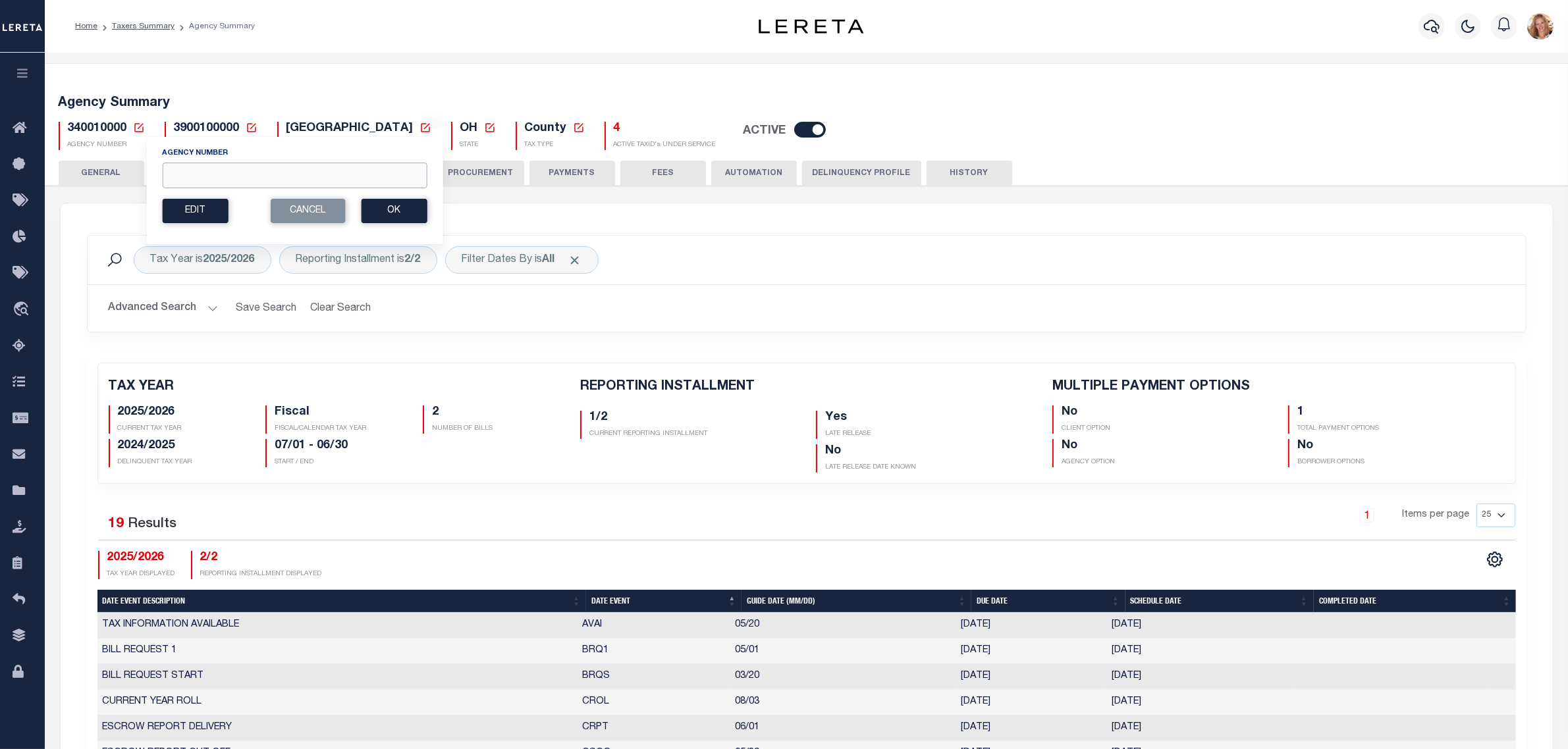
click at [193, 172] on input "Agency Number" at bounding box center [294, 175] width 265 height 26
type input "370400204"
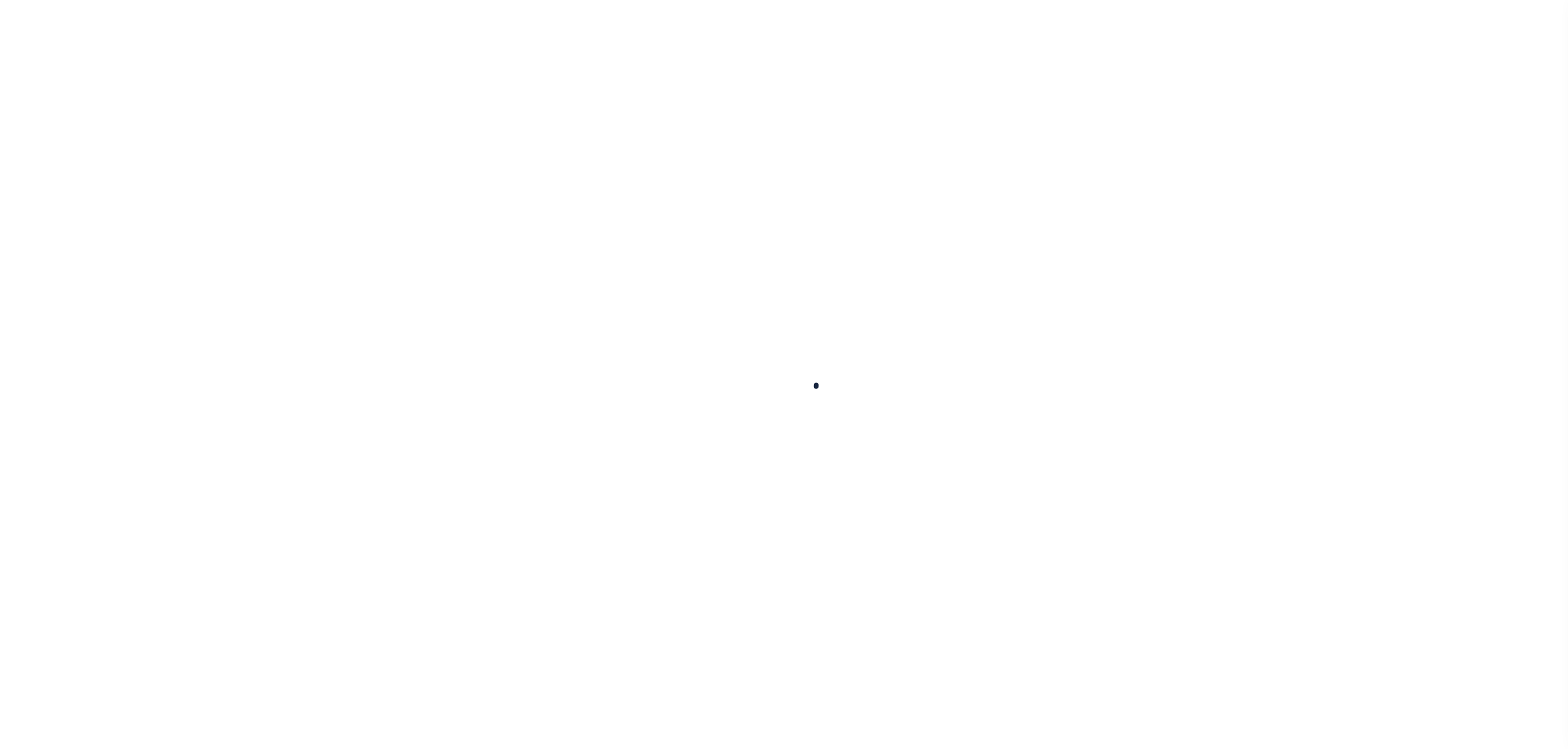
select select
checkbox input "false"
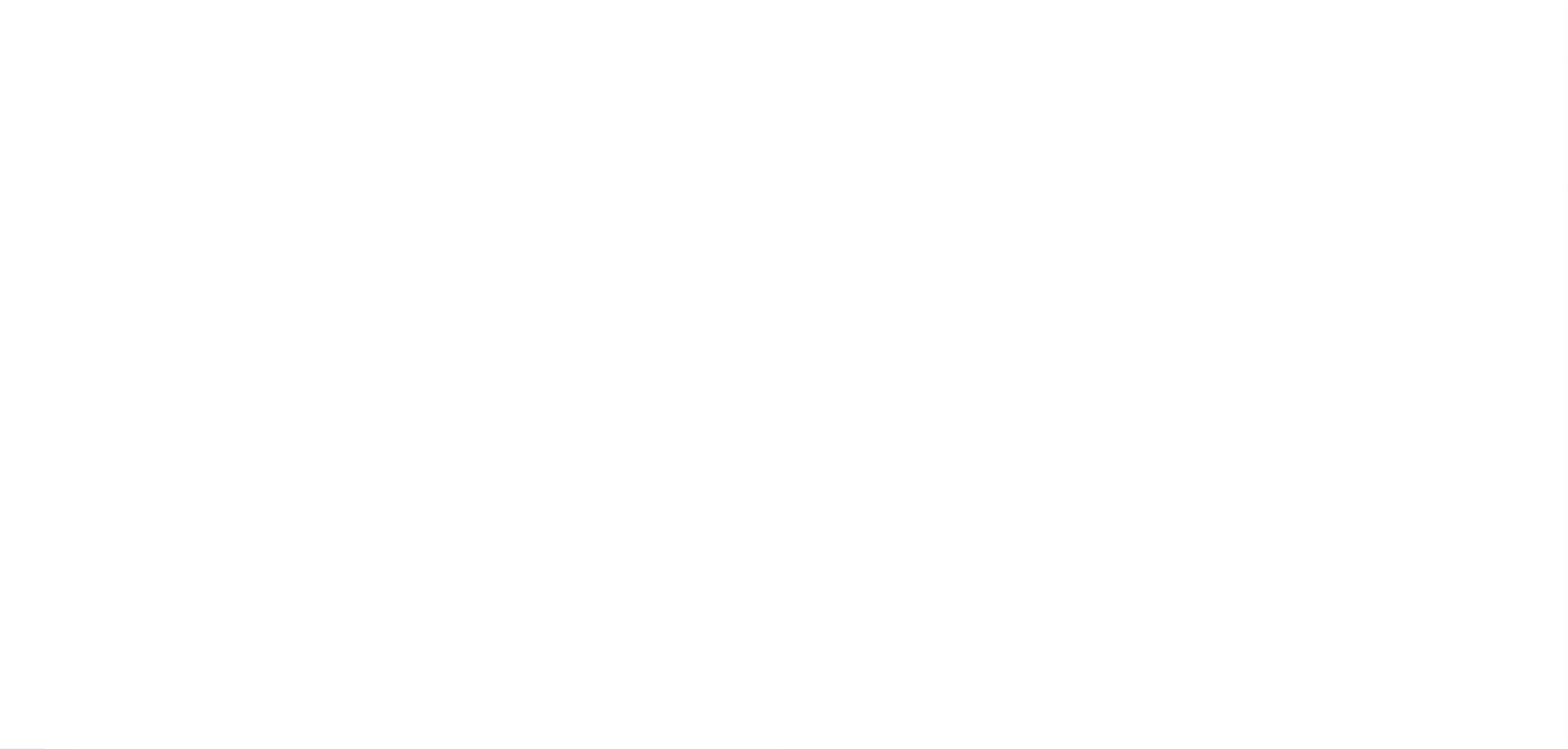
checkbox input "false"
type input "4207941024"
select select
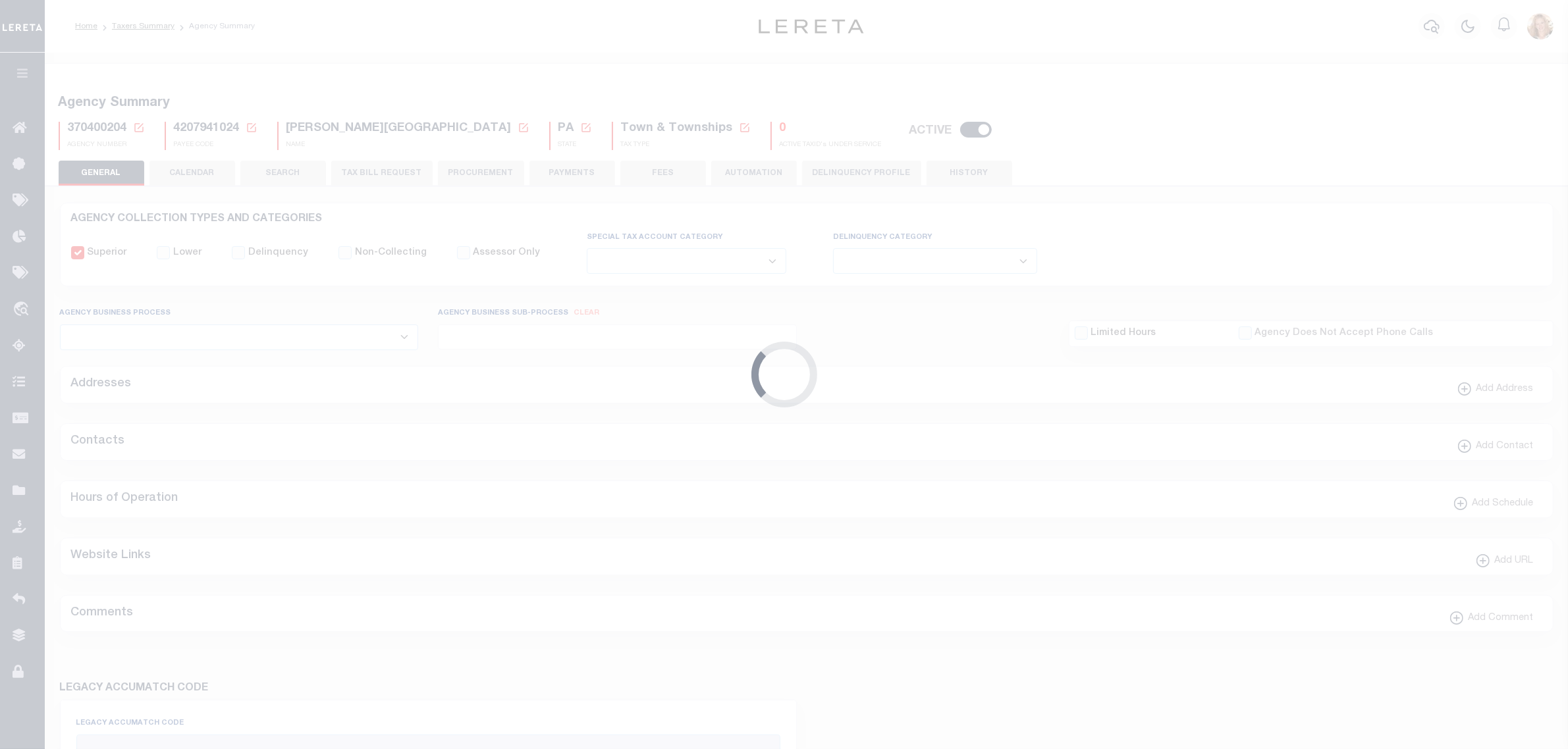
checkbox input "false"
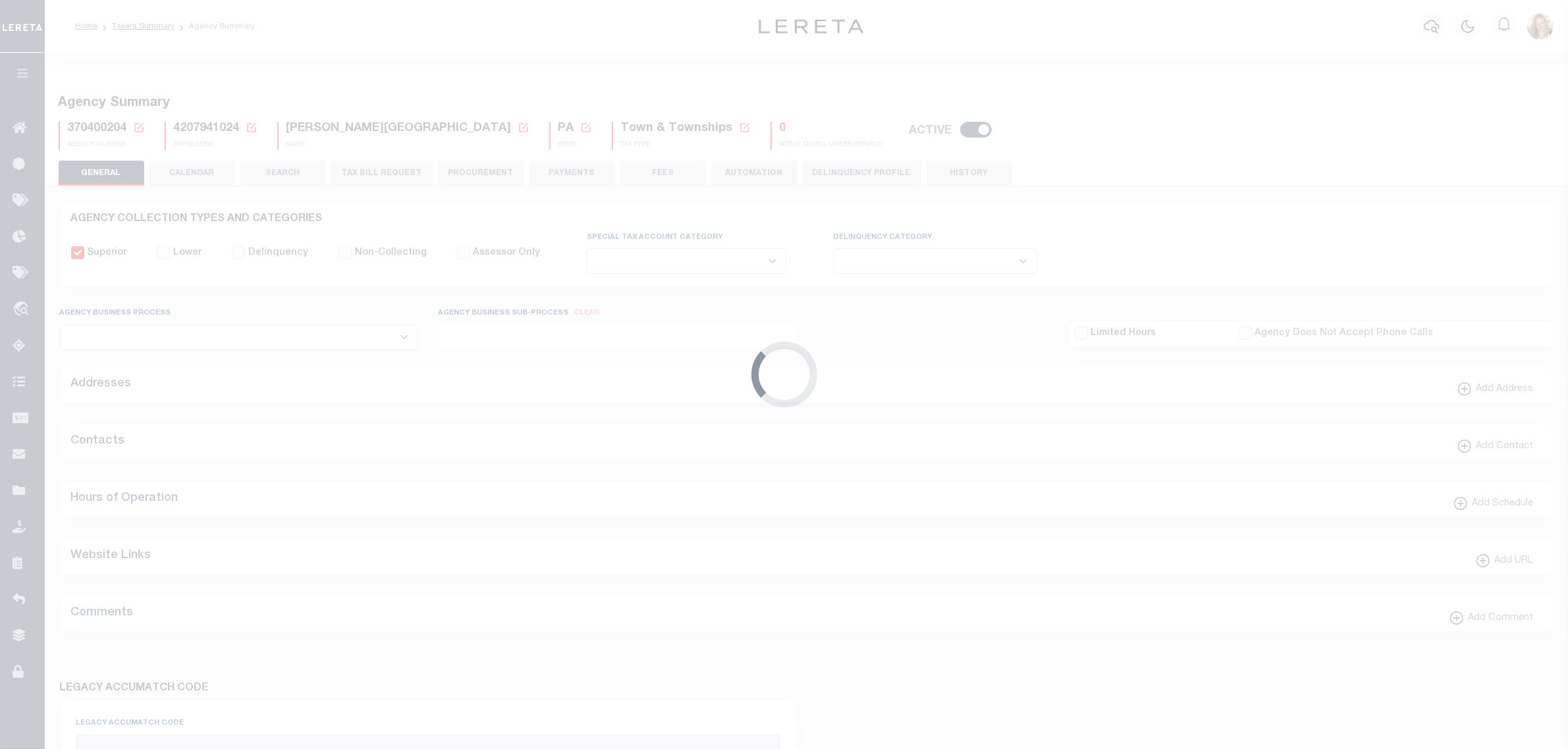
type input "4207941024"
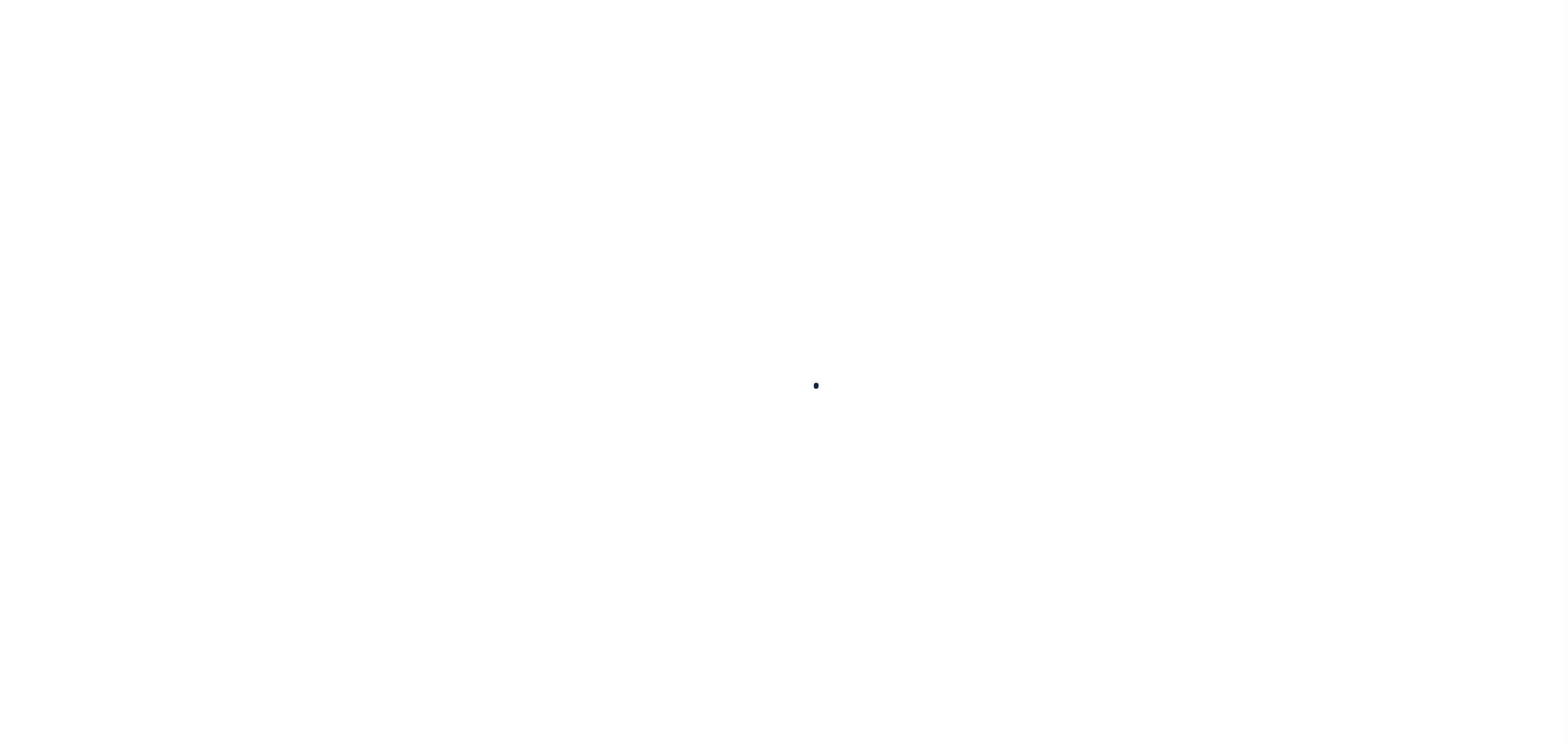
select select
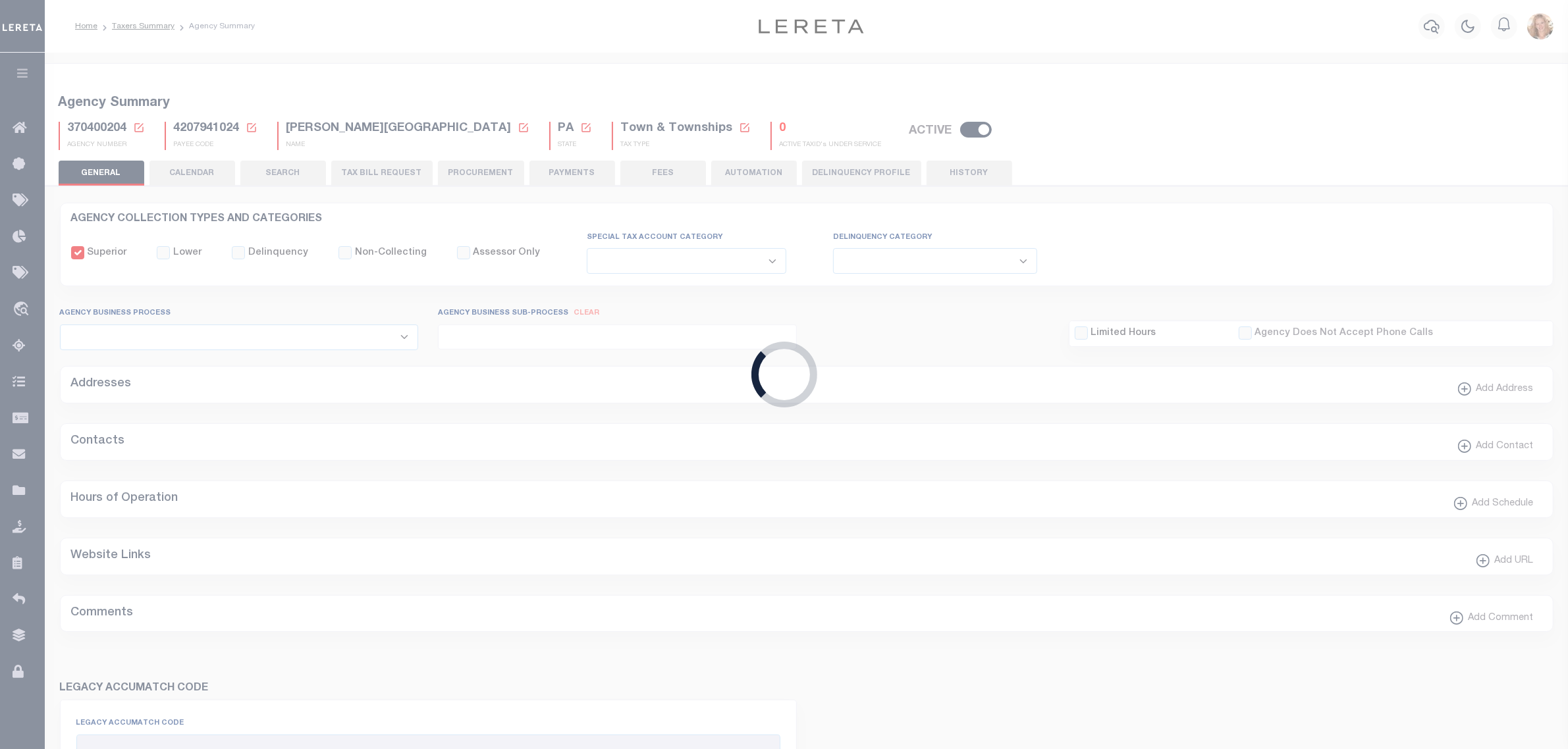
checkbox input "false"
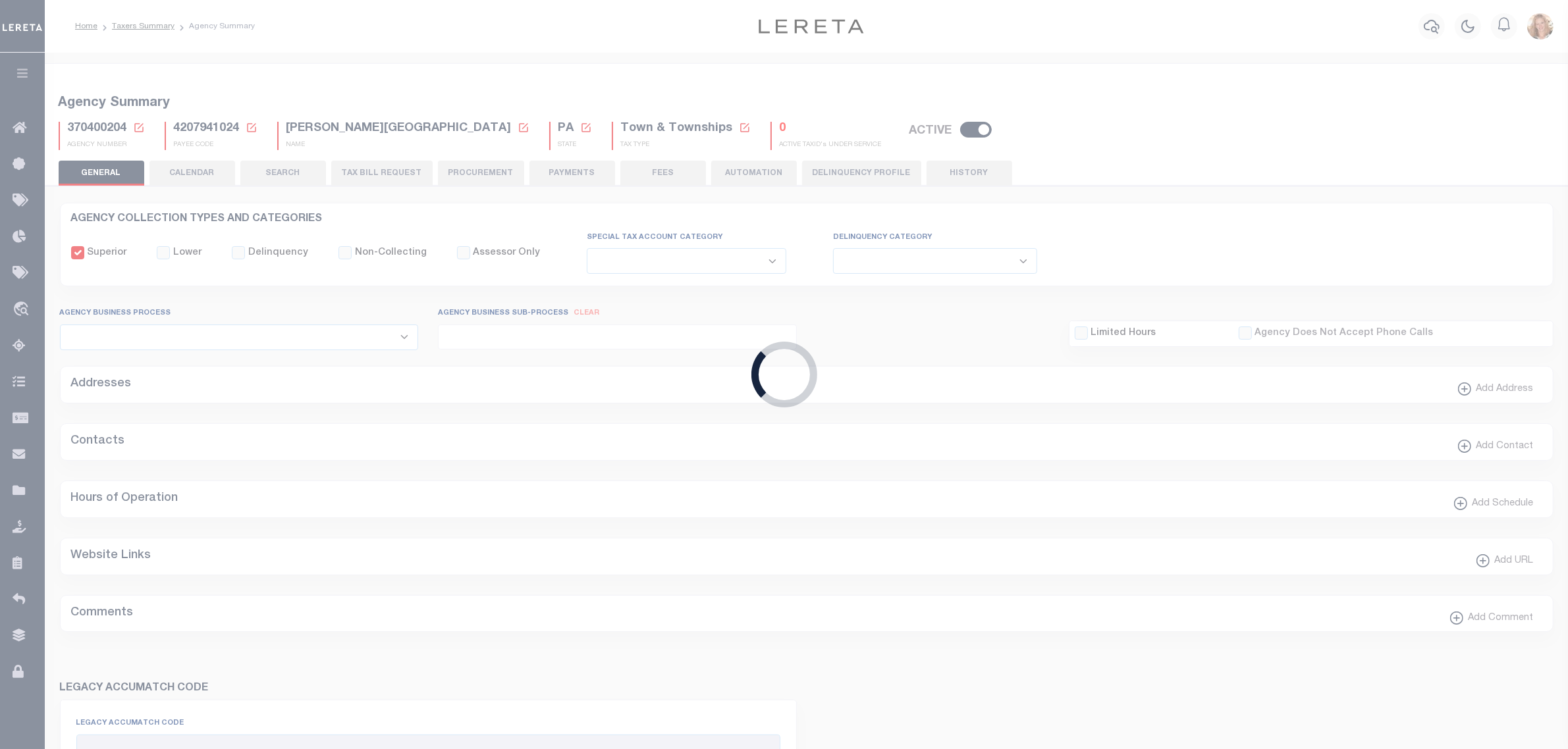
type input "4207941024"
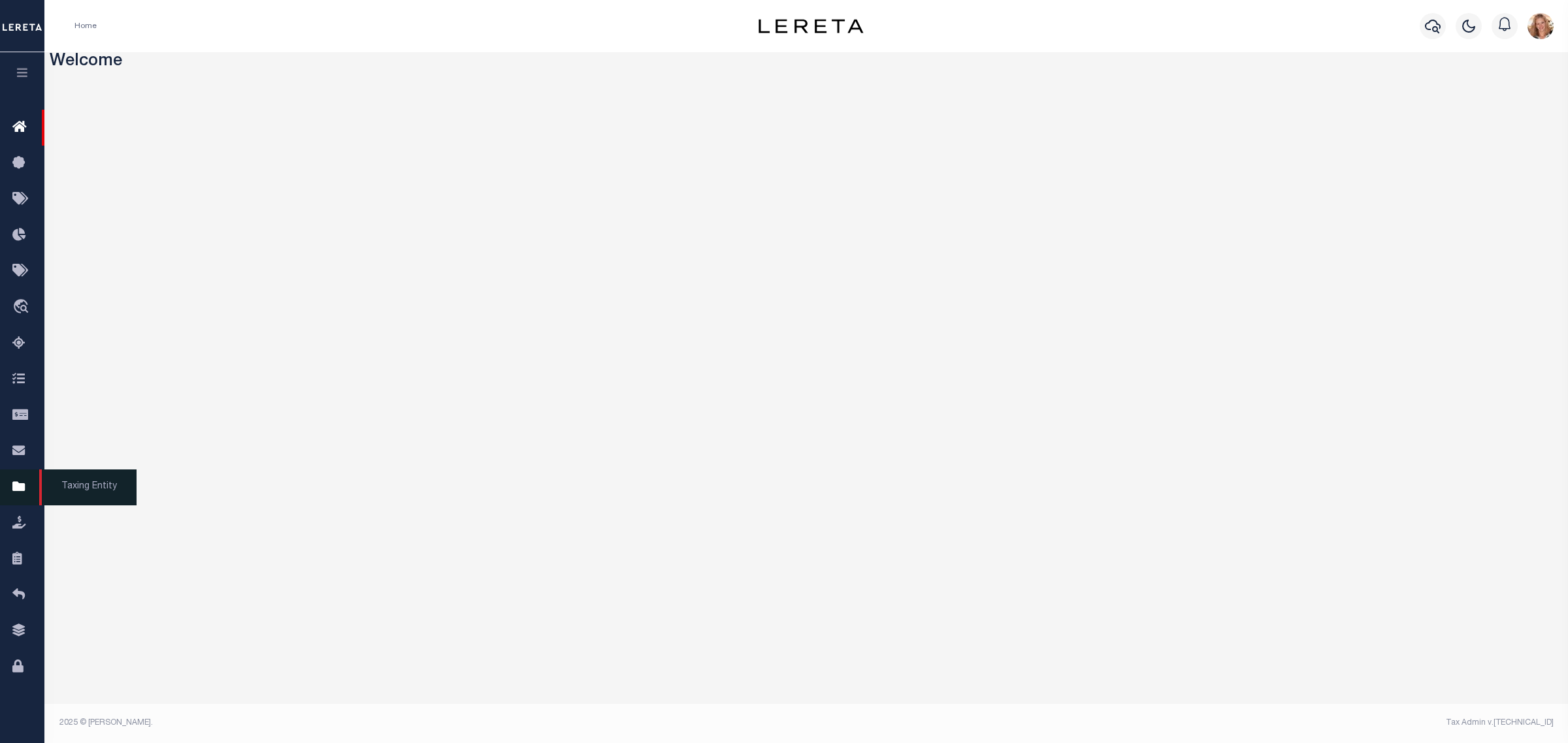
click at [24, 492] on icon at bounding box center [23, 487] width 21 height 16
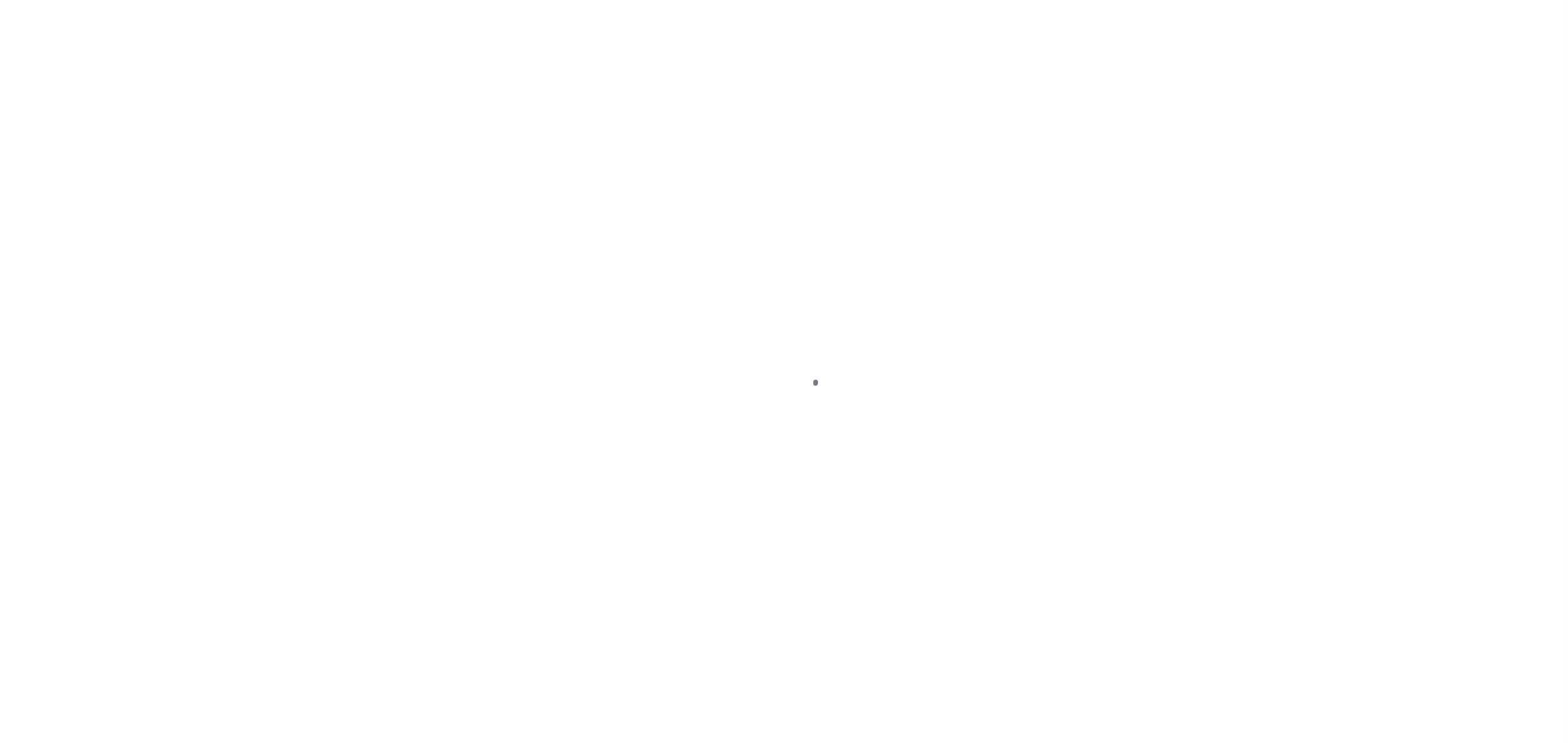
select select
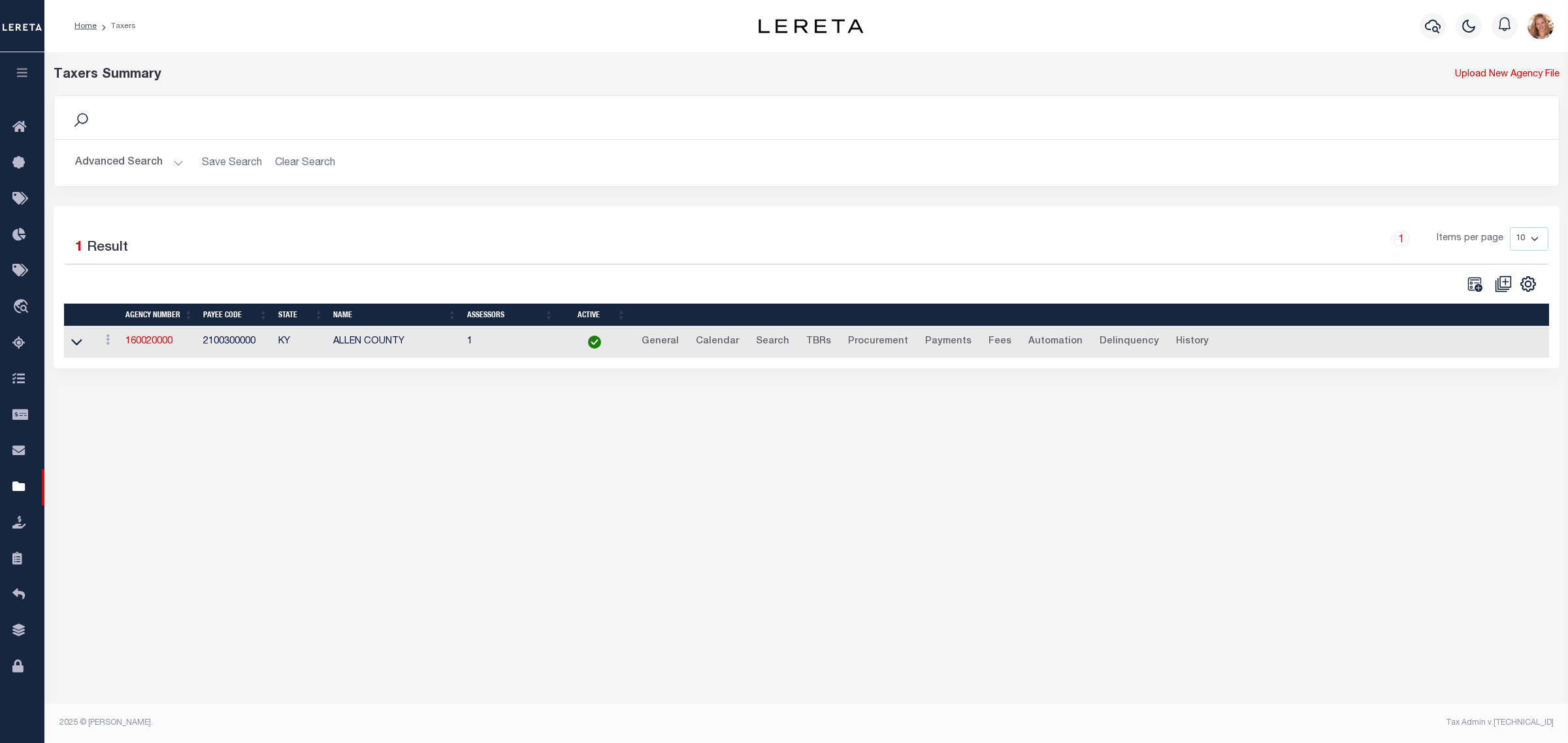
click at [142, 160] on button "Advanced Search" at bounding box center [129, 163] width 109 height 25
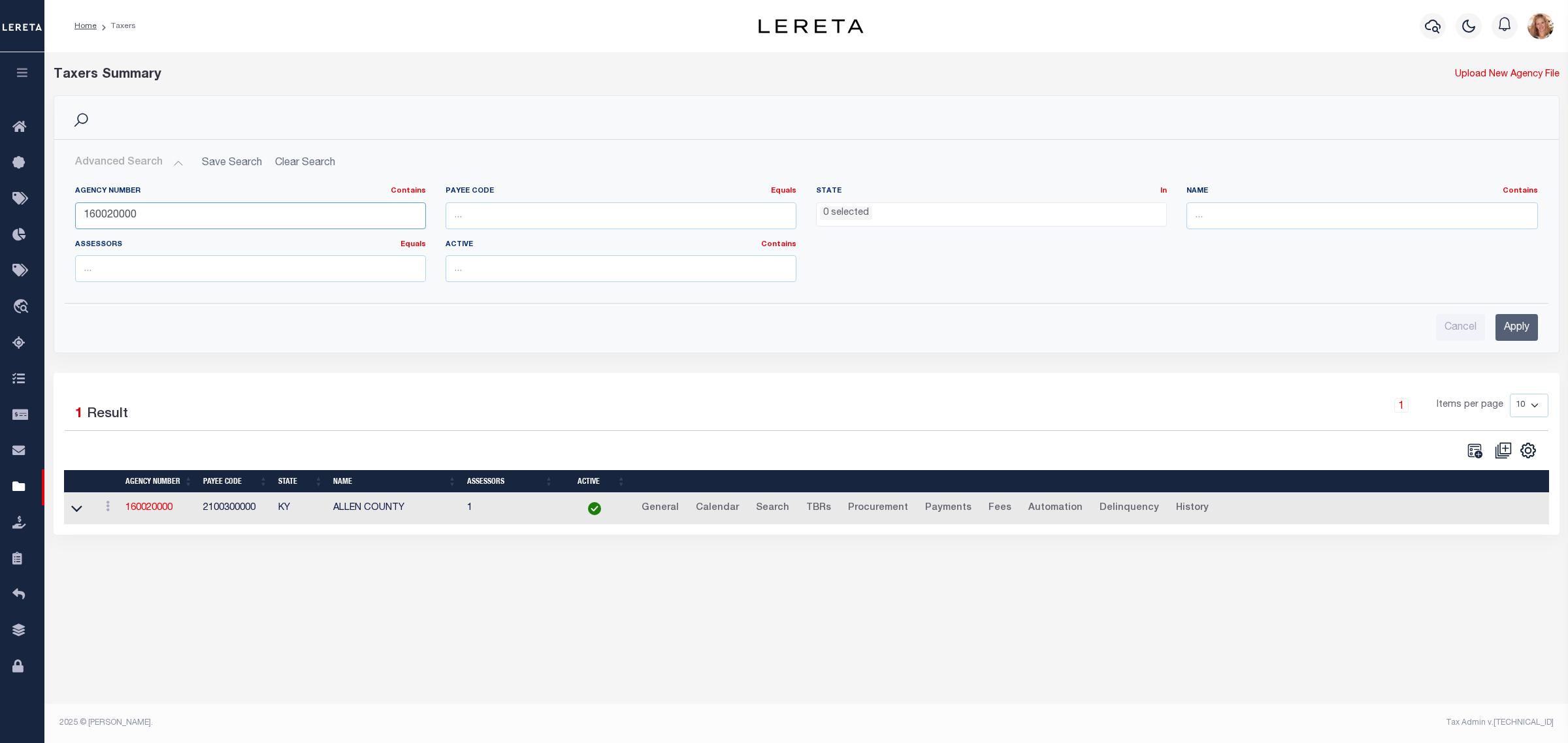
click at [138, 211] on input "160020000" at bounding box center [250, 216] width 351 height 27
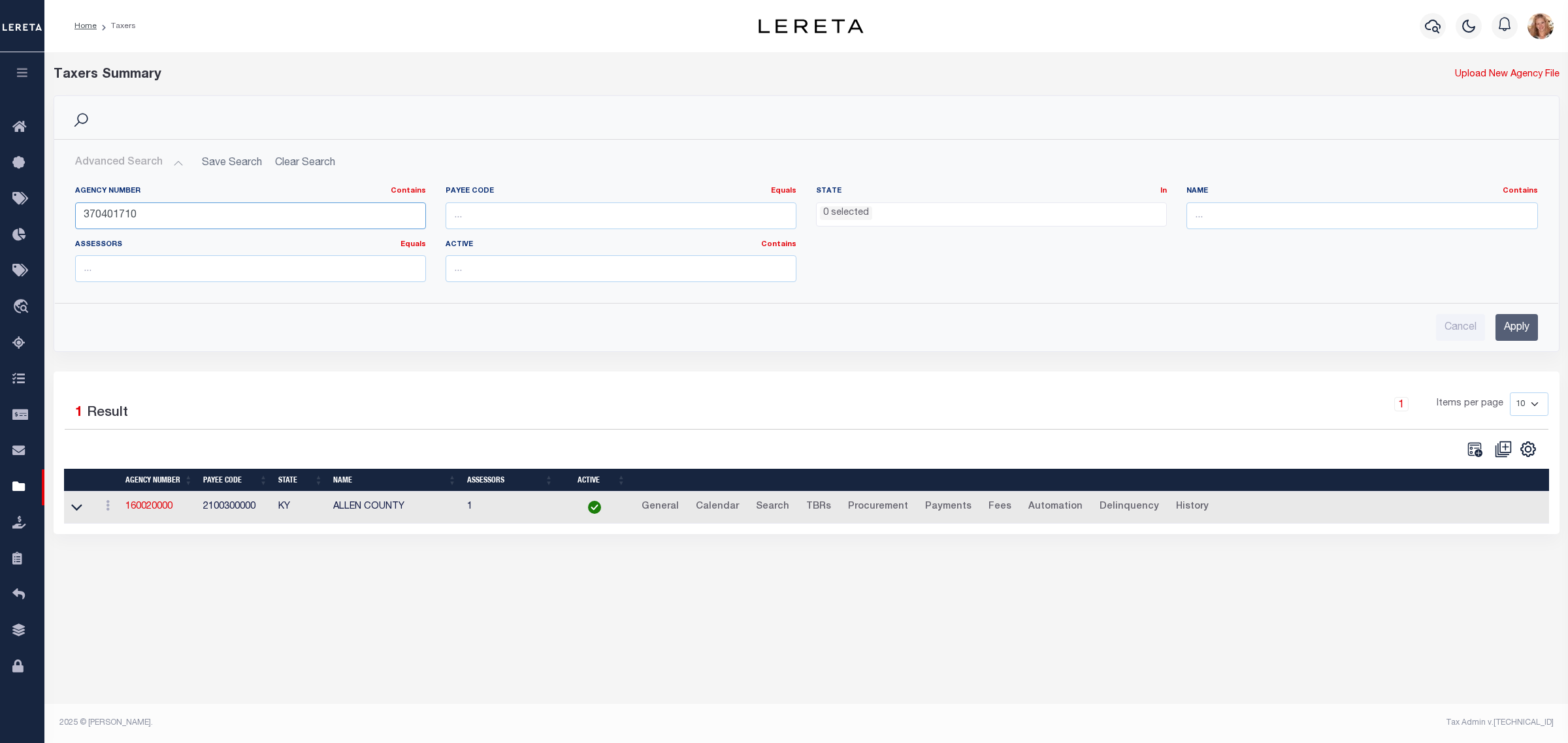
type input "370401710"
click at [1514, 335] on input "Apply" at bounding box center [1516, 328] width 42 height 27
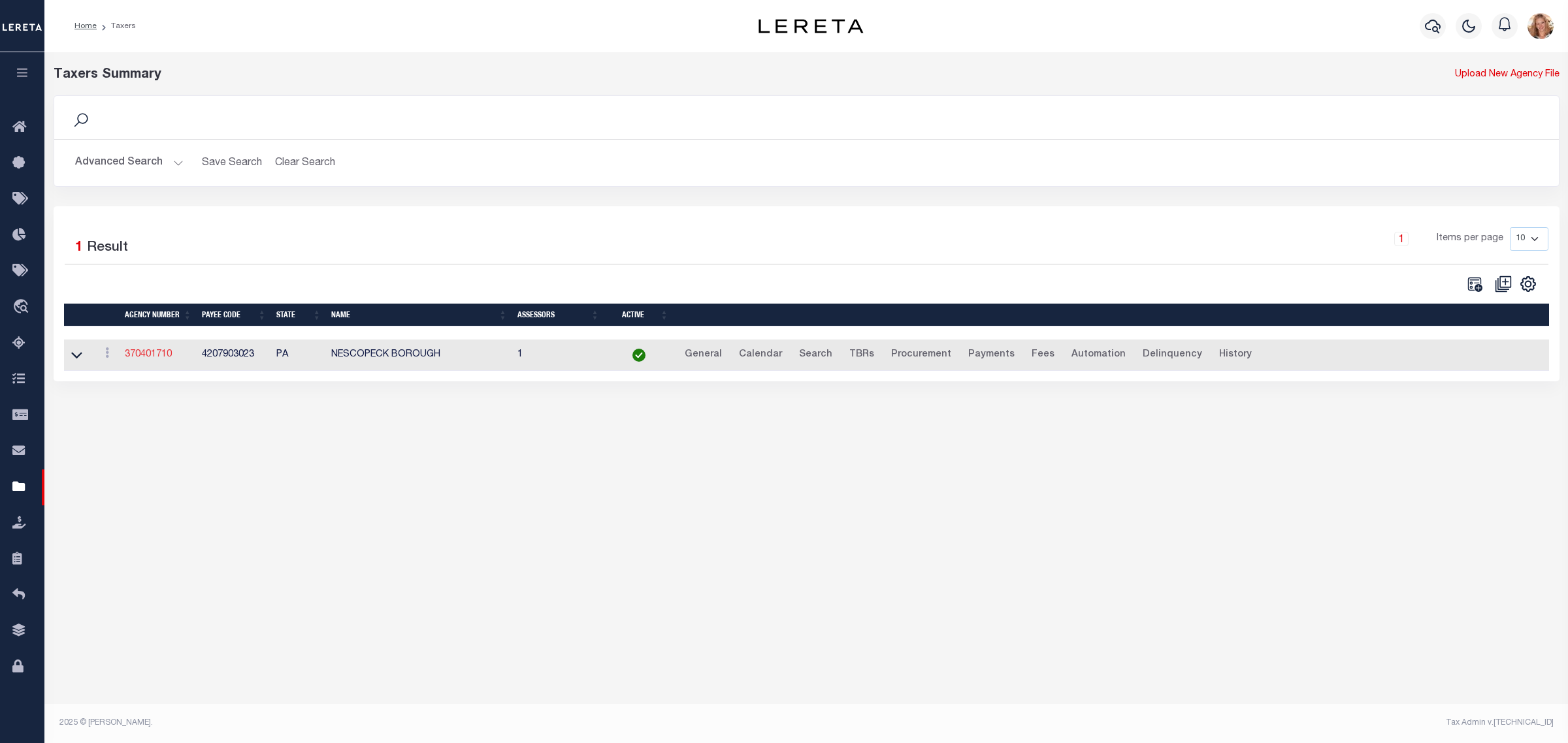
click at [152, 352] on link "370401710" at bounding box center [148, 354] width 47 height 9
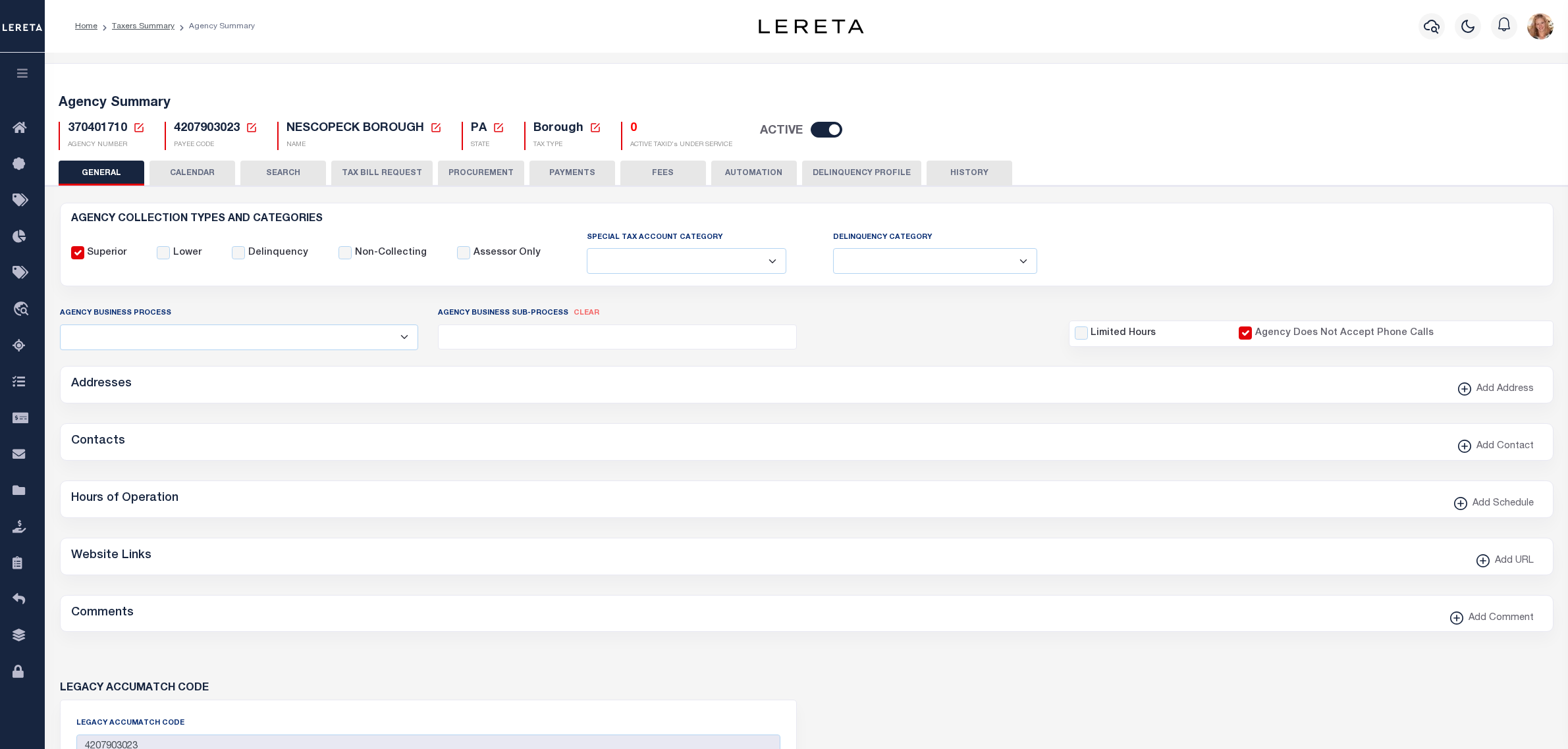
select select
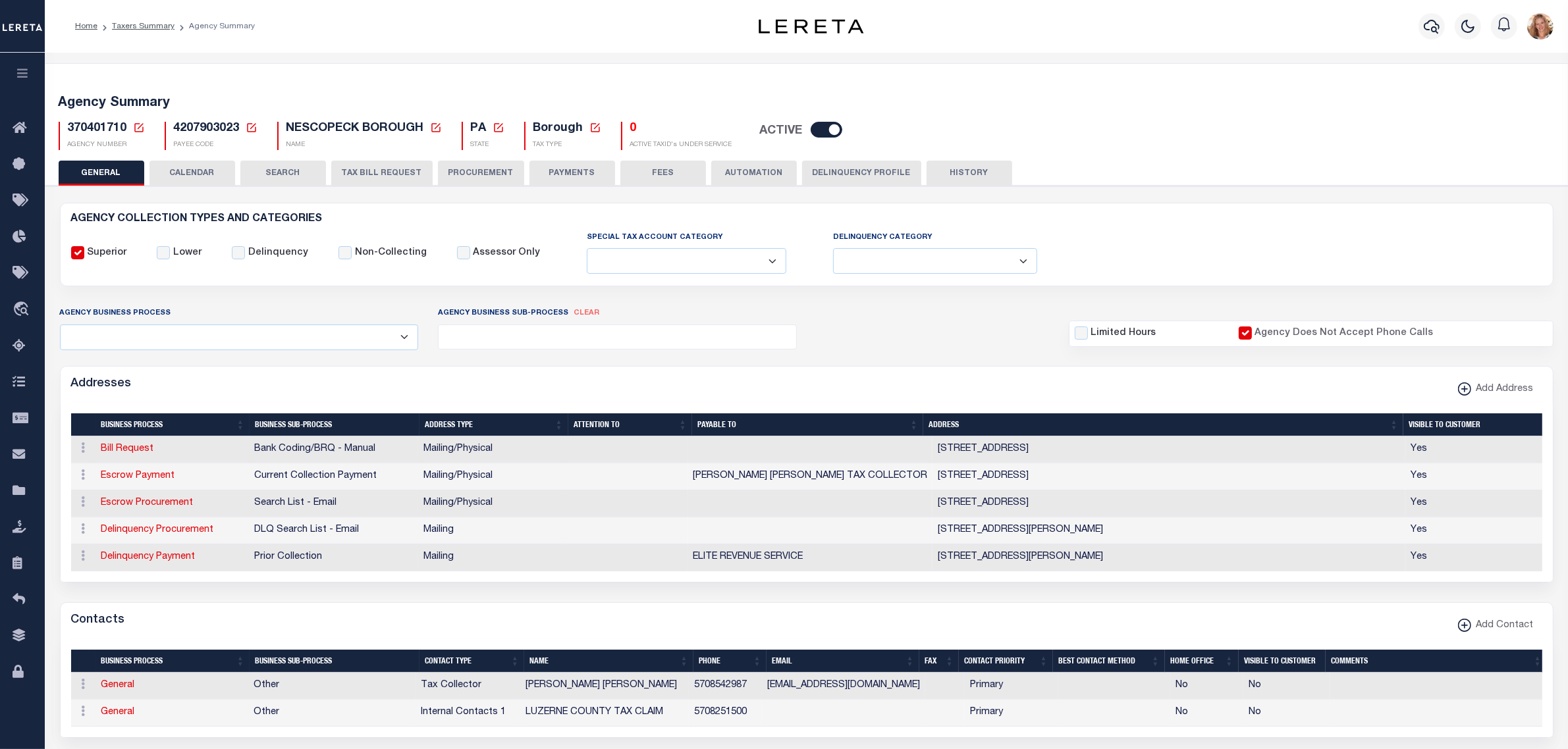
click at [171, 169] on button "CALENDAR" at bounding box center [193, 173] width 86 height 25
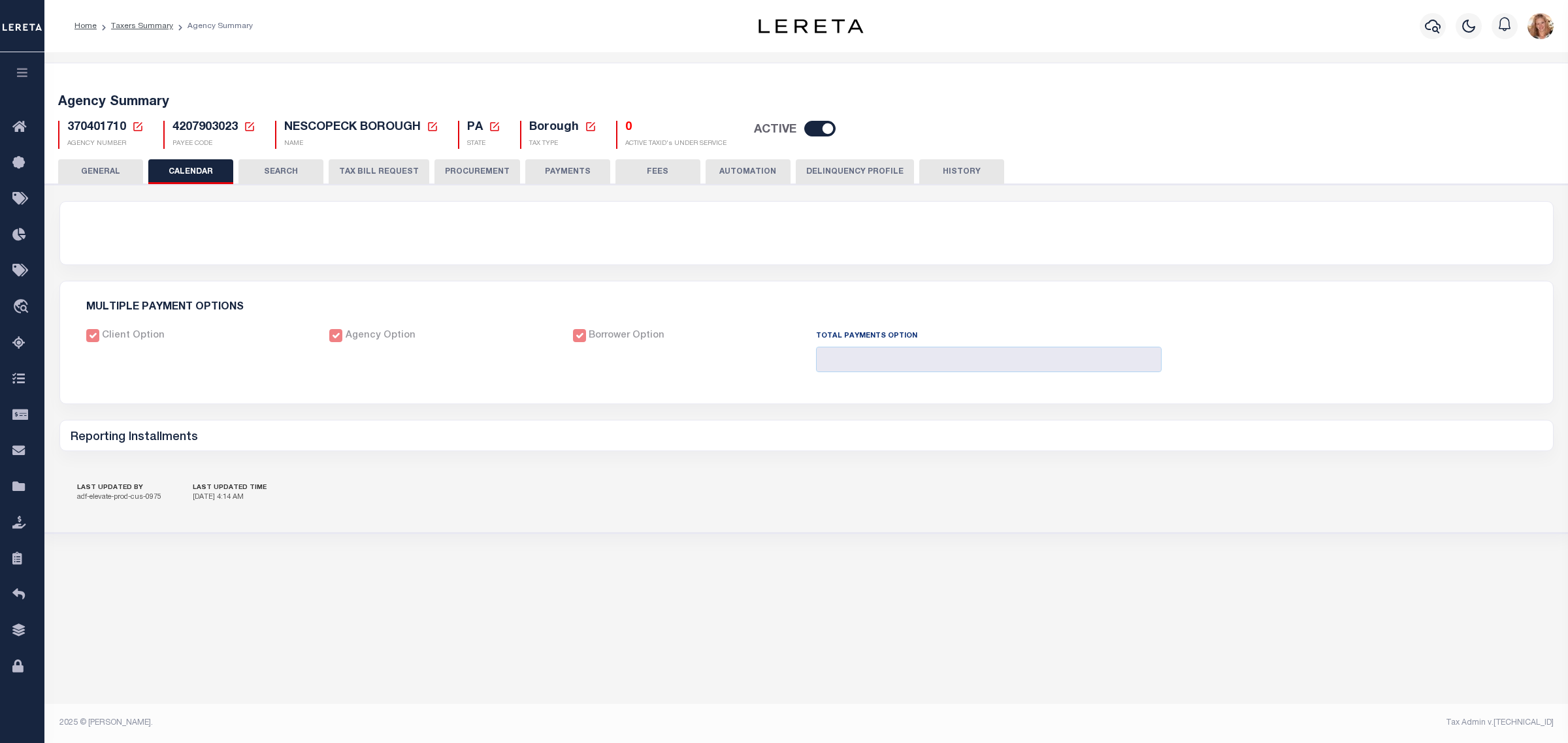
drag, startPoint x: 267, startPoint y: 175, endPoint x: 196, endPoint y: 177, distance: 71.0
click at [268, 175] on button "SEARCH" at bounding box center [281, 172] width 85 height 25
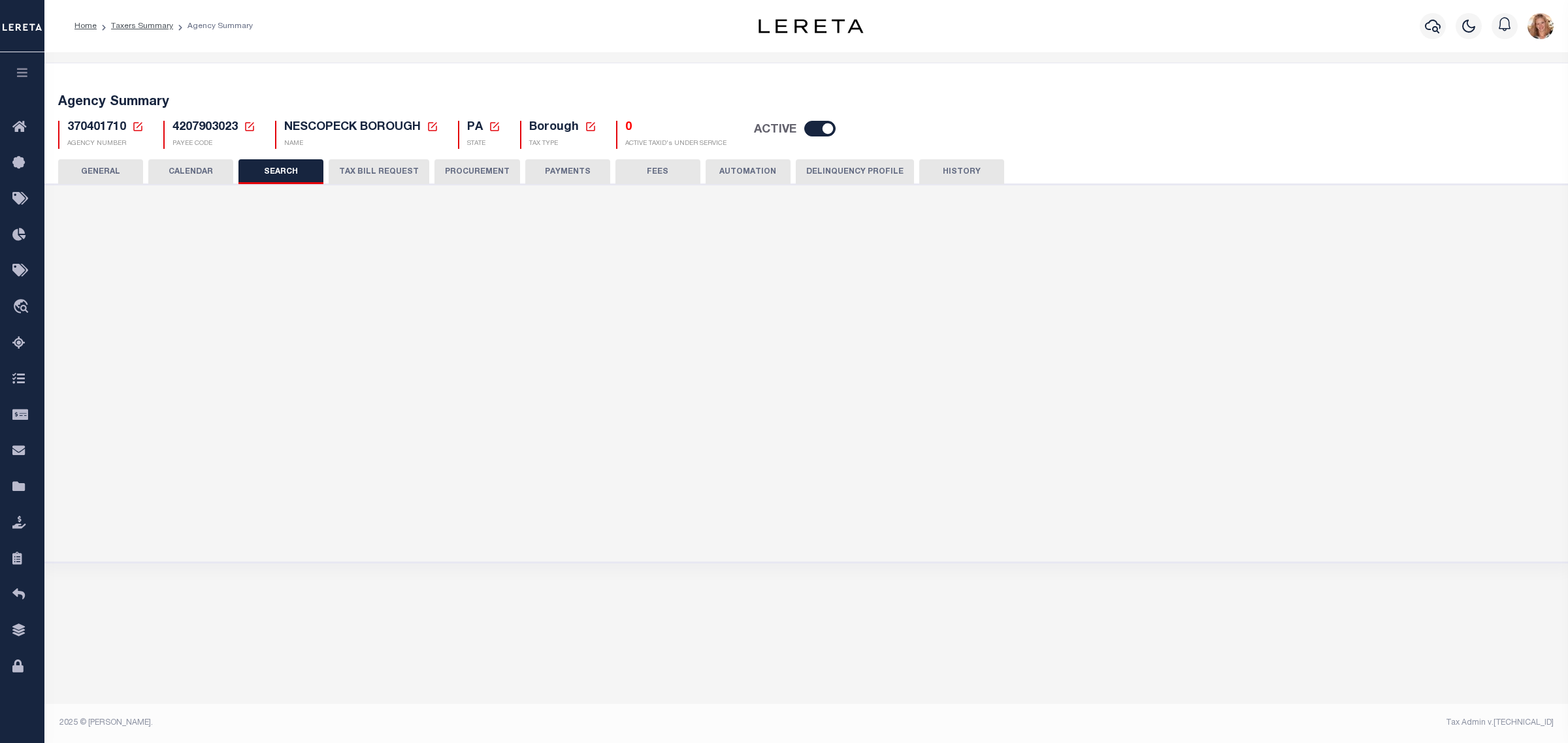
checkbox input "false"
type input "10000"
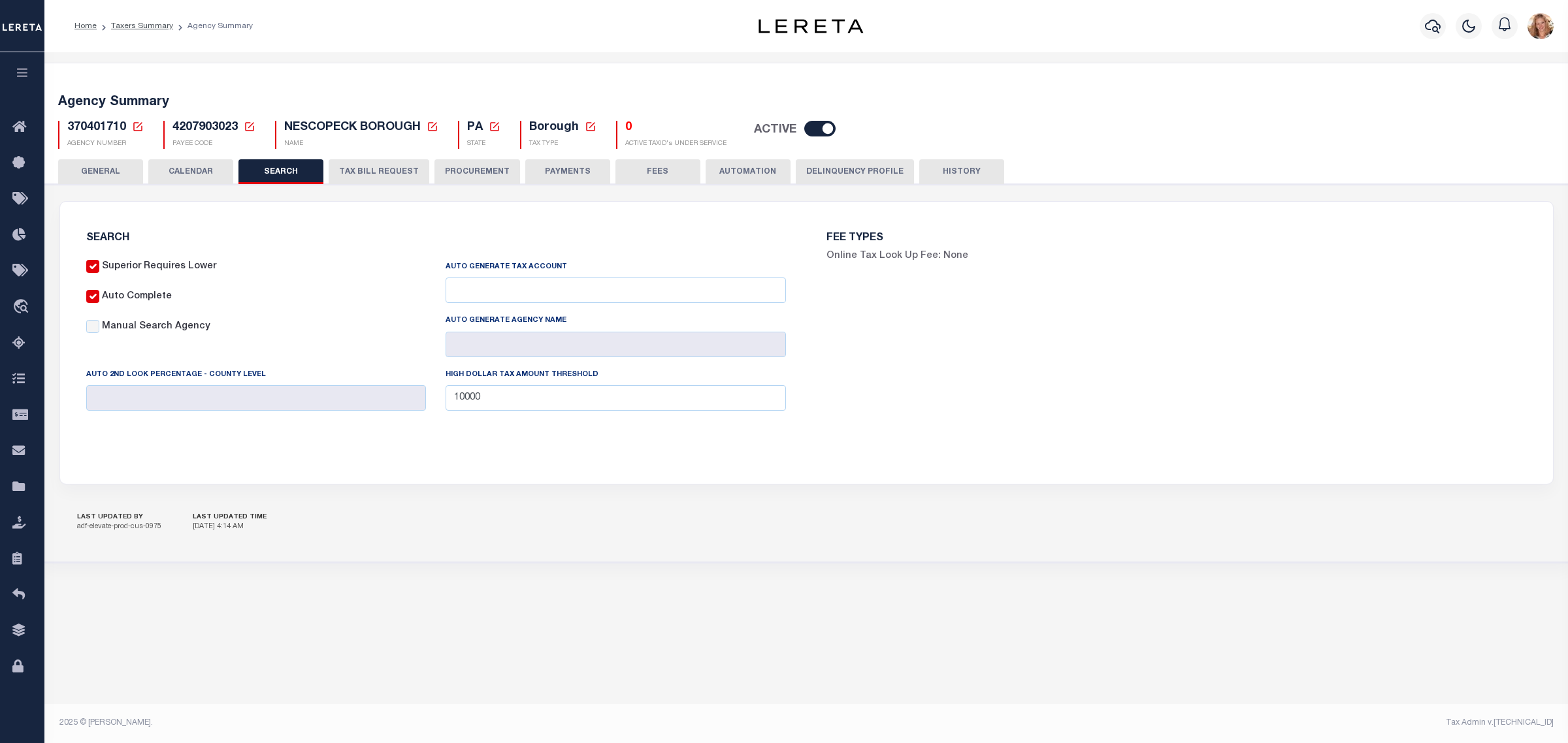
click at [196, 177] on button "CALENDAR" at bounding box center [191, 172] width 85 height 25
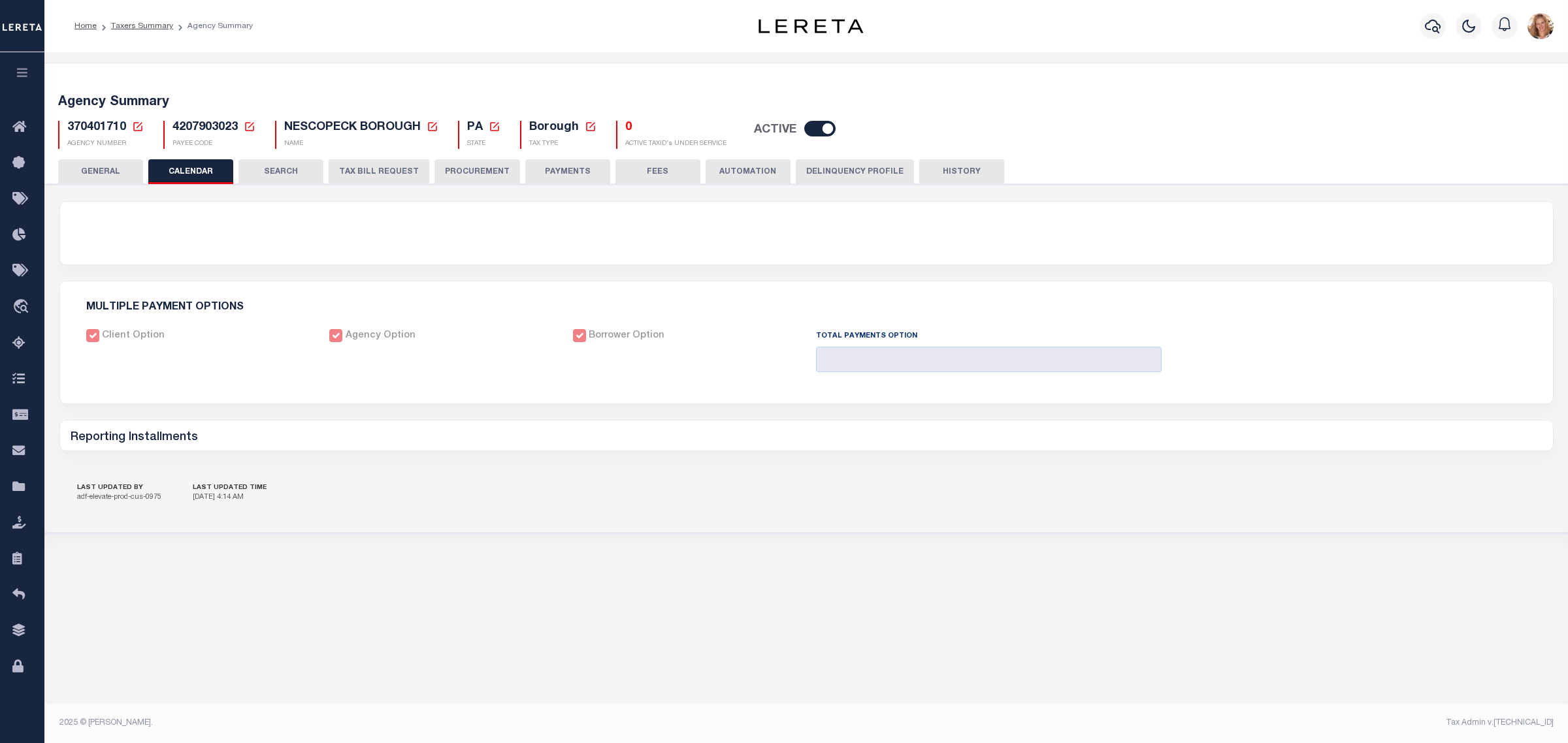
click at [138, 127] on icon at bounding box center [138, 127] width 12 height 12
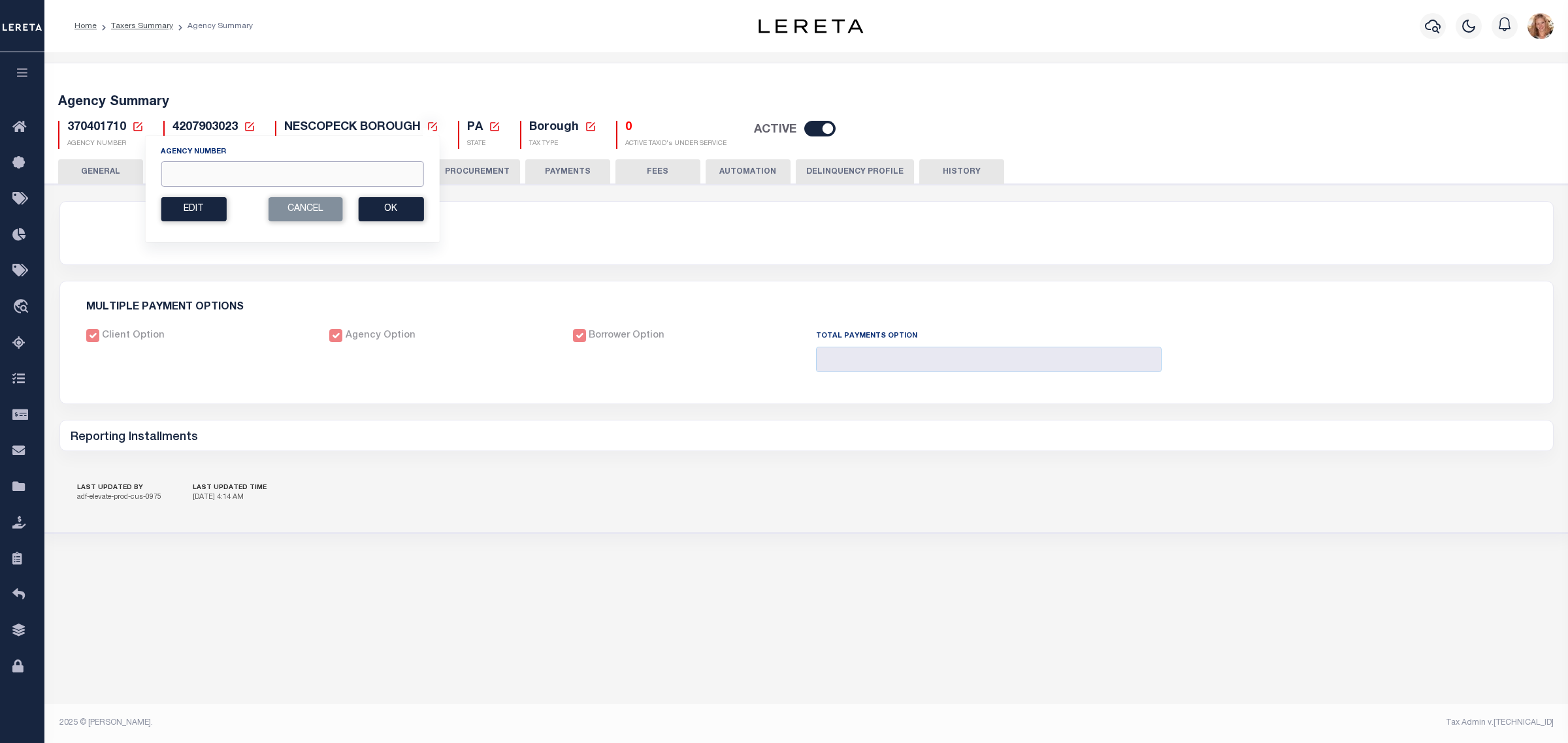
click at [188, 178] on input "Agency Number" at bounding box center [291, 174] width 262 height 25
type input "370400204"
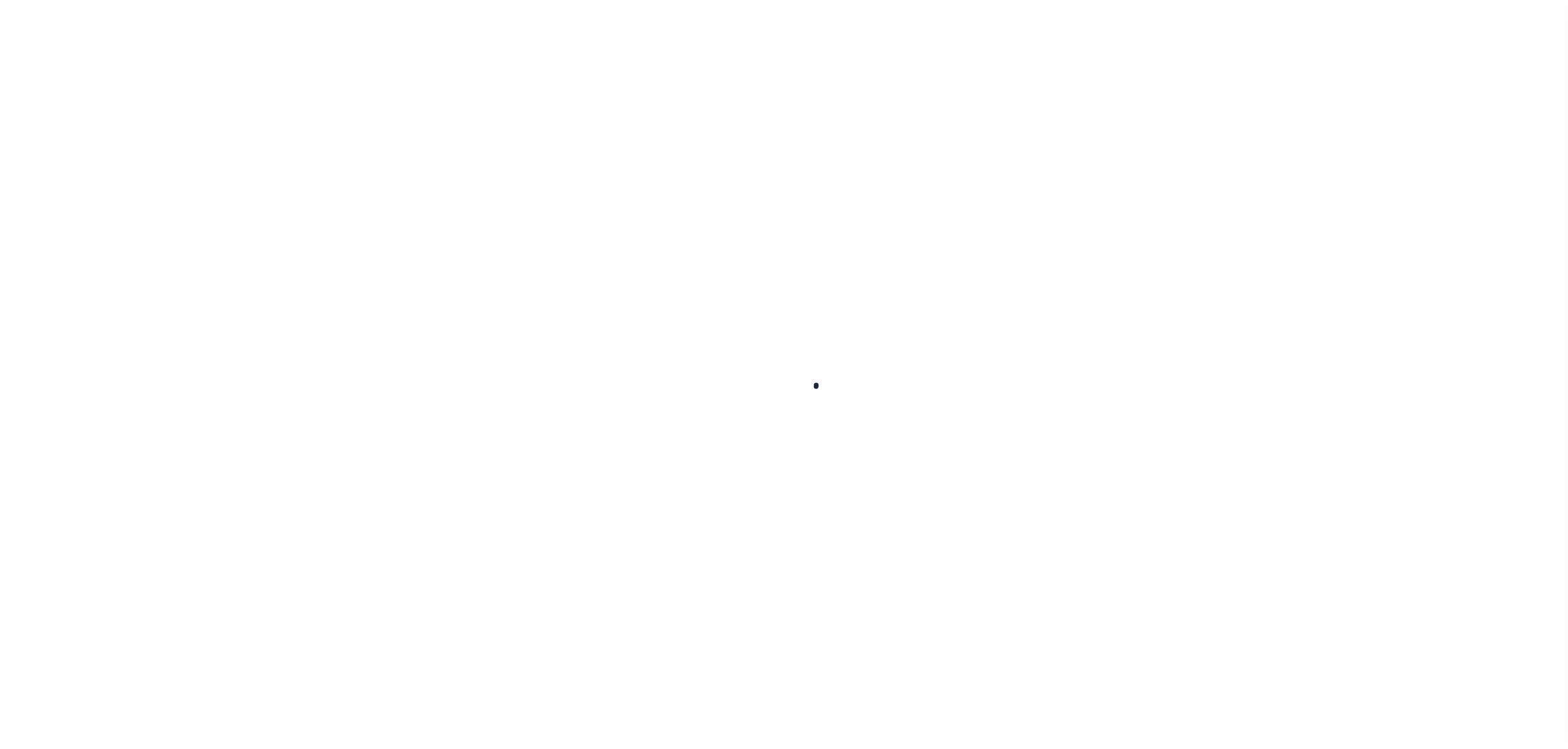
select select
checkbox input "false"
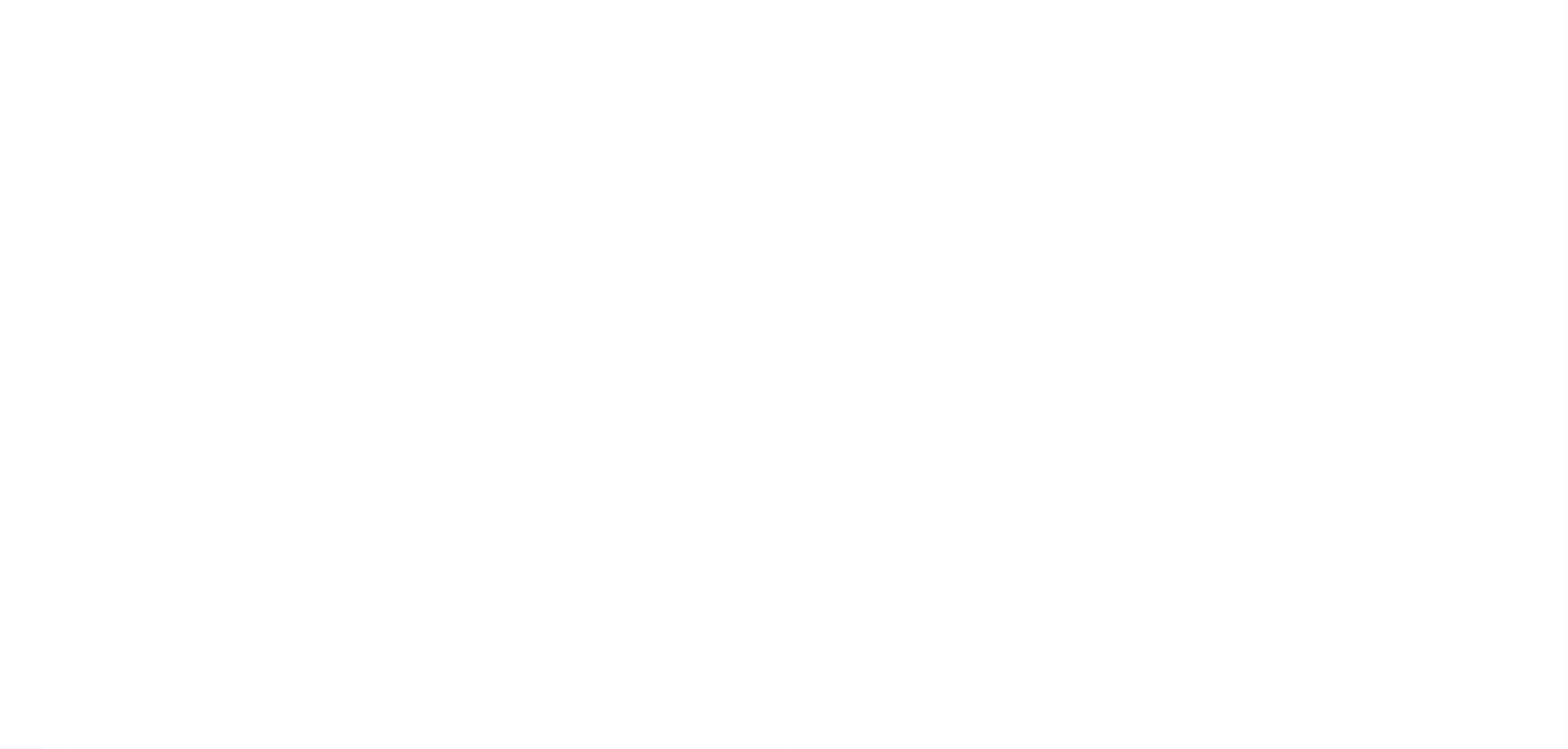
checkbox input "false"
type input "4207941024"
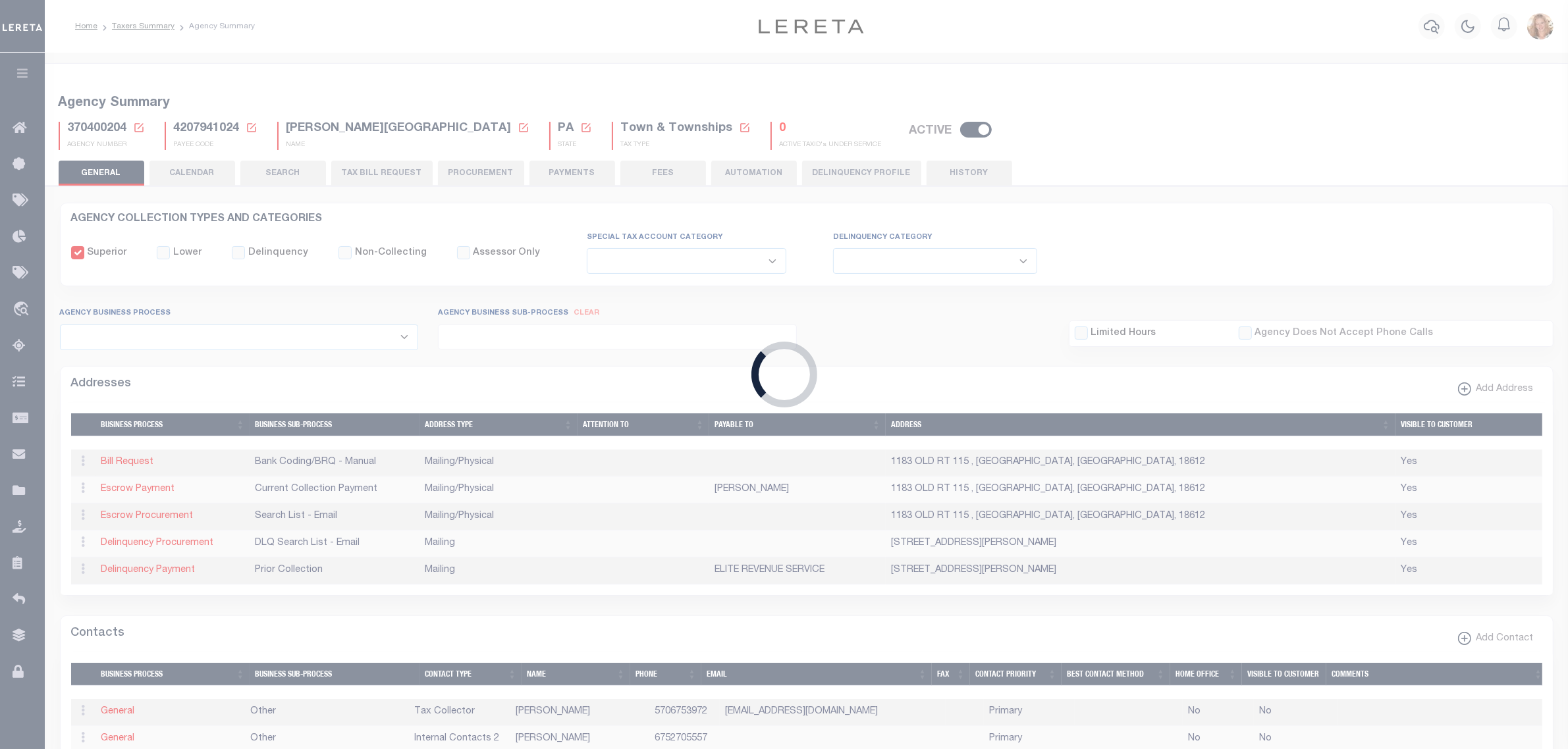
click at [180, 175] on div "Loading..." at bounding box center [784, 374] width 1568 height 749
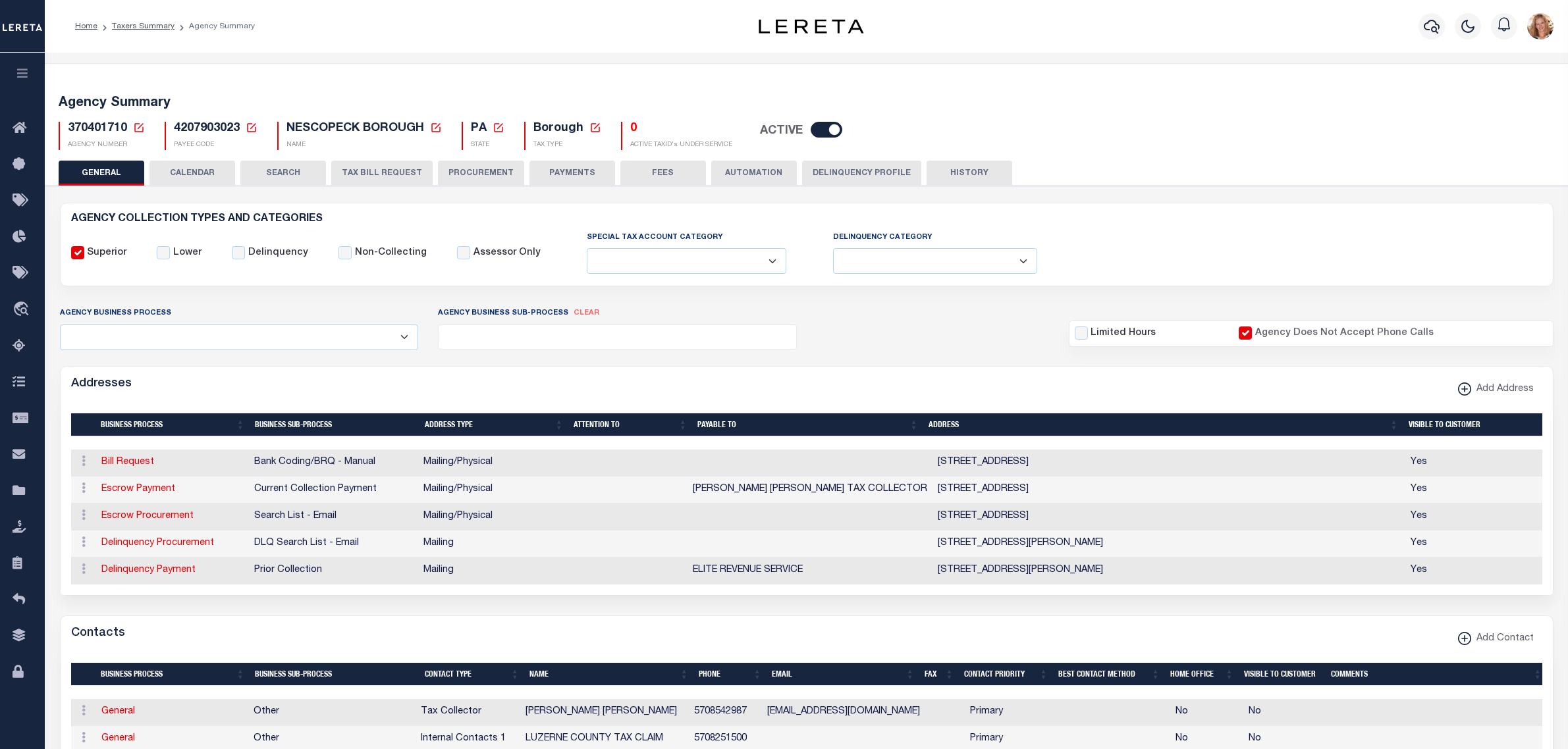
select select
click at [214, 176] on button "CALENDAR" at bounding box center [193, 173] width 86 height 25
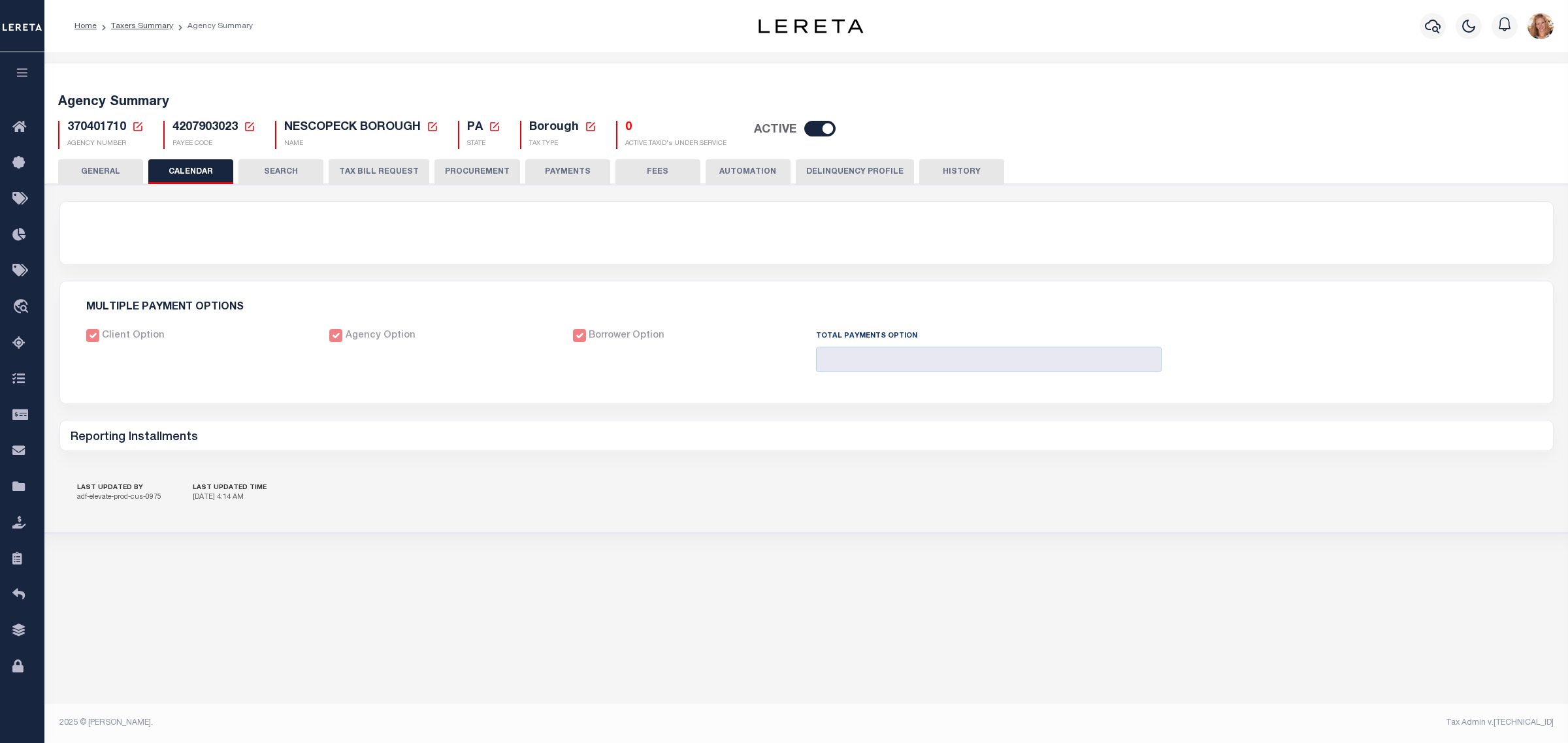
click at [106, 171] on button "GENERAL" at bounding box center [100, 172] width 85 height 25
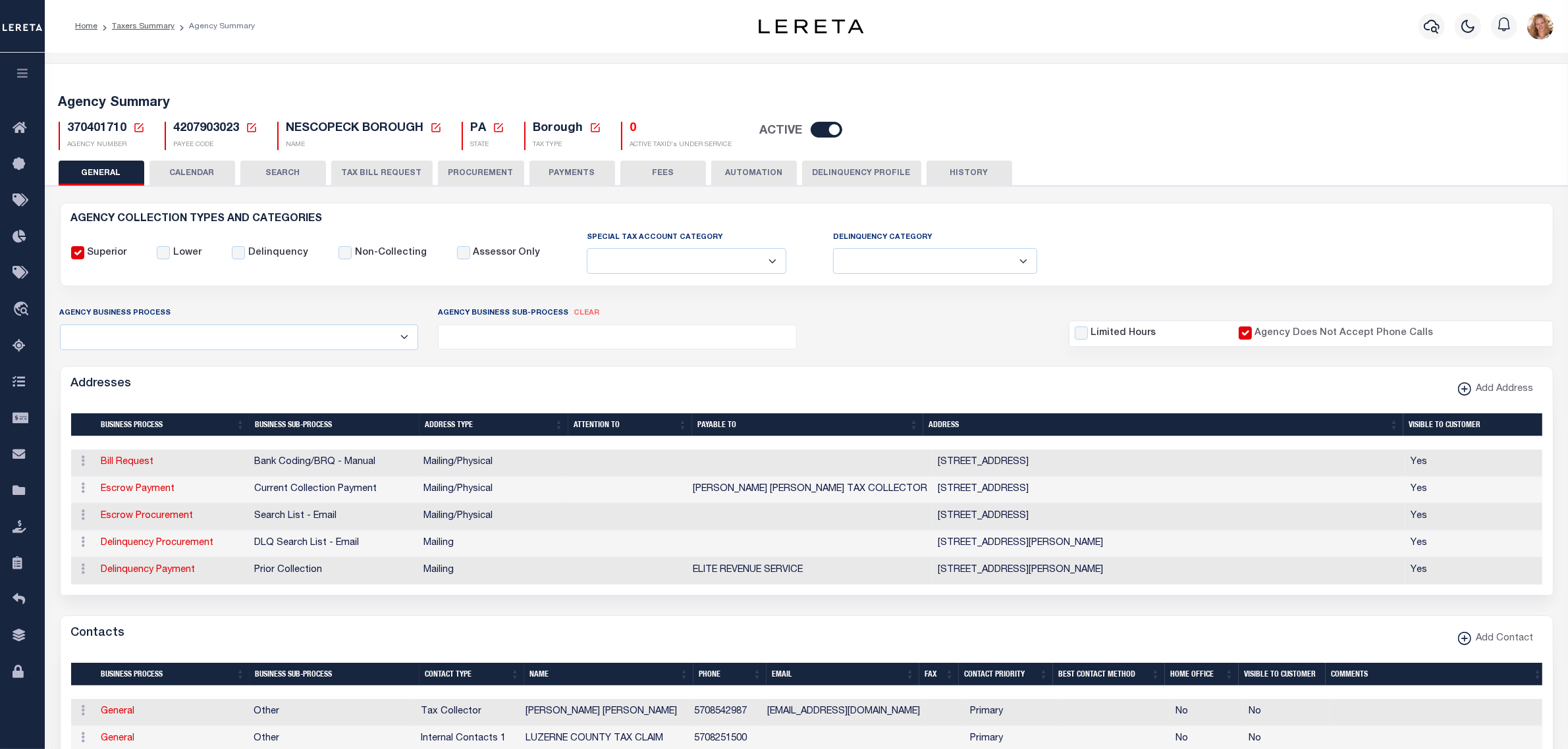
click at [140, 127] on icon at bounding box center [139, 128] width 9 height 9
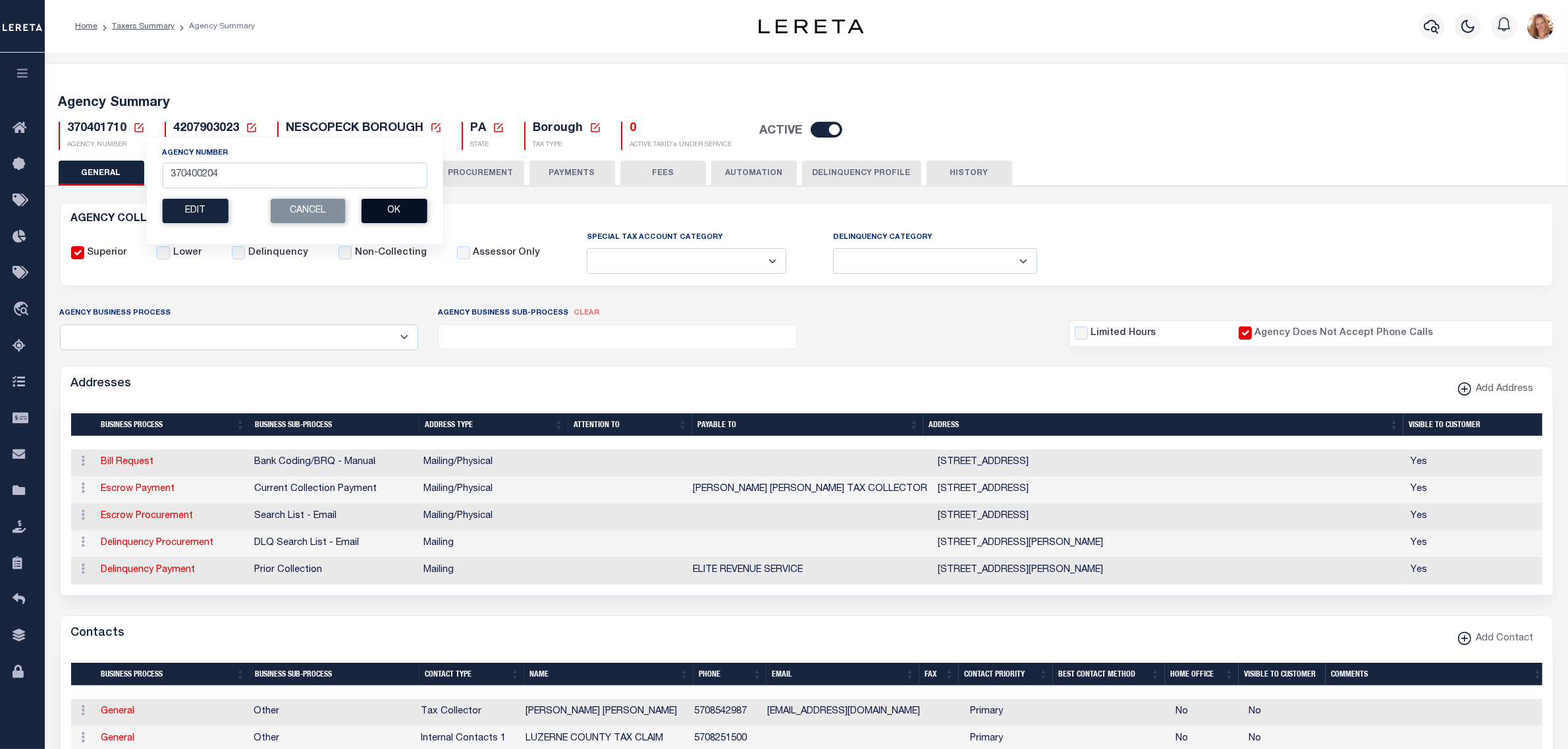
click at [392, 209] on button "Ok" at bounding box center [393, 211] width 66 height 24
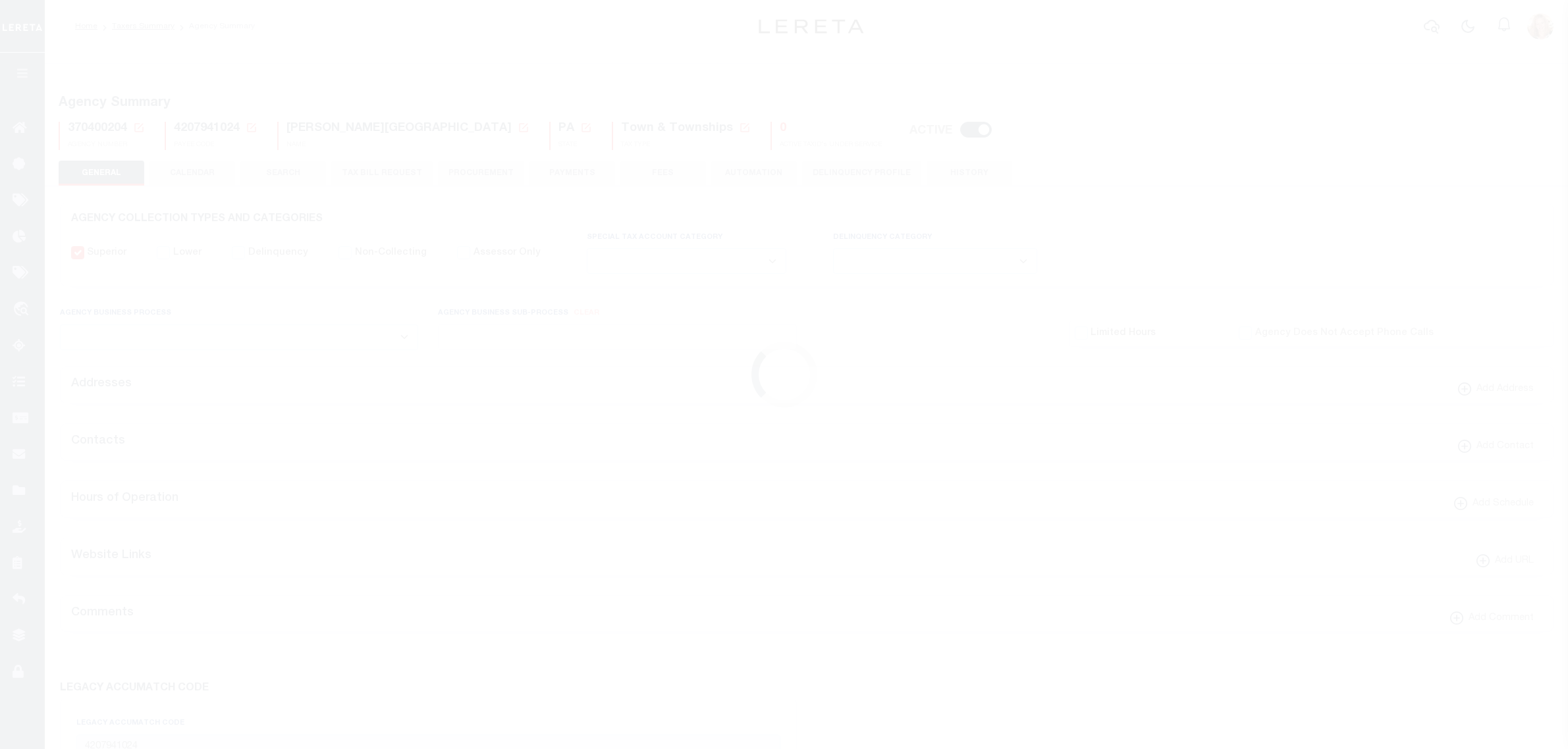
select select
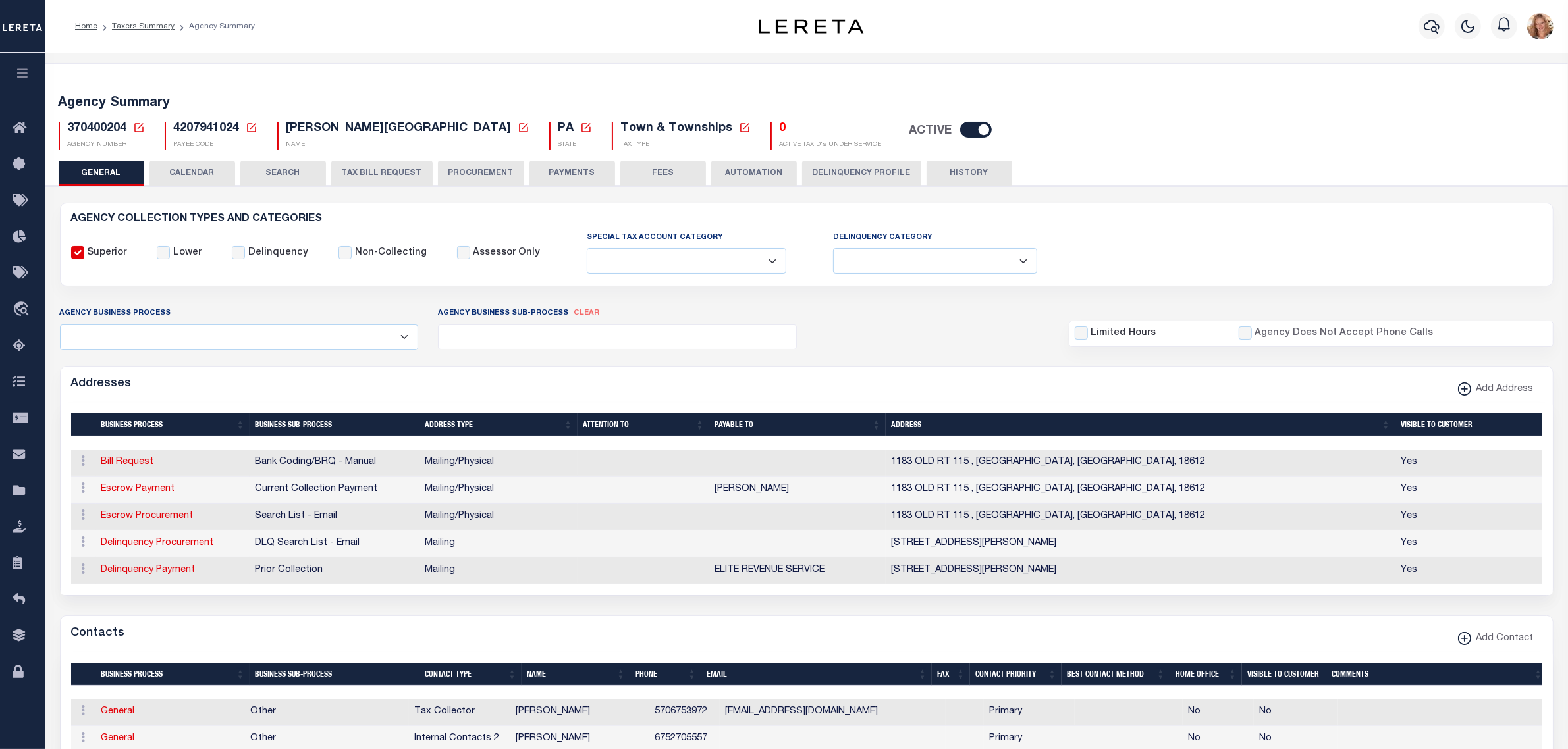
click at [186, 173] on button "CALENDAR" at bounding box center [193, 173] width 86 height 25
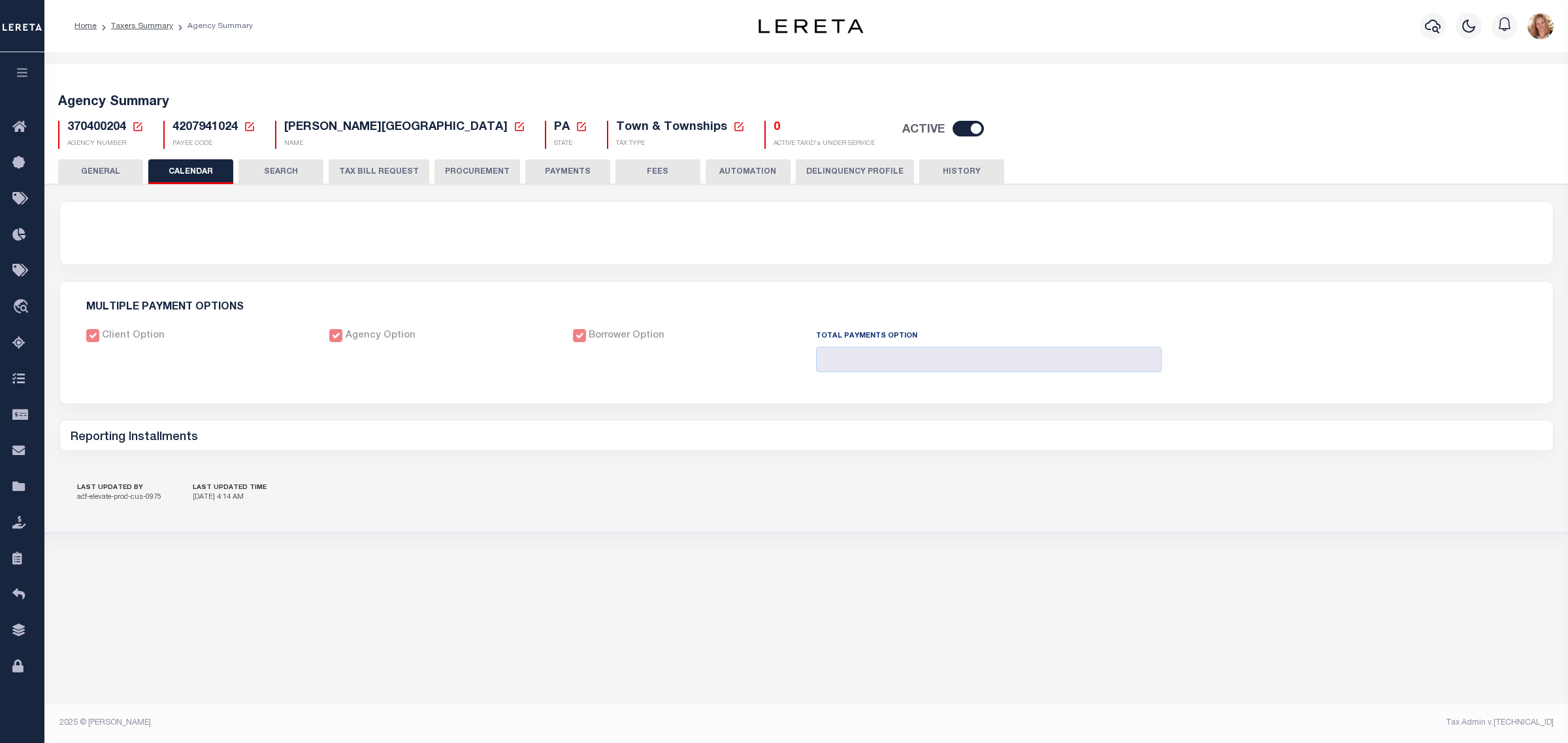
click at [123, 174] on button "GENERAL" at bounding box center [100, 172] width 85 height 25
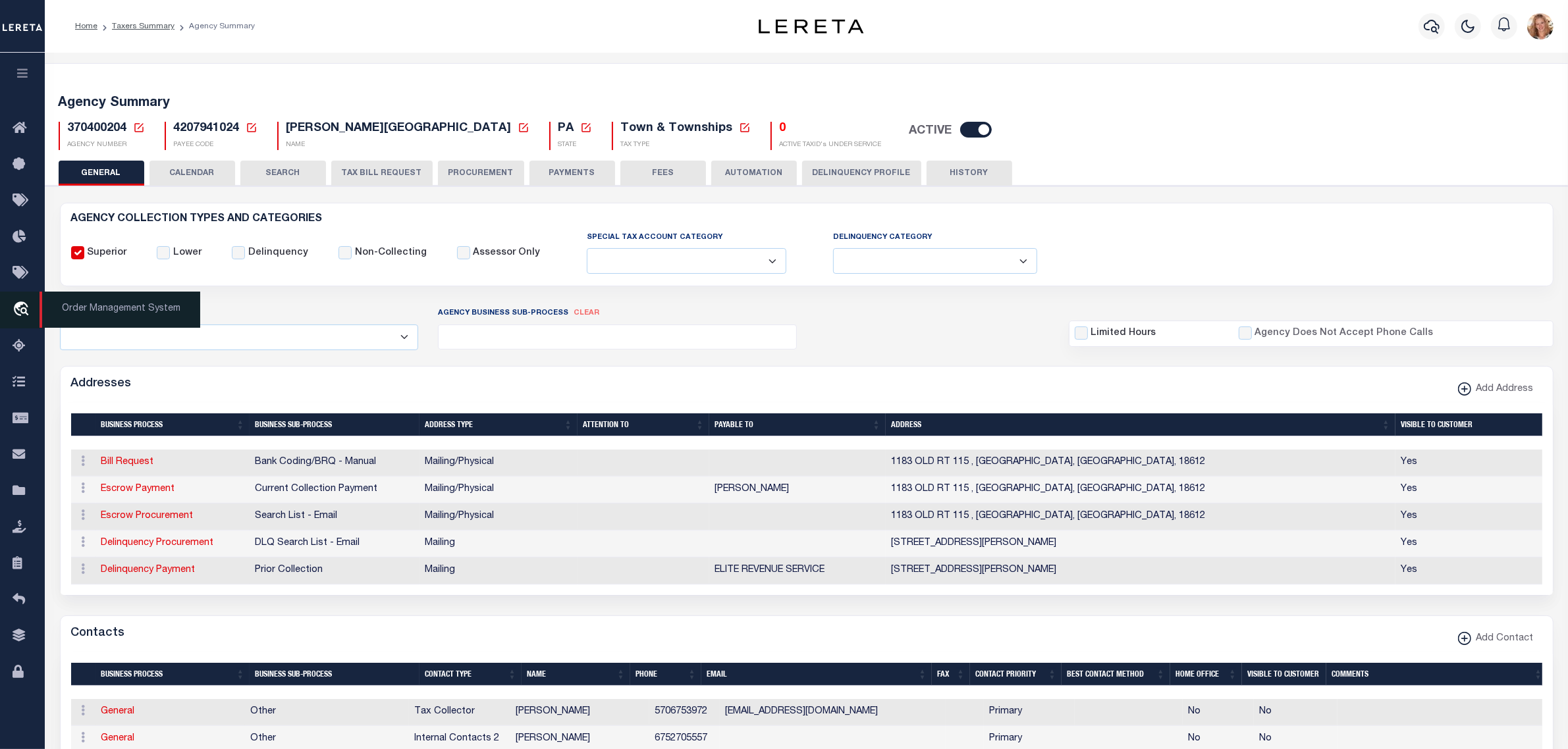
click at [24, 313] on icon "travel_explore" at bounding box center [23, 310] width 21 height 17
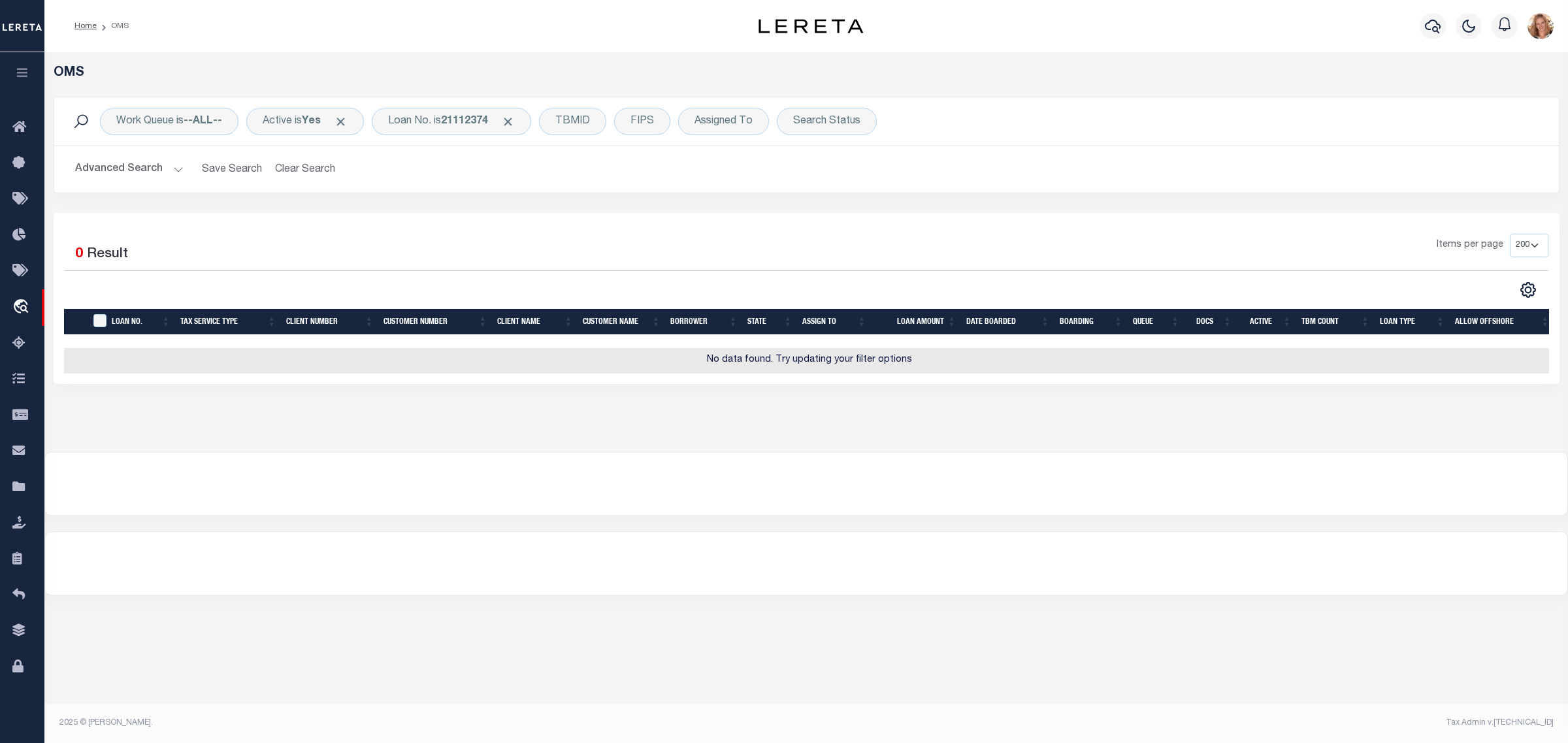
select select "200"
click at [426, 132] on div "Loan No. is 21112374" at bounding box center [452, 121] width 160 height 27
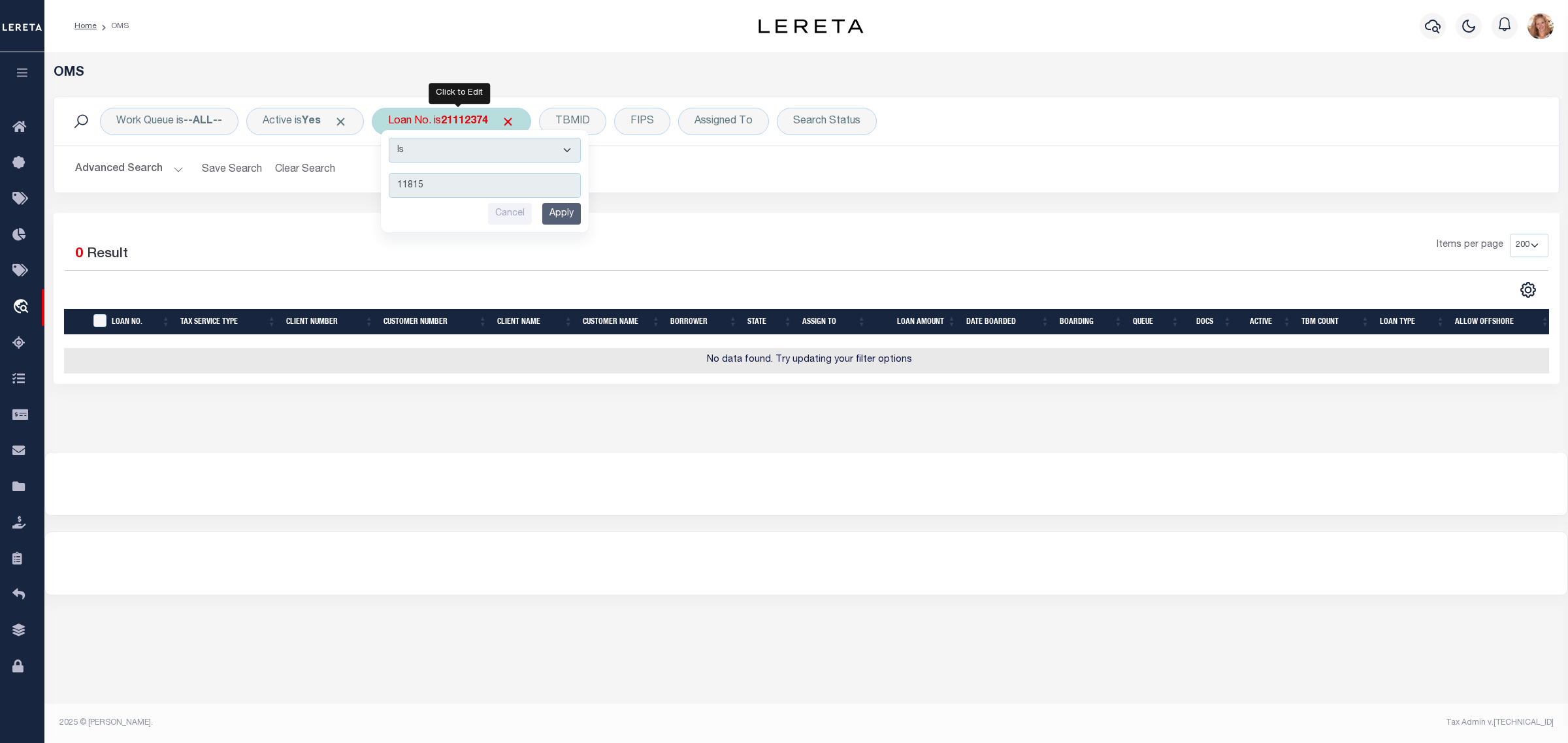
type input "118150"
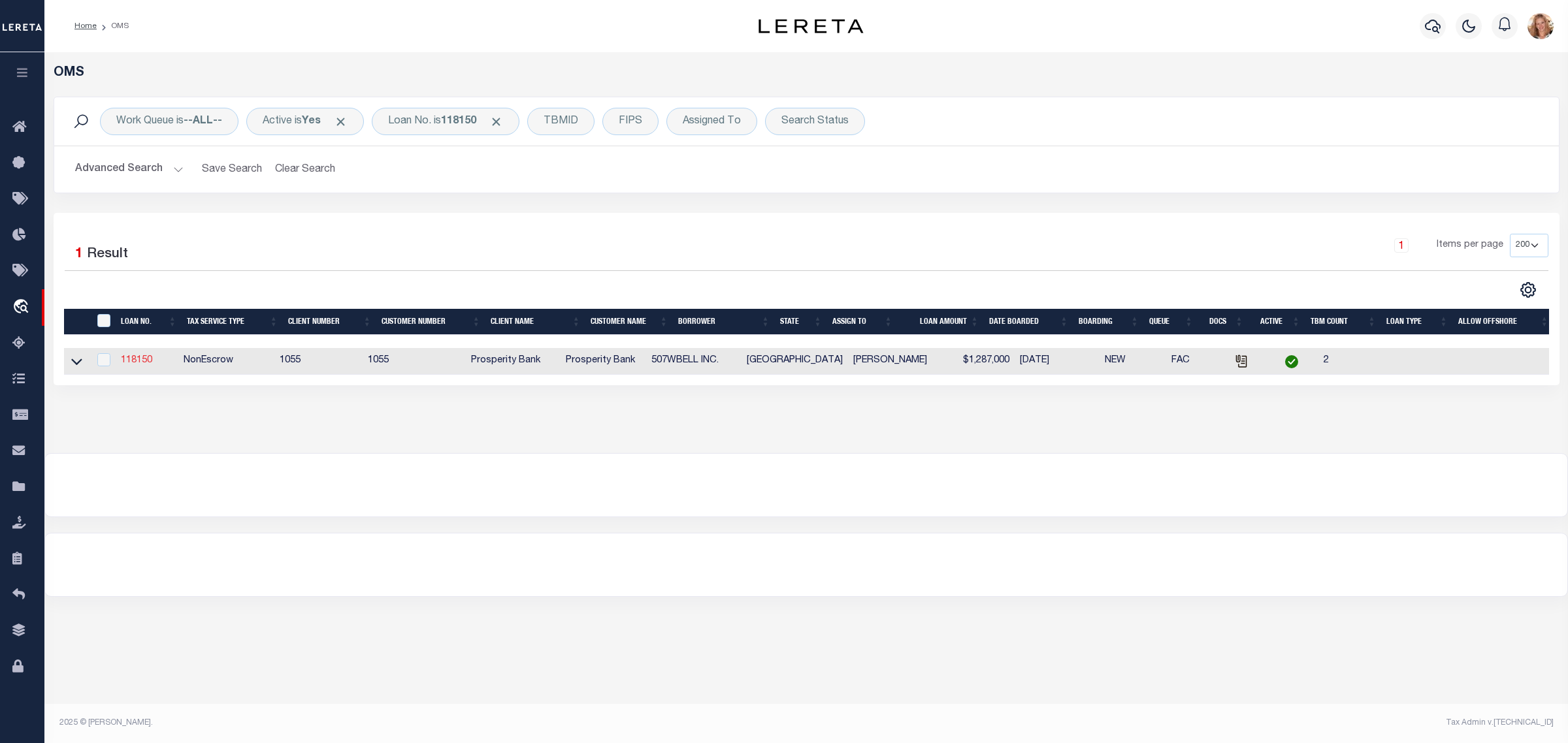
click at [140, 364] on link "118150" at bounding box center [136, 360] width 31 height 9
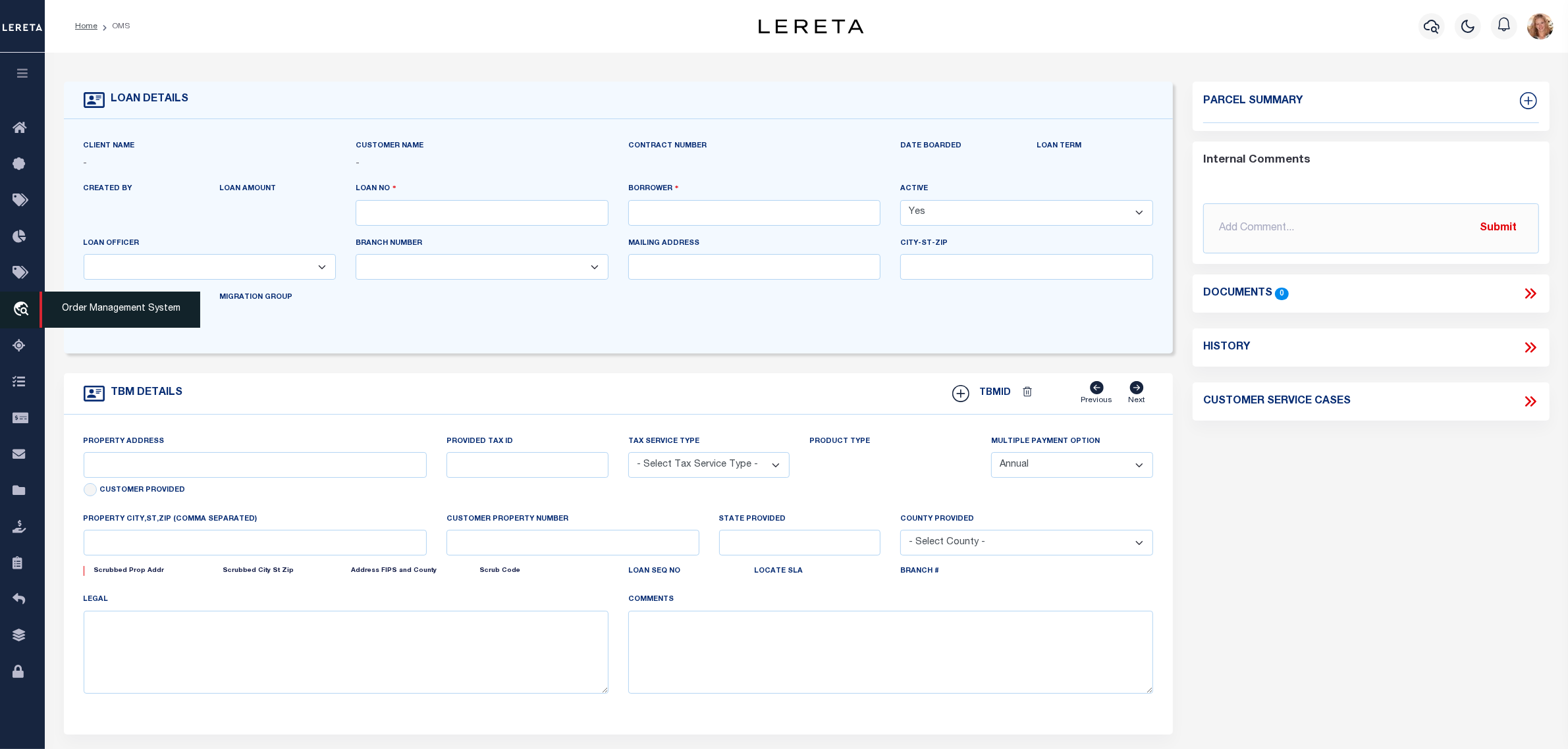
click at [27, 310] on icon "travel_explore" at bounding box center [23, 310] width 21 height 17
